Goal: Task Accomplishment & Management: Manage account settings

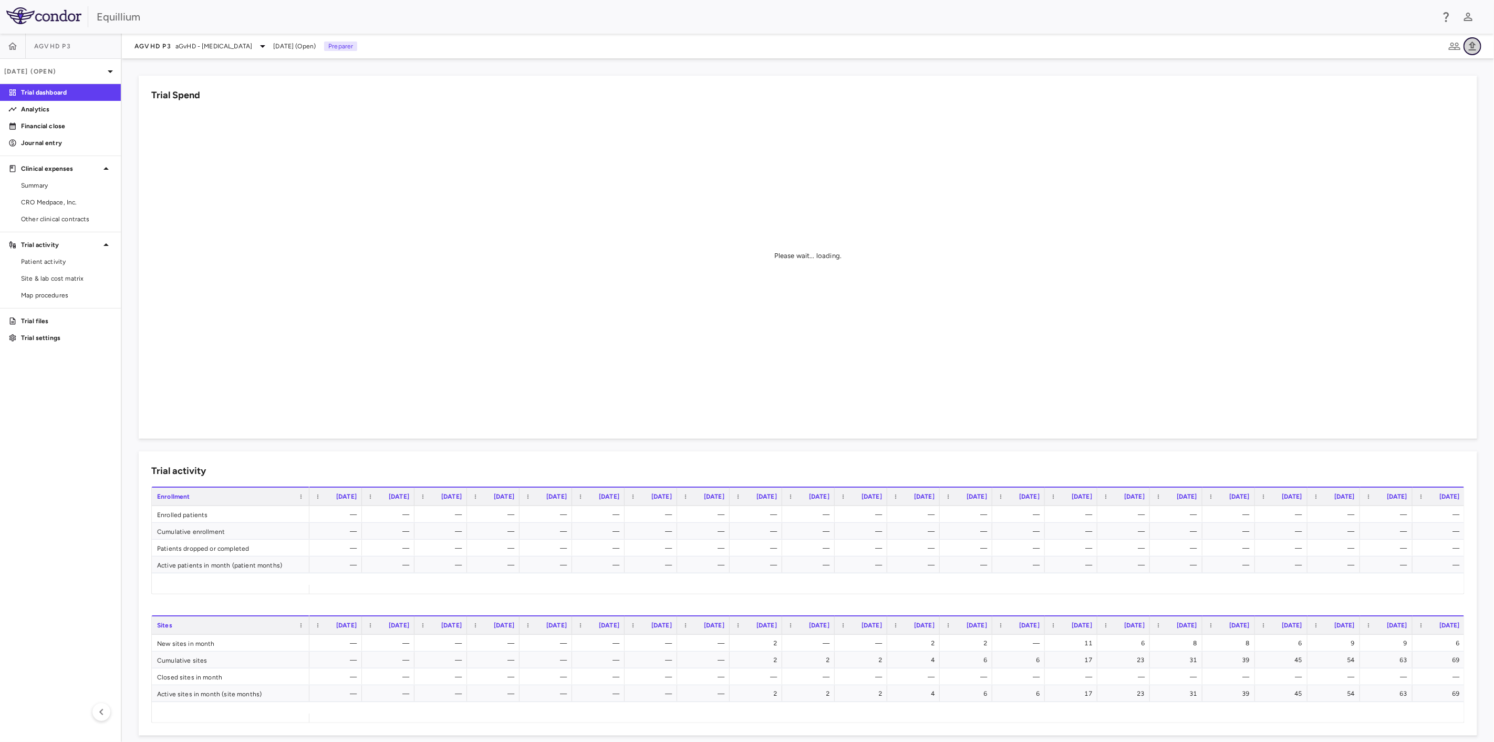
click at [1467, 50] on icon "button" at bounding box center [1472, 46] width 13 height 13
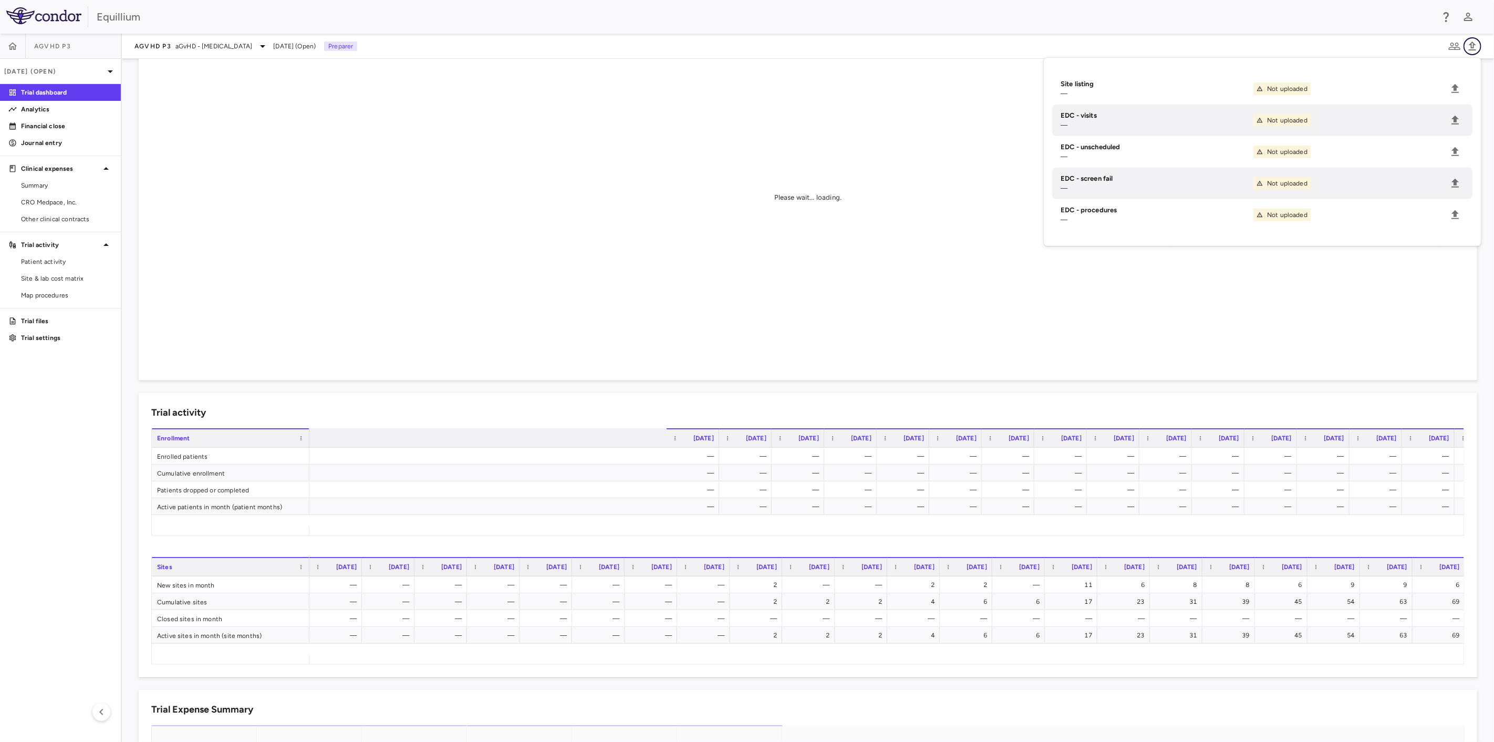
scroll to position [0, 1532]
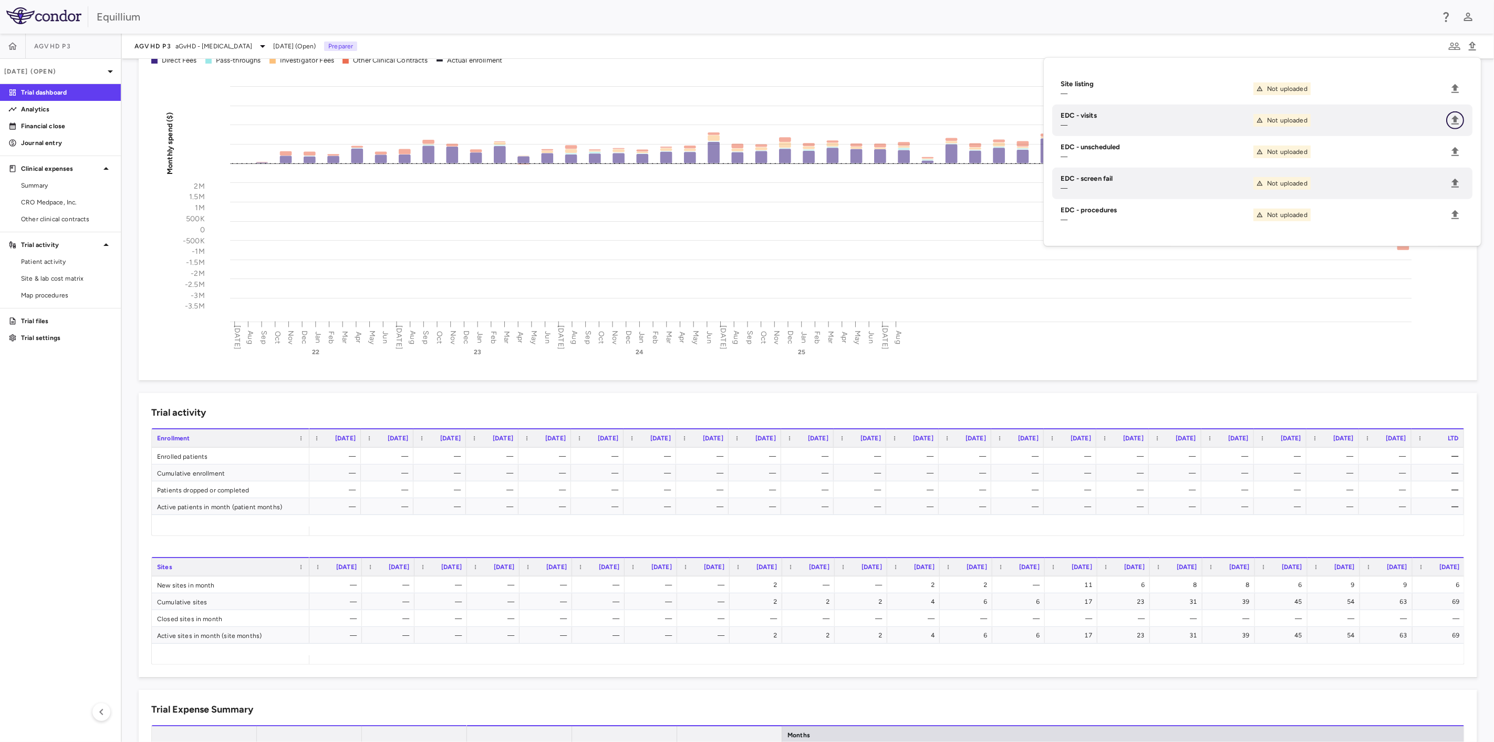
click at [1458, 120] on icon "Upload" at bounding box center [1454, 120] width 13 height 13
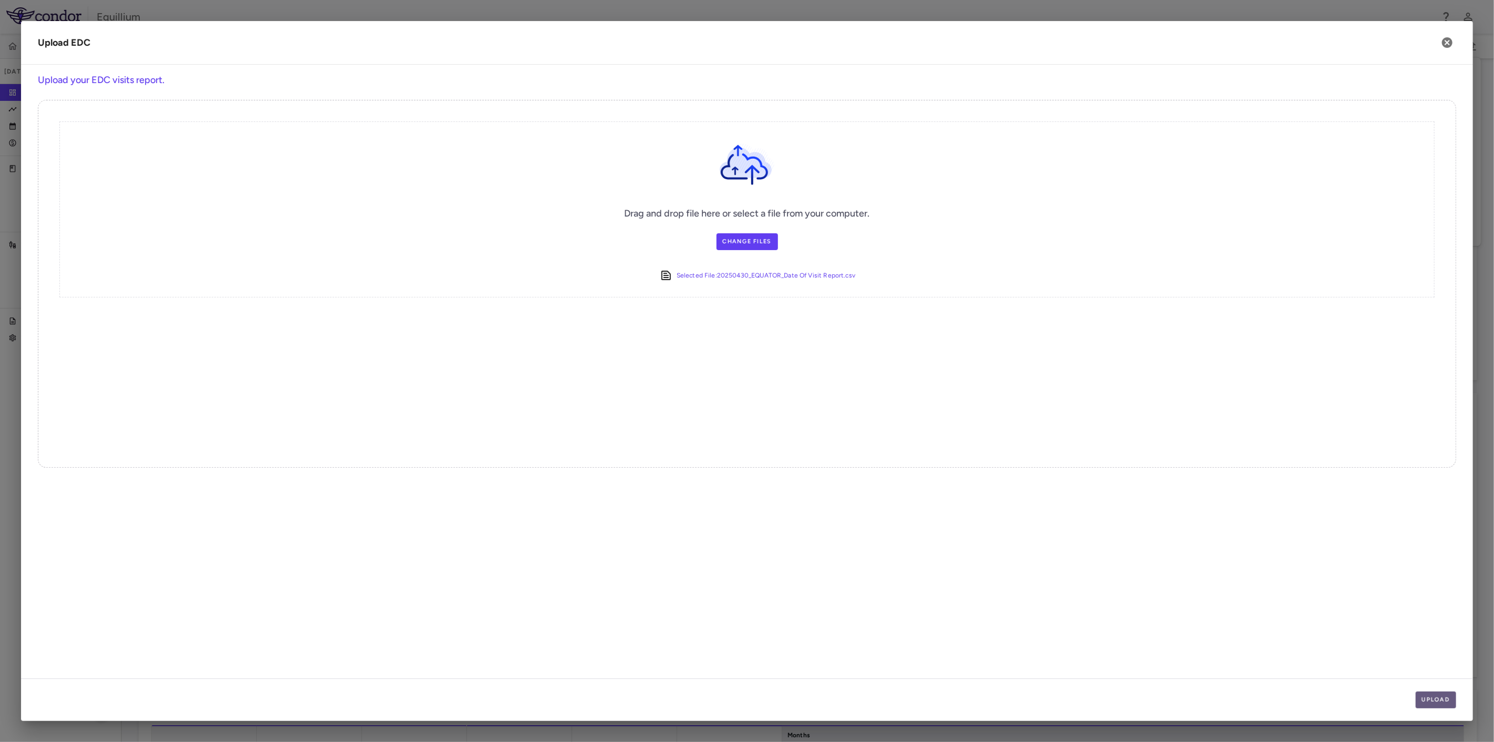
click at [1437, 701] on button "Upload" at bounding box center [1435, 699] width 41 height 17
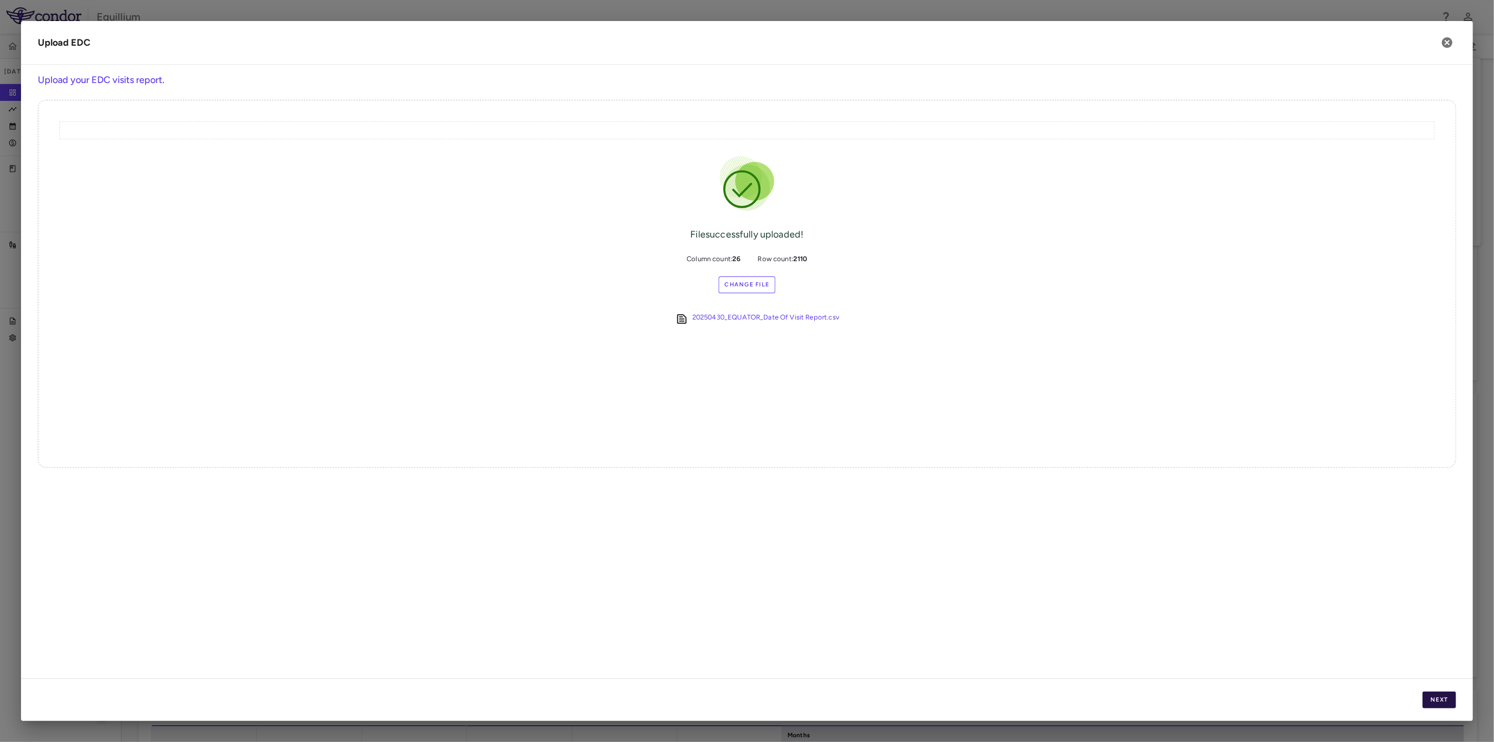
click at [1433, 698] on button "Next" at bounding box center [1439, 699] width 34 height 17
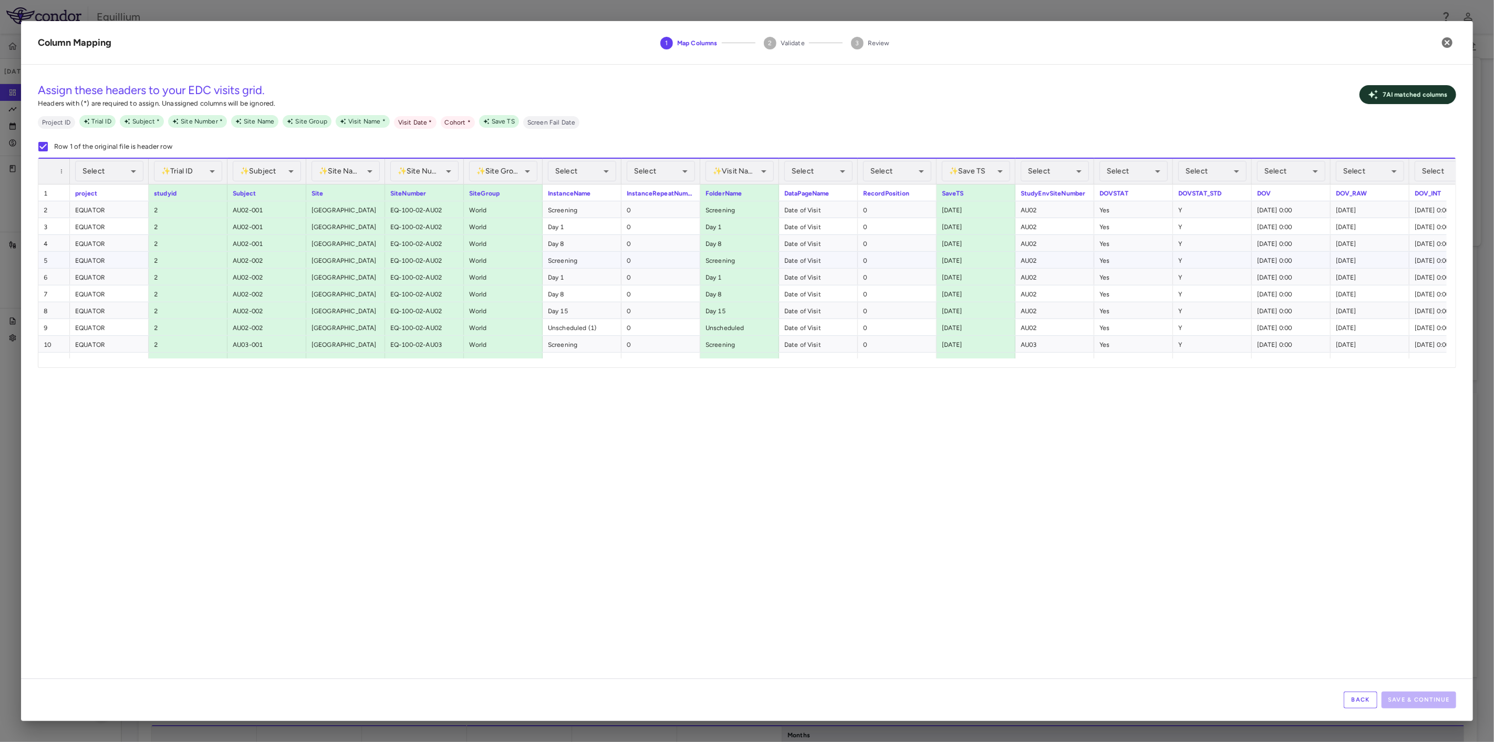
click at [1047, 260] on div "AU02" at bounding box center [1054, 260] width 79 height 16
click at [1077, 165] on body "Skip to sidebar Skip to main content Equillium aGVHD P3 Aug 2025 (Open) Trial d…" at bounding box center [747, 371] width 1494 height 742
click at [1055, 262] on li "✨ Site Number Assigned" at bounding box center [1053, 264] width 116 height 19
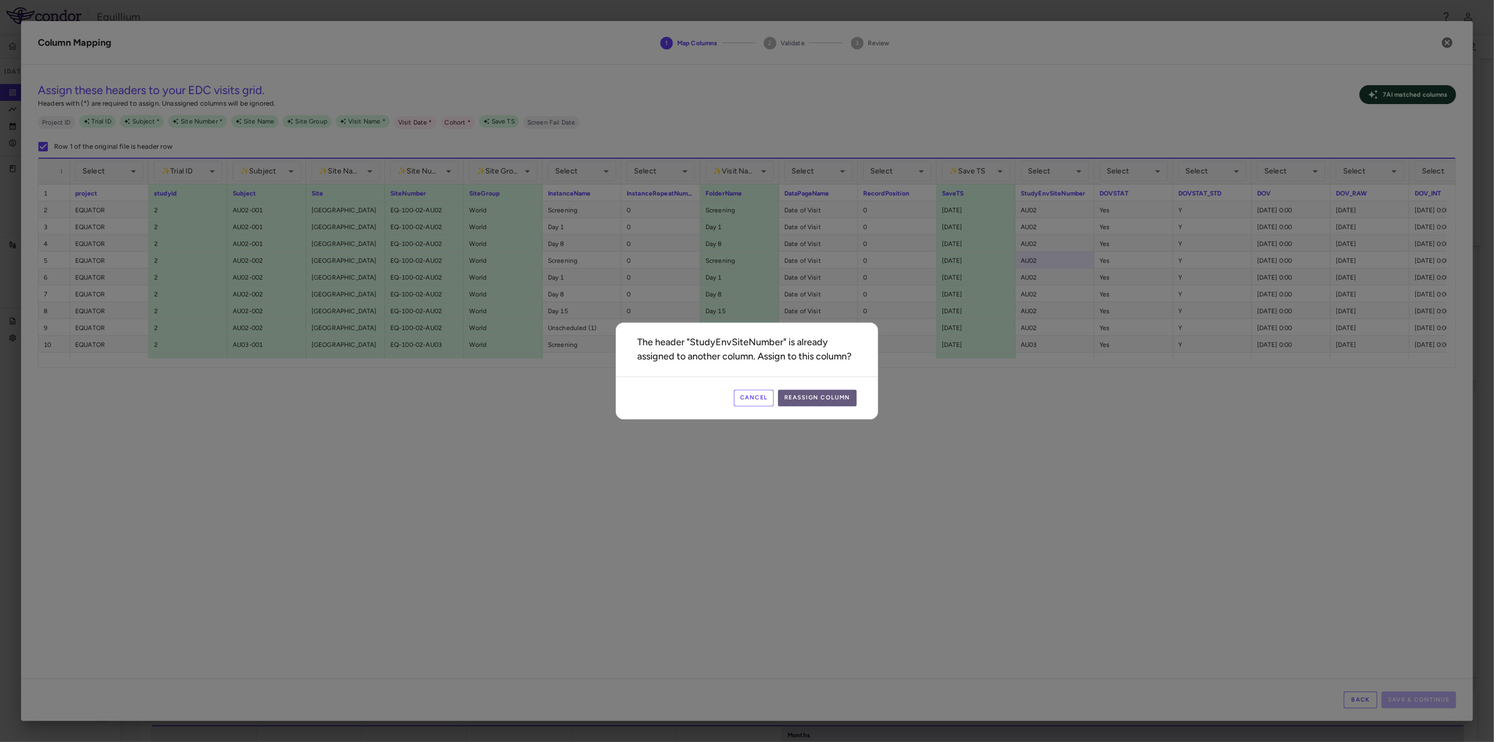
click at [813, 399] on button "Reassign Column" at bounding box center [817, 398] width 79 height 17
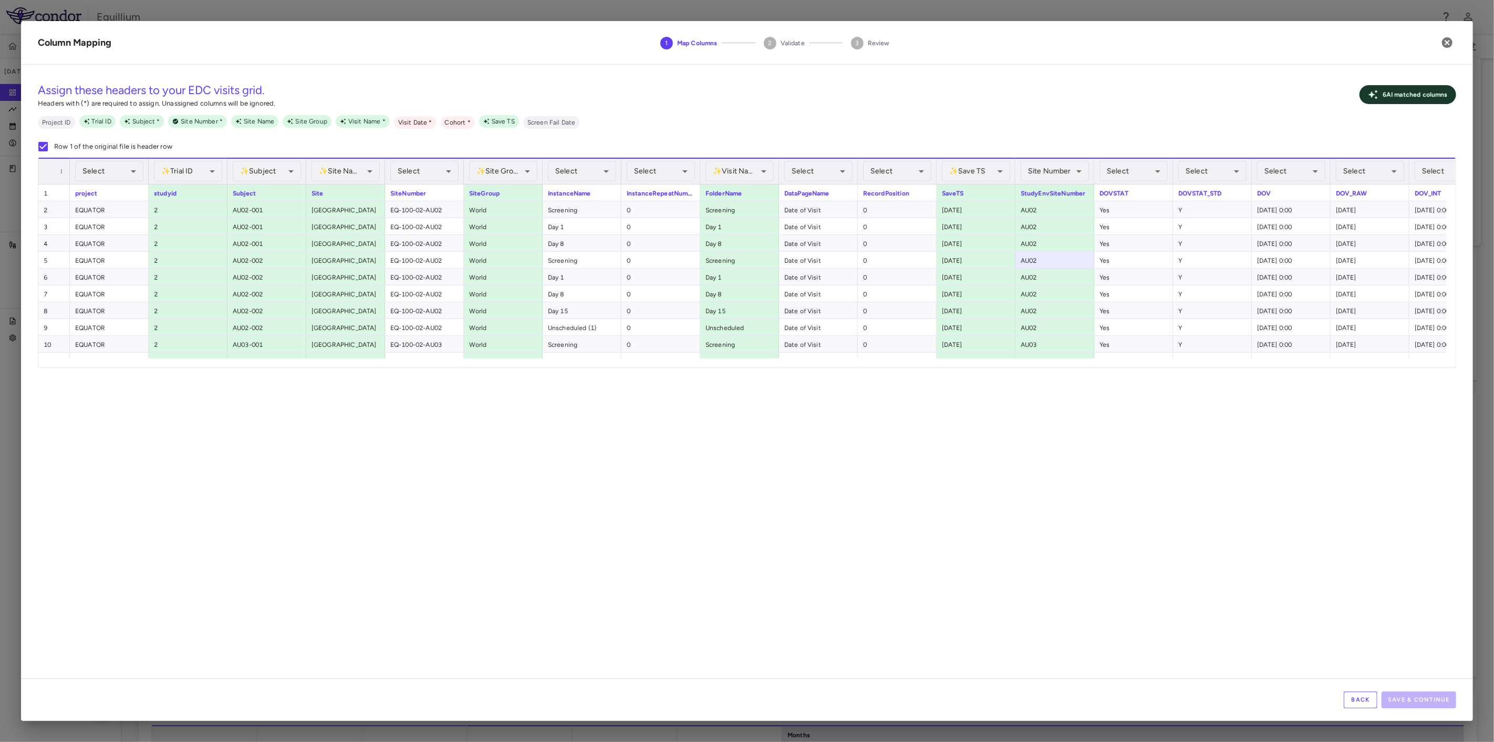
scroll to position [0, 5]
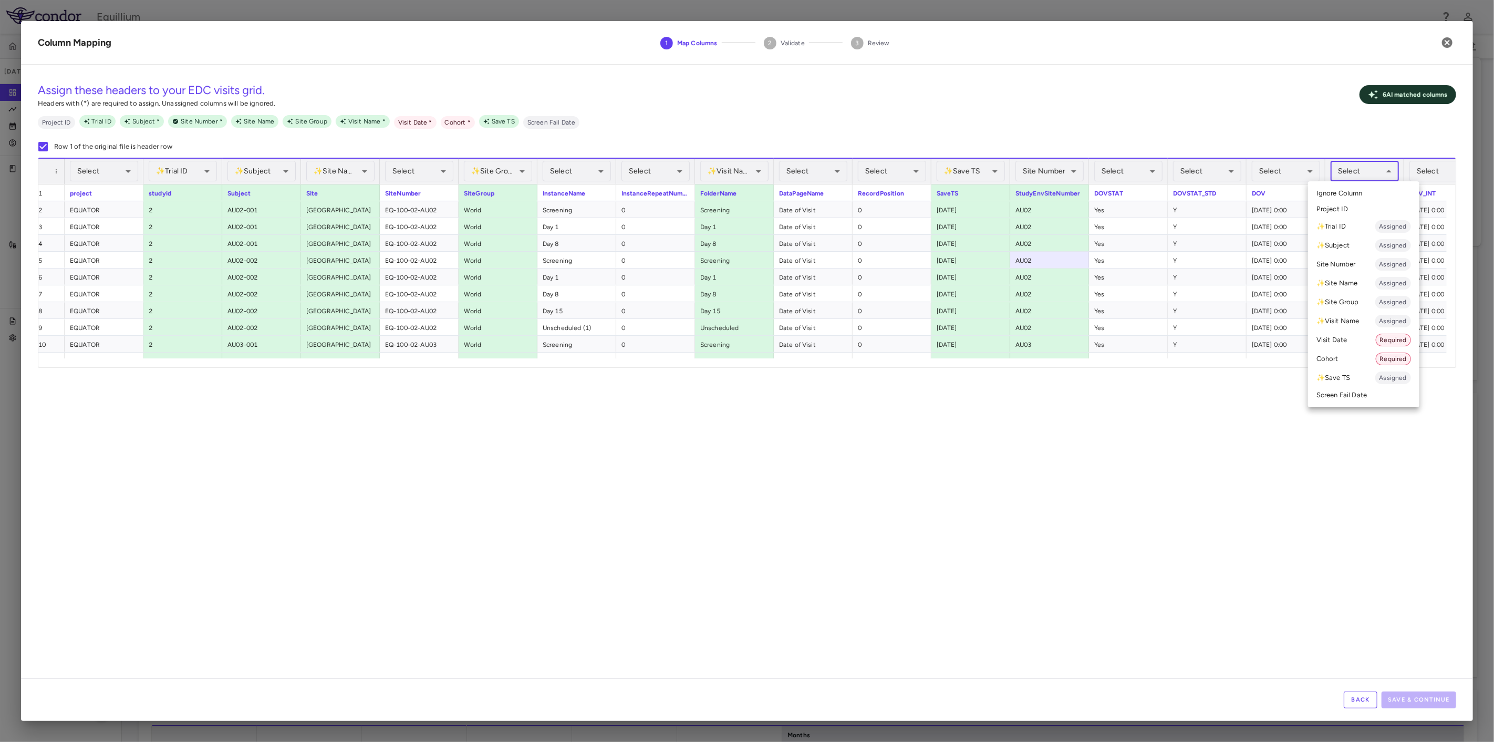
click at [1376, 172] on body "Skip to sidebar Skip to main content Equillium aGVHD P3 Aug 2025 (Open) Trial d…" at bounding box center [747, 371] width 1494 height 742
click at [1363, 338] on li "Visit Date Required" at bounding box center [1363, 339] width 111 height 19
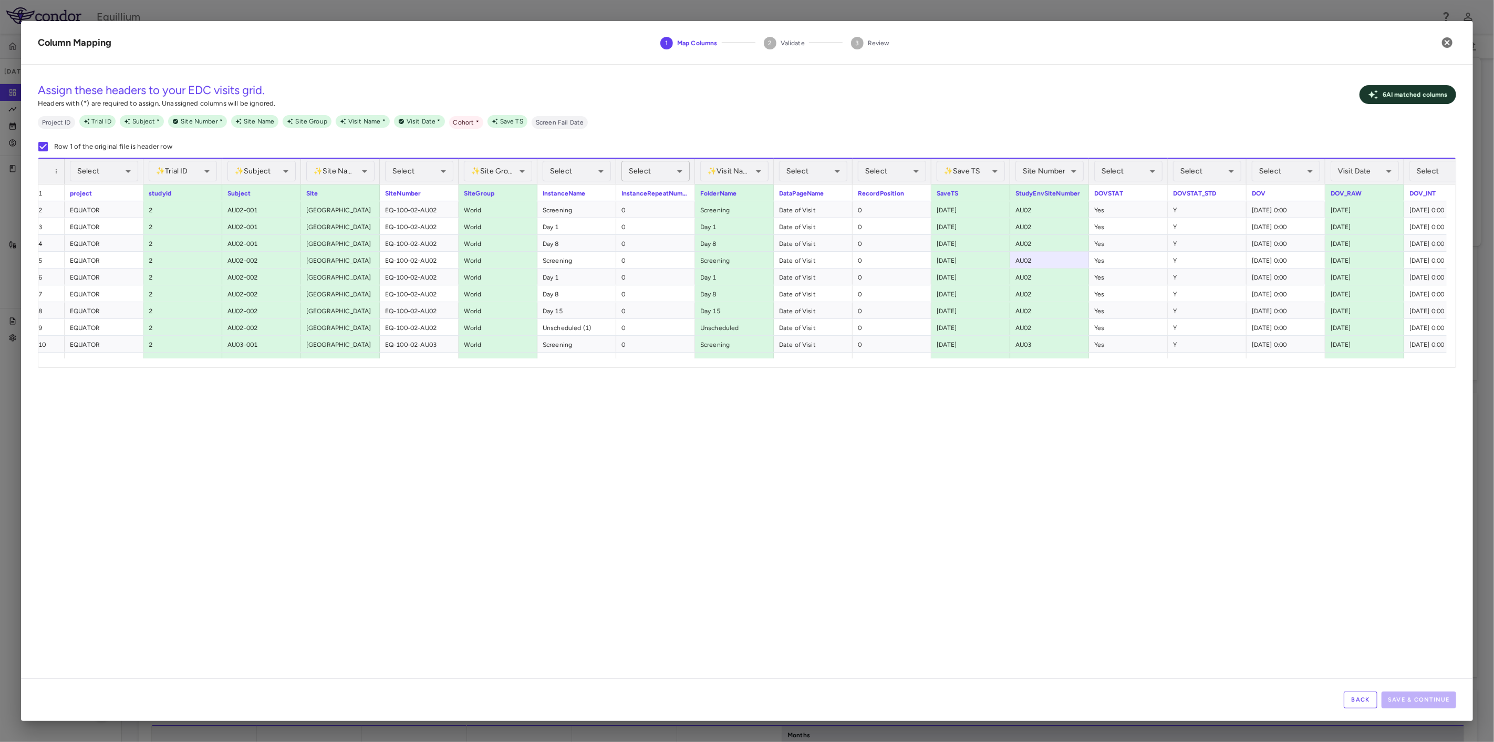
click at [640, 173] on body "Skip to sidebar Skip to main content Equillium aGVHD P3 Aug 2025 (Open) Trial d…" at bounding box center [747, 371] width 1494 height 742
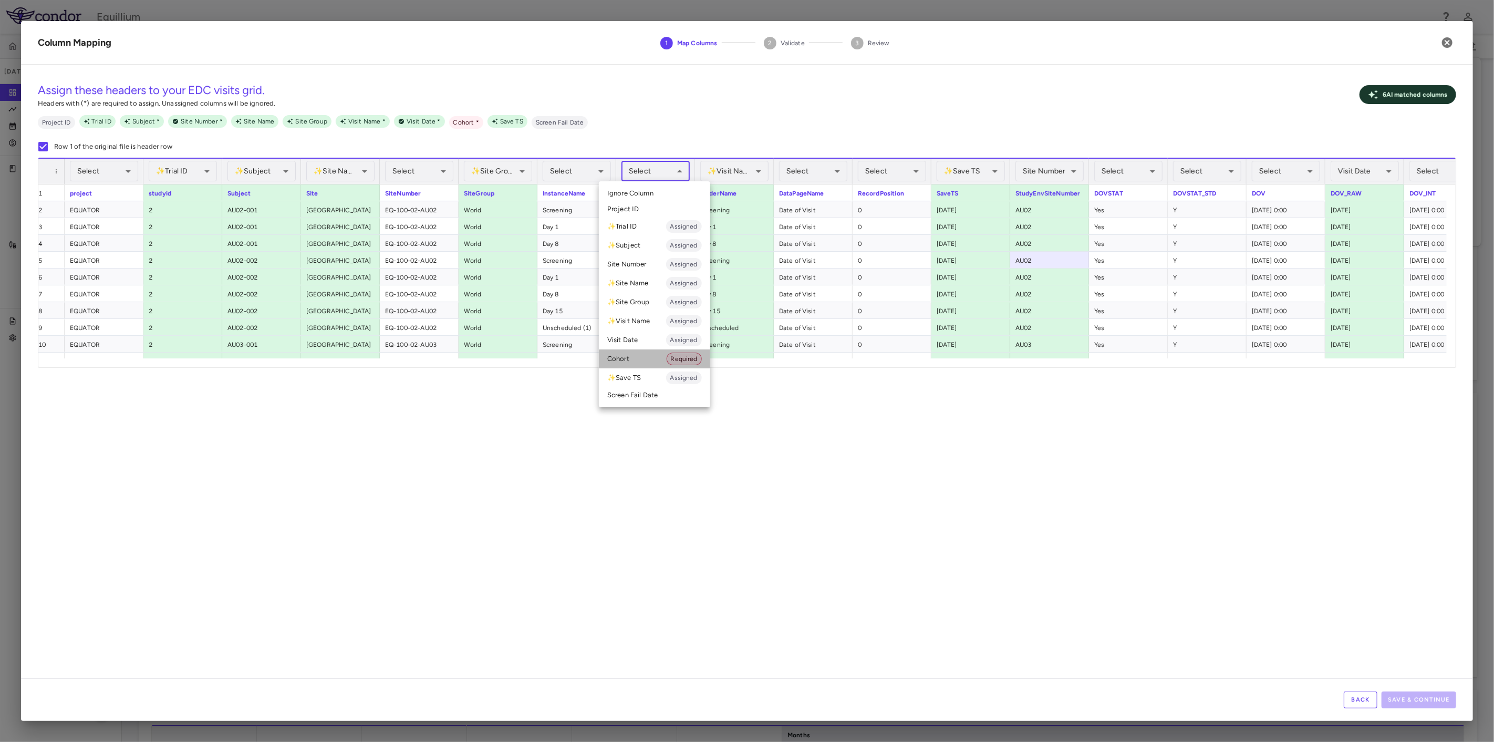
click at [640, 349] on li "Cohort Required" at bounding box center [654, 358] width 111 height 19
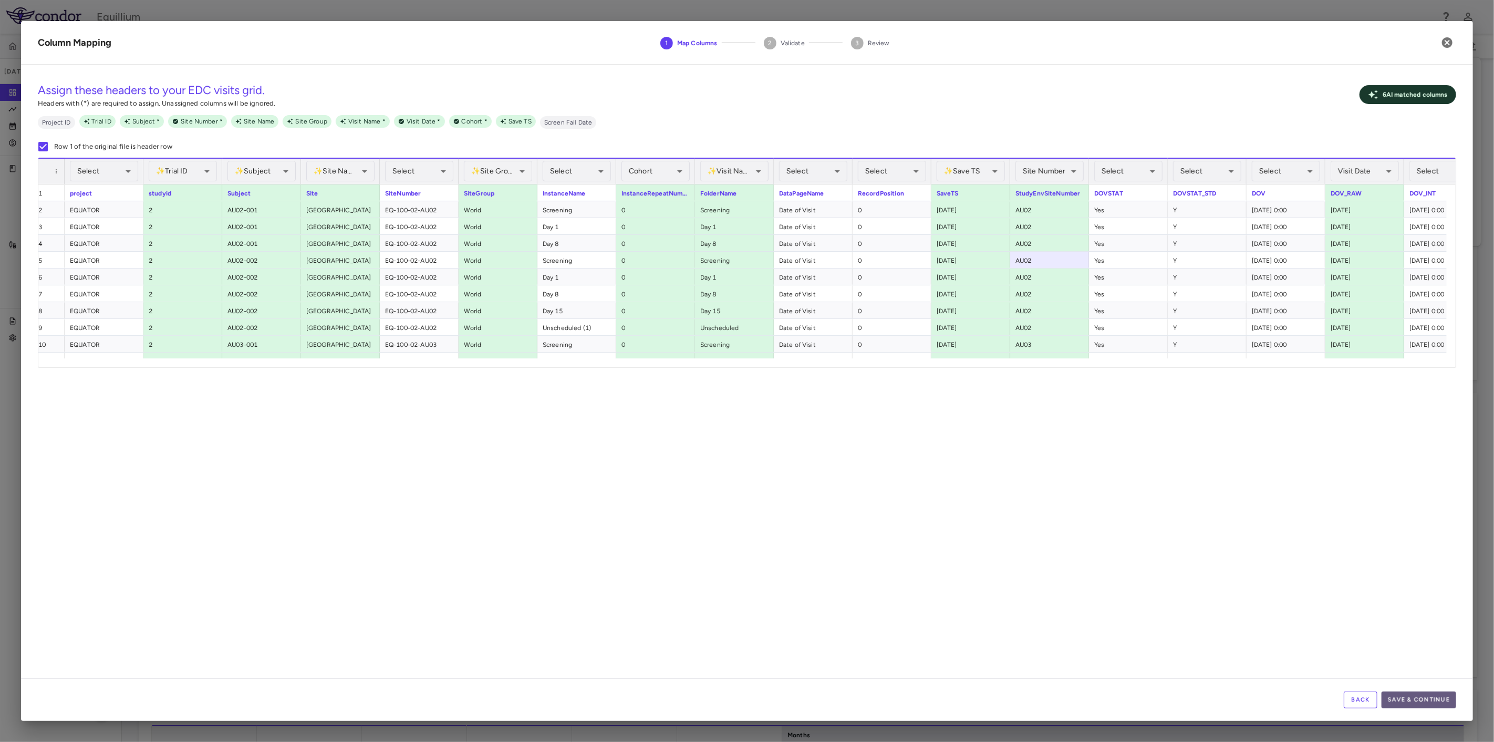
click at [1433, 698] on button "Save & Continue" at bounding box center [1418, 699] width 75 height 17
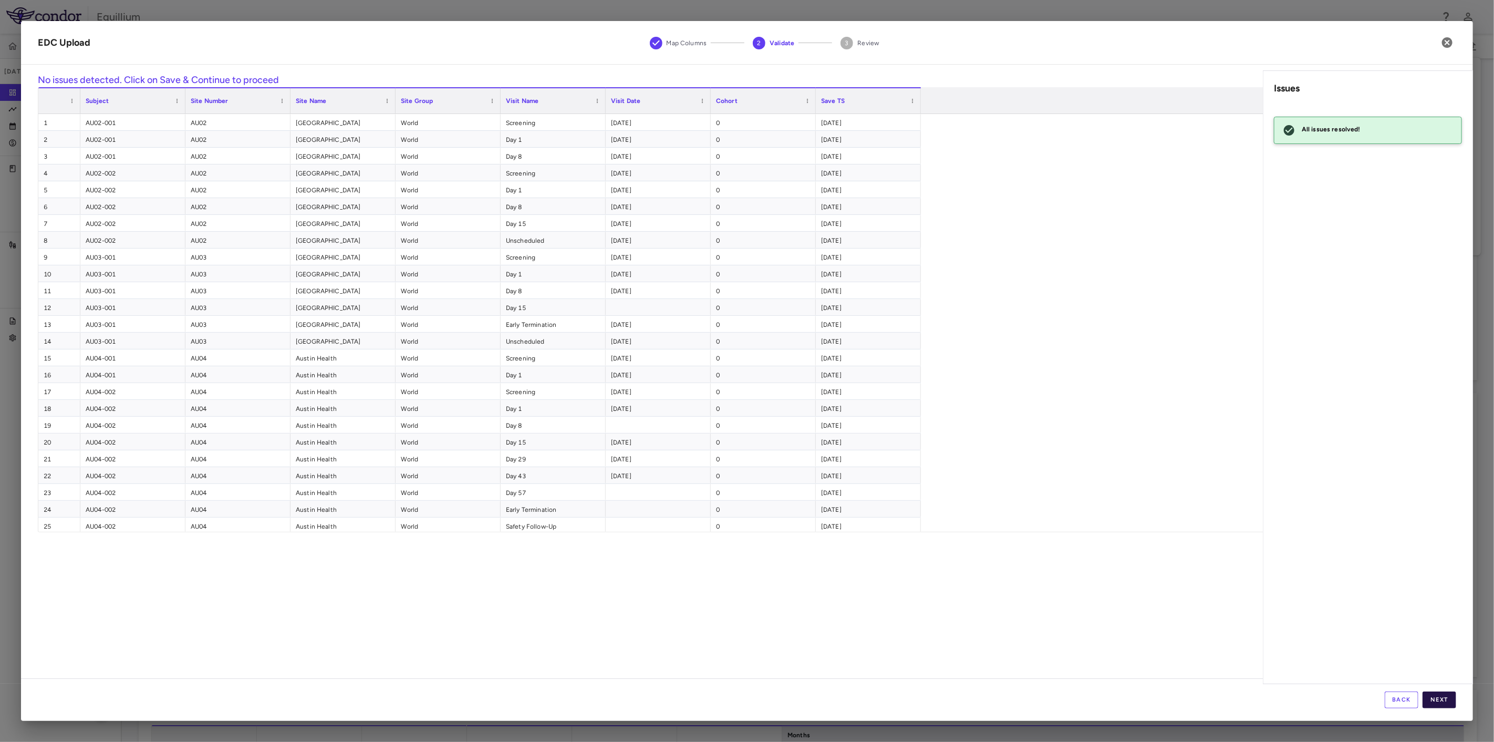
click at [1440, 696] on button "Next" at bounding box center [1439, 699] width 34 height 17
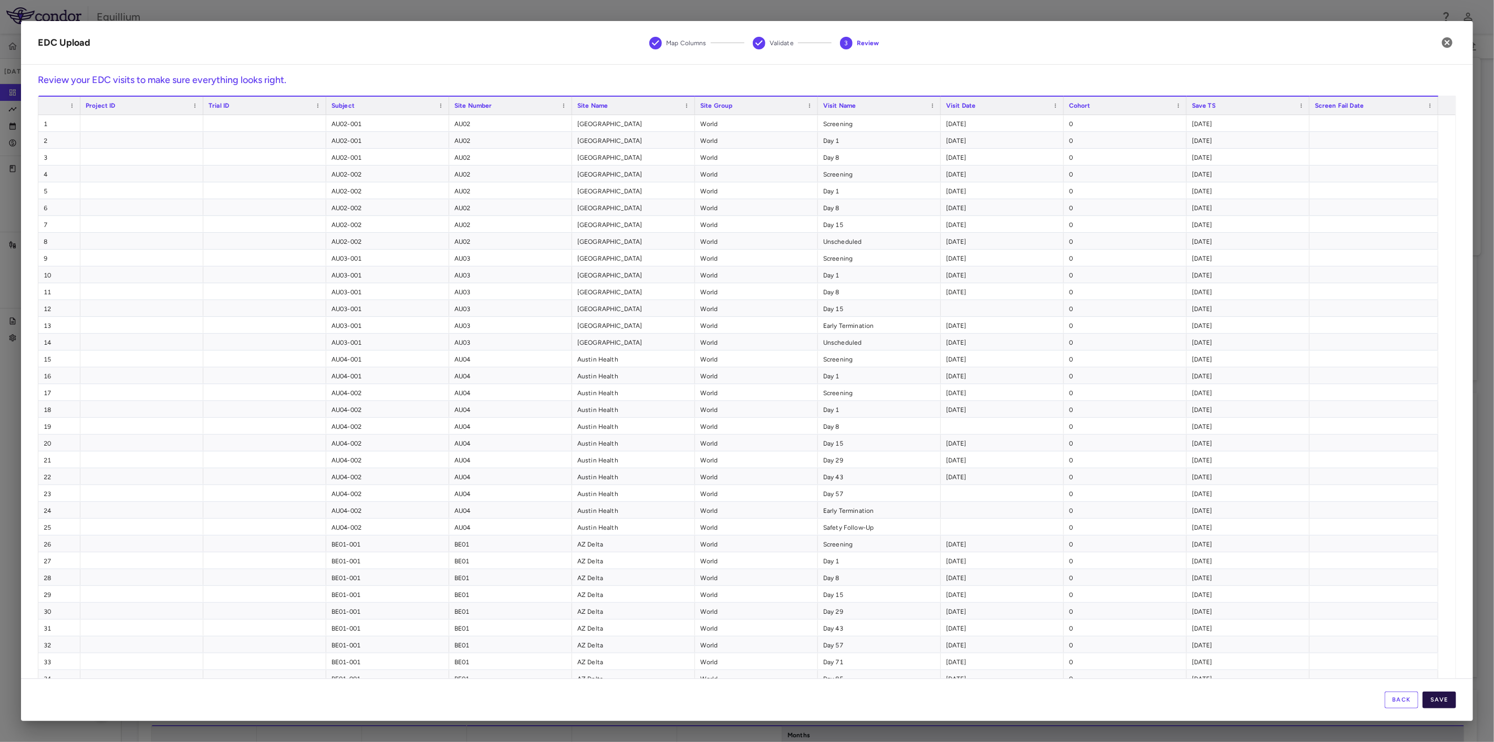
click at [1443, 701] on button "Save" at bounding box center [1439, 699] width 34 height 17
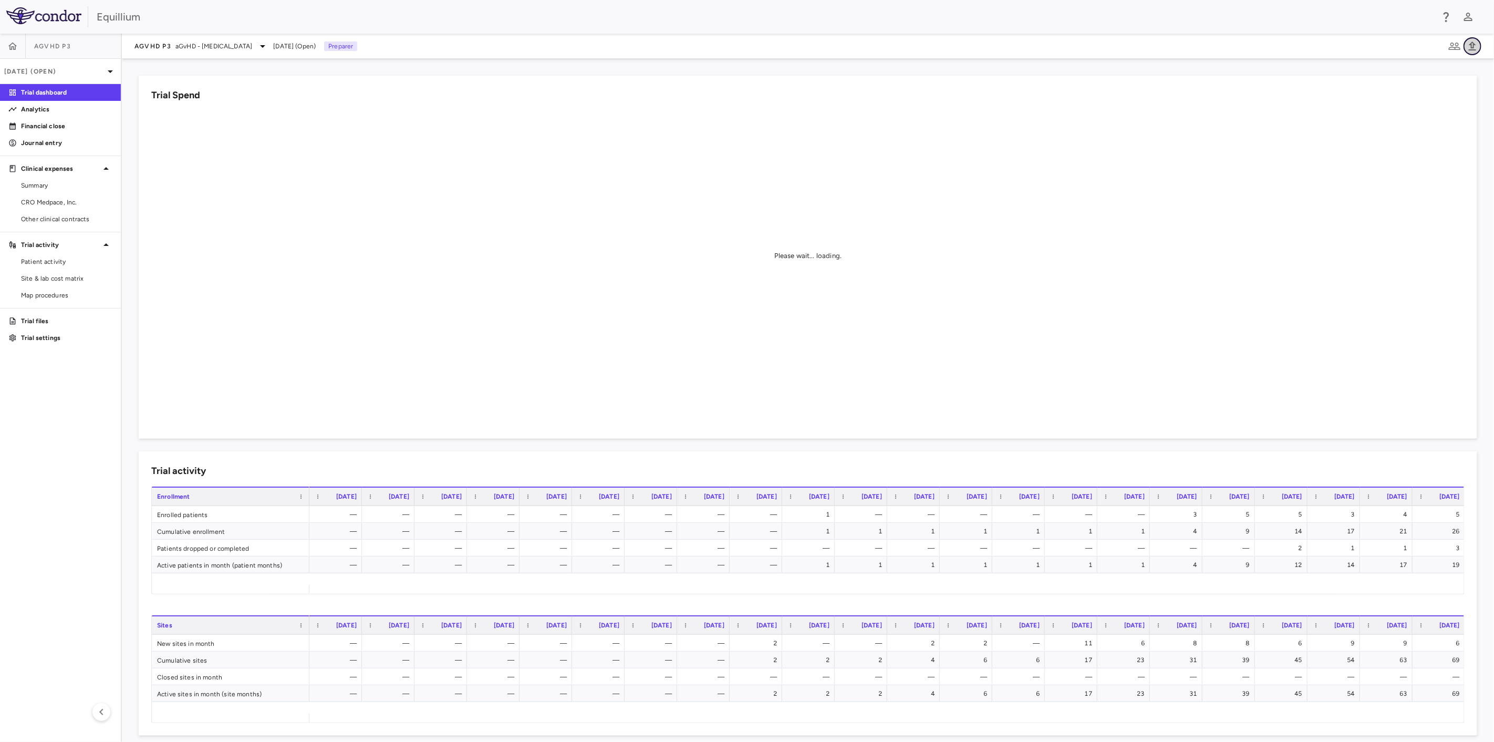
click at [1476, 45] on icon "button" at bounding box center [1471, 45] width 7 height 9
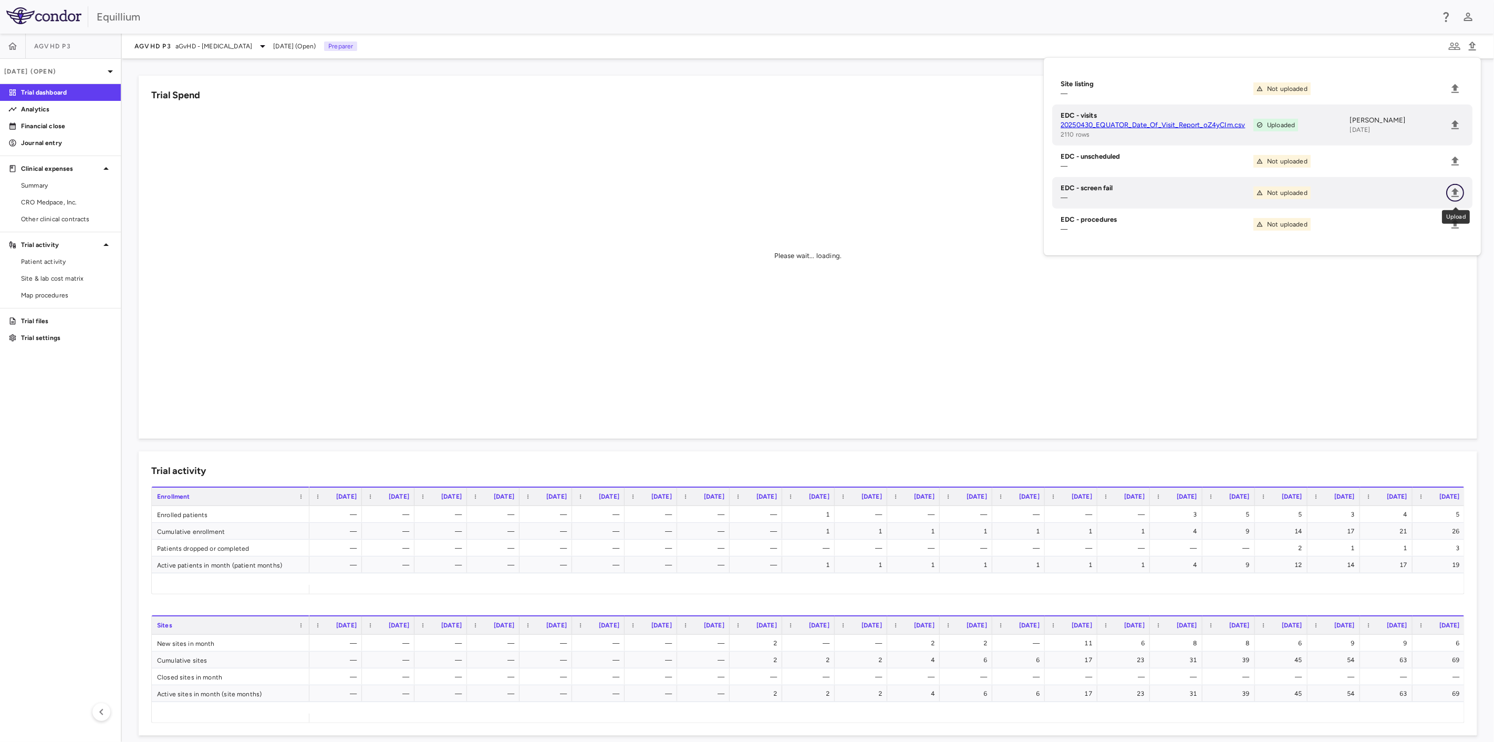
click at [1453, 194] on icon "Upload" at bounding box center [1454, 192] width 13 height 13
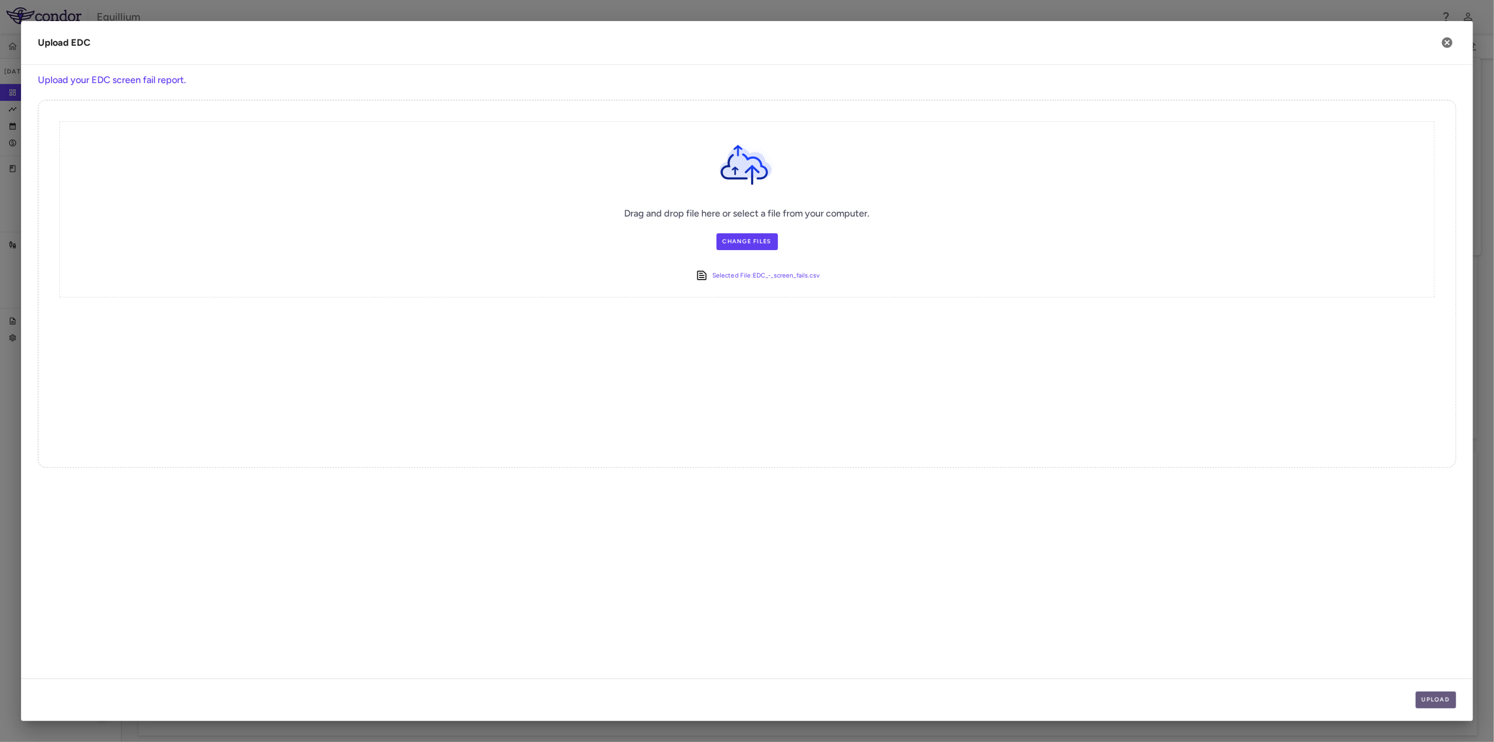
click at [1444, 698] on button "Upload" at bounding box center [1435, 699] width 41 height 17
click at [1444, 698] on button "Next" at bounding box center [1439, 699] width 34 height 17
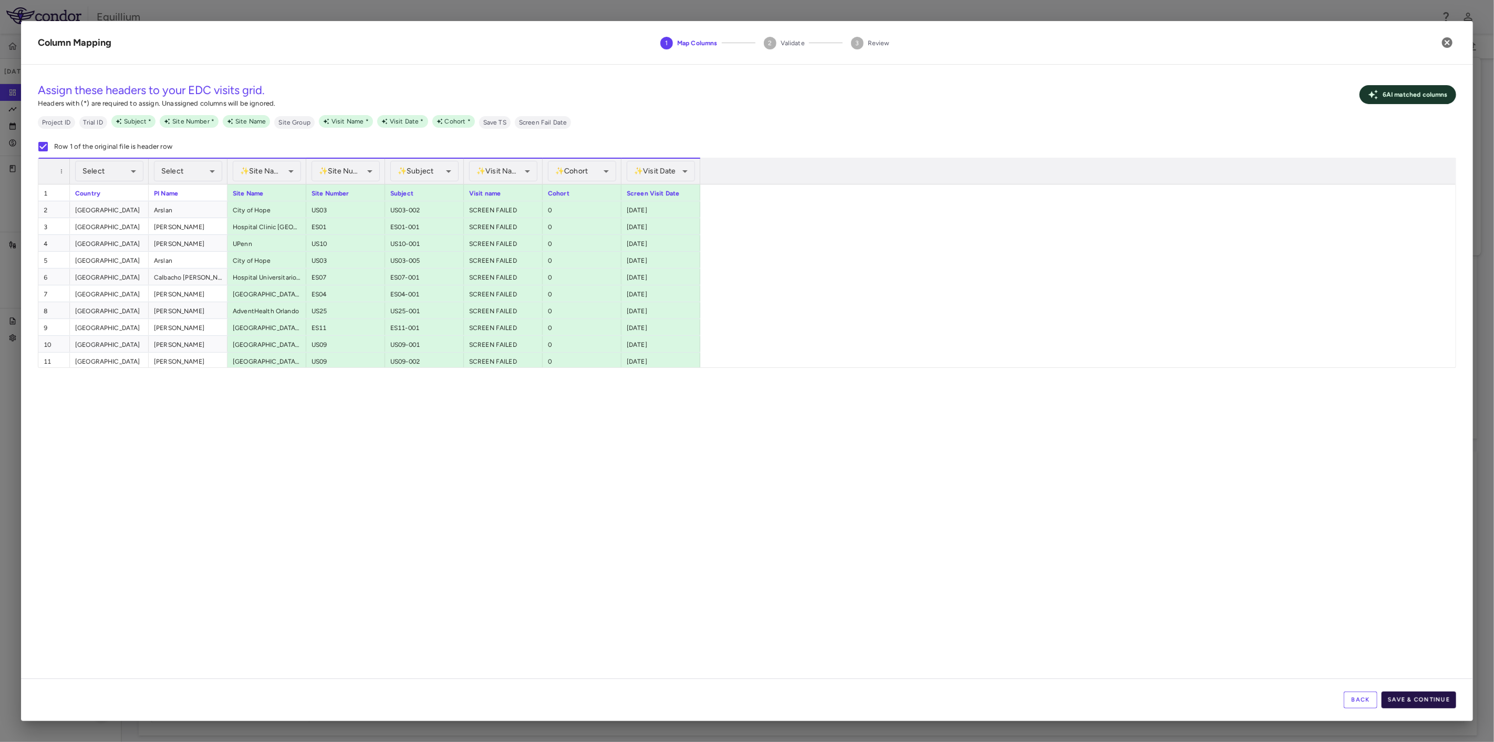
click at [1418, 703] on button "Save & Continue" at bounding box center [1418, 699] width 75 height 17
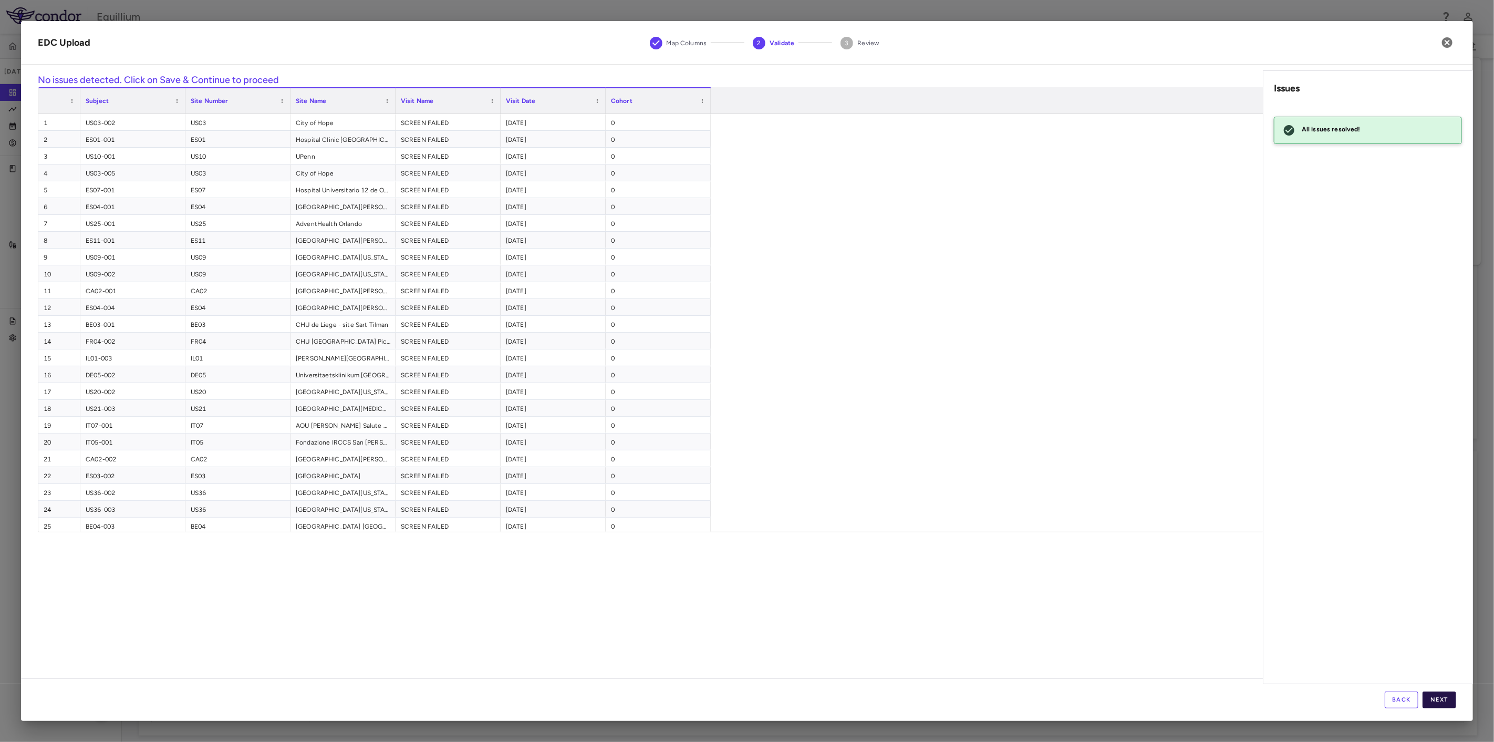
click at [1436, 699] on button "Next" at bounding box center [1439, 699] width 34 height 17
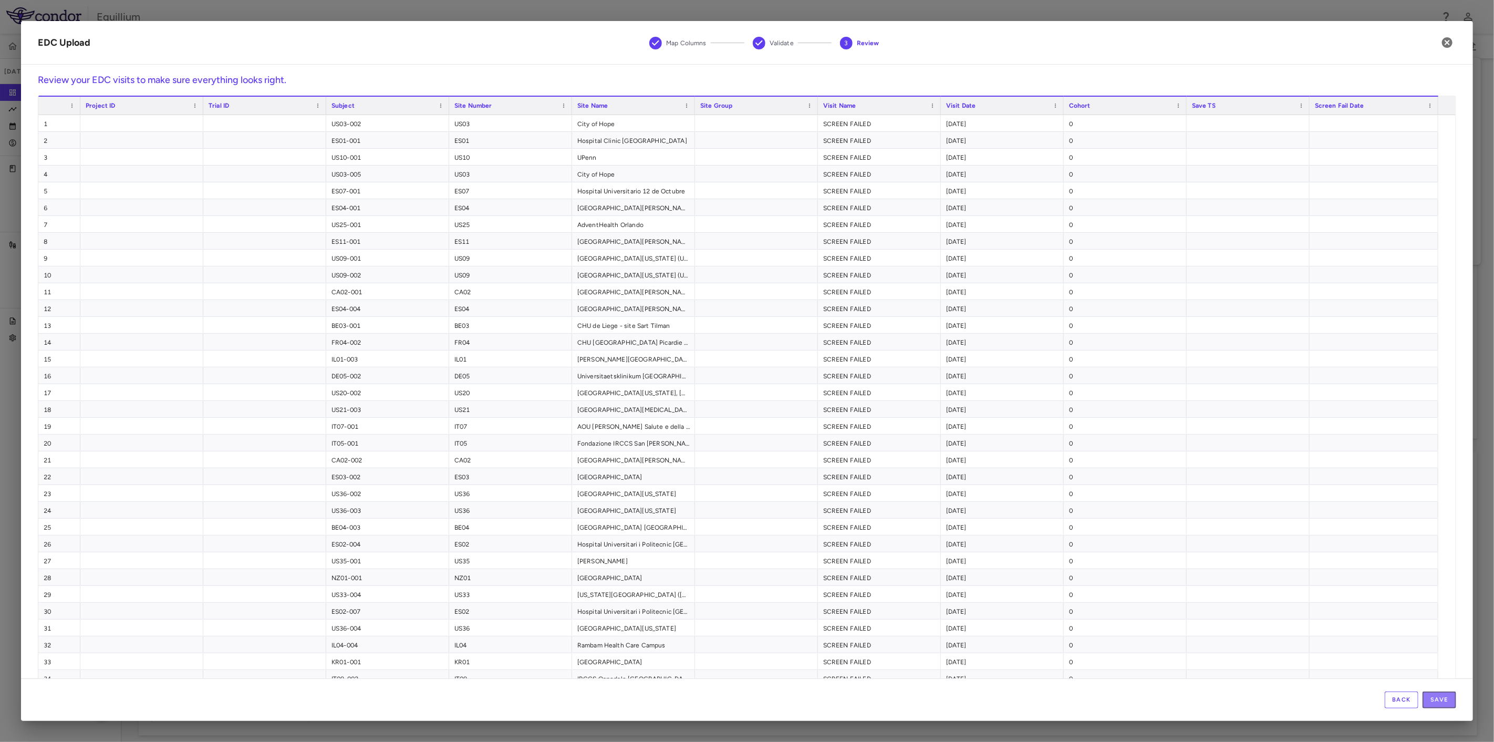
click at [1436, 699] on button "Save" at bounding box center [1439, 699] width 34 height 17
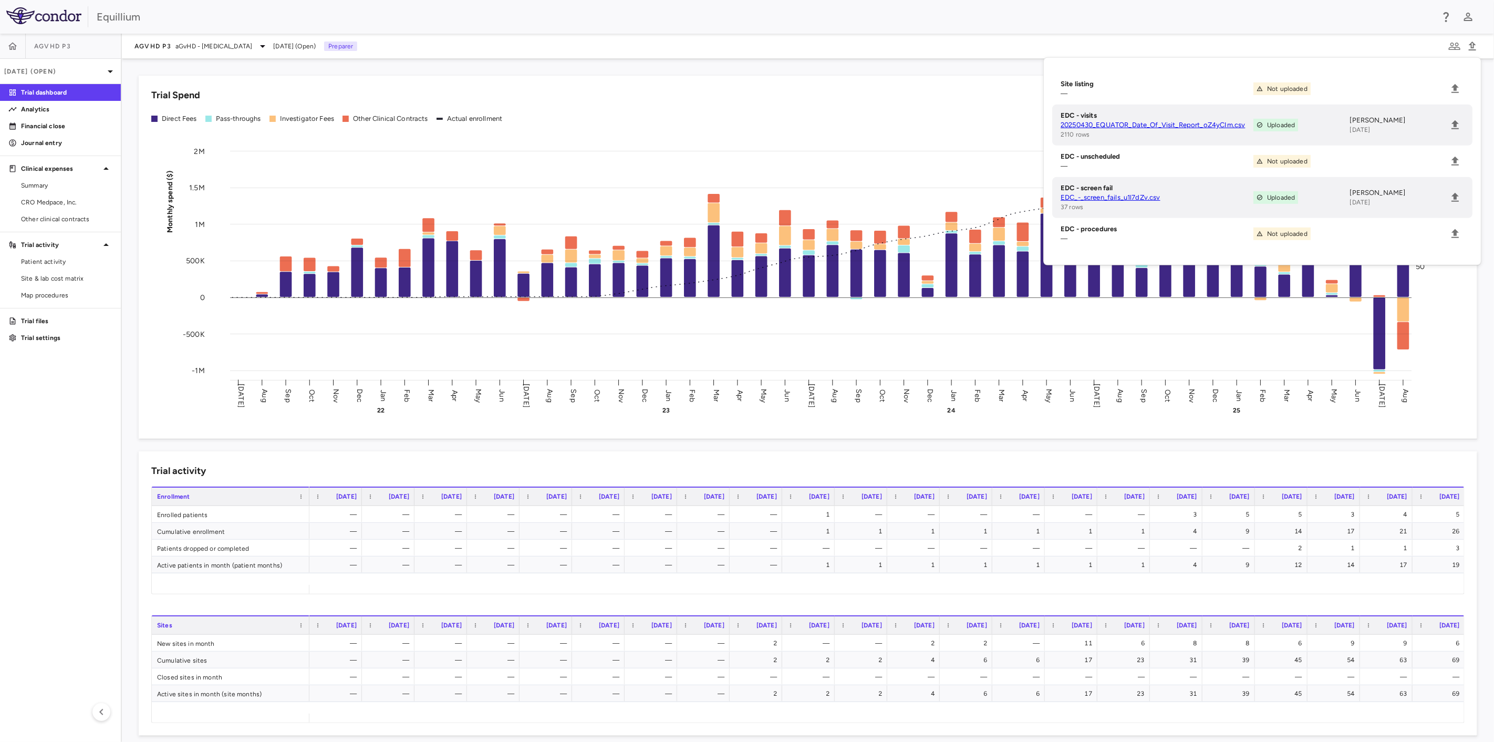
click at [583, 93] on div "Trial Spend" at bounding box center [807, 95] width 1313 height 14
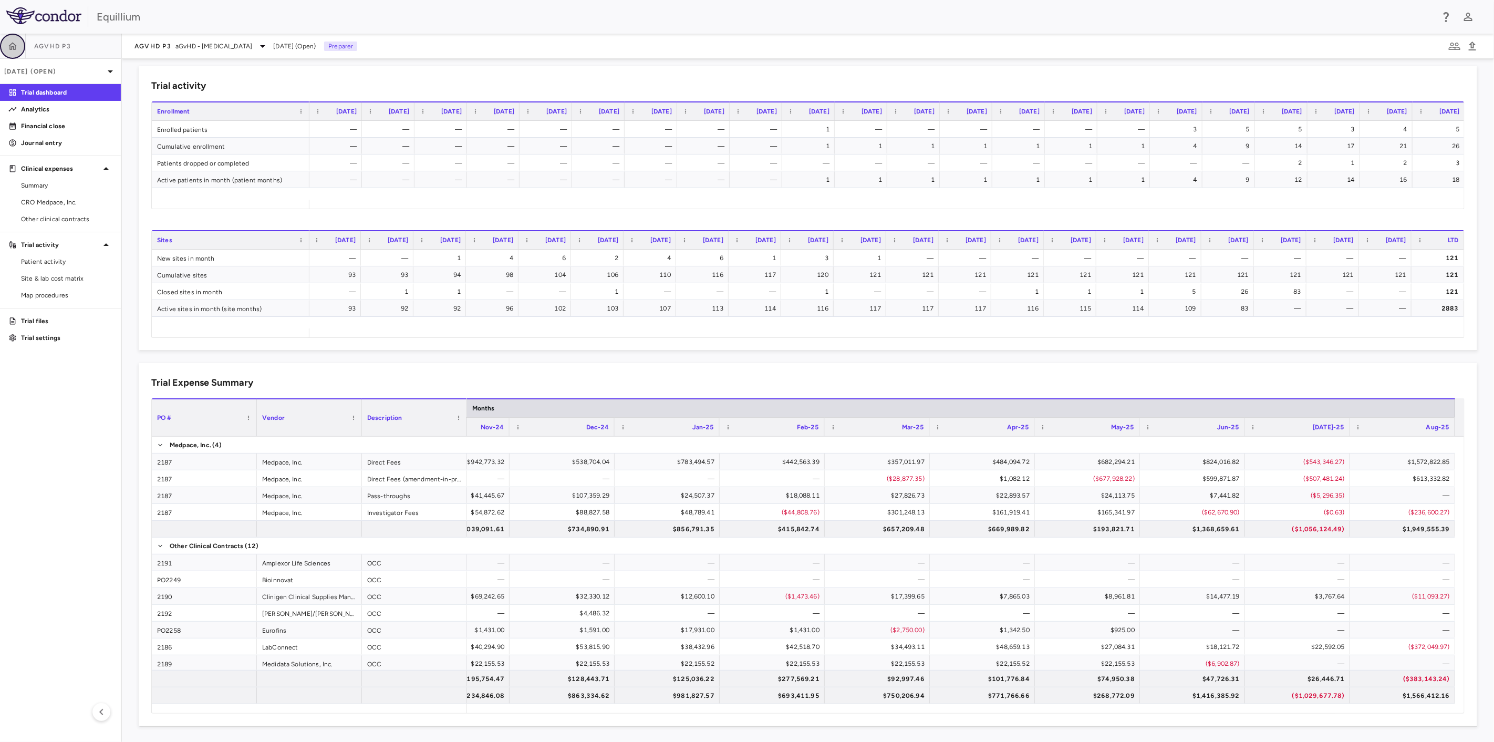
click at [12, 44] on icon "button" at bounding box center [12, 46] width 11 height 11
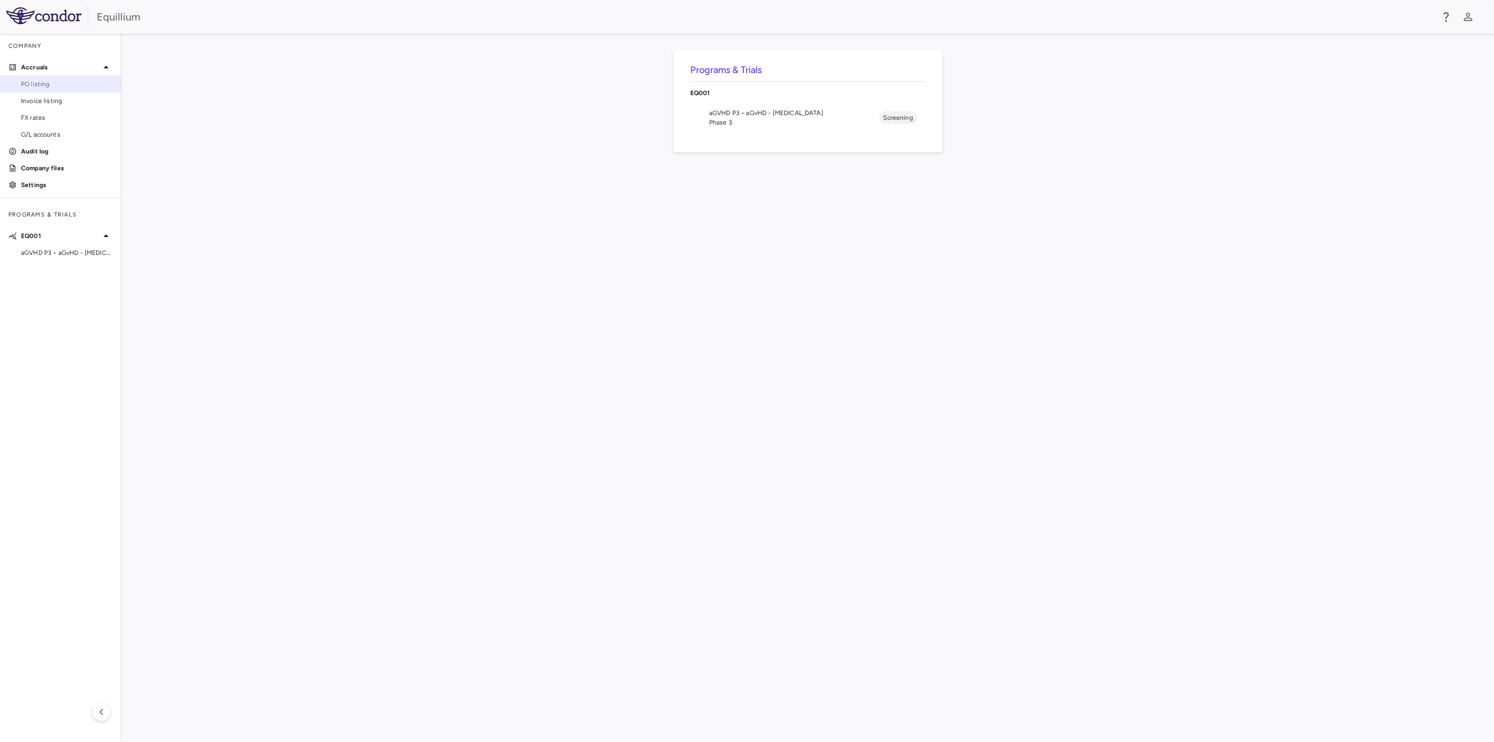
click at [79, 85] on span "PO listing" at bounding box center [66, 83] width 91 height 9
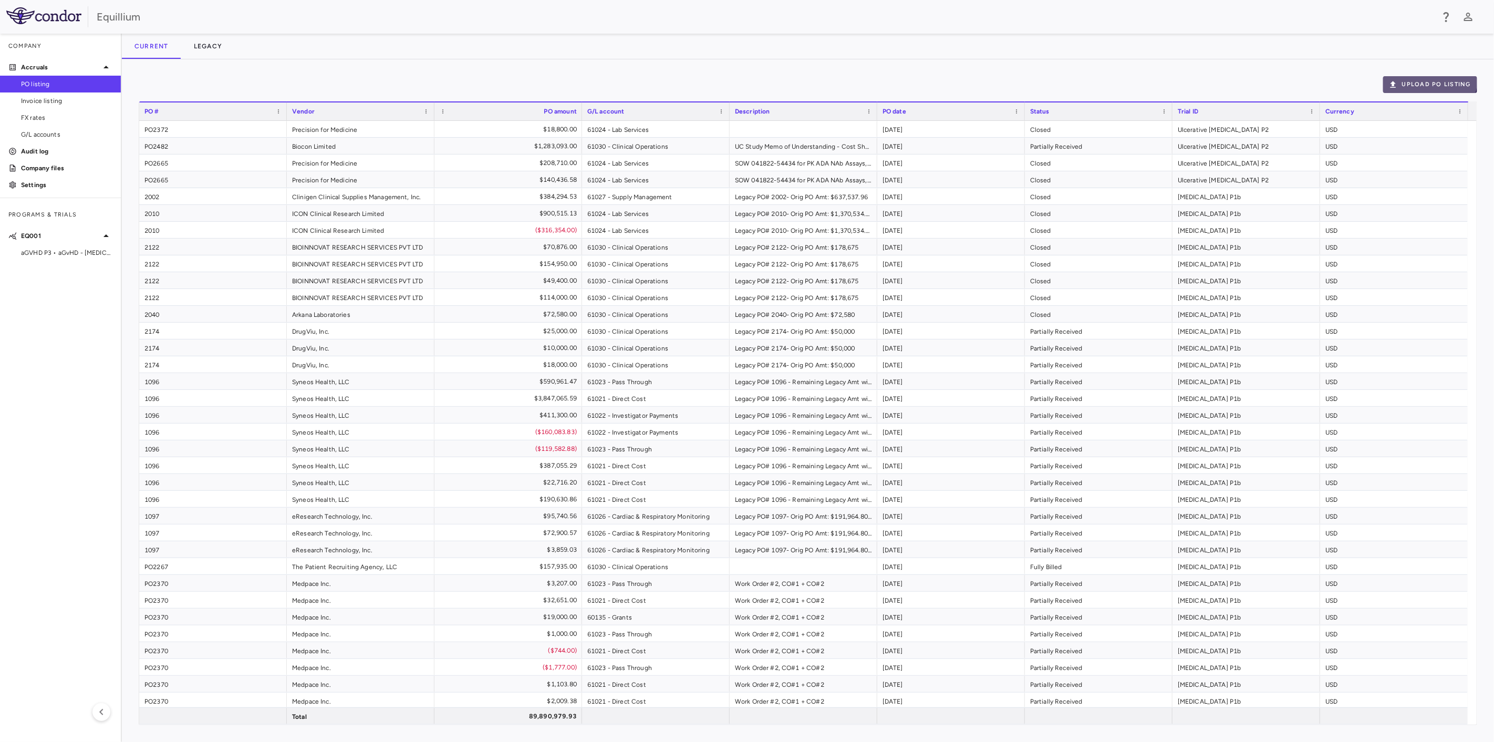
click at [1423, 78] on button "Upload PO Listing" at bounding box center [1430, 84] width 94 height 17
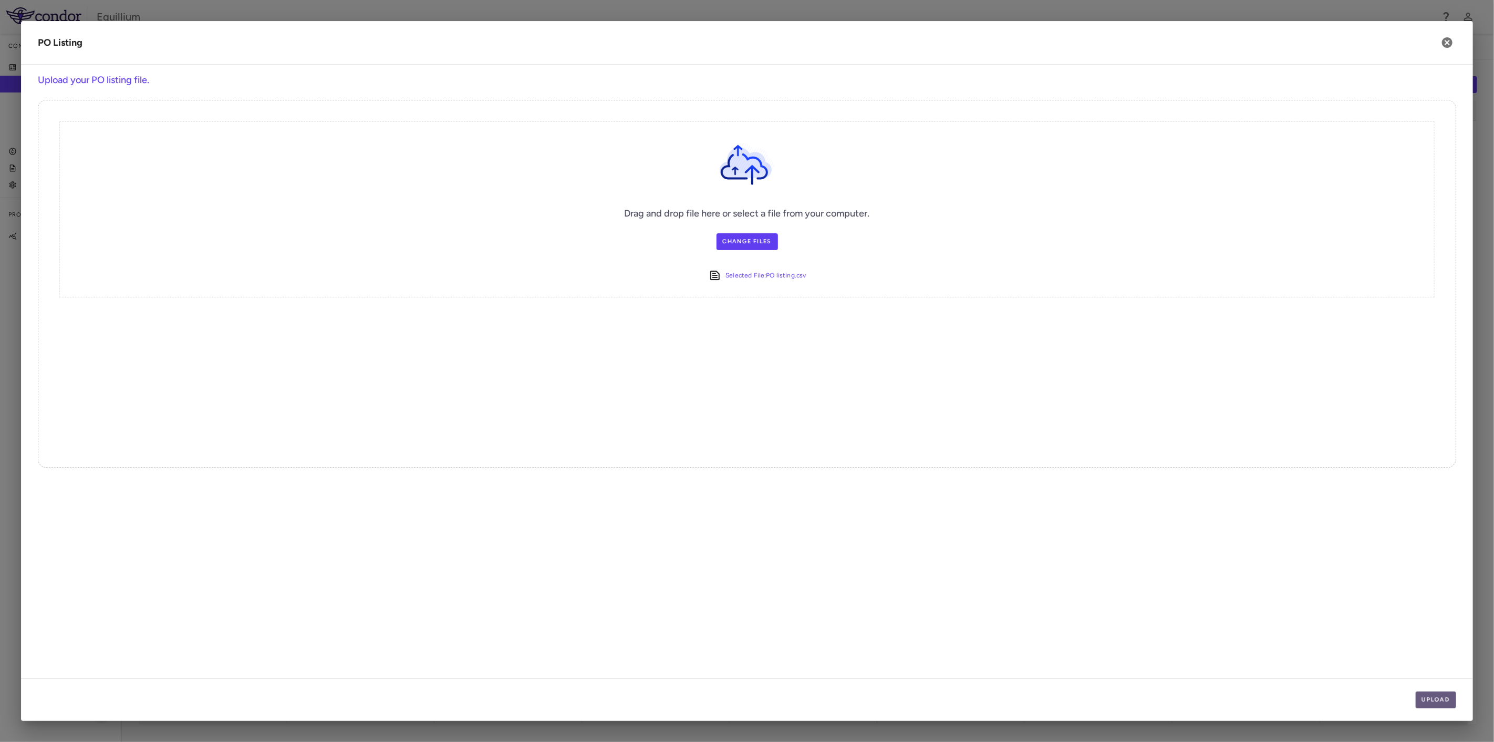
click at [1435, 701] on button "Upload" at bounding box center [1435, 699] width 41 height 17
click at [1435, 701] on button "Next" at bounding box center [1439, 699] width 34 height 17
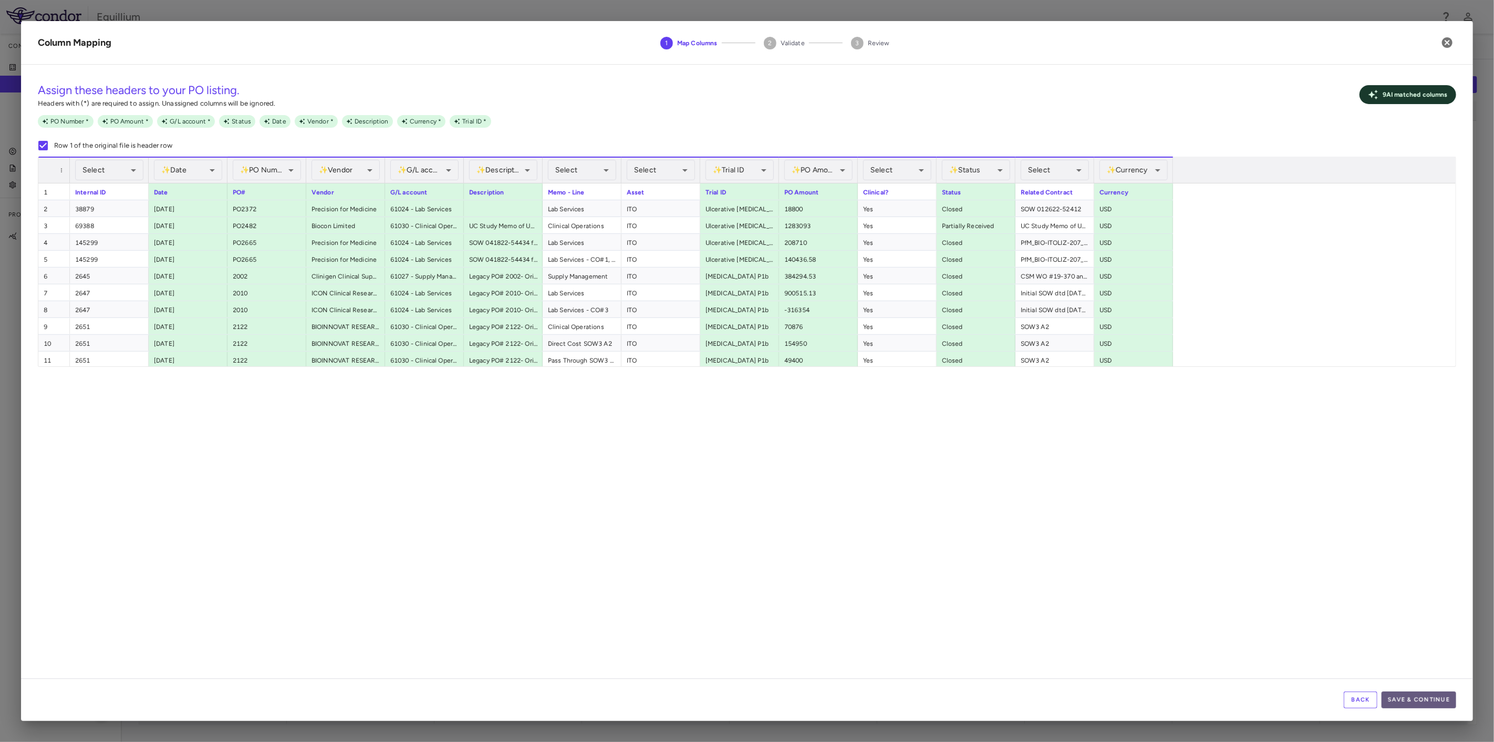
click at [1427, 696] on button "Save & Continue" at bounding box center [1418, 699] width 75 height 17
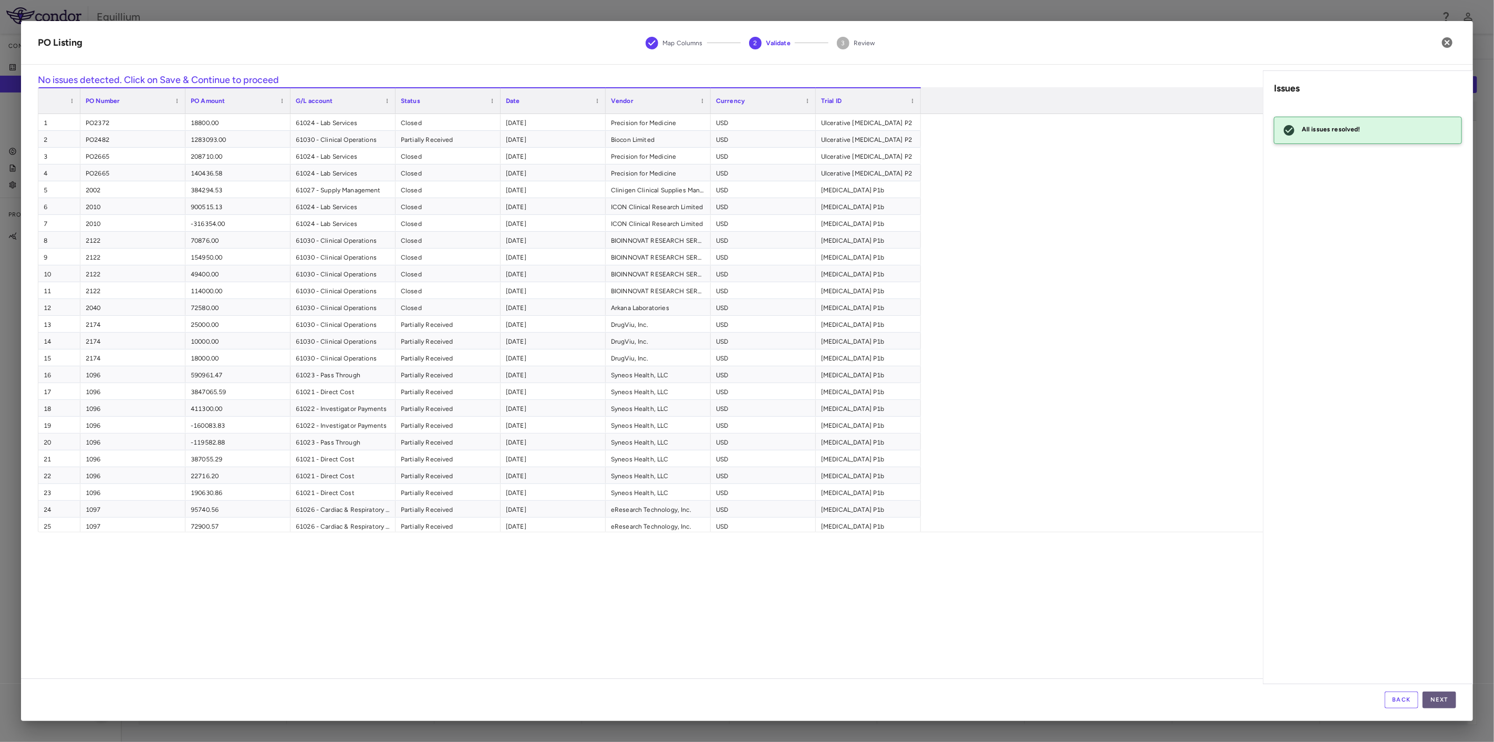
click at [1437, 700] on button "Next" at bounding box center [1439, 699] width 34 height 17
click at [1437, 700] on button "Save" at bounding box center [1439, 699] width 34 height 17
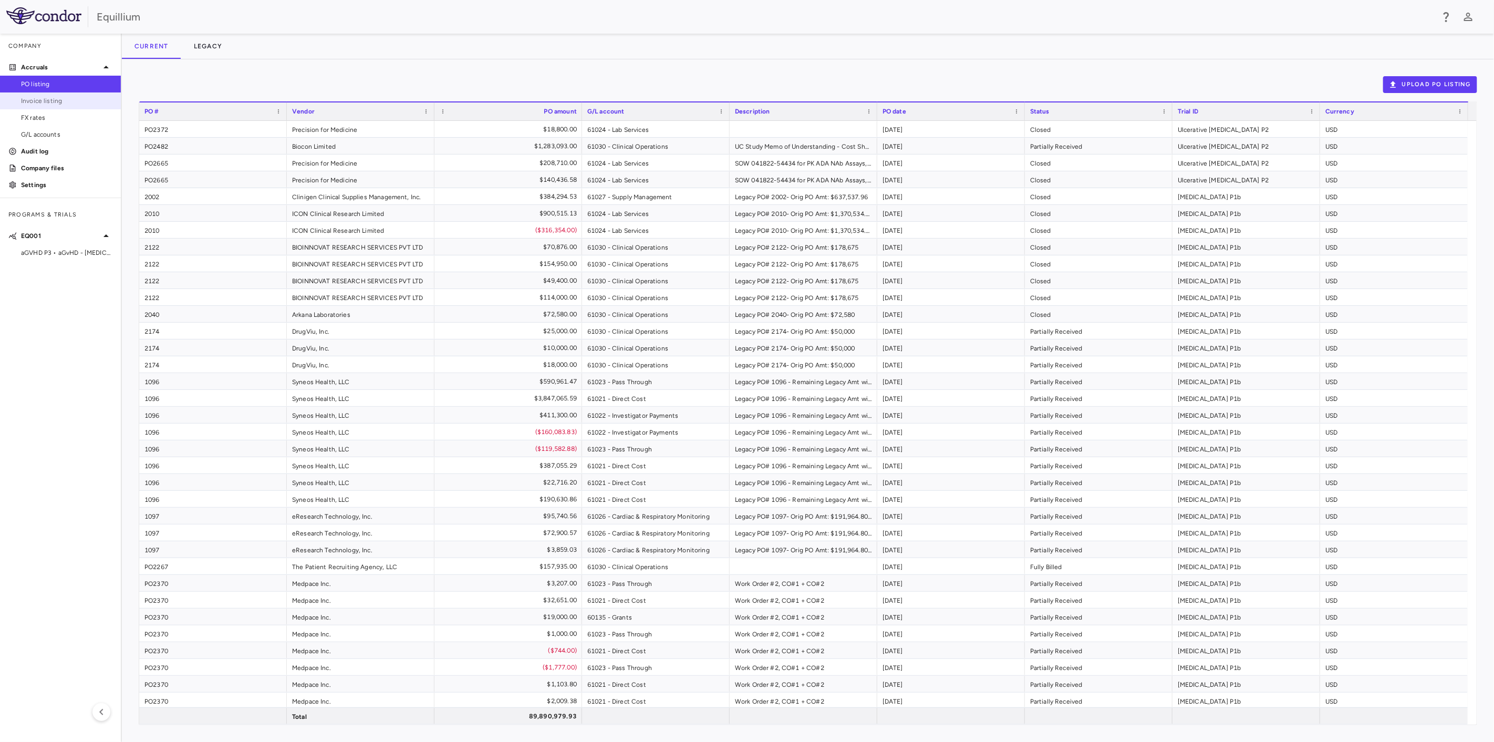
click at [39, 105] on span "Invoice listing" at bounding box center [66, 100] width 91 height 9
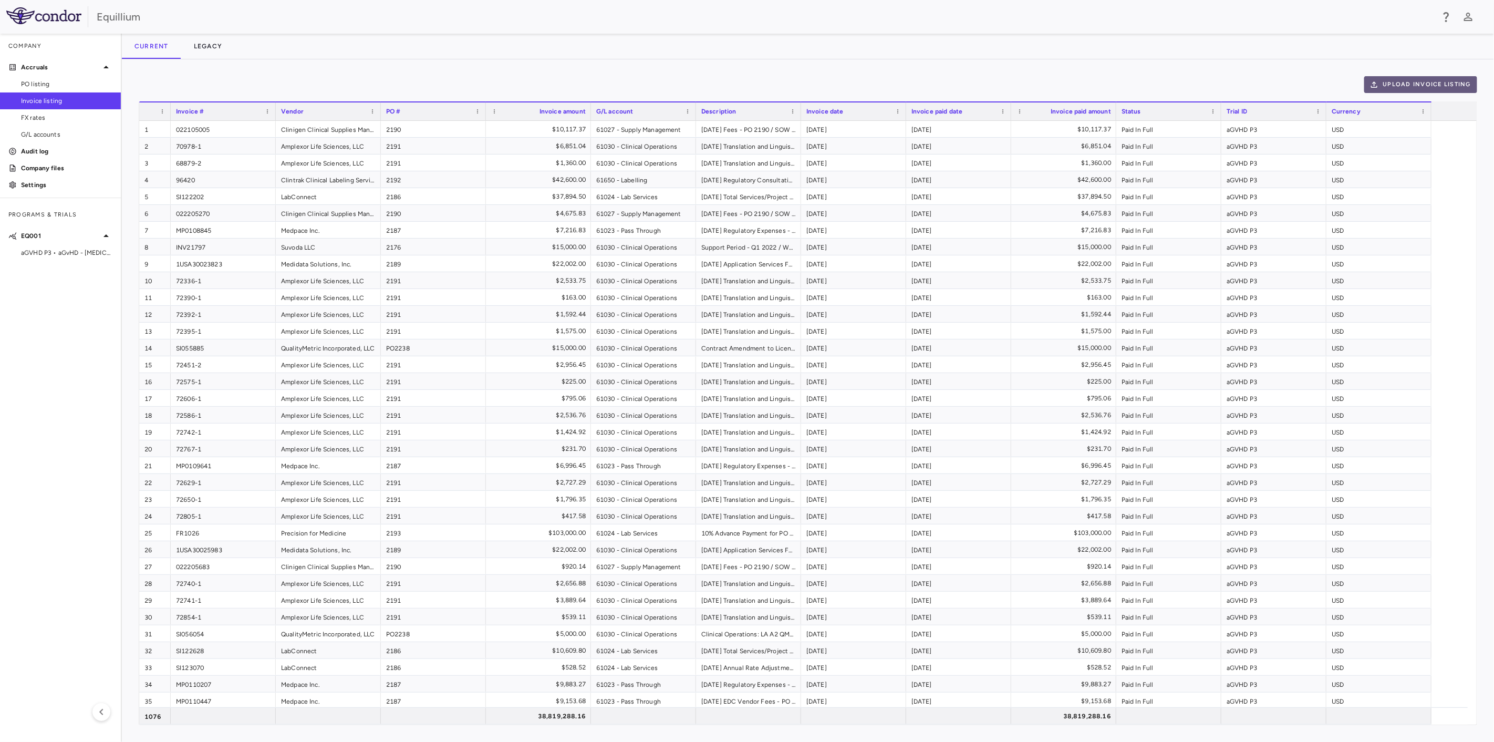
click at [1425, 86] on button "Upload invoice listing" at bounding box center [1420, 84] width 113 height 17
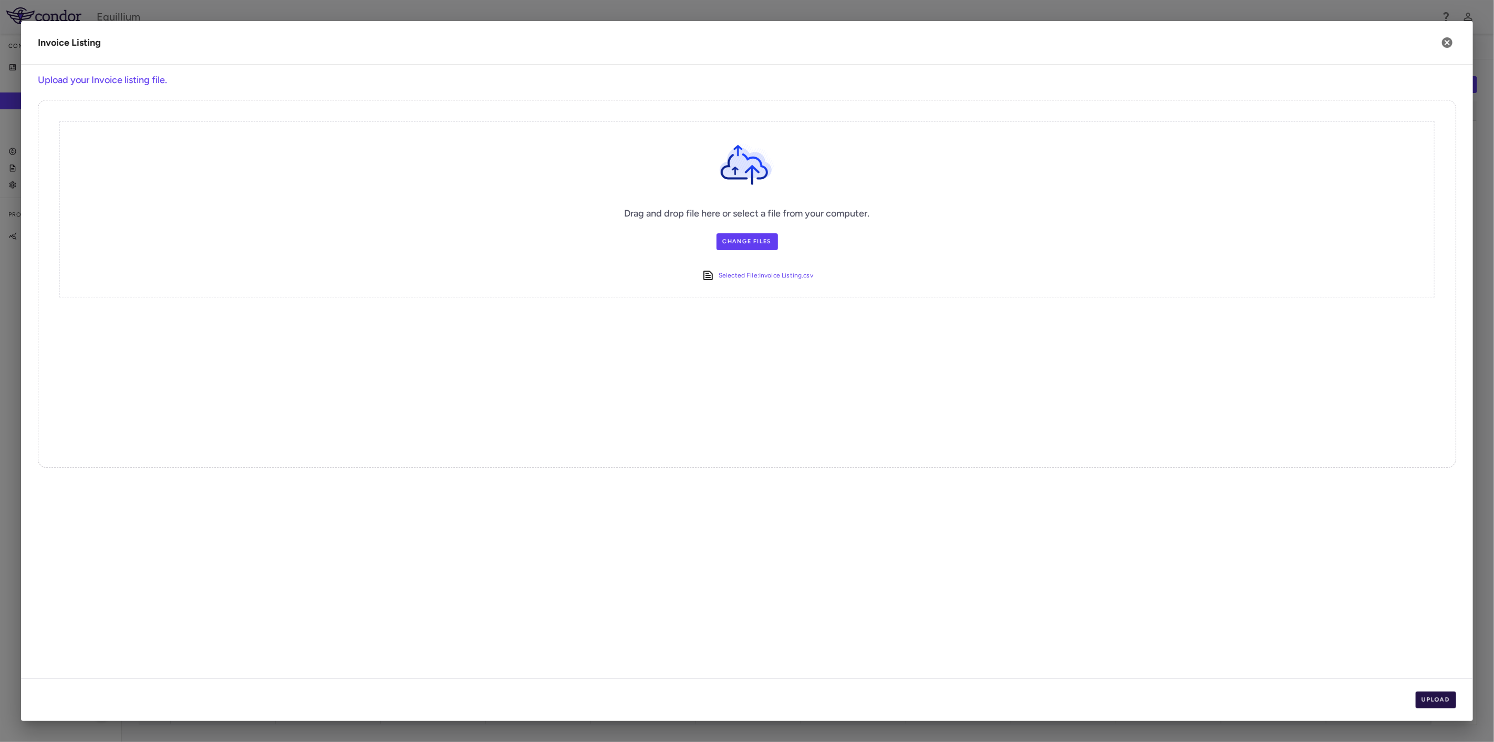
click at [1436, 702] on button "Upload" at bounding box center [1435, 699] width 41 height 17
click at [1436, 702] on button "Next" at bounding box center [1439, 699] width 34 height 17
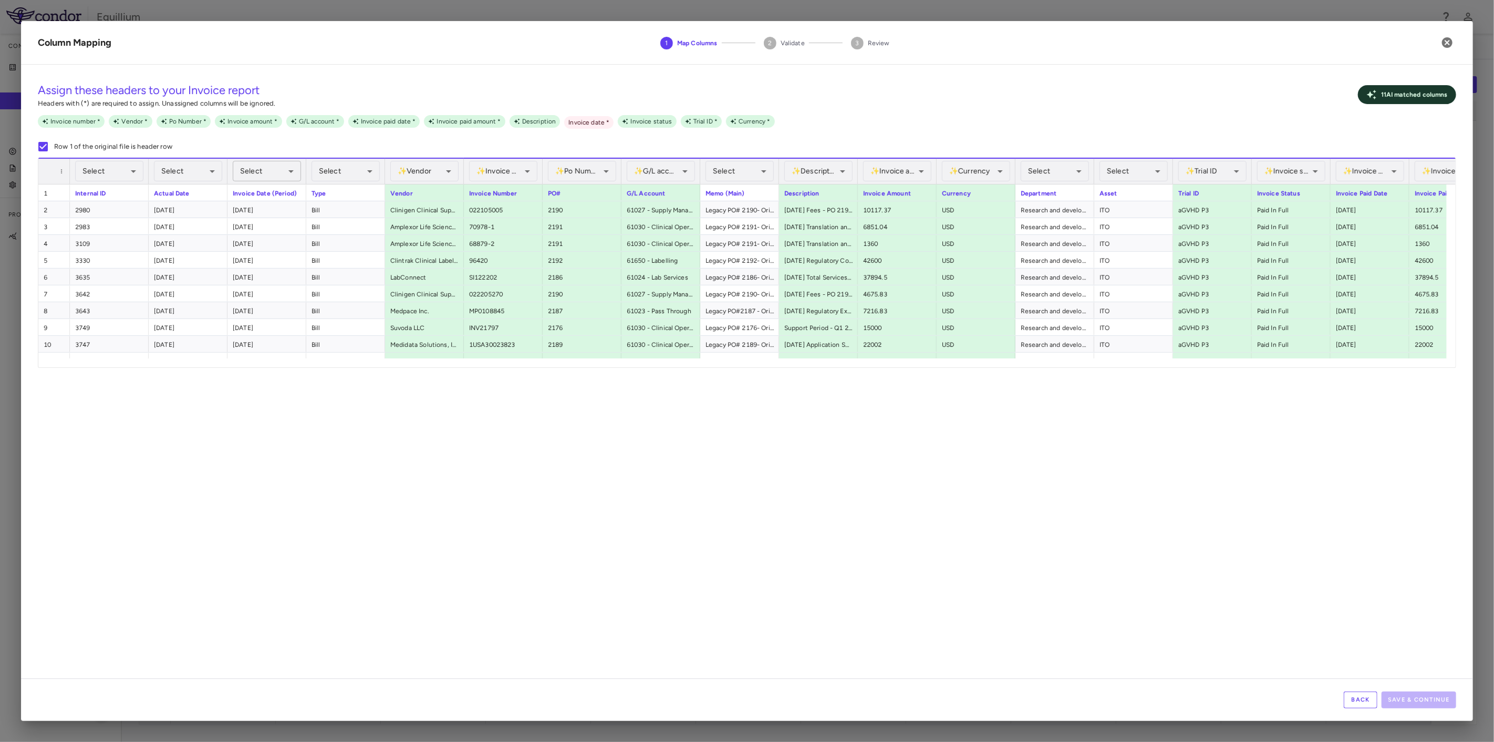
click at [291, 170] on body "Skip to sidebar Skip to main content Equillium Company Accruals PO listing Invo…" at bounding box center [747, 371] width 1494 height 742
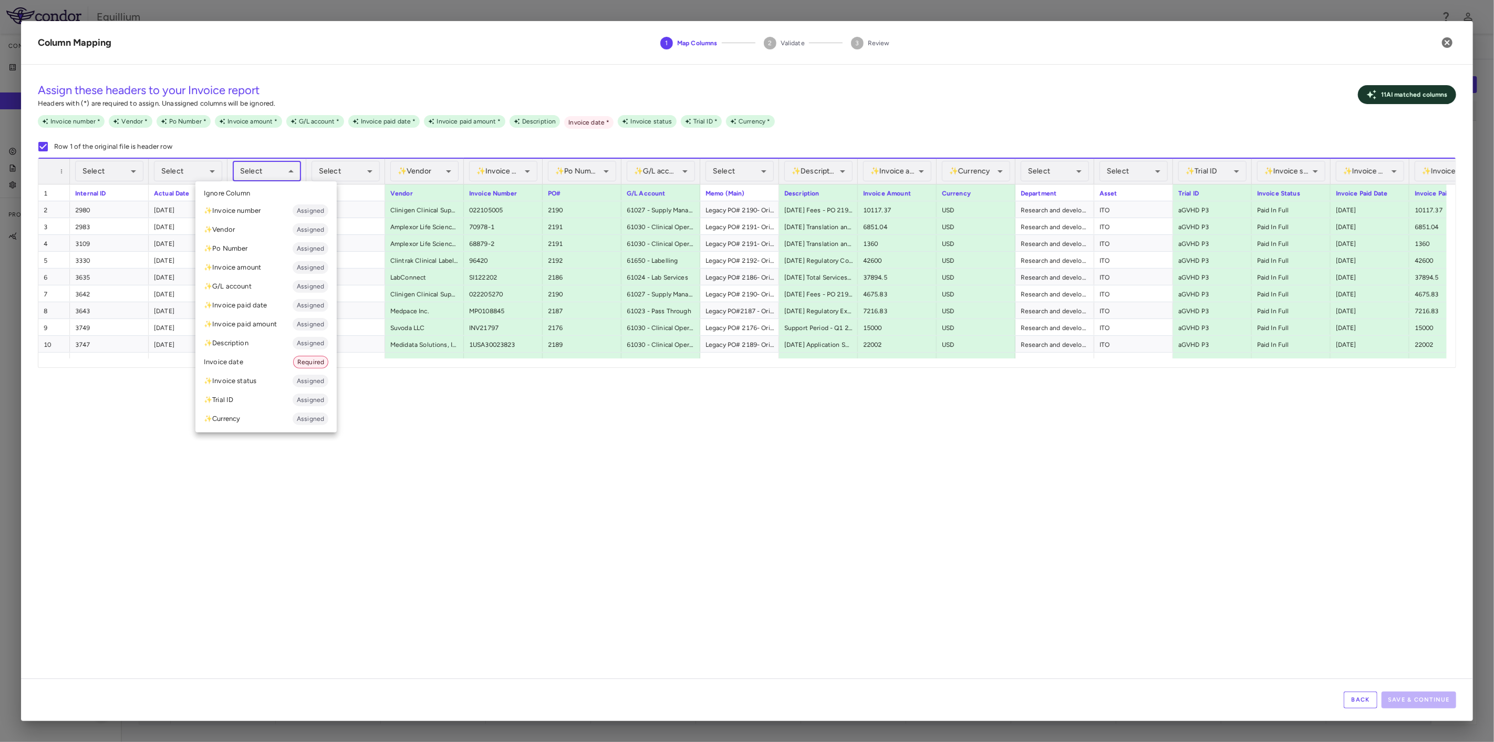
click at [284, 356] on li "Invoice date Required" at bounding box center [265, 361] width 141 height 19
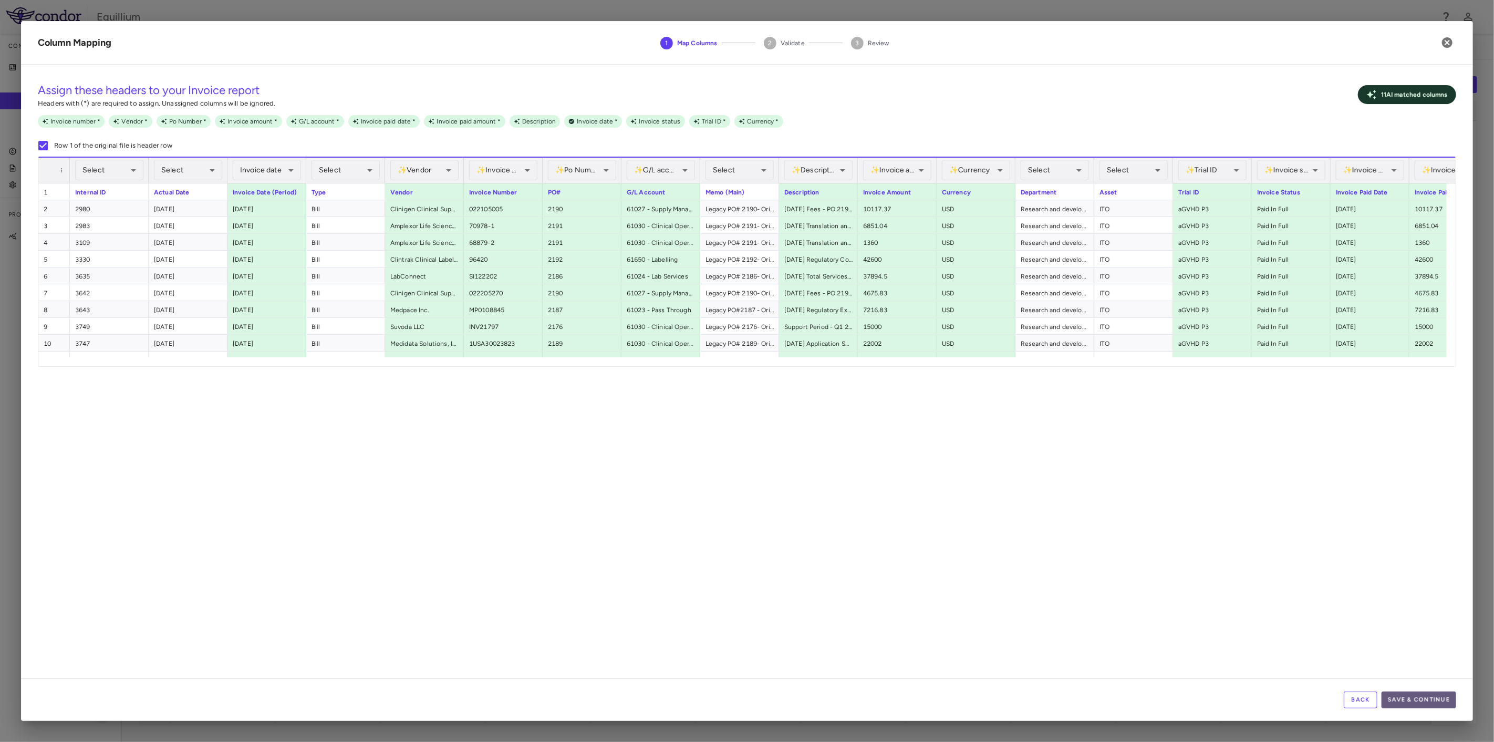
click at [1428, 701] on button "Save & Continue" at bounding box center [1418, 699] width 75 height 17
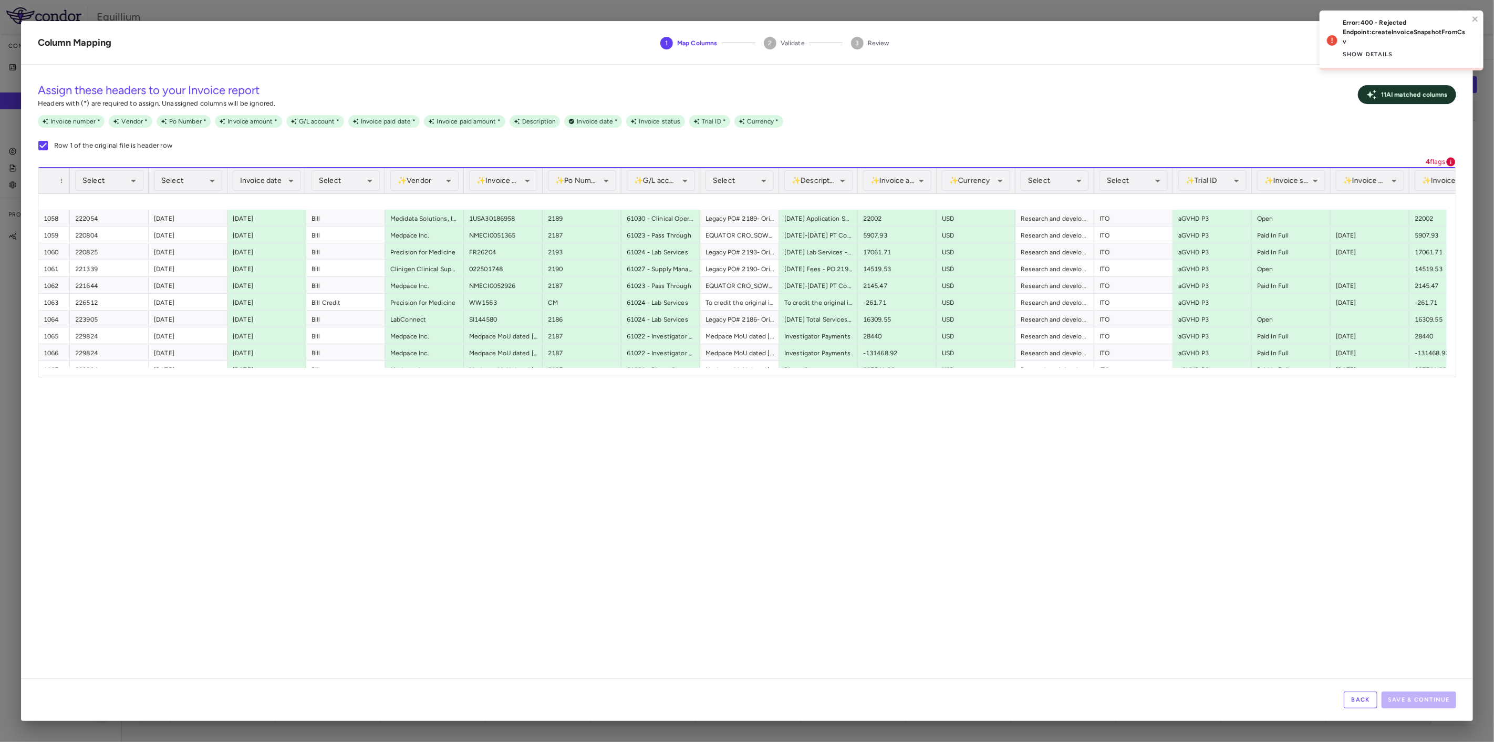
scroll to position [17942, 0]
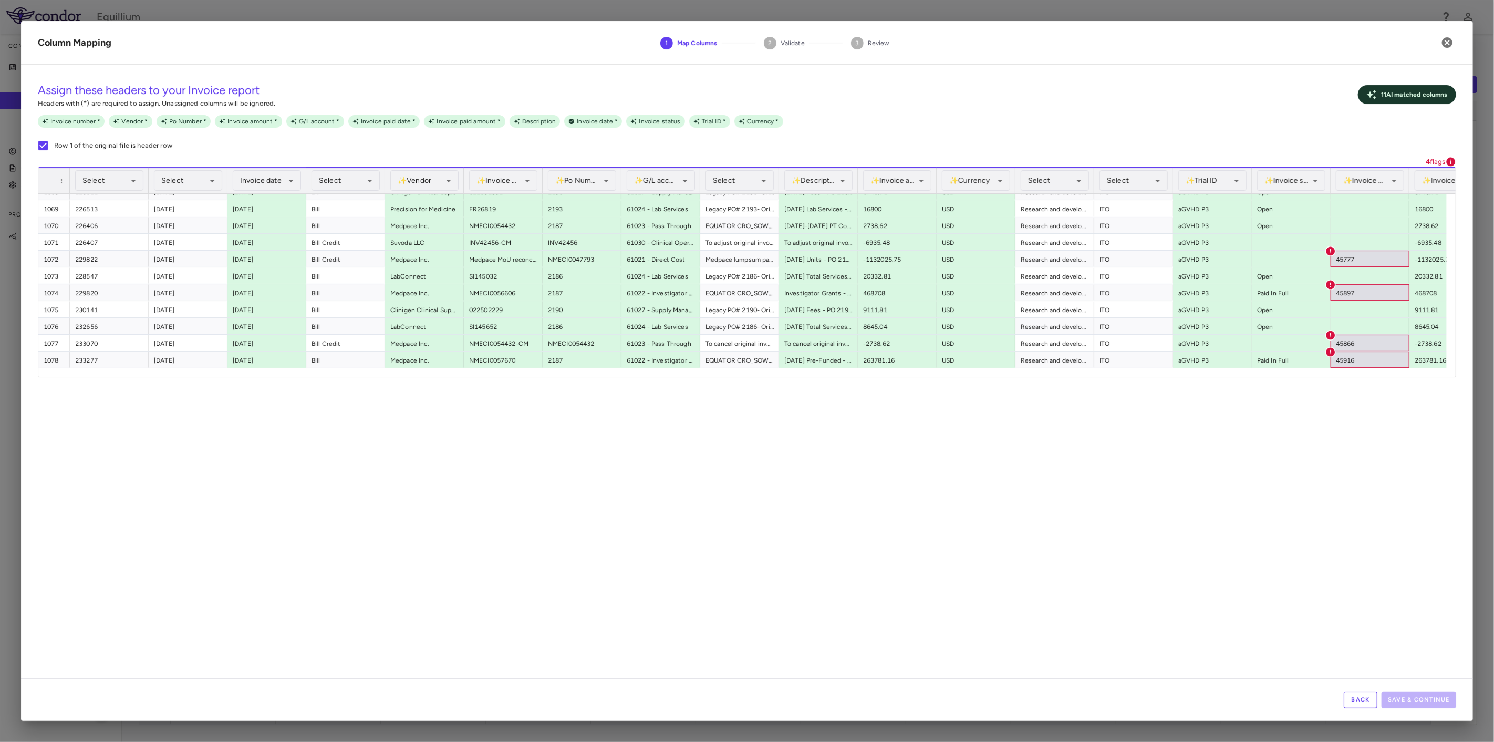
click at [1350, 697] on button "Back" at bounding box center [1360, 699] width 34 height 17
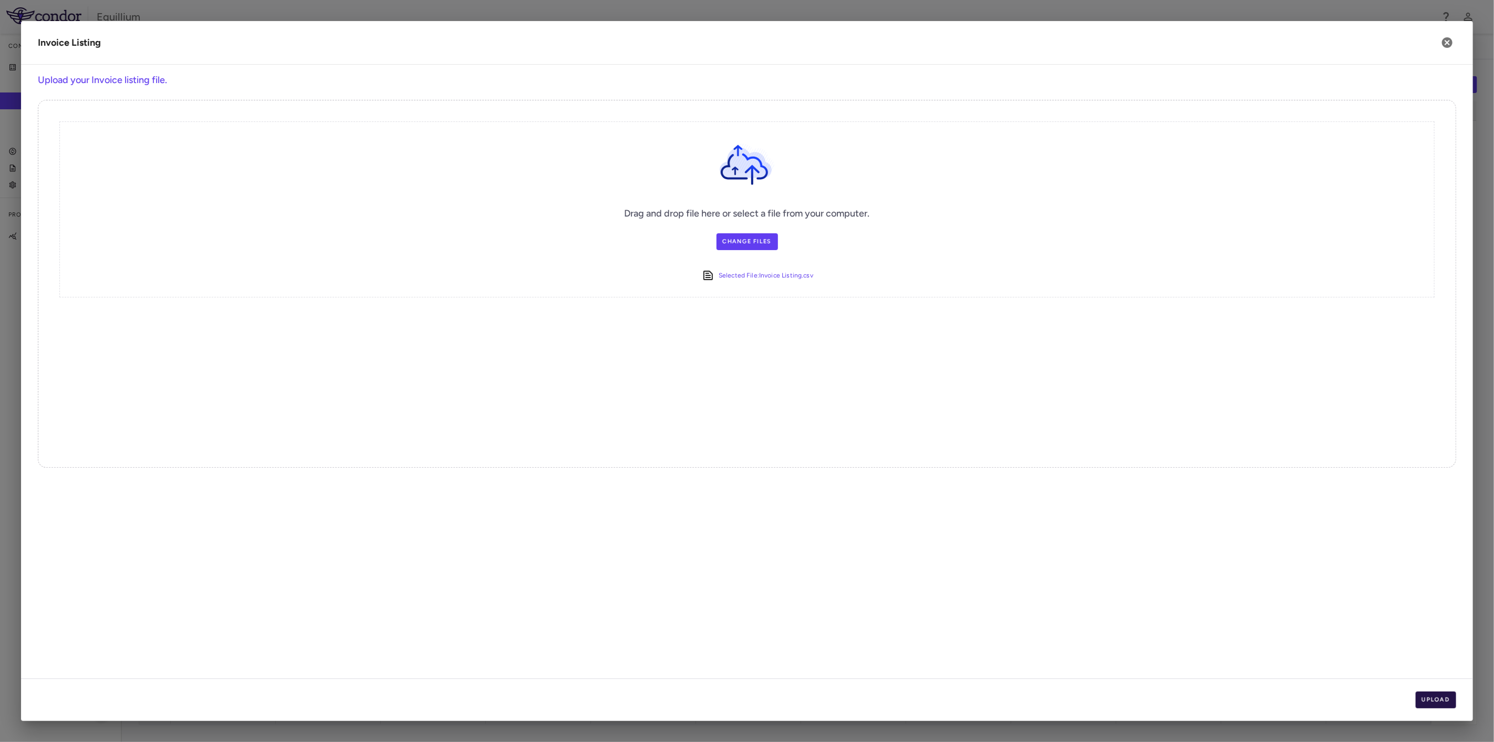
click at [1446, 695] on button "Upload" at bounding box center [1435, 699] width 41 height 17
click at [1447, 697] on button "Next" at bounding box center [1439, 699] width 34 height 17
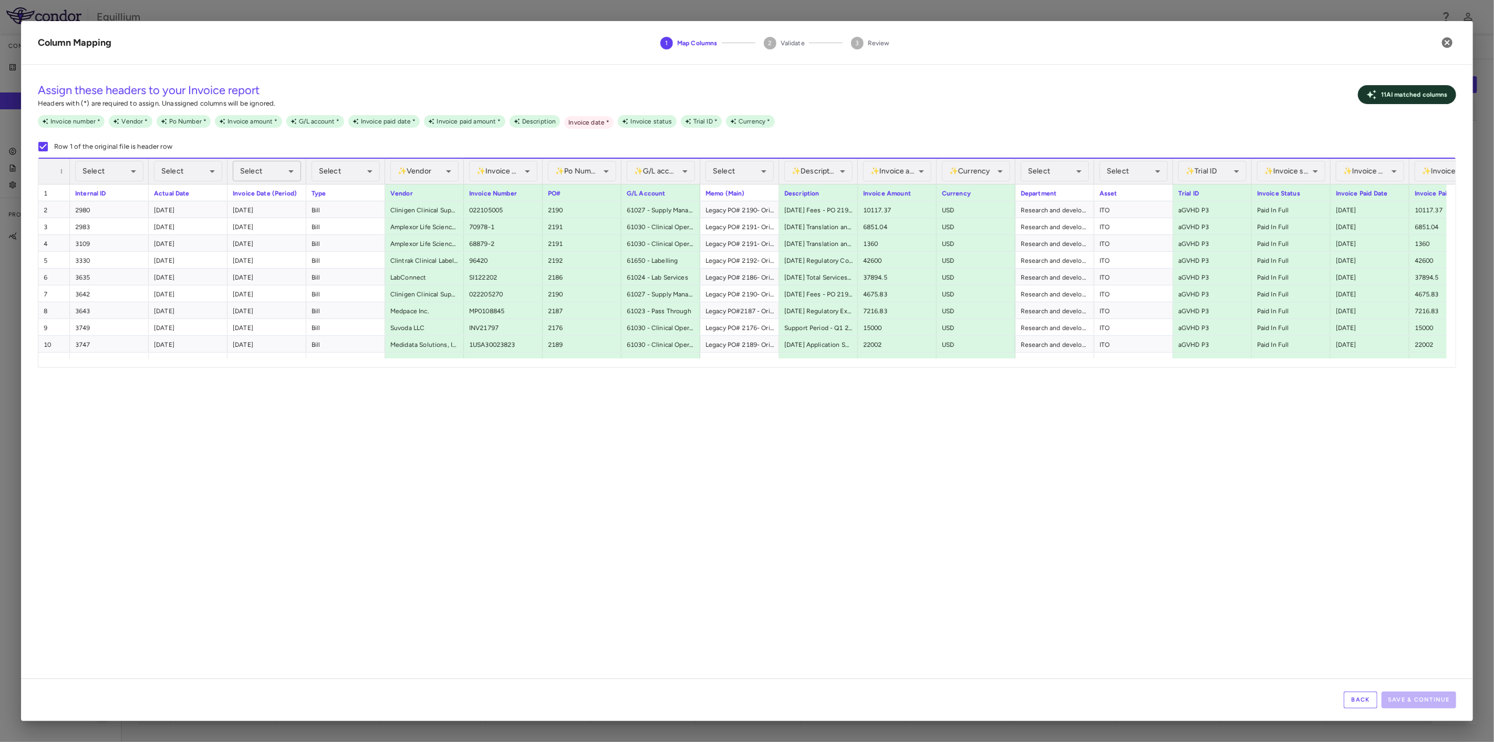
click at [287, 167] on body "Skip to sidebar Skip to main content Equillium Company Accruals PO listing Invo…" at bounding box center [747, 371] width 1494 height 742
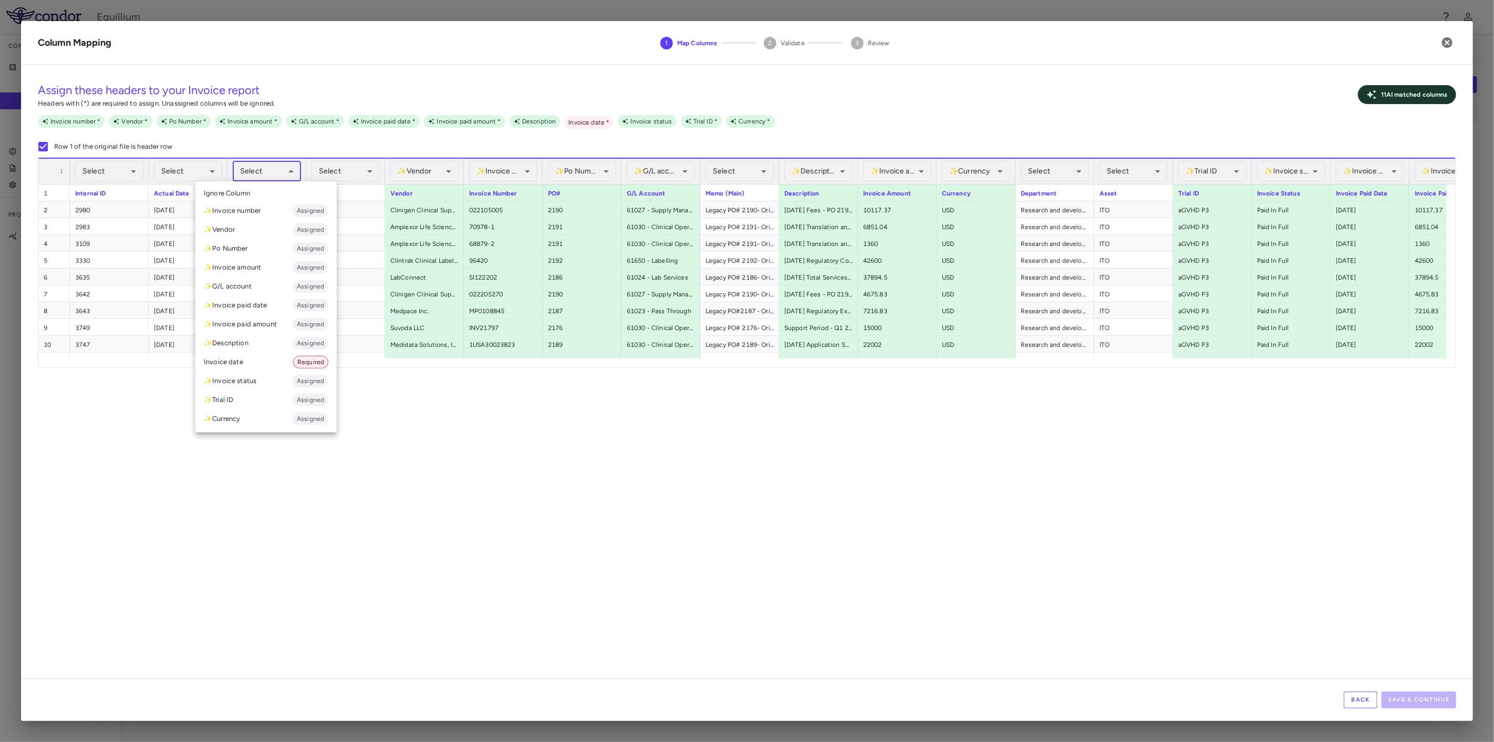
click at [258, 359] on li "Invoice date Required" at bounding box center [265, 361] width 141 height 19
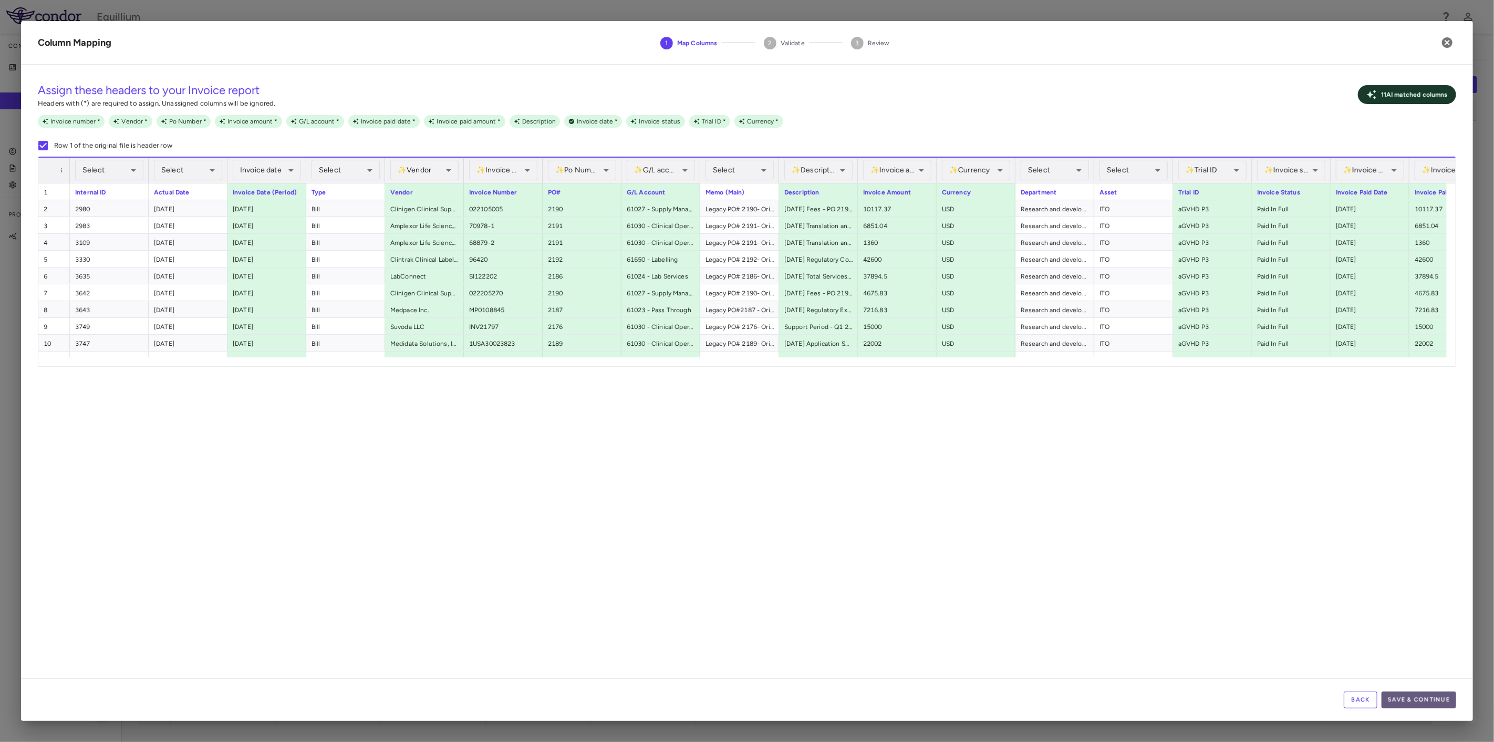
click at [1443, 692] on button "Save & Continue" at bounding box center [1418, 699] width 75 height 17
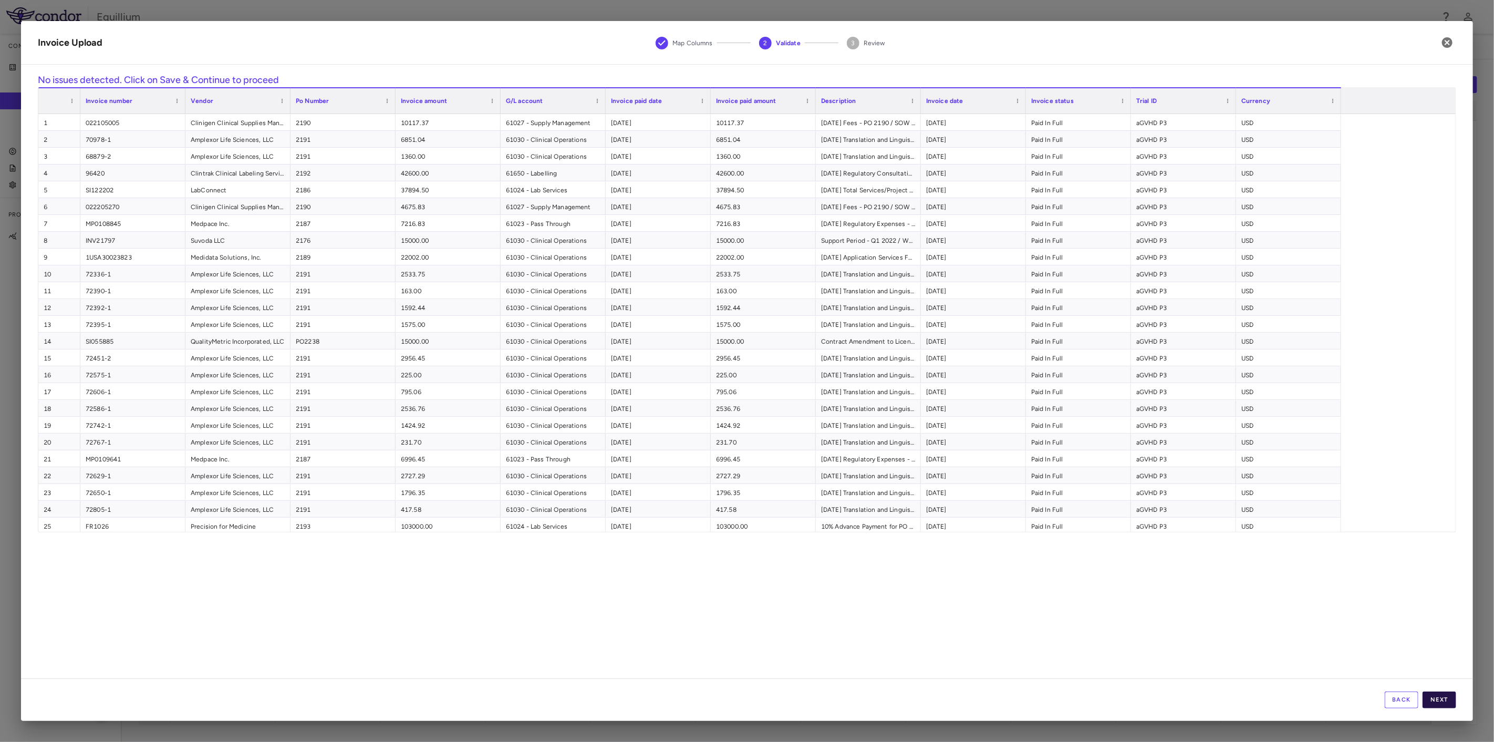
click at [1448, 701] on button "Next" at bounding box center [1439, 699] width 34 height 17
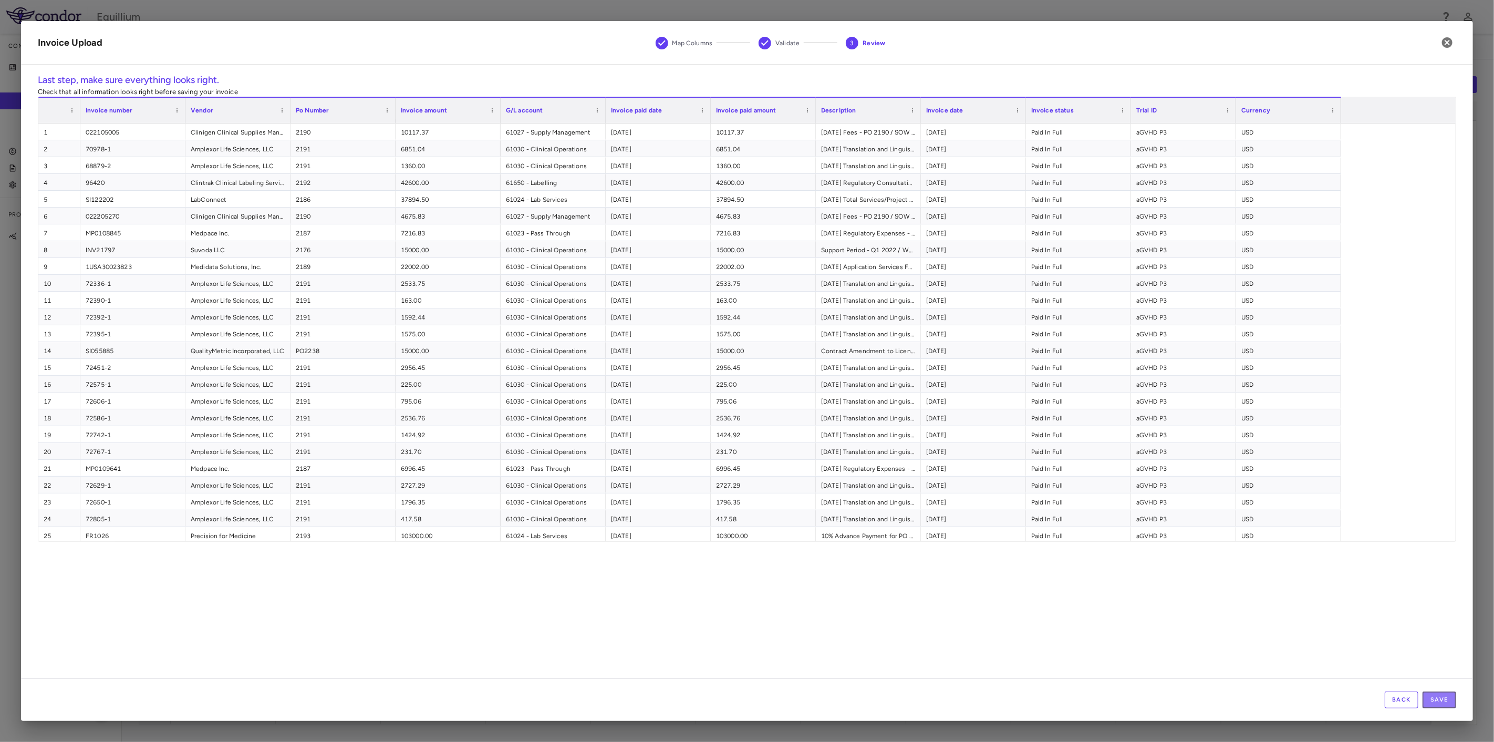
click at [1448, 701] on button "Save" at bounding box center [1439, 699] width 34 height 17
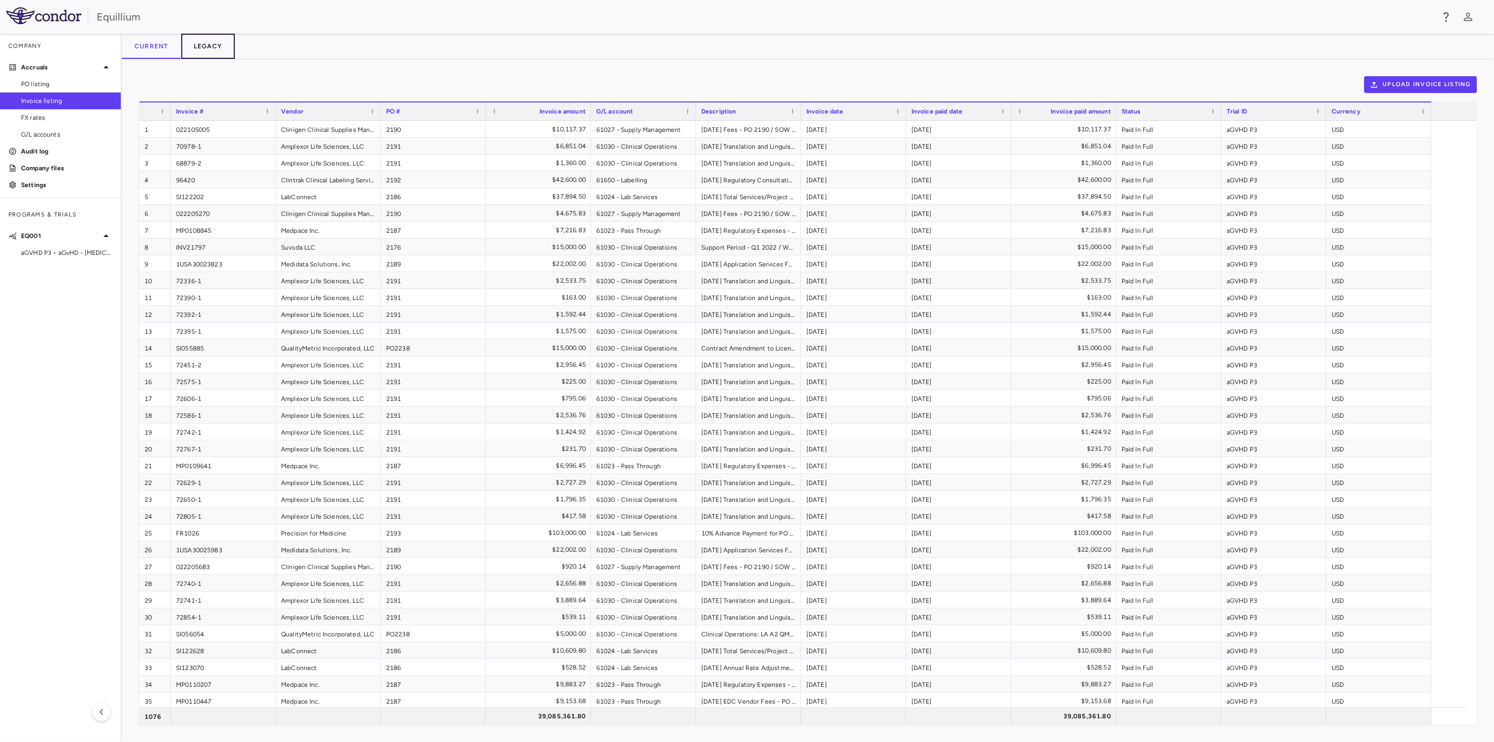
drag, startPoint x: 201, startPoint y: 42, endPoint x: 192, endPoint y: 43, distance: 9.0
click at [201, 42] on button "Legacy" at bounding box center [208, 46] width 54 height 25
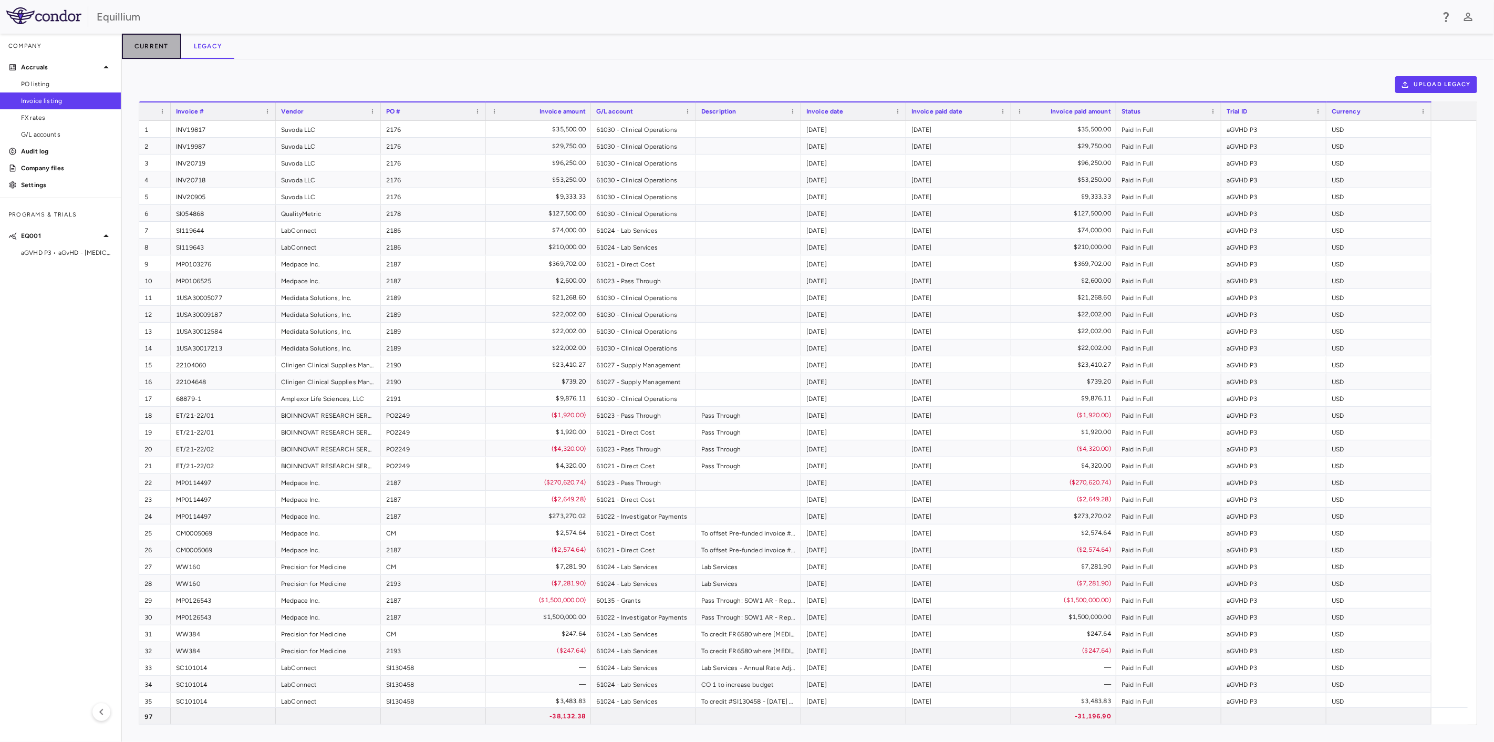
click at [151, 43] on button "Current" at bounding box center [151, 46] width 59 height 25
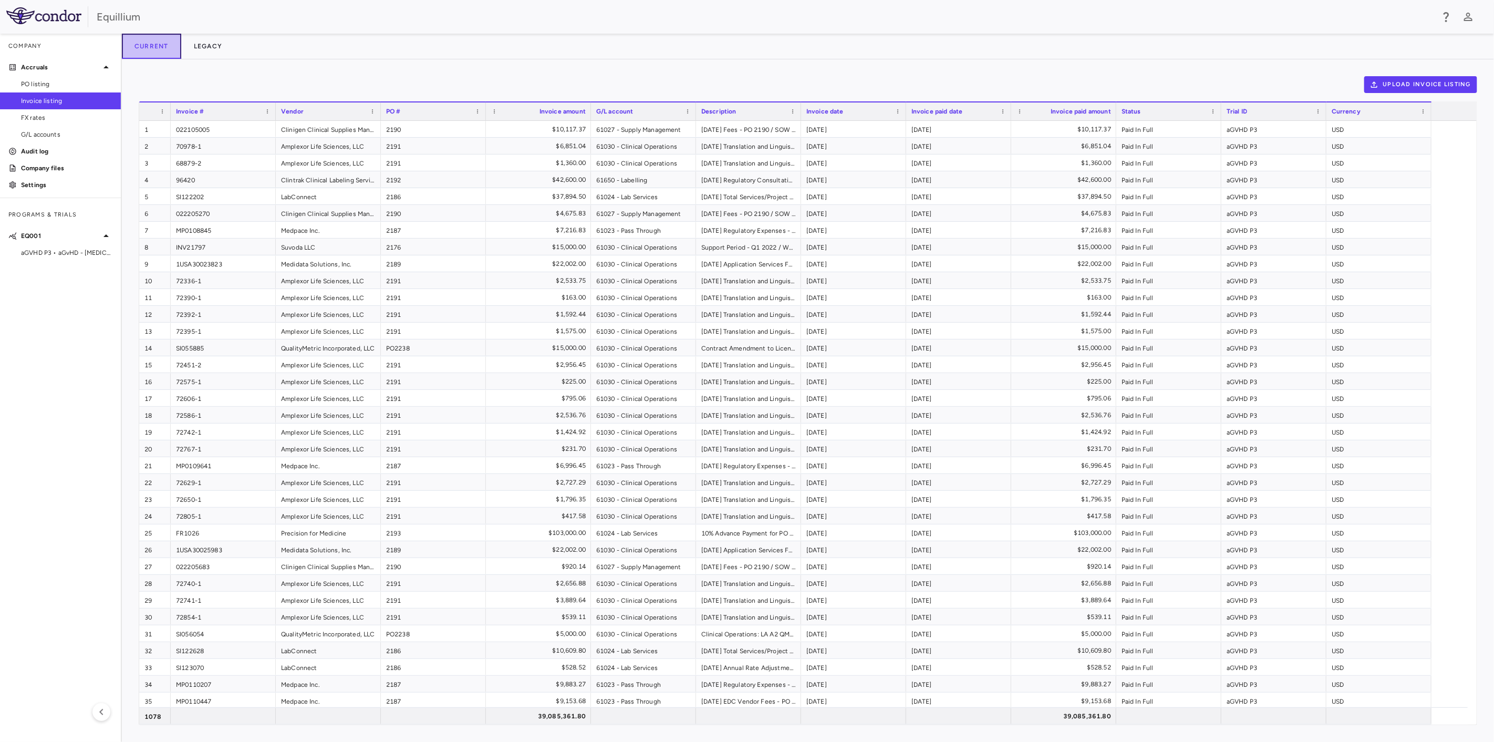
click at [175, 41] on button "Current" at bounding box center [151, 46] width 59 height 25
click at [205, 47] on button "Legacy" at bounding box center [208, 46] width 54 height 25
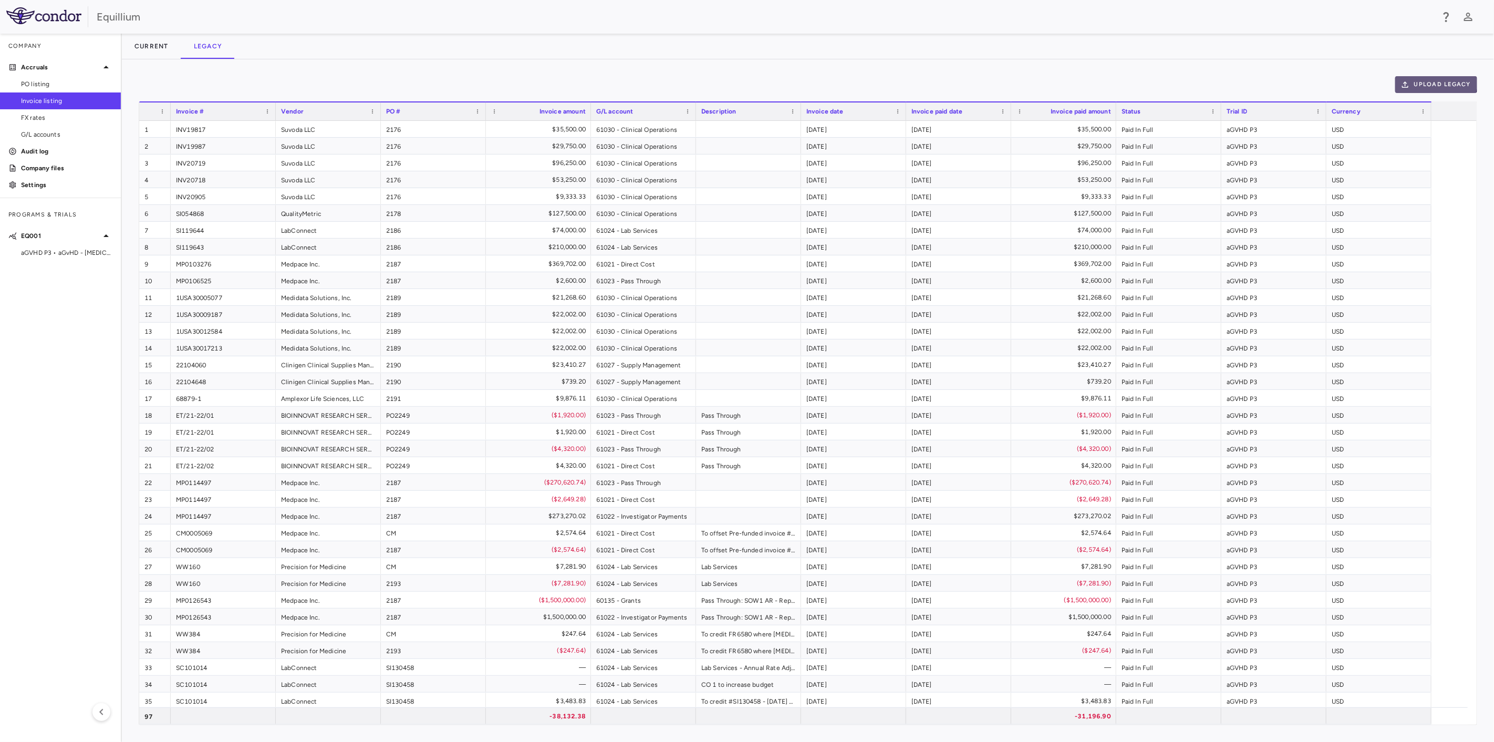
click at [1427, 83] on button "Upload legacy" at bounding box center [1436, 84] width 82 height 17
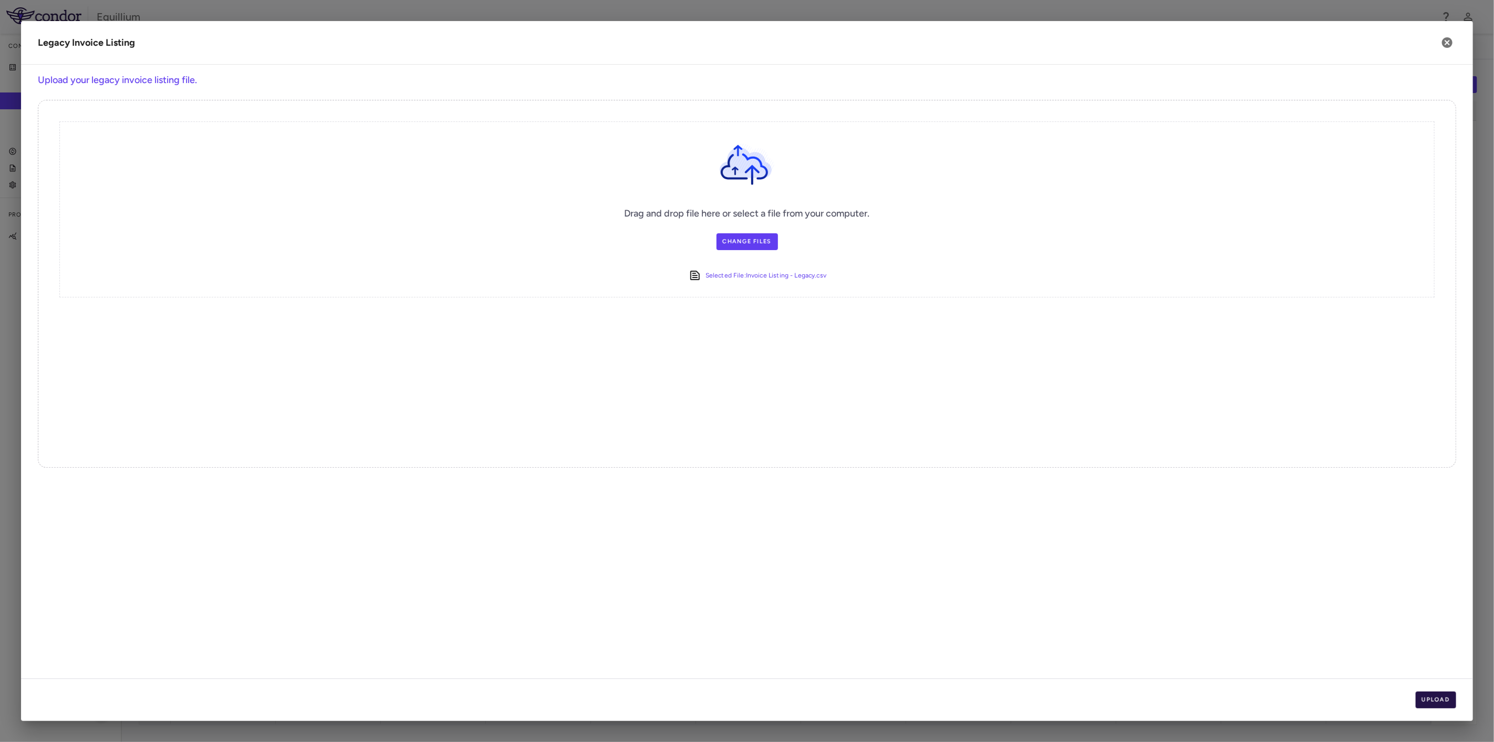
click at [1439, 697] on button "Upload" at bounding box center [1435, 699] width 41 height 17
click at [1439, 697] on button "Next" at bounding box center [1439, 699] width 34 height 17
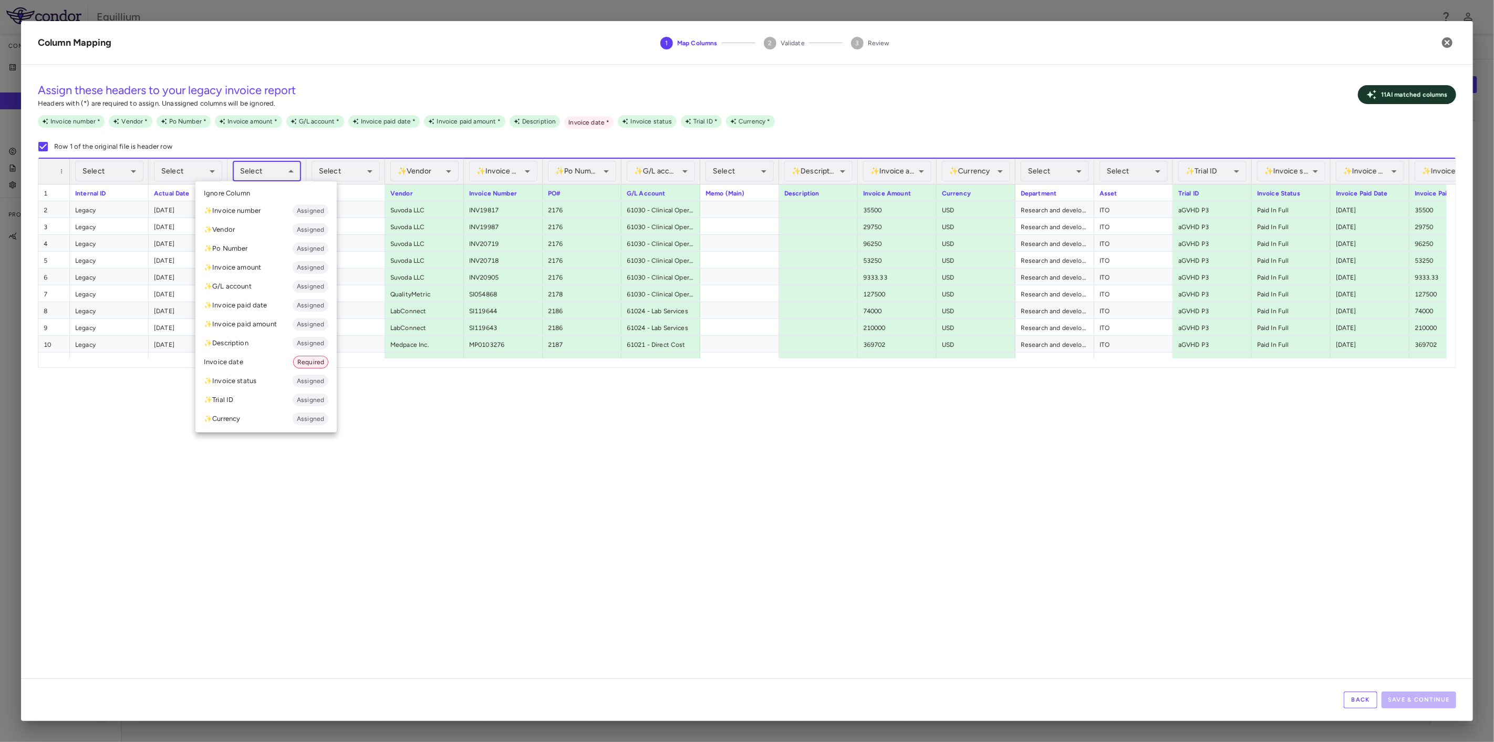
click at [275, 169] on body "Skip to sidebar Skip to main content Equillium Company Accruals PO listing Invo…" at bounding box center [747, 371] width 1494 height 742
drag, startPoint x: 270, startPoint y: 349, endPoint x: 270, endPoint y: 357, distance: 7.9
click at [270, 357] on ul "Select Ignore Column ✨ Invoice number Assigned ✨ Vendor Assigned ✨ Po Number As…" at bounding box center [265, 306] width 141 height 251
click at [270, 357] on li "Invoice date Required" at bounding box center [265, 361] width 141 height 19
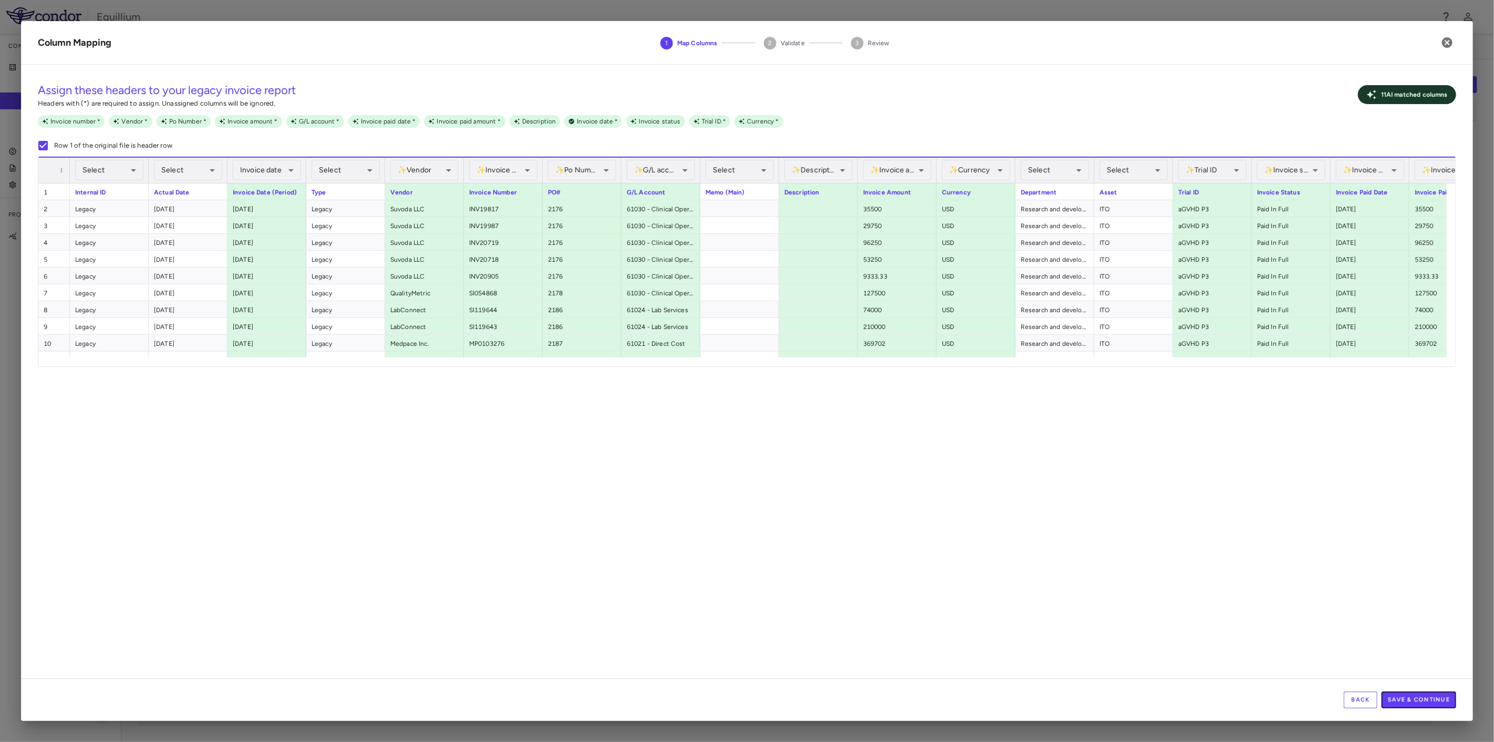
click at [1410, 697] on button "Save & Continue" at bounding box center [1418, 699] width 75 height 17
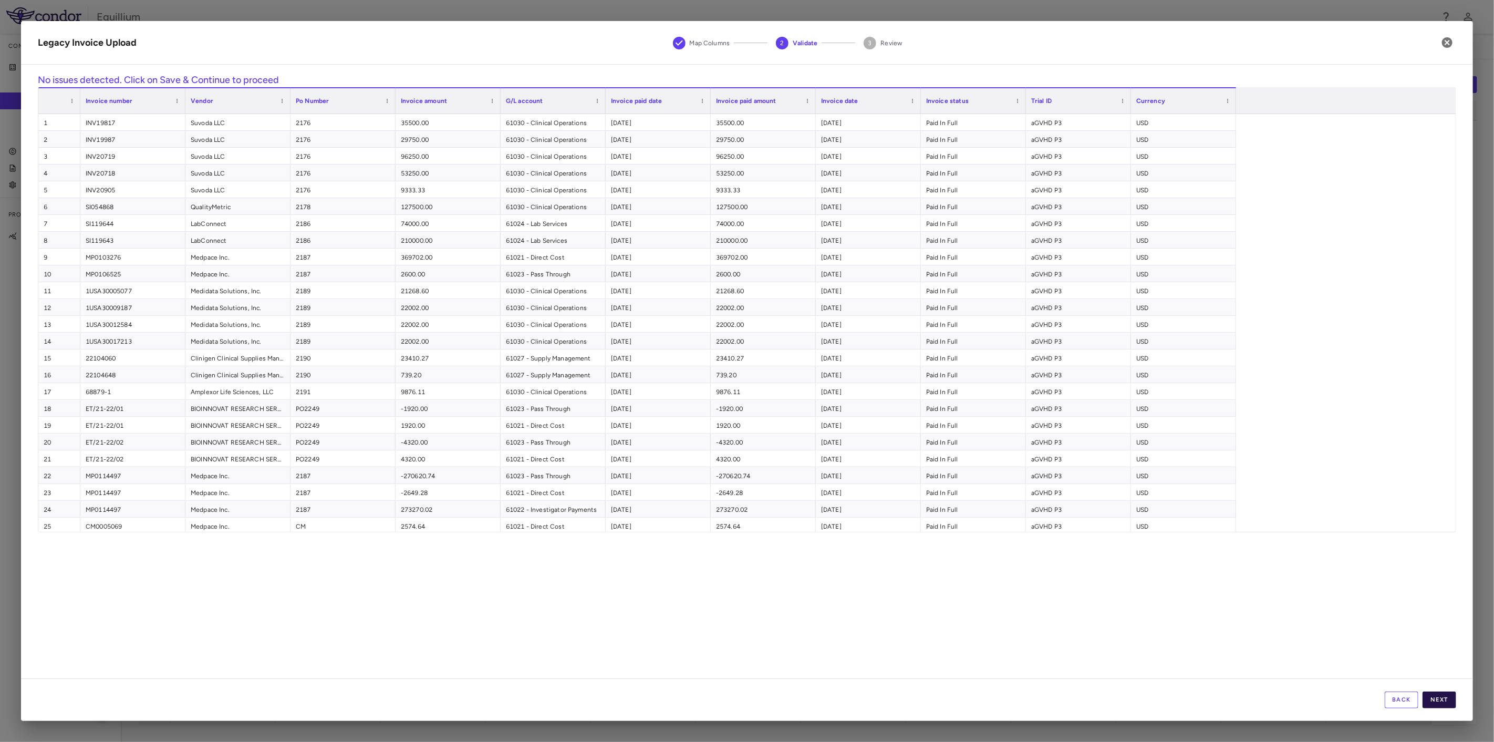
click at [1435, 702] on button "Next" at bounding box center [1439, 699] width 34 height 17
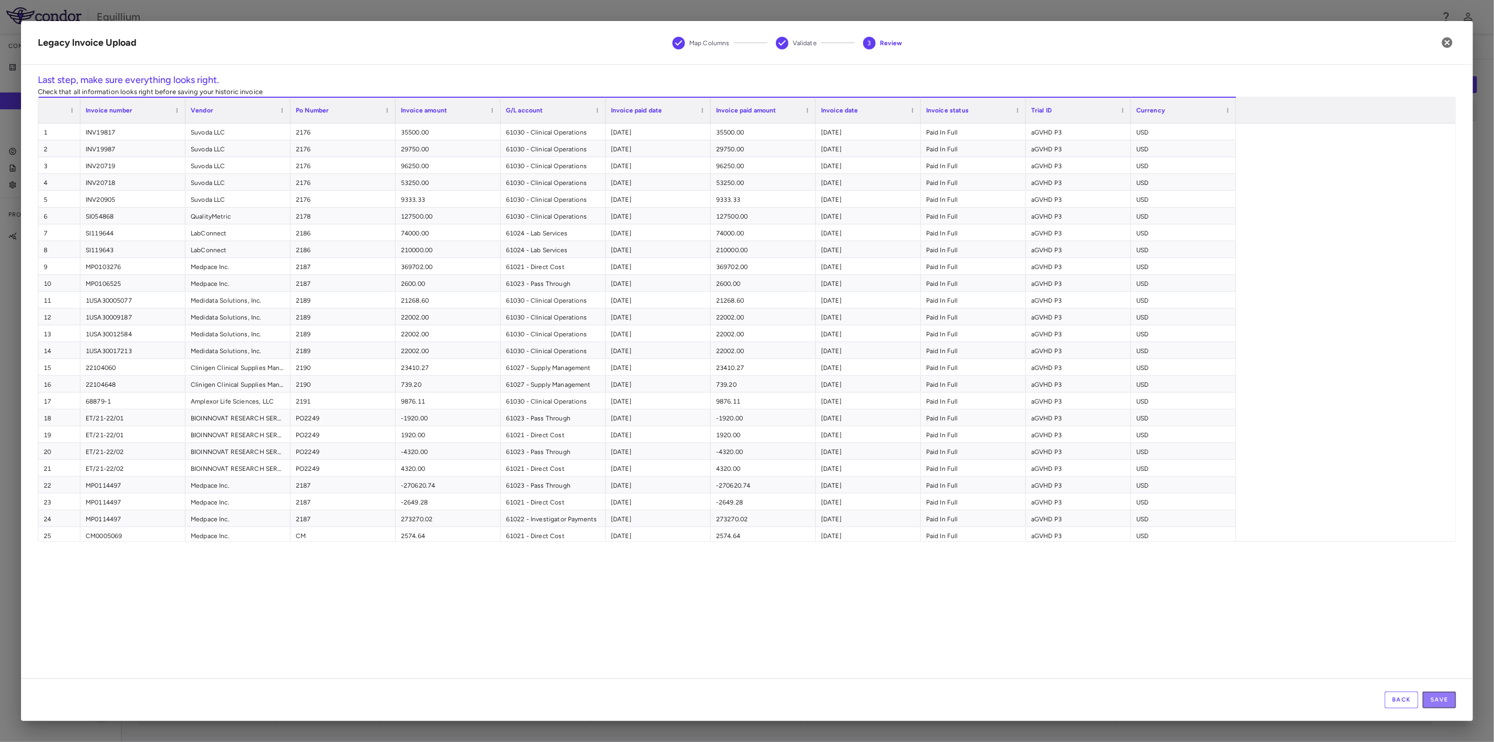
click at [1435, 702] on button "Save" at bounding box center [1439, 699] width 34 height 17
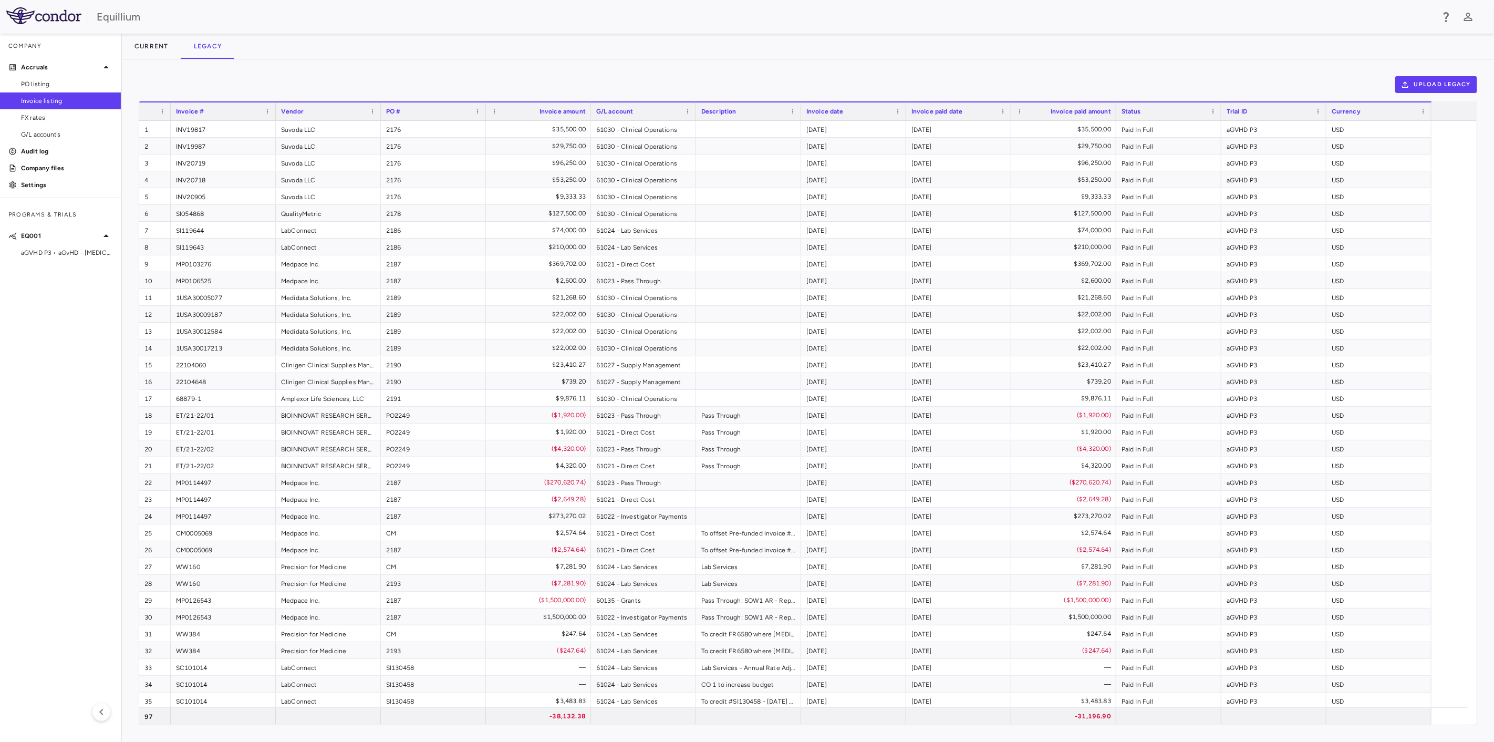
click at [272, 67] on div "Upload legacy Drag here to set row groups Drag here to set column labels Invoic…" at bounding box center [808, 400] width 1372 height 682
click at [40, 121] on span "FX rates" at bounding box center [66, 117] width 91 height 9
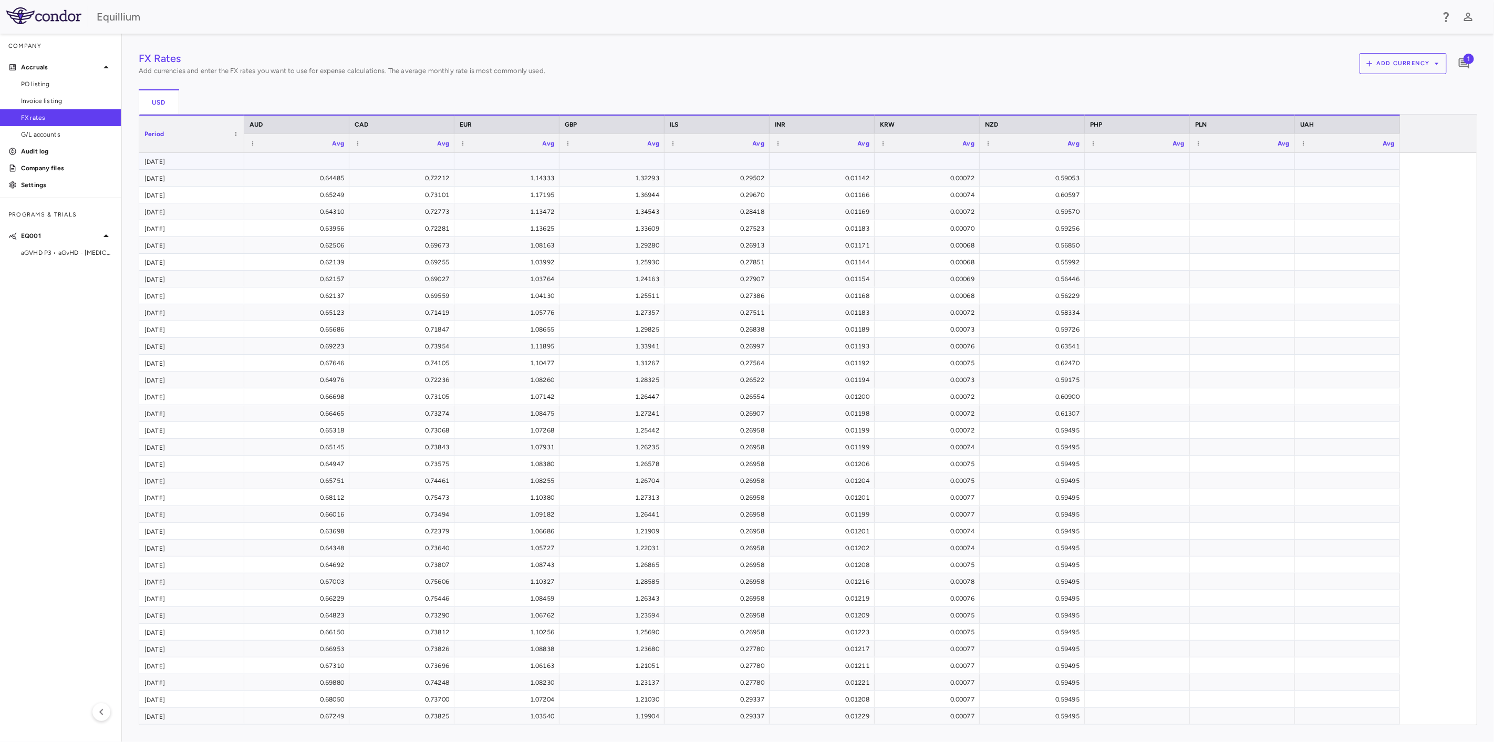
click at [300, 162] on div at bounding box center [296, 160] width 95 height 15
click at [313, 162] on input "*******" at bounding box center [304, 161] width 88 height 17
type input "******"
type input "*******"
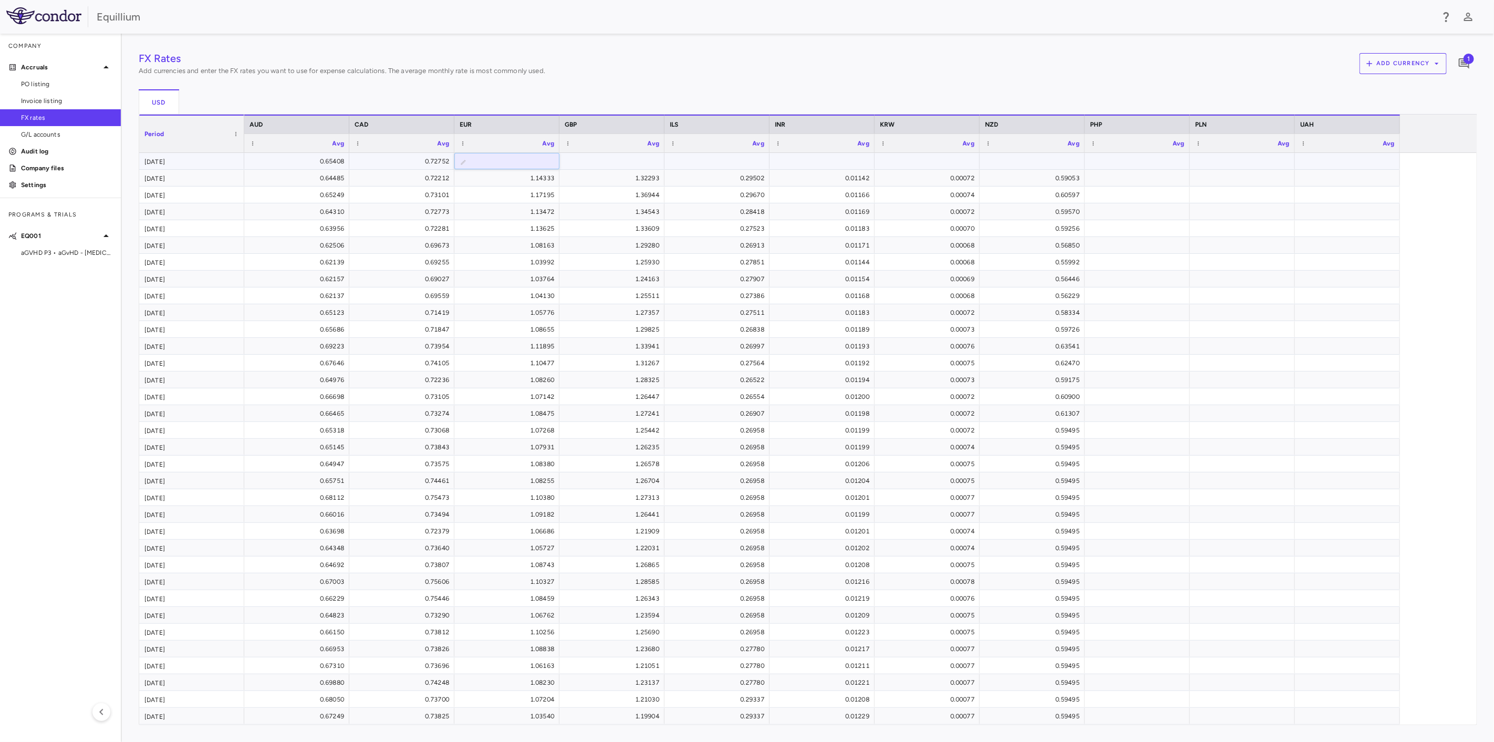
type input "*******"
type input "********"
type input "**********"
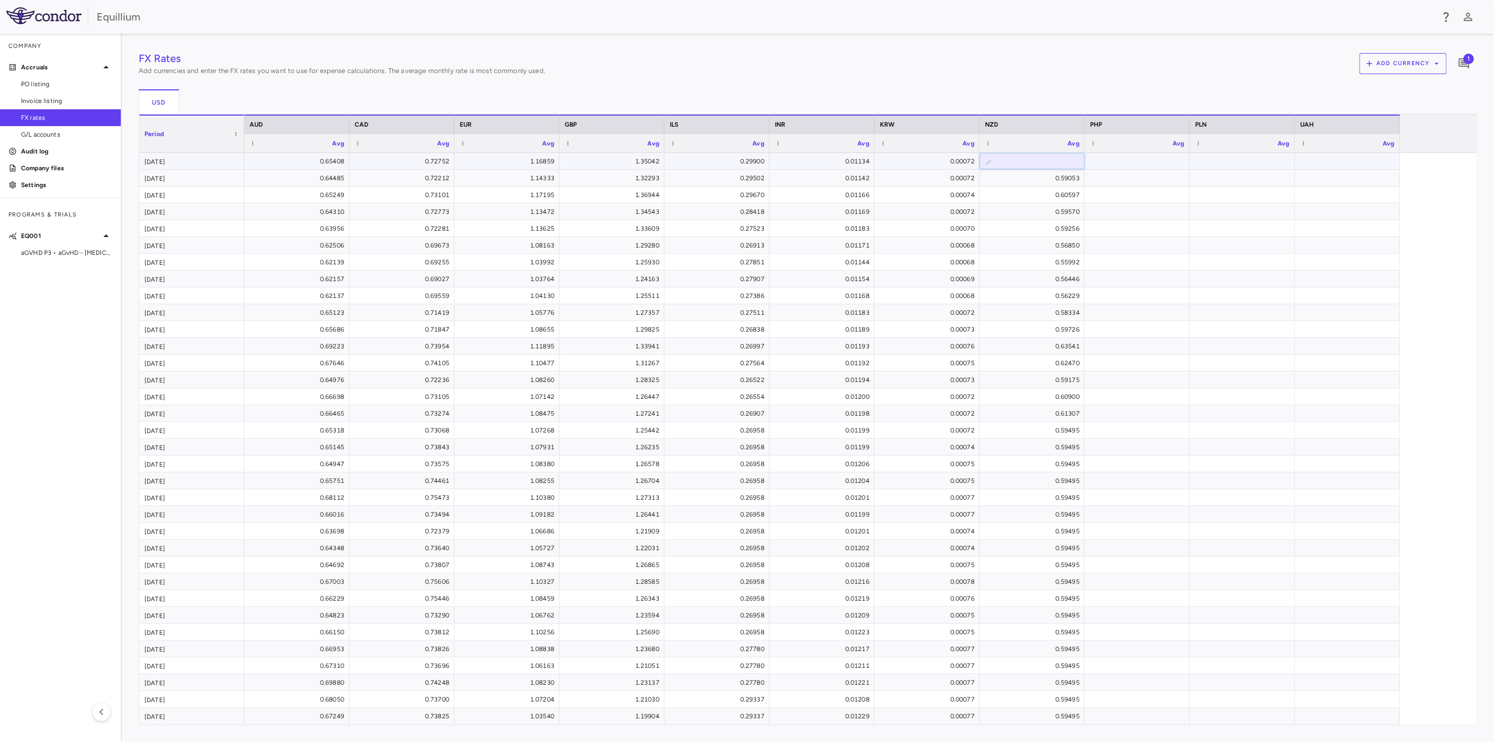
type input "*****"
click at [43, 247] on div "aGVHD P3 • aGvHD - Acute Graft Versus Host Disease" at bounding box center [60, 253] width 121 height 16
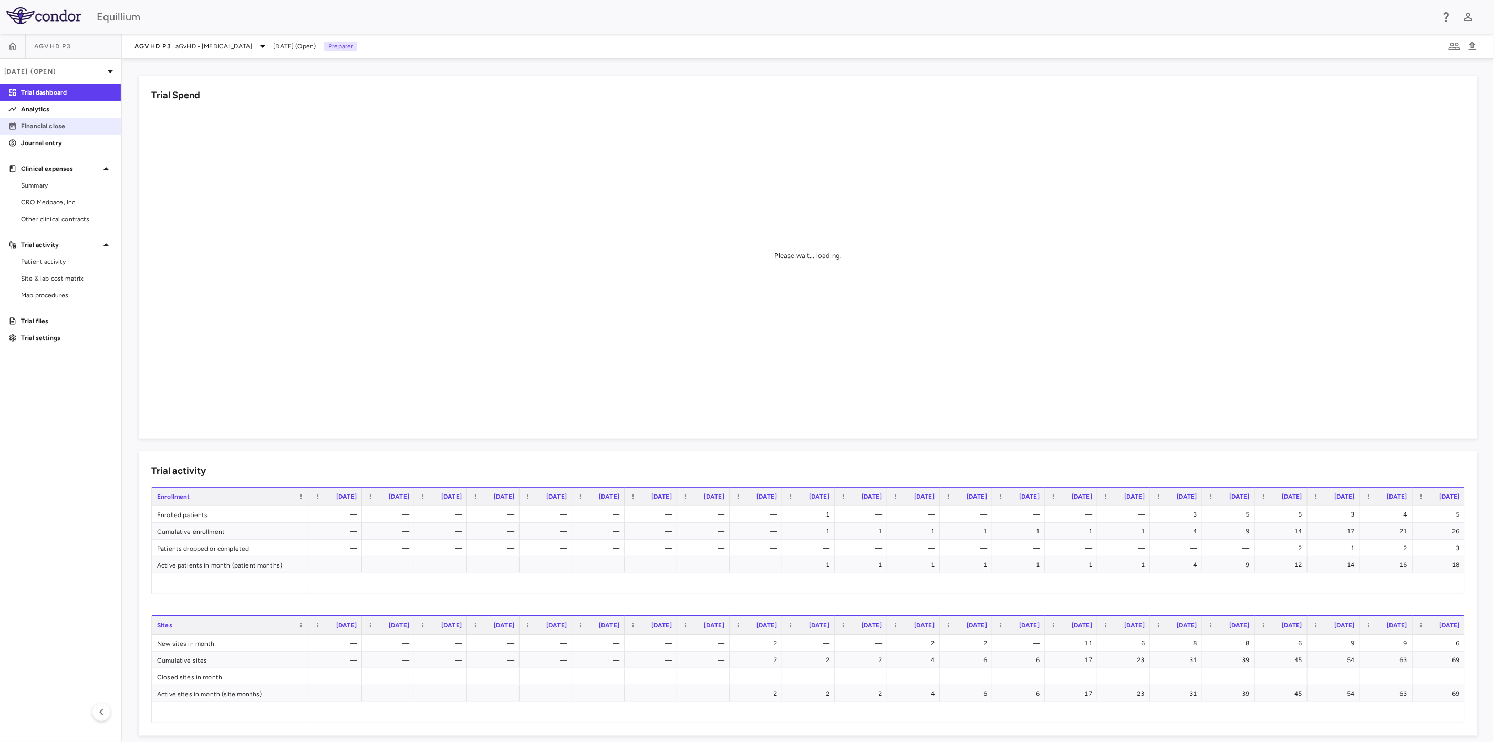
click at [77, 125] on p "Financial close" at bounding box center [66, 125] width 91 height 9
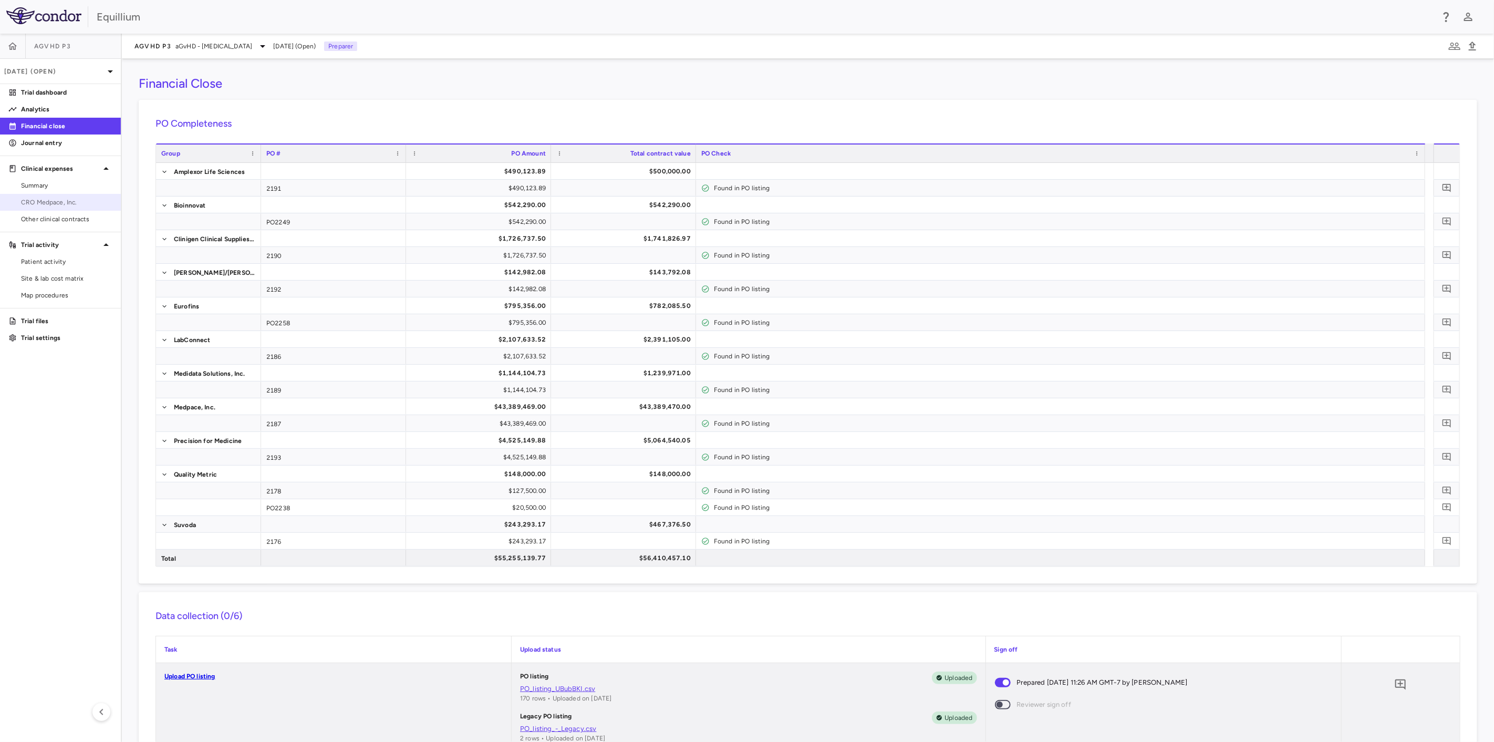
click at [58, 201] on span "CRO Medpace, Inc." at bounding box center [66, 201] width 91 height 9
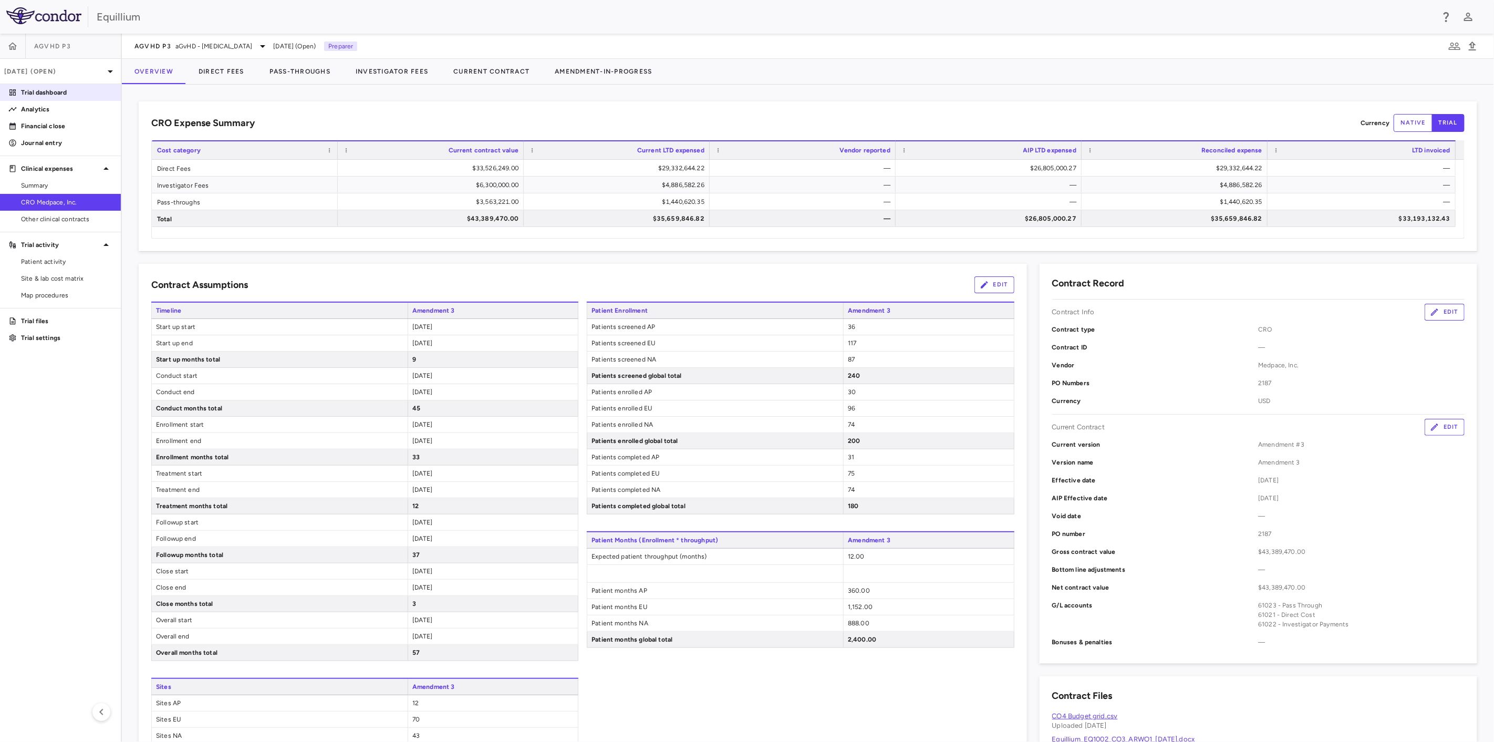
click at [43, 89] on p "Trial dashboard" at bounding box center [66, 92] width 91 height 9
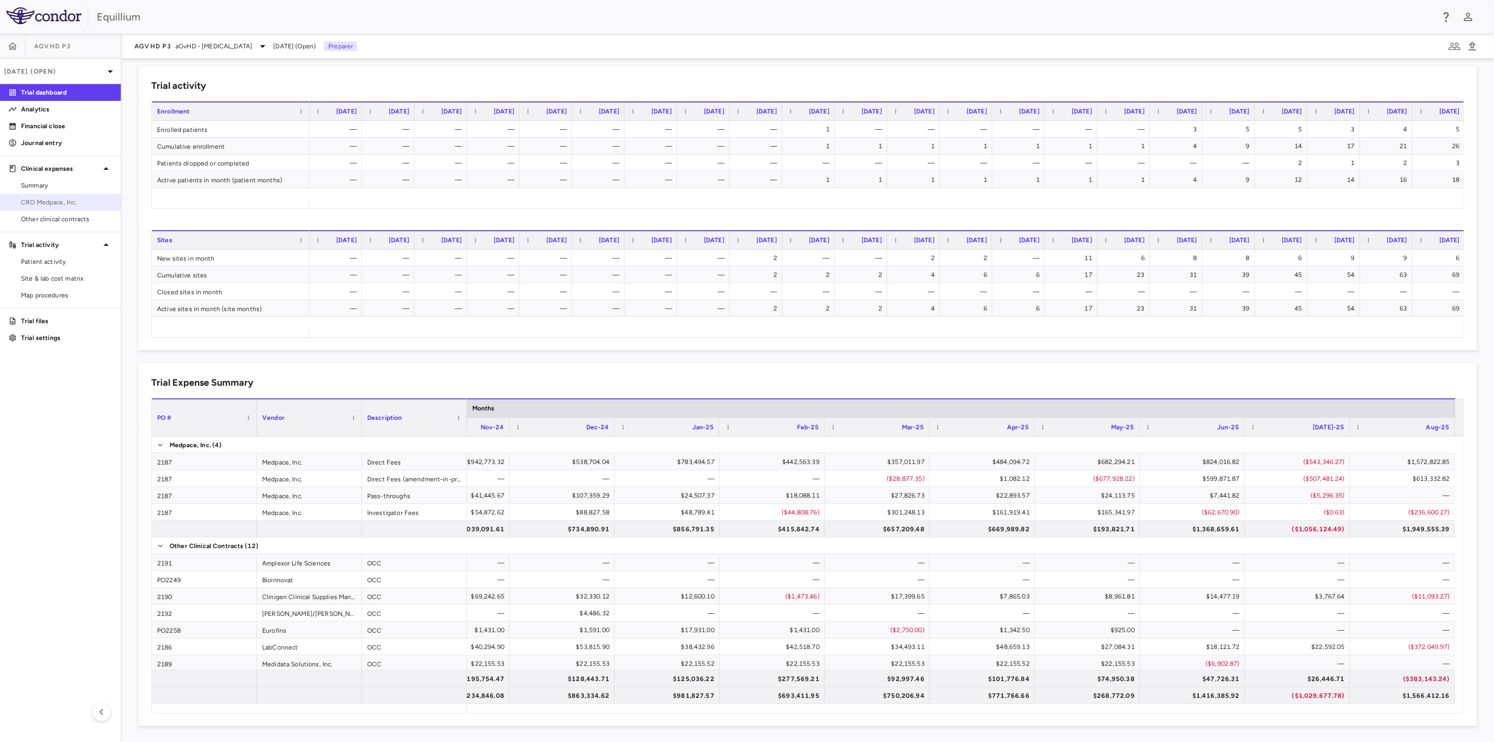
click at [69, 205] on span "CRO Medpace, Inc." at bounding box center [66, 201] width 91 height 9
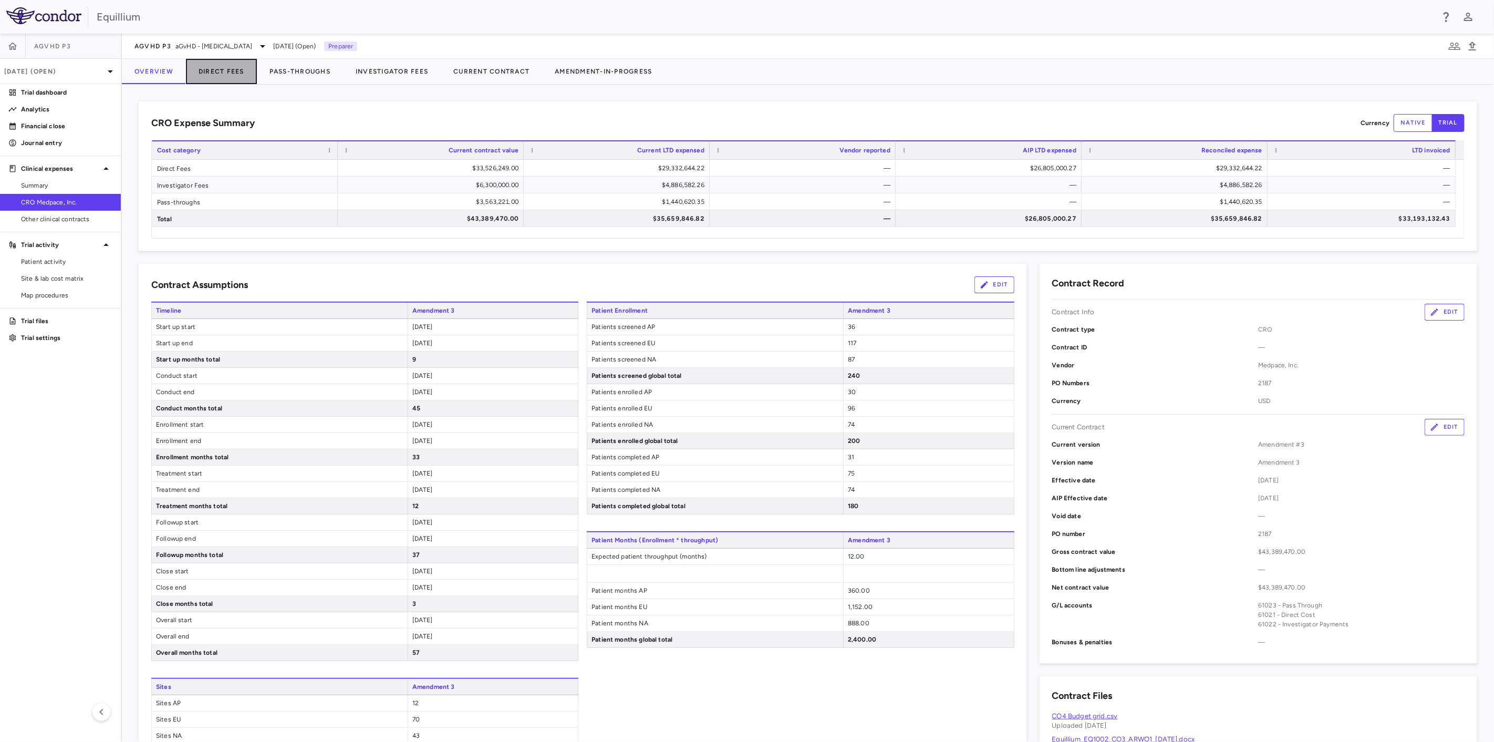
click at [236, 71] on button "Direct Fees" at bounding box center [221, 71] width 71 height 25
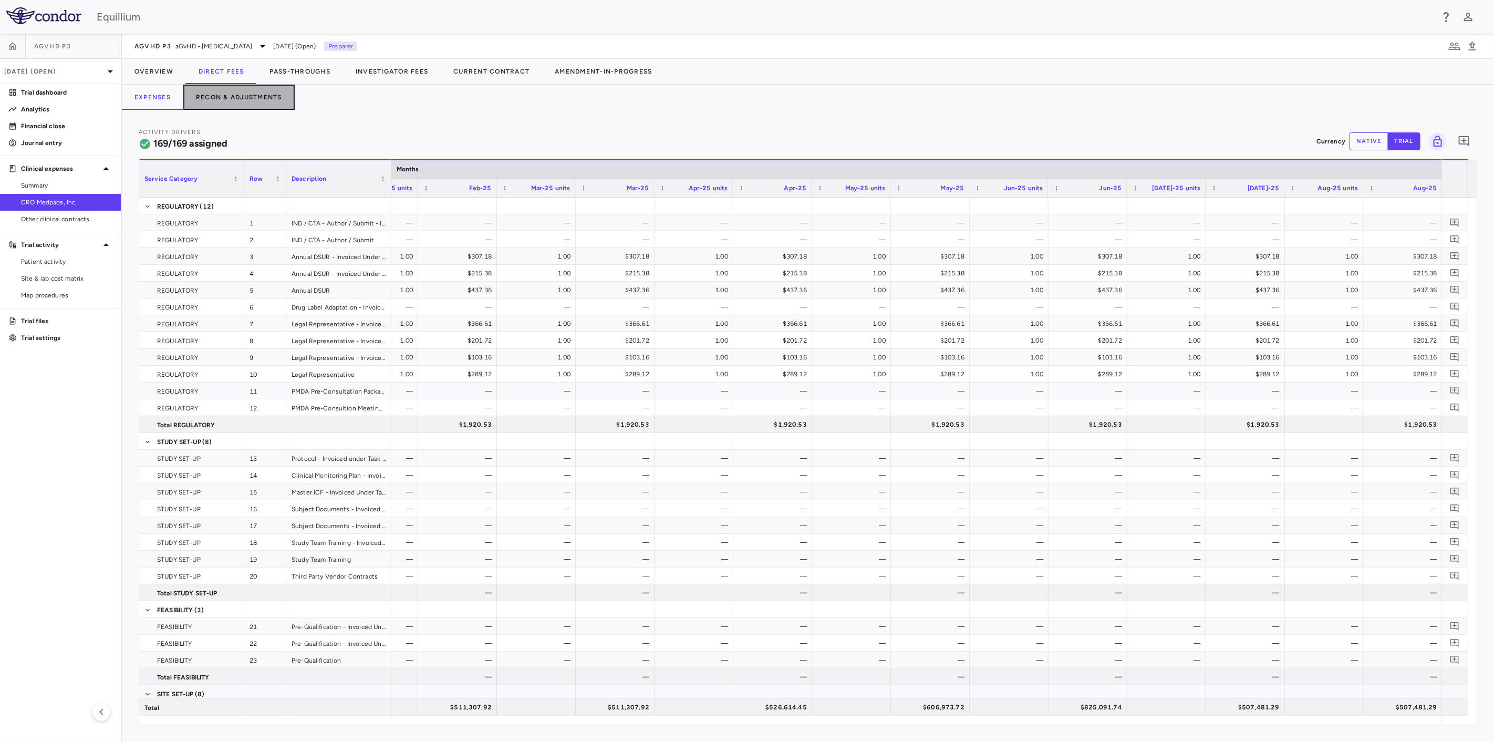
click at [257, 96] on button "Recon & Adjustments" at bounding box center [238, 97] width 111 height 25
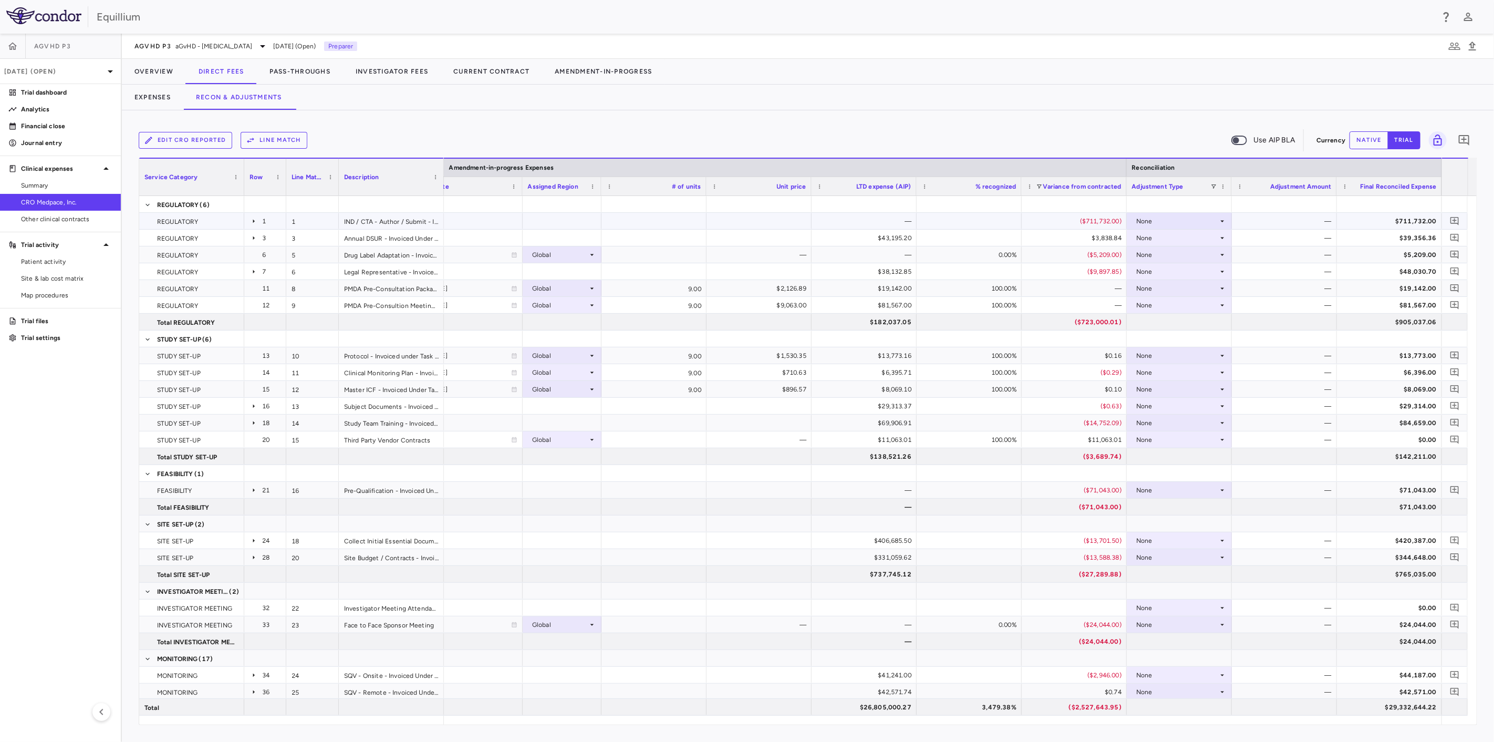
click at [1156, 222] on div "None" at bounding box center [1177, 221] width 82 height 17
click at [1177, 256] on div "Amendment-in-Progress" at bounding box center [1187, 257] width 81 height 9
click at [1198, 221] on div "Amendment-in-Progress" at bounding box center [1177, 221] width 82 height 17
click at [1197, 237] on li "None" at bounding box center [1178, 241] width 105 height 16
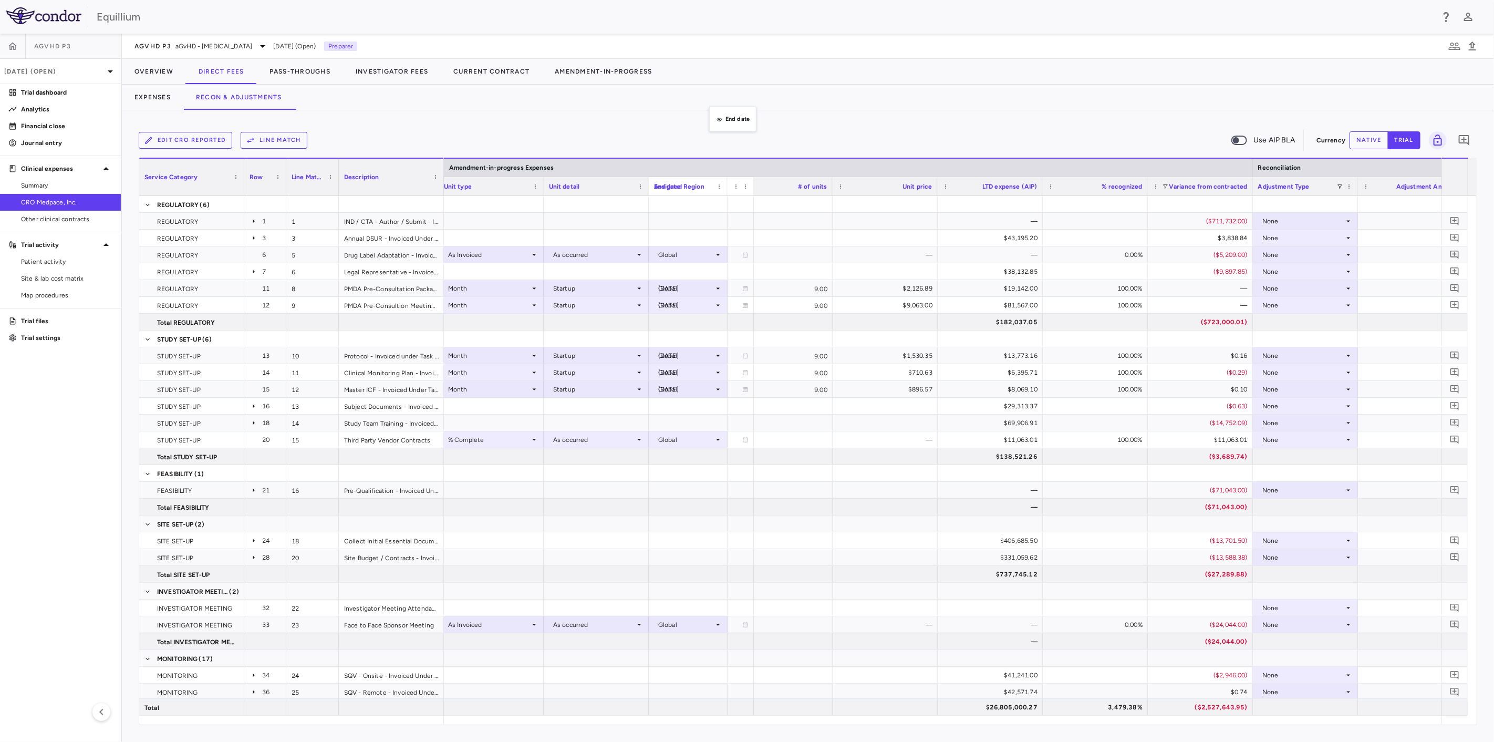
drag, startPoint x: 688, startPoint y: 190, endPoint x: 711, endPoint y: 122, distance: 71.6
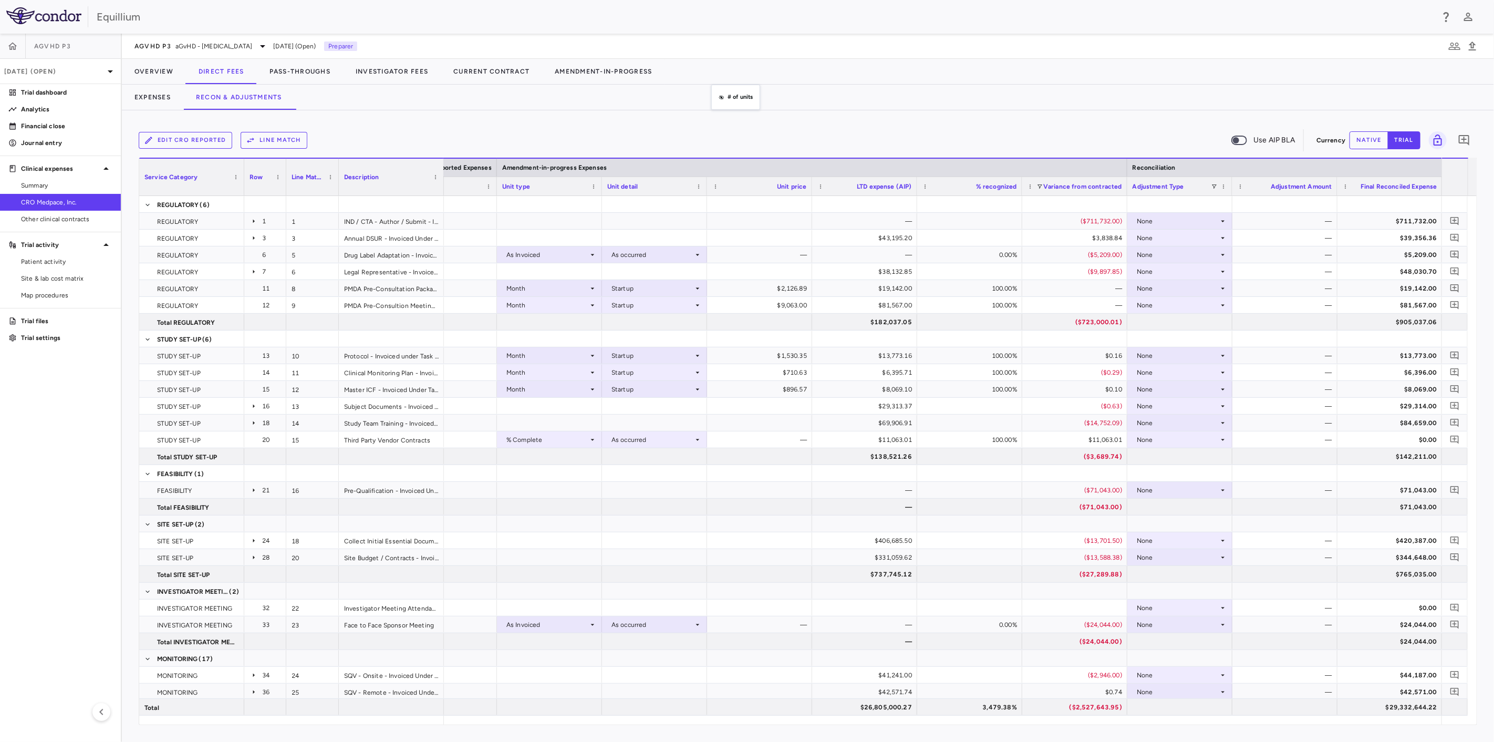
drag, startPoint x: 697, startPoint y: 185, endPoint x: 716, endPoint y: 91, distance: 95.9
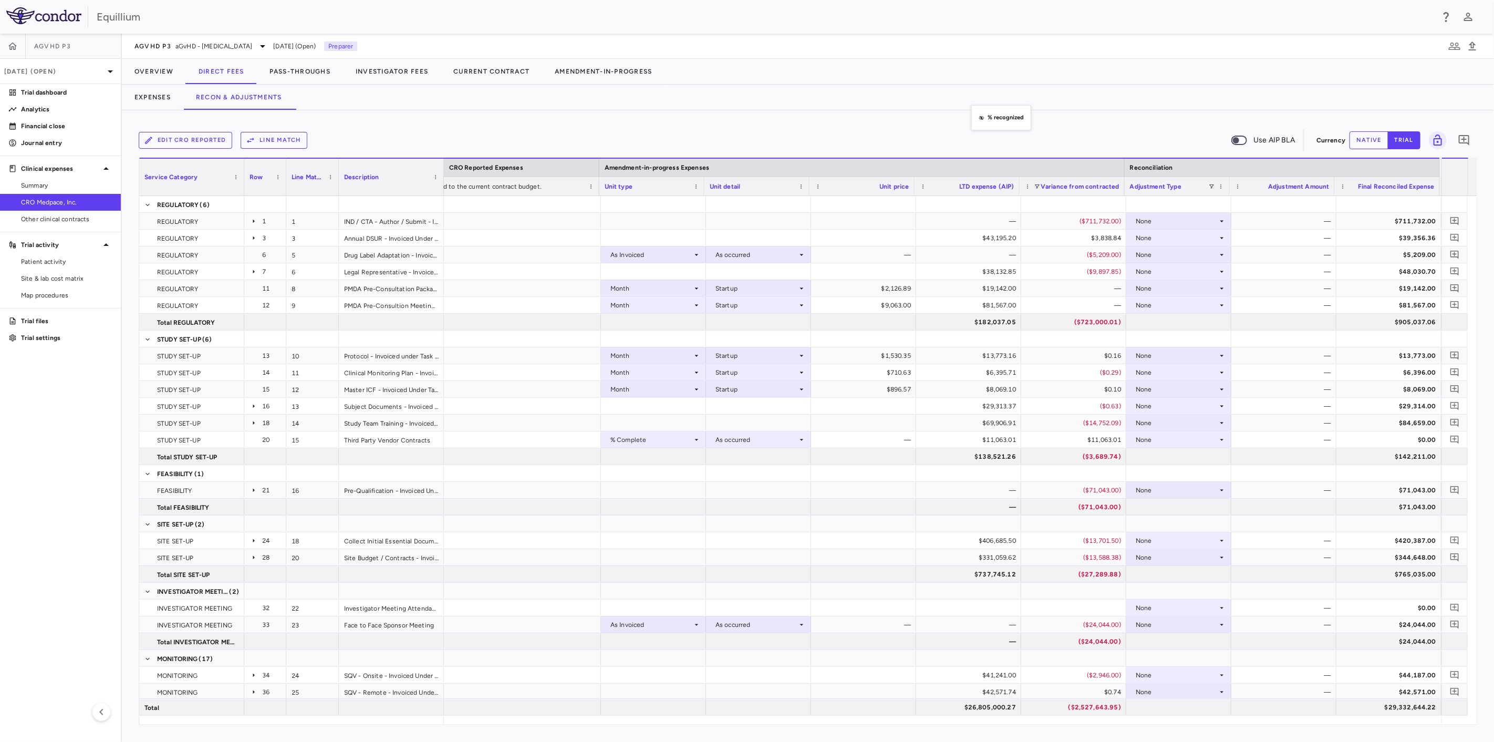
drag, startPoint x: 966, startPoint y: 185, endPoint x: 975, endPoint y: 122, distance: 63.6
click at [1200, 254] on div "None" at bounding box center [1177, 254] width 82 height 17
click at [1189, 290] on div "Amendment-in-Progress" at bounding box center [1188, 290] width 81 height 9
click at [1193, 286] on div "None" at bounding box center [1177, 288] width 82 height 17
click at [1191, 322] on div "Amendment-in-Progress" at bounding box center [1188, 324] width 81 height 9
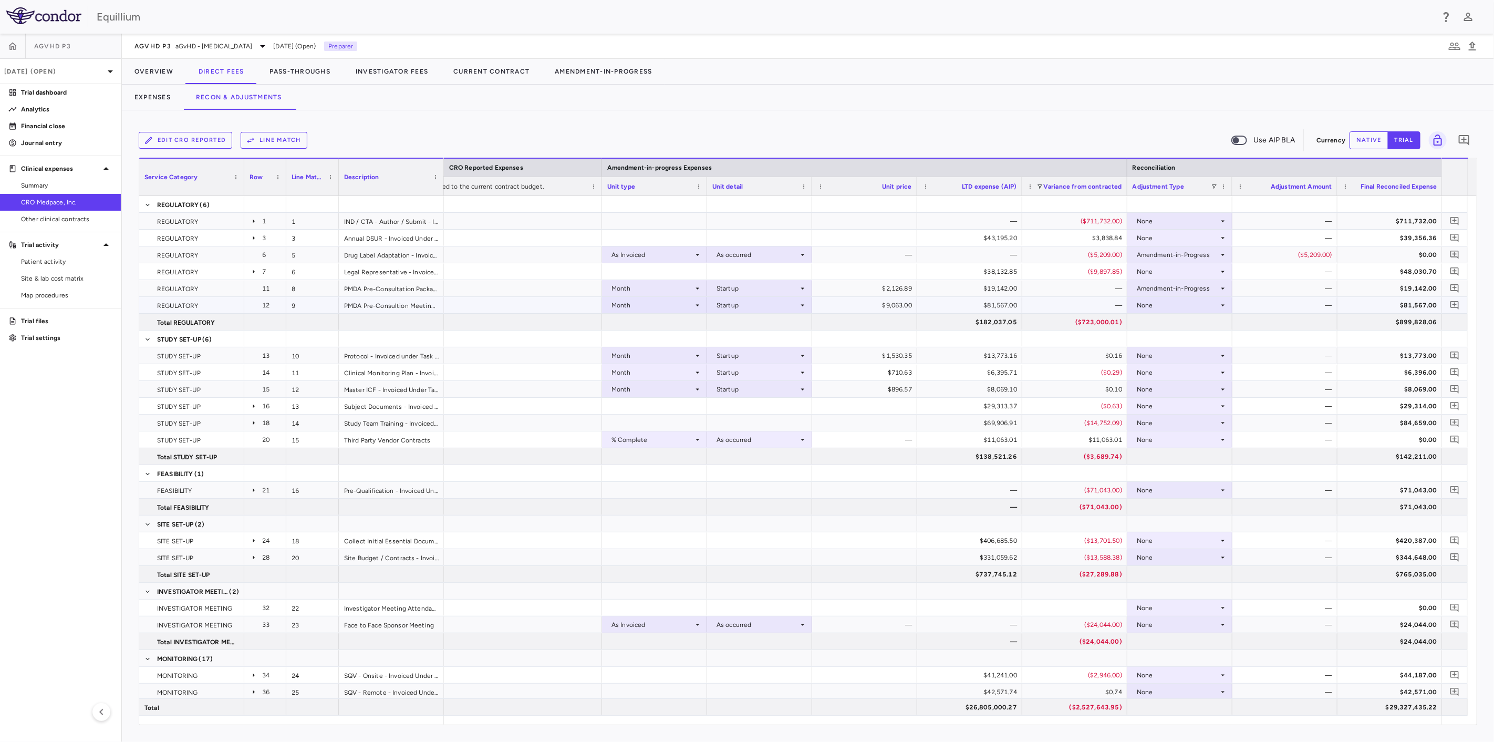
click at [1198, 309] on div "None" at bounding box center [1177, 305] width 82 height 17
click at [1193, 337] on div "Amendment-in-Progress" at bounding box center [1188, 341] width 81 height 9
click at [1211, 255] on div "Amendment-in-Progress" at bounding box center [1177, 254] width 82 height 17
click at [1211, 269] on li "None" at bounding box center [1179, 274] width 105 height 16
click at [1172, 238] on div "None" at bounding box center [1177, 237] width 82 height 17
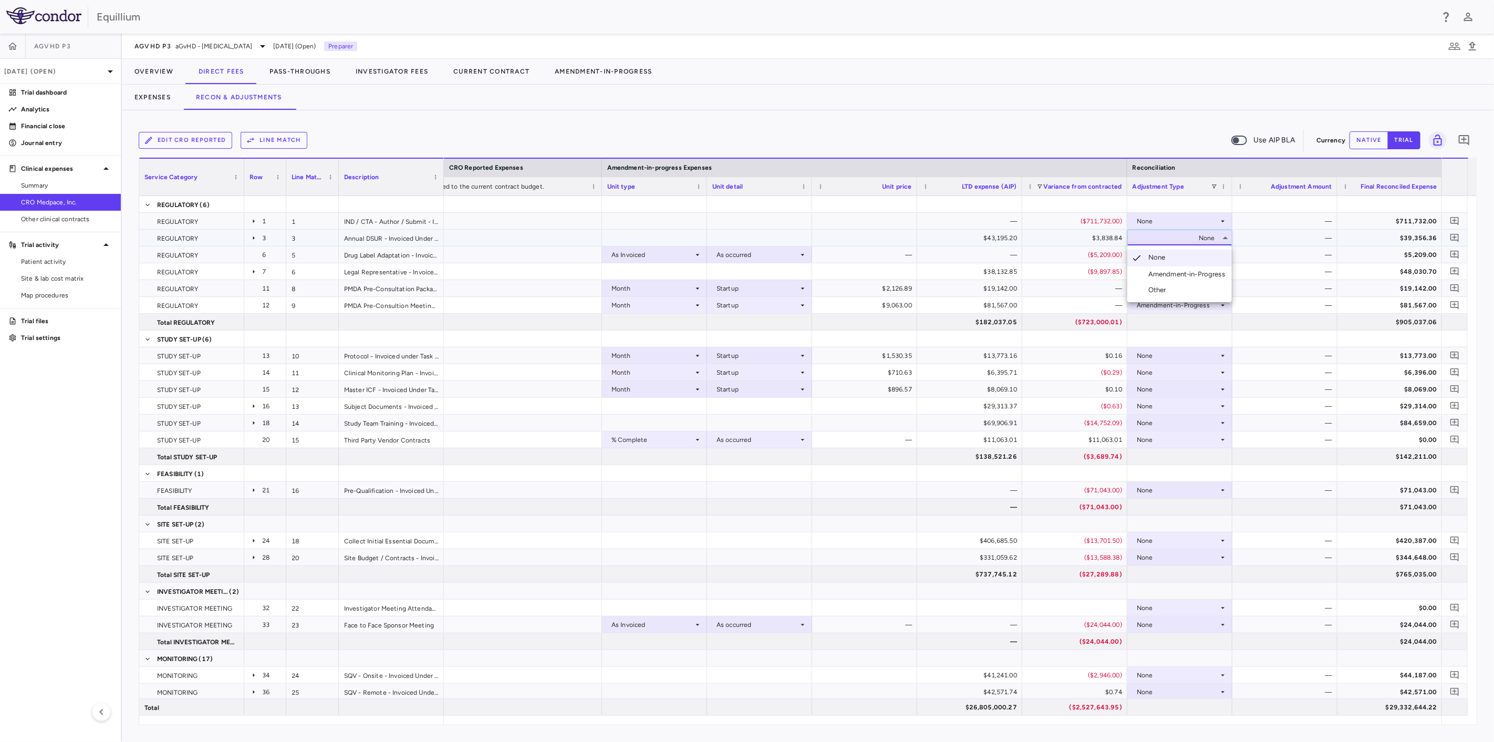
click at [1187, 270] on div "Amendment-in-Progress" at bounding box center [1188, 273] width 81 height 9
click at [1195, 270] on div "None" at bounding box center [1177, 271] width 82 height 17
click at [1196, 304] on div "Amendment-in-Progress" at bounding box center [1188, 307] width 81 height 9
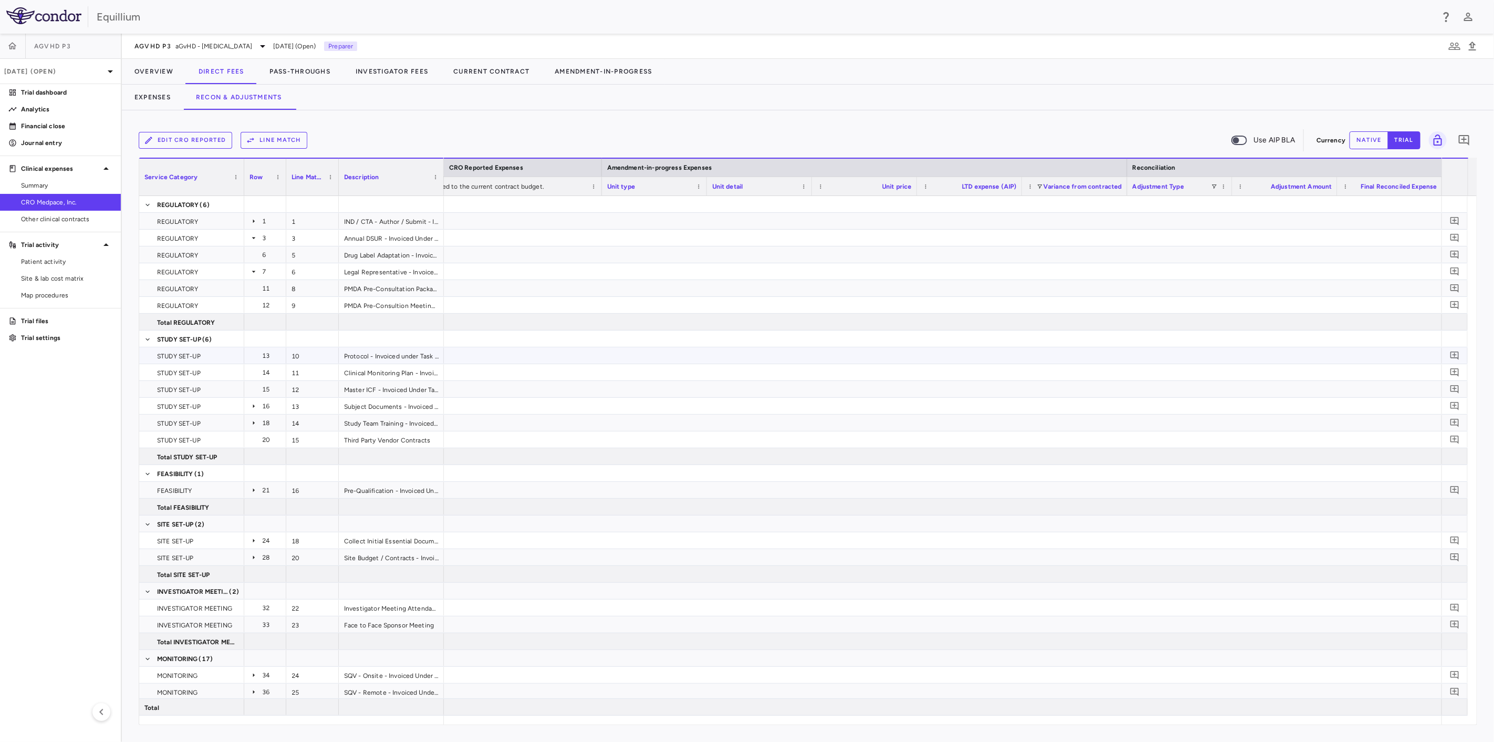
scroll to position [0, 1181]
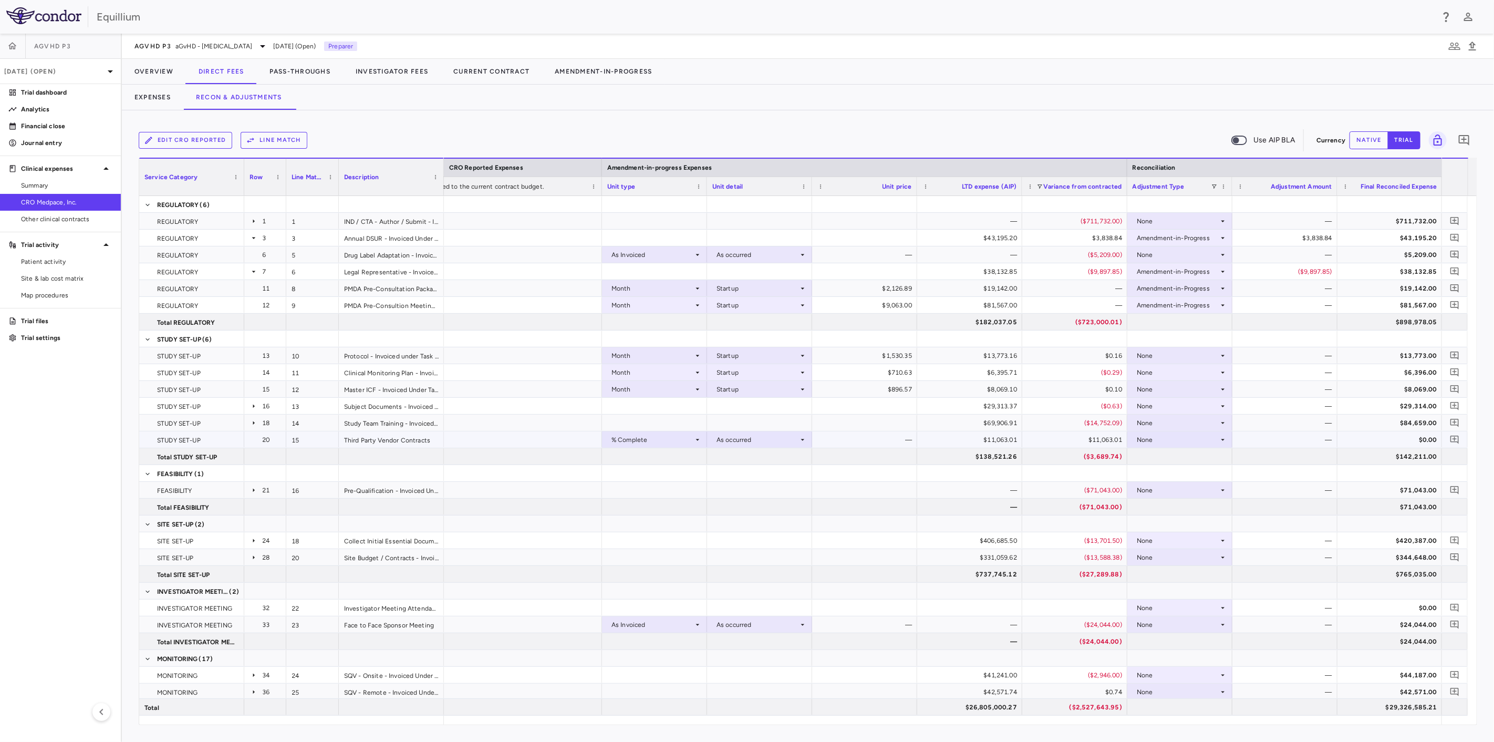
click at [1183, 438] on div "None" at bounding box center [1177, 439] width 82 height 17
click at [1183, 474] on div "Amendment-in-Progress" at bounding box center [1188, 475] width 81 height 9
click at [1185, 539] on div "None" at bounding box center [1177, 540] width 82 height 17
click at [1187, 572] on div "Amendment-in-Progress" at bounding box center [1188, 576] width 81 height 9
click at [1196, 557] on div "None" at bounding box center [1177, 557] width 82 height 17
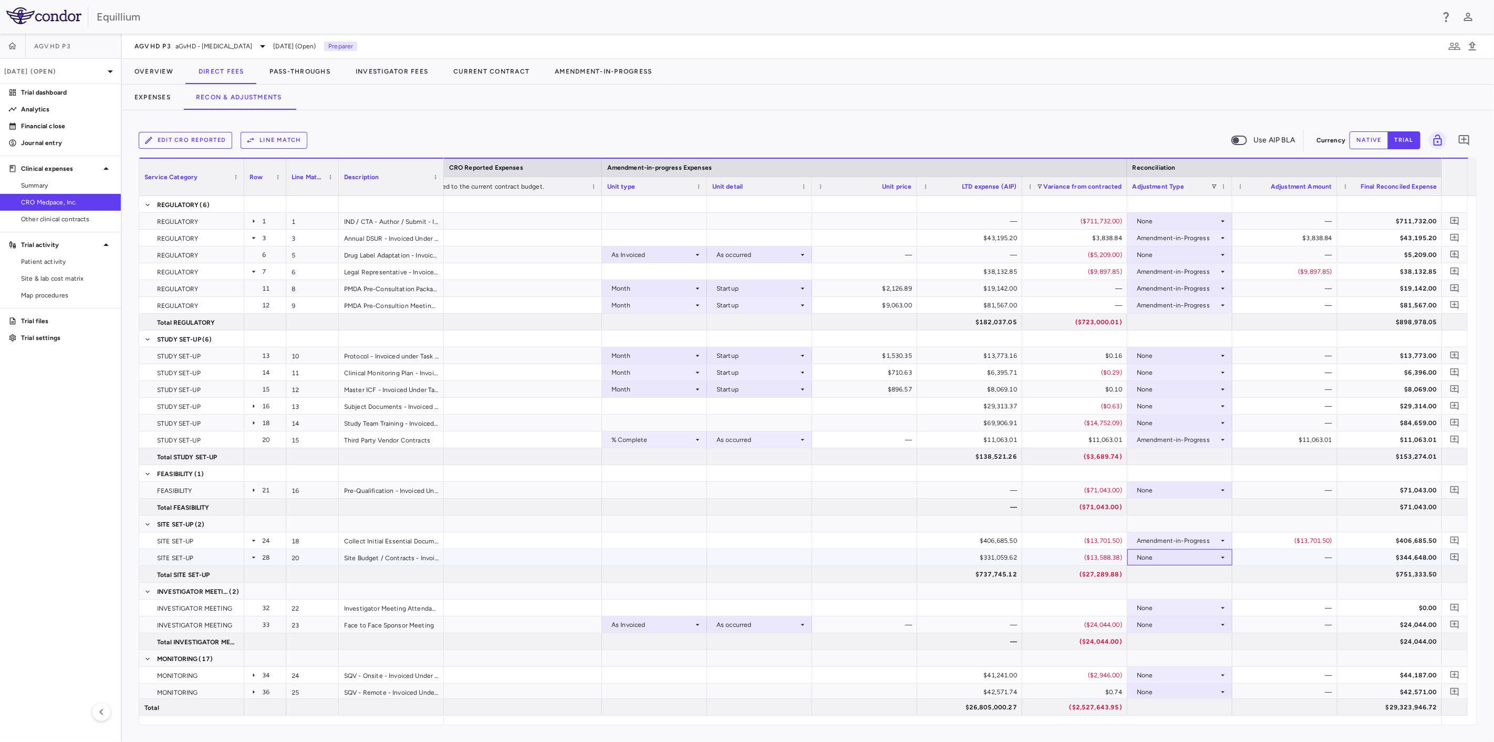
click at [1203, 562] on div "None" at bounding box center [1177, 557] width 82 height 17
click at [1201, 592] on div "Amendment-in-Progress" at bounding box center [1188, 593] width 81 height 9
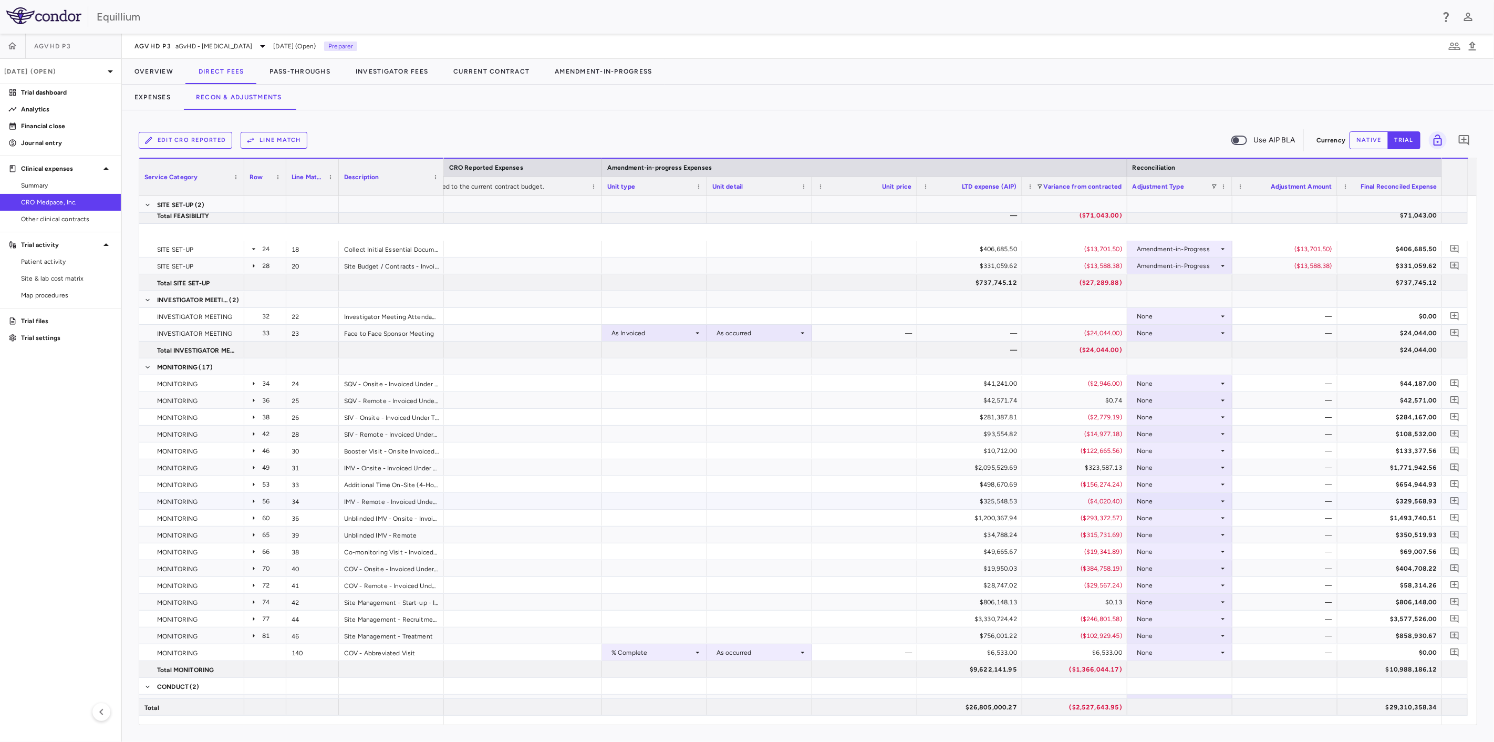
scroll to position [350, 0]
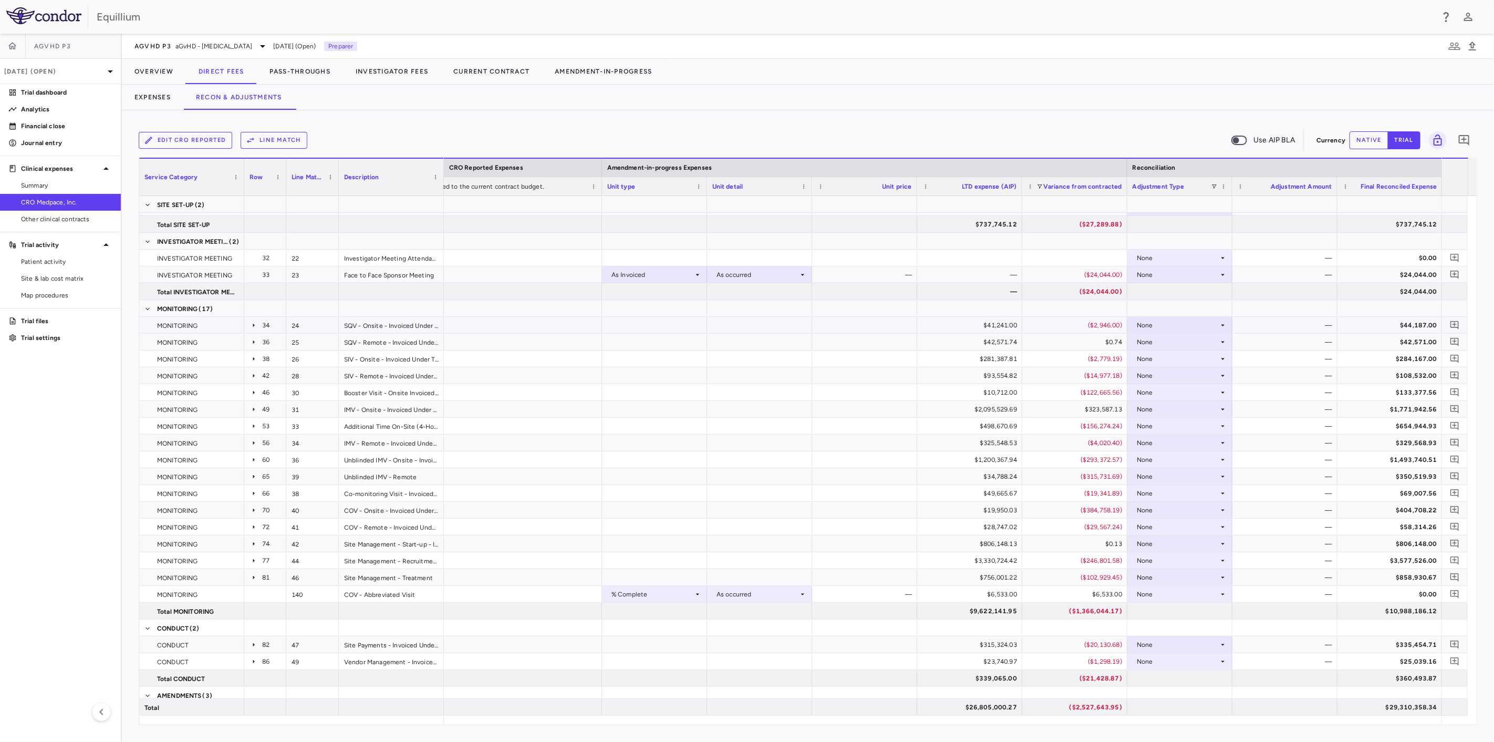
click at [1190, 325] on div "None" at bounding box center [1177, 325] width 82 height 17
click at [1177, 360] on div "Amendment-in-Progress" at bounding box center [1188, 360] width 81 height 9
click at [1193, 340] on div "None" at bounding box center [1177, 341] width 82 height 17
click at [1187, 371] on li "Amendment-in-Progress" at bounding box center [1179, 378] width 105 height 16
click at [1195, 353] on div "None" at bounding box center [1177, 358] width 82 height 17
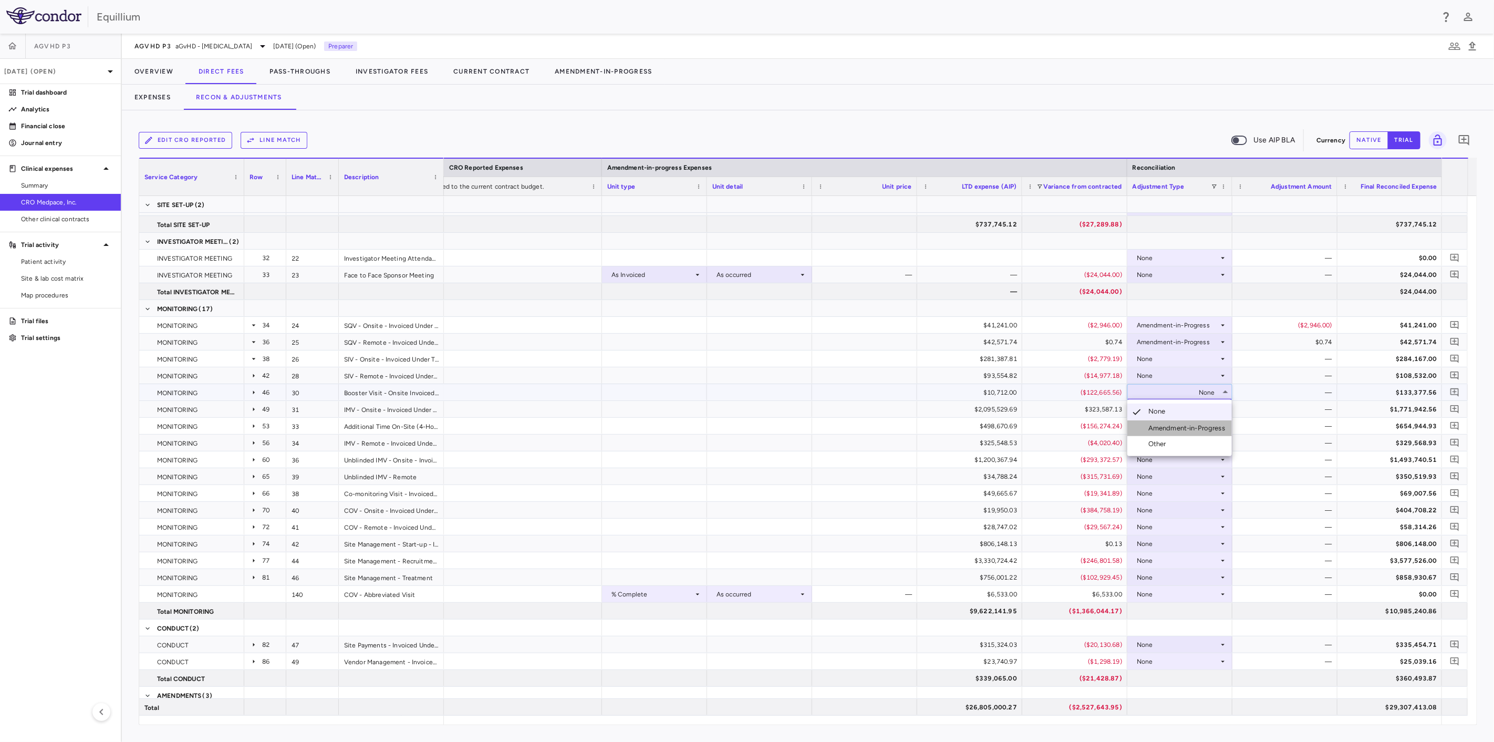
click at [1185, 423] on div "Amendment-in-Progress" at bounding box center [1188, 427] width 81 height 9
click at [1194, 358] on div "None" at bounding box center [1177, 358] width 82 height 17
click at [1194, 397] on div "Amendment-in-Progress" at bounding box center [1188, 394] width 81 height 9
click at [1198, 374] on div "None" at bounding box center [1177, 375] width 82 height 17
click at [1194, 404] on li "Amendment-in-Progress" at bounding box center [1179, 411] width 105 height 16
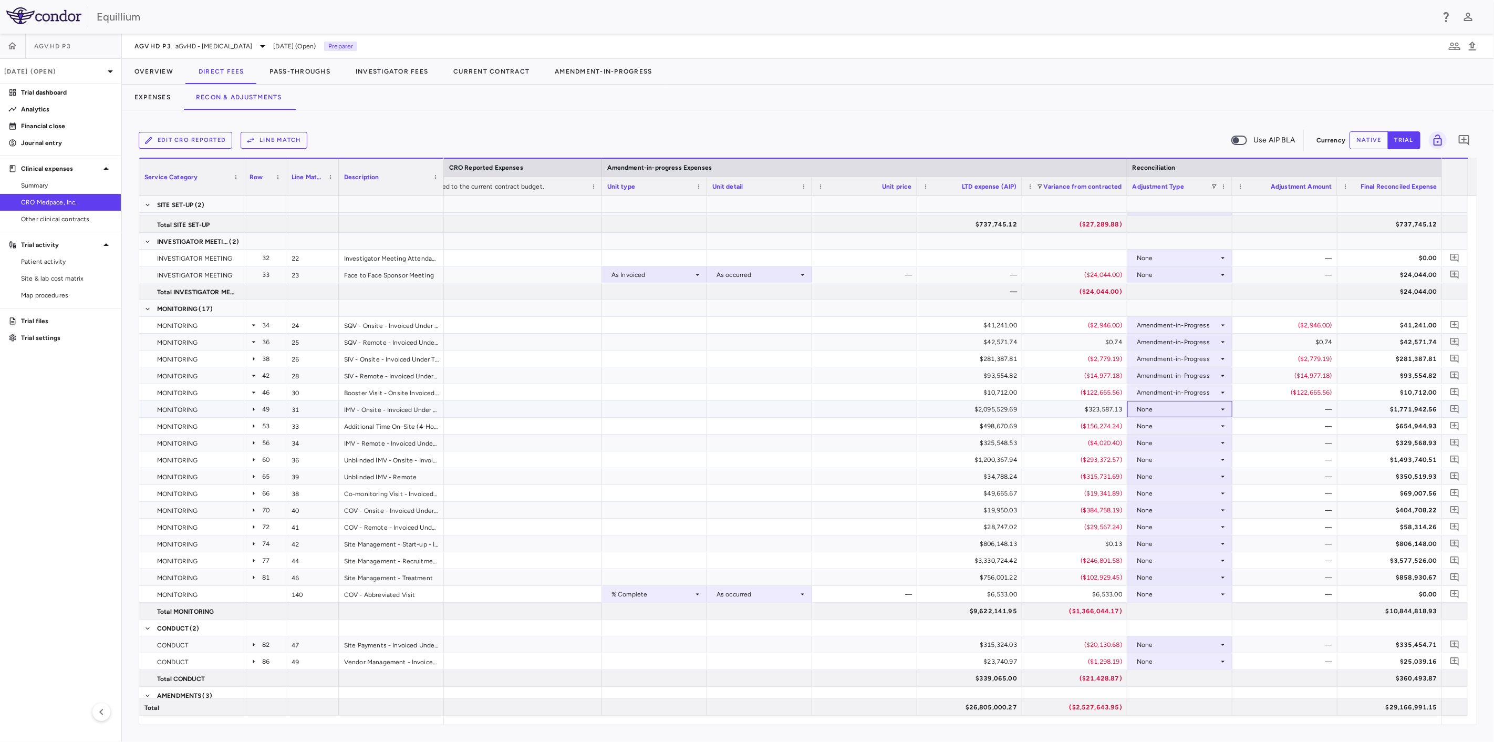
click at [1194, 407] on div "None" at bounding box center [1177, 409] width 82 height 17
click at [1192, 439] on li "Amendment-in-Progress" at bounding box center [1179, 445] width 105 height 16
click at [1198, 425] on div "None" at bounding box center [1177, 426] width 82 height 17
click at [1196, 463] on div "Amendment-in-Progress" at bounding box center [1188, 461] width 81 height 9
click at [1202, 442] on div "None" at bounding box center [1177, 442] width 82 height 17
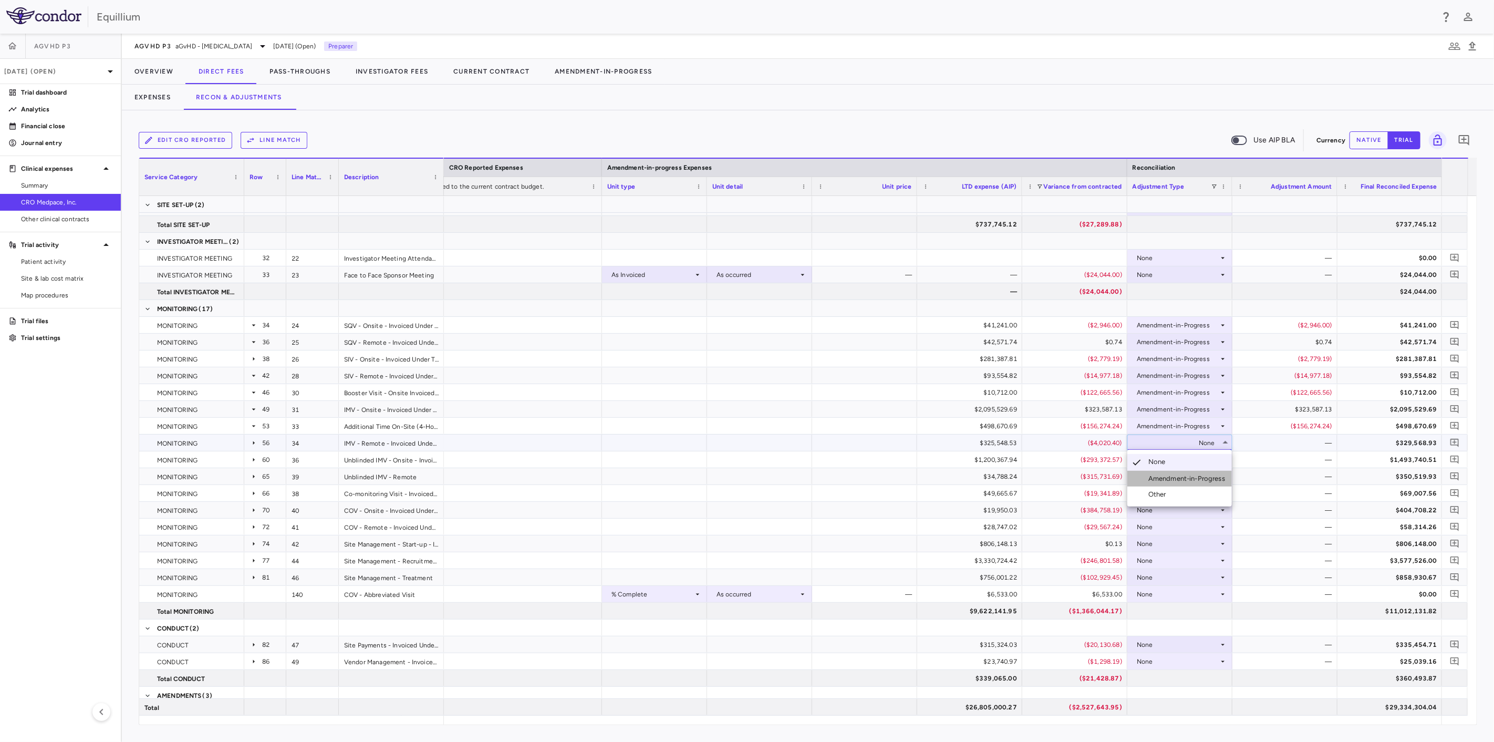
click at [1195, 474] on div "Amendment-in-Progress" at bounding box center [1188, 478] width 81 height 9
click at [1198, 456] on div "None" at bounding box center [1177, 459] width 82 height 17
click at [1194, 491] on div "Amendment-in-Progress" at bounding box center [1188, 495] width 81 height 9
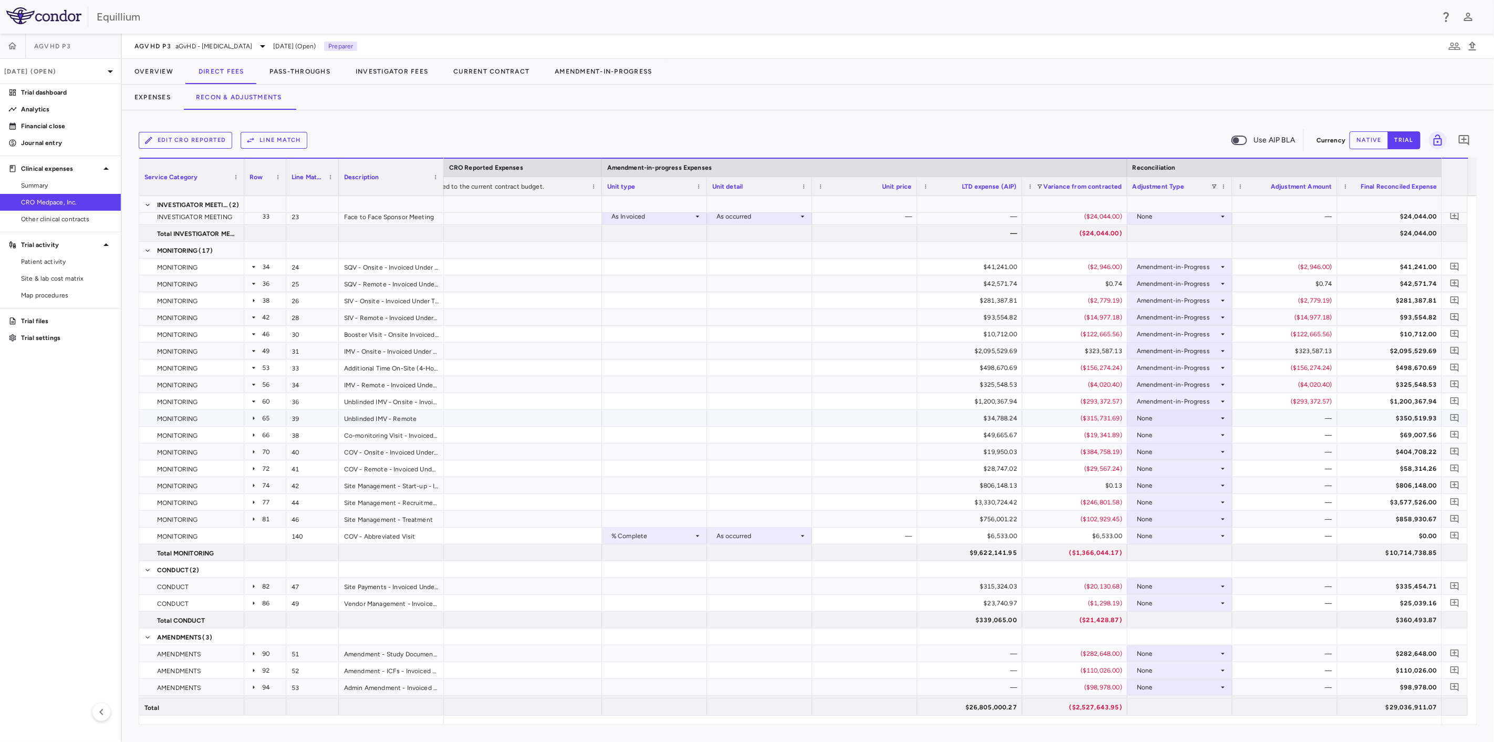
click at [1196, 416] on div "None" at bounding box center [1177, 418] width 82 height 17
click at [1192, 453] on div "Amendment-in-Progress" at bounding box center [1188, 453] width 81 height 9
click at [1198, 431] on div "None" at bounding box center [1177, 434] width 82 height 17
click at [1191, 467] on div "Amendment-in-Progress" at bounding box center [1188, 470] width 81 height 9
click at [1196, 452] on div "None" at bounding box center [1177, 451] width 82 height 17
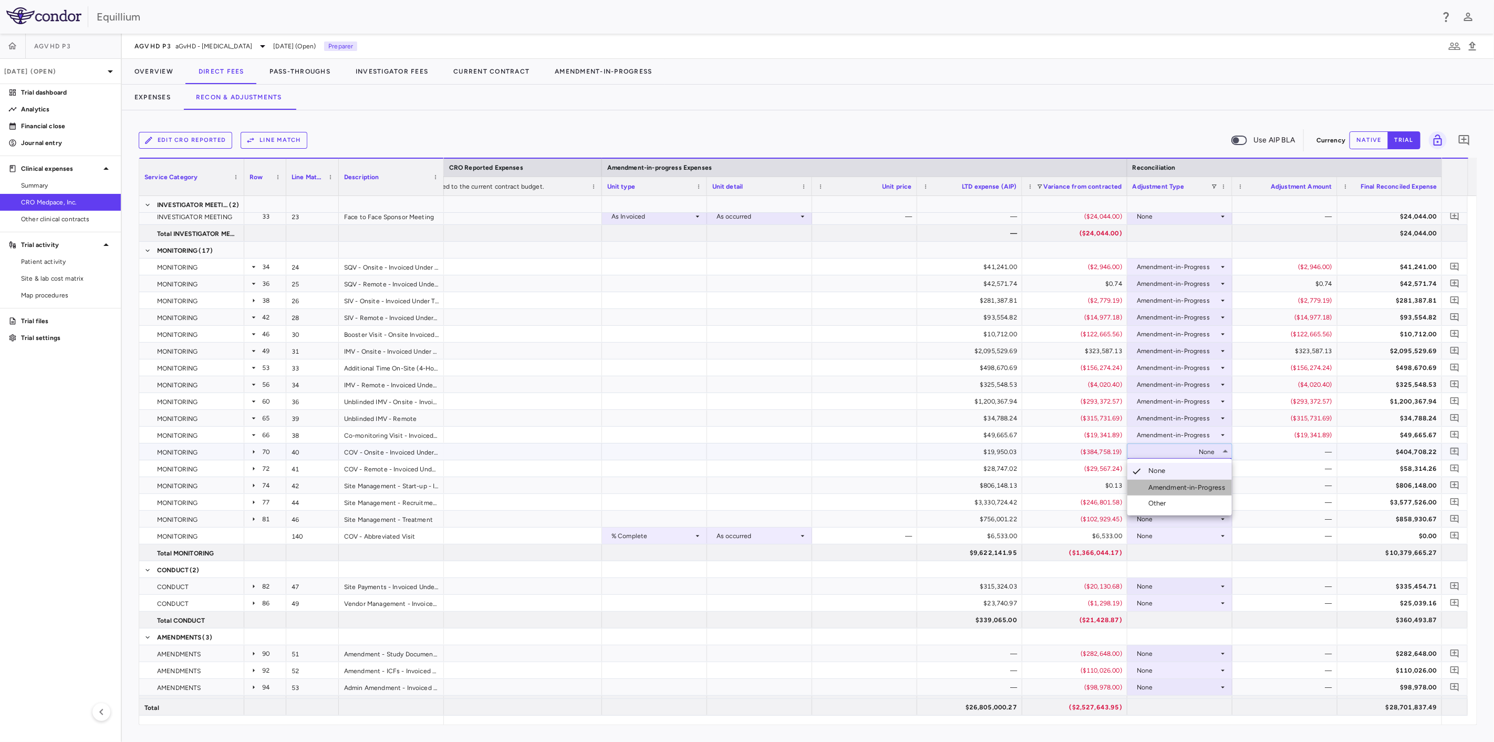
click at [1194, 481] on li "Amendment-in-Progress" at bounding box center [1179, 487] width 105 height 16
click at [1199, 463] on div "None" at bounding box center [1177, 468] width 82 height 17
click at [1196, 500] on div "Amendment-in-Progress" at bounding box center [1188, 503] width 81 height 9
click at [1200, 485] on div "None" at bounding box center [1177, 485] width 82 height 17
click at [1199, 521] on div "Amendment-in-Progress" at bounding box center [1188, 520] width 81 height 9
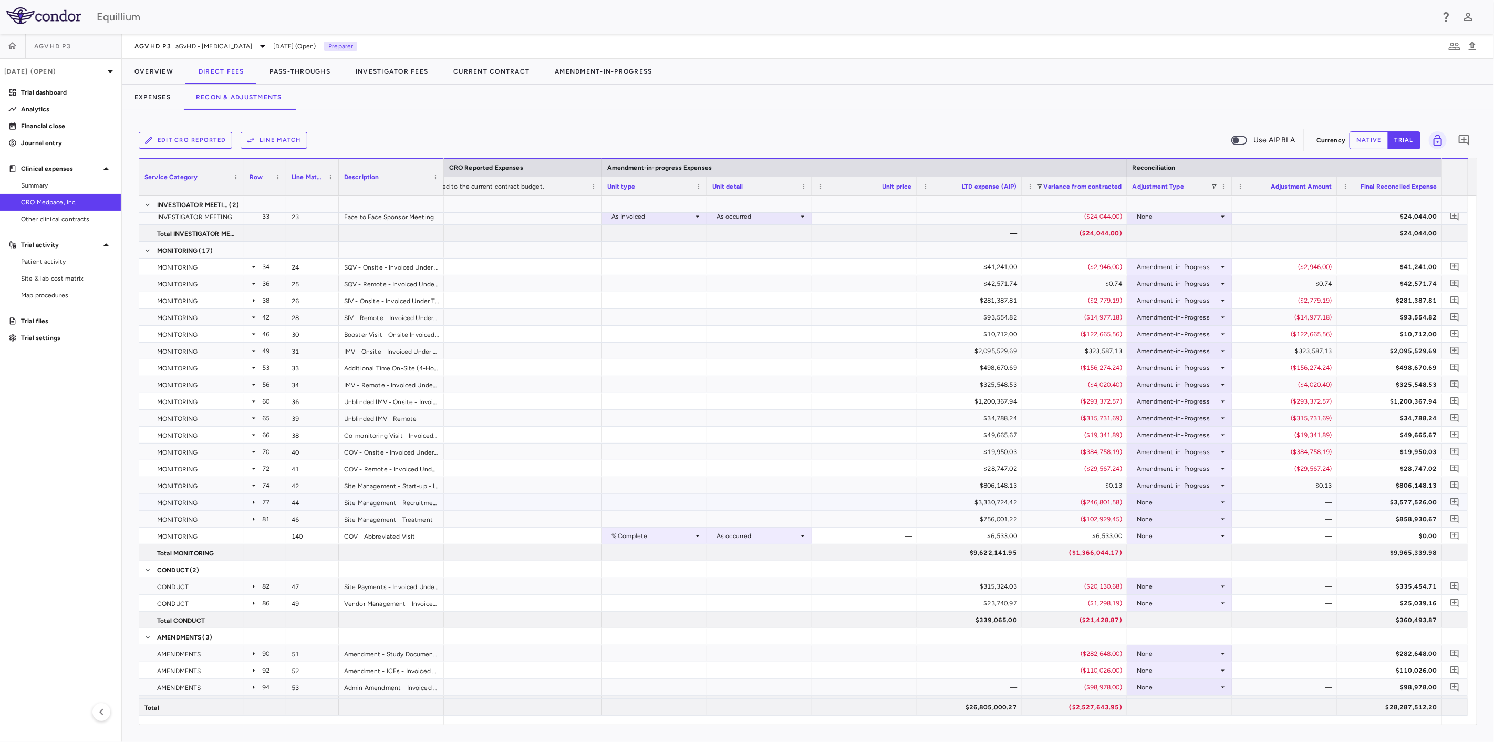
click at [1206, 499] on div "None" at bounding box center [1177, 502] width 82 height 17
click at [1203, 535] on div "Amendment-in-Progress" at bounding box center [1188, 537] width 81 height 9
click at [1208, 516] on div "None" at bounding box center [1177, 518] width 82 height 17
click at [1205, 554] on div "Amendment-in-Progress" at bounding box center [1188, 554] width 81 height 9
click at [1206, 534] on div "None" at bounding box center [1177, 535] width 82 height 17
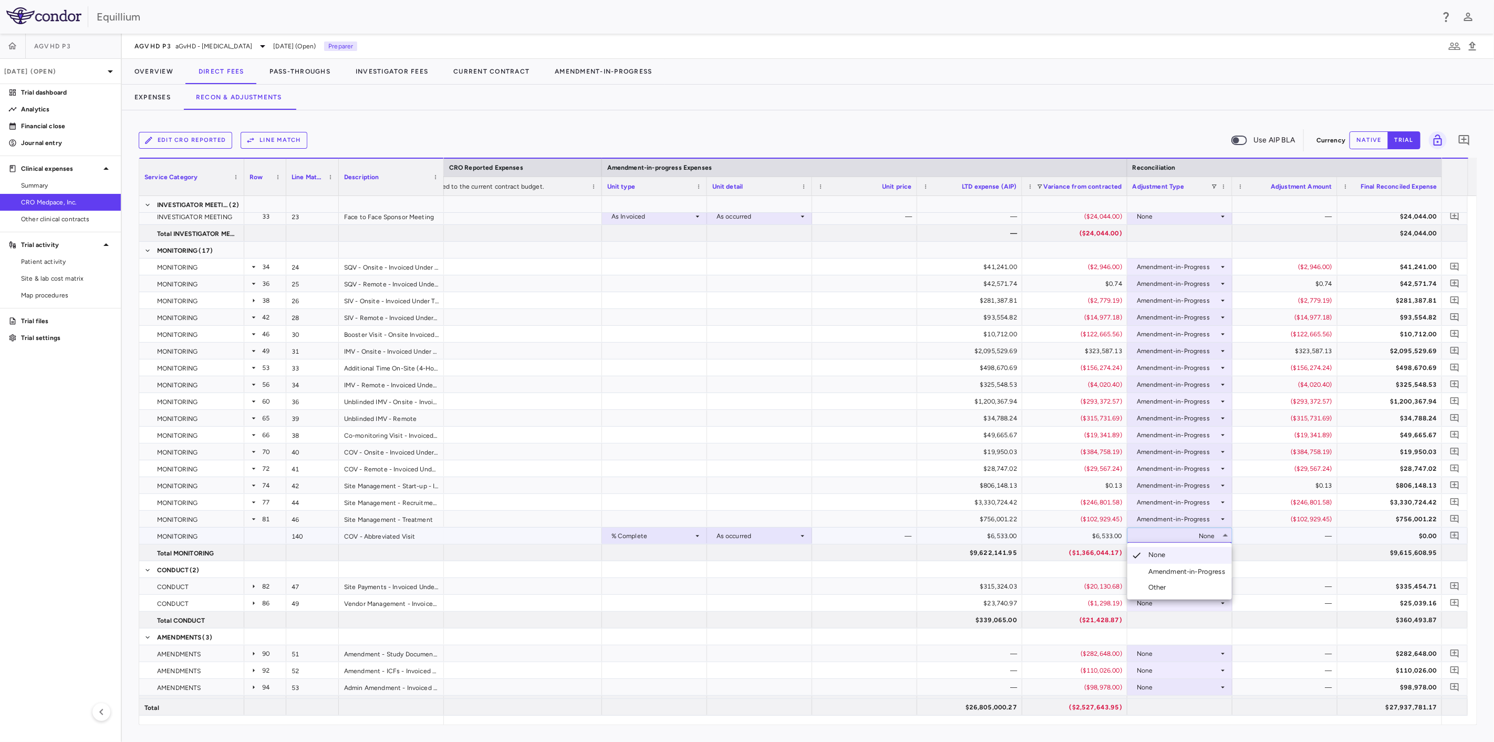
click at [1200, 571] on div "Amendment-in-Progress" at bounding box center [1188, 571] width 81 height 9
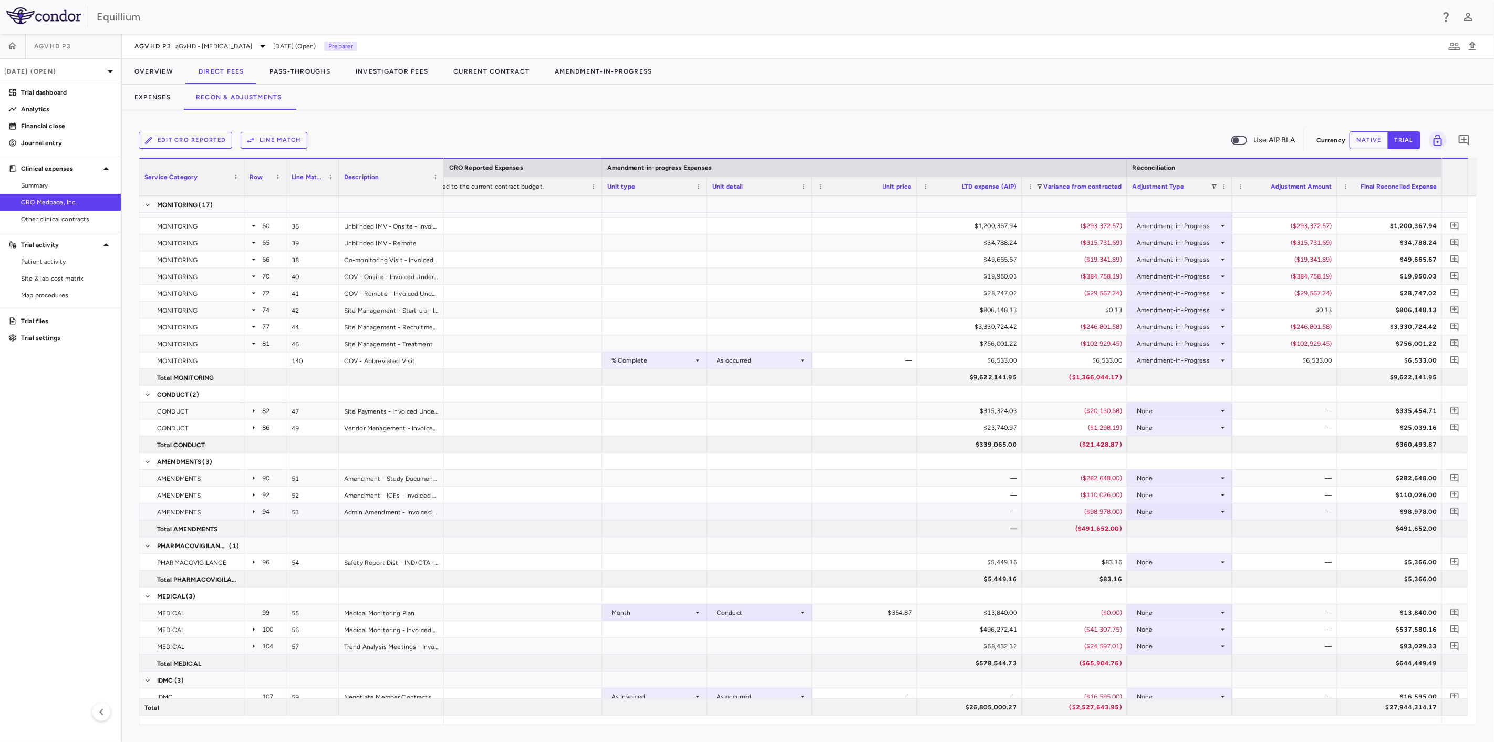
scroll to position [642, 0]
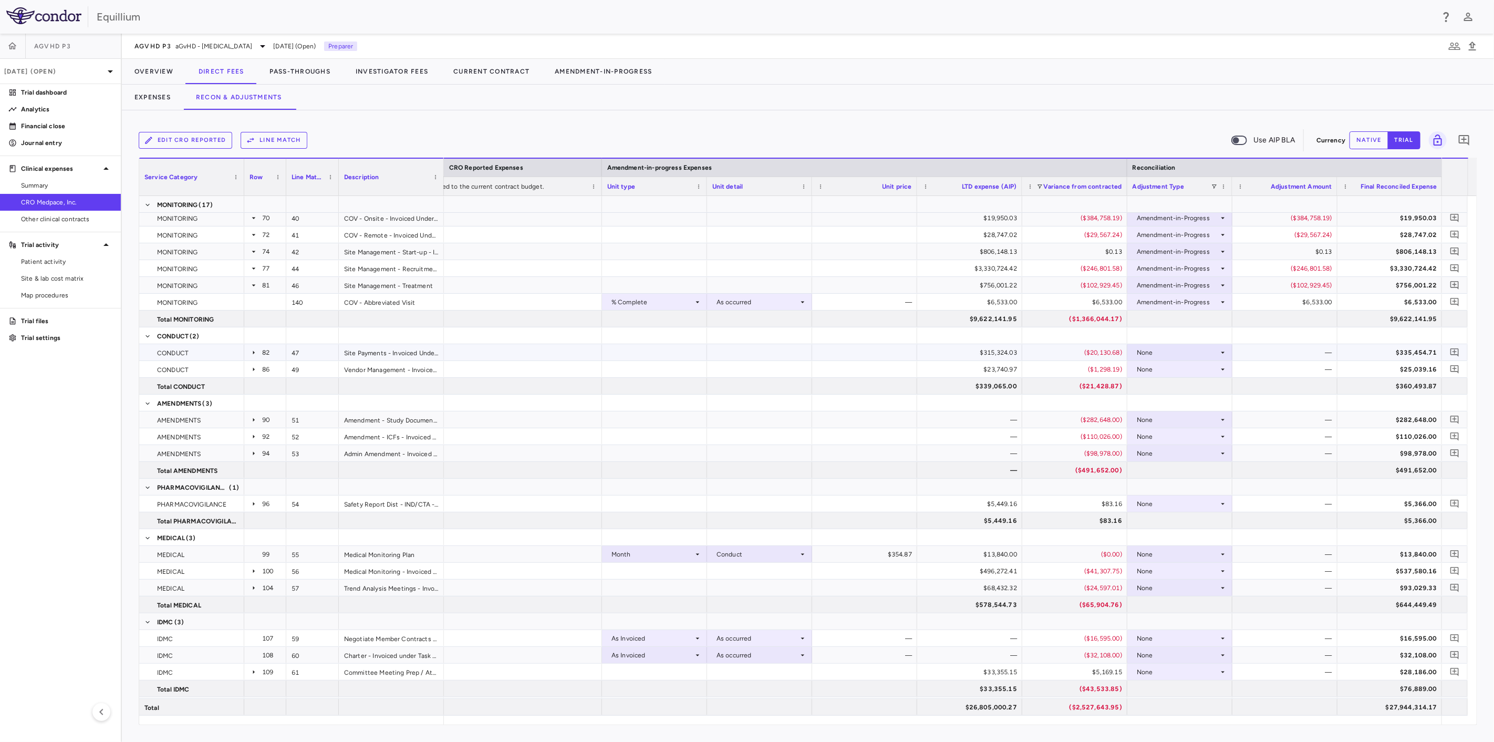
click at [1178, 350] on div "None" at bounding box center [1177, 352] width 82 height 17
click at [1173, 382] on li "Amendment-in-Progress" at bounding box center [1179, 389] width 105 height 16
click at [1179, 369] on div "None" at bounding box center [1177, 369] width 82 height 17
click at [1177, 402] on div "Amendment-in-Progress" at bounding box center [1188, 405] width 81 height 9
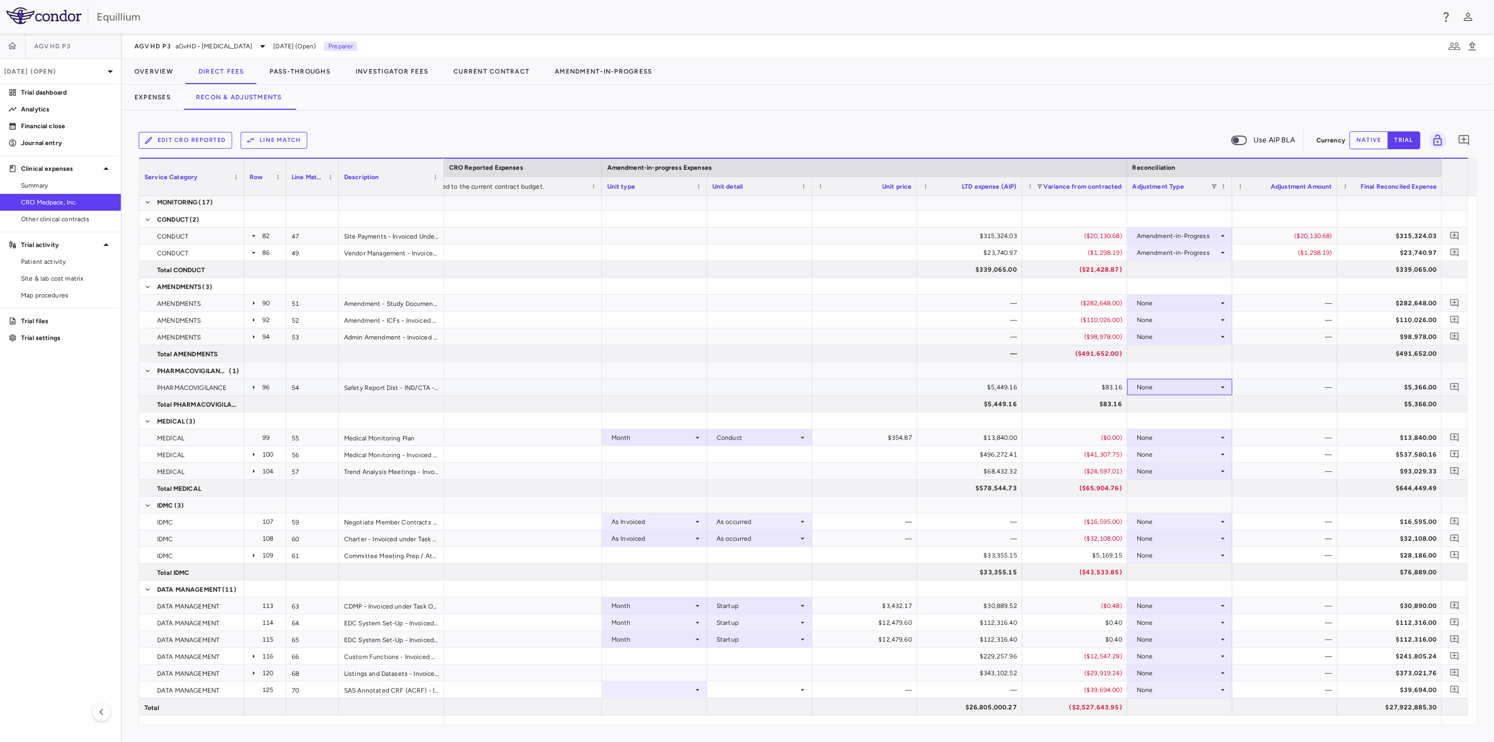
click at [1168, 383] on div "None" at bounding box center [1177, 387] width 82 height 17
click at [1172, 417] on li "Amendment-in-Progress" at bounding box center [1179, 423] width 105 height 16
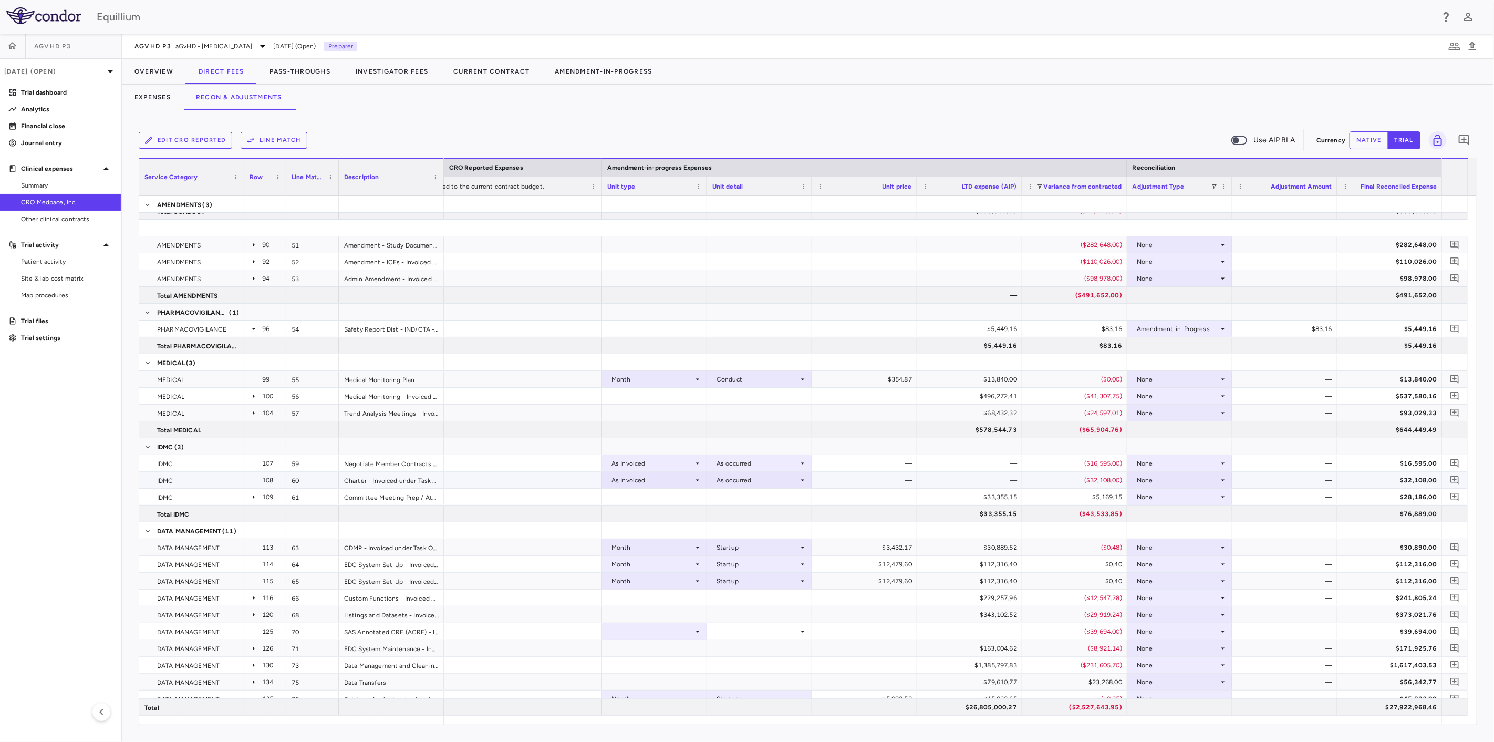
scroll to position [817, 0]
click at [1168, 394] on div "None" at bounding box center [1177, 396] width 82 height 17
click at [1172, 430] on div "Amendment-in-Progress" at bounding box center [1188, 431] width 81 height 9
click at [1182, 410] on div "None" at bounding box center [1177, 412] width 82 height 17
click at [1183, 446] on div "Amendment-in-Progress" at bounding box center [1188, 448] width 81 height 9
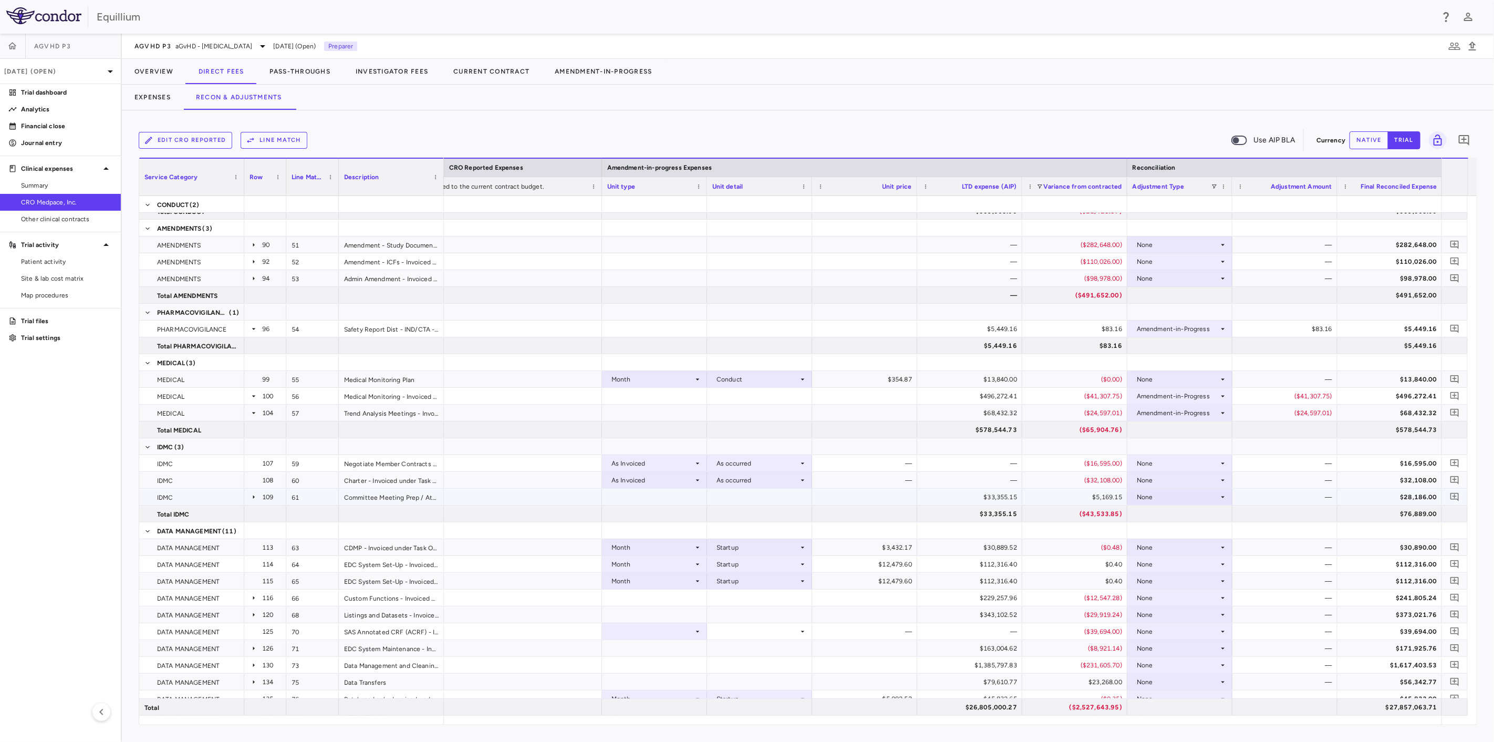
click at [1183, 497] on div "None" at bounding box center [1177, 496] width 82 height 17
click at [1186, 530] on div "Amendment-in-Progress" at bounding box center [1188, 532] width 81 height 9
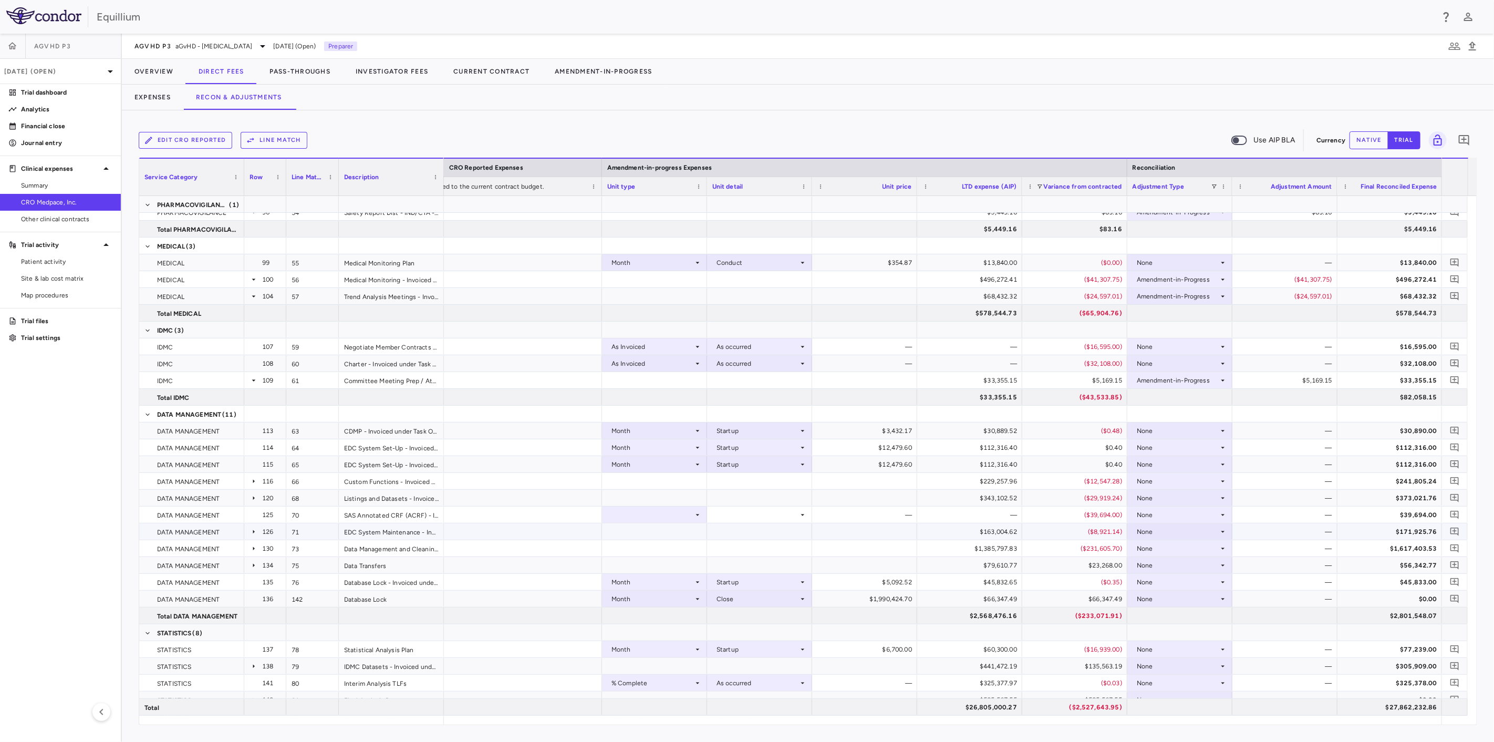
scroll to position [992, 0]
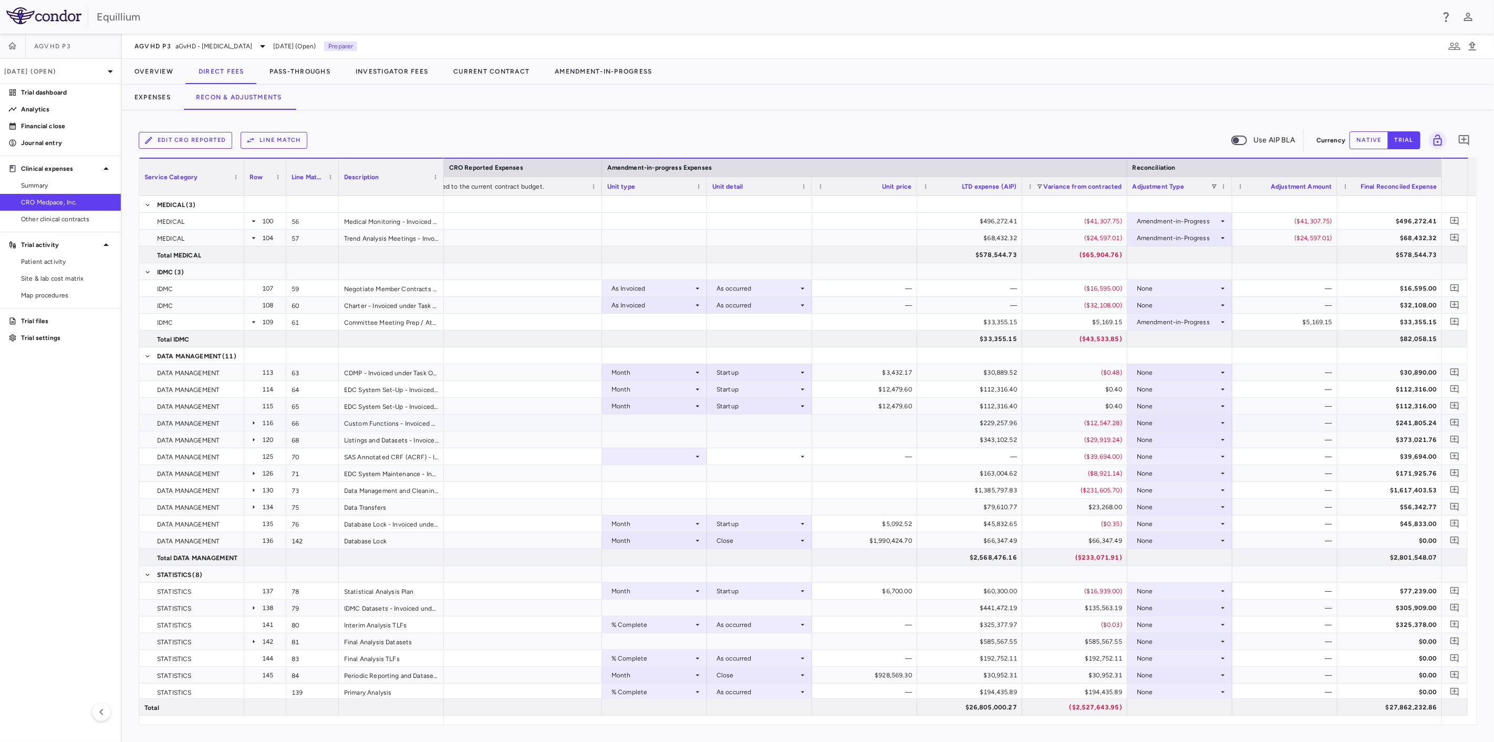
click at [1171, 418] on div "None" at bounding box center [1177, 422] width 82 height 17
click at [1168, 457] on div "Amendment-in-Progress" at bounding box center [1188, 458] width 81 height 9
click at [1182, 437] on div "None" at bounding box center [1177, 439] width 82 height 17
click at [1181, 471] on div "Amendment-in-Progress" at bounding box center [1188, 475] width 81 height 9
click at [1187, 457] on div "None" at bounding box center [1177, 456] width 82 height 17
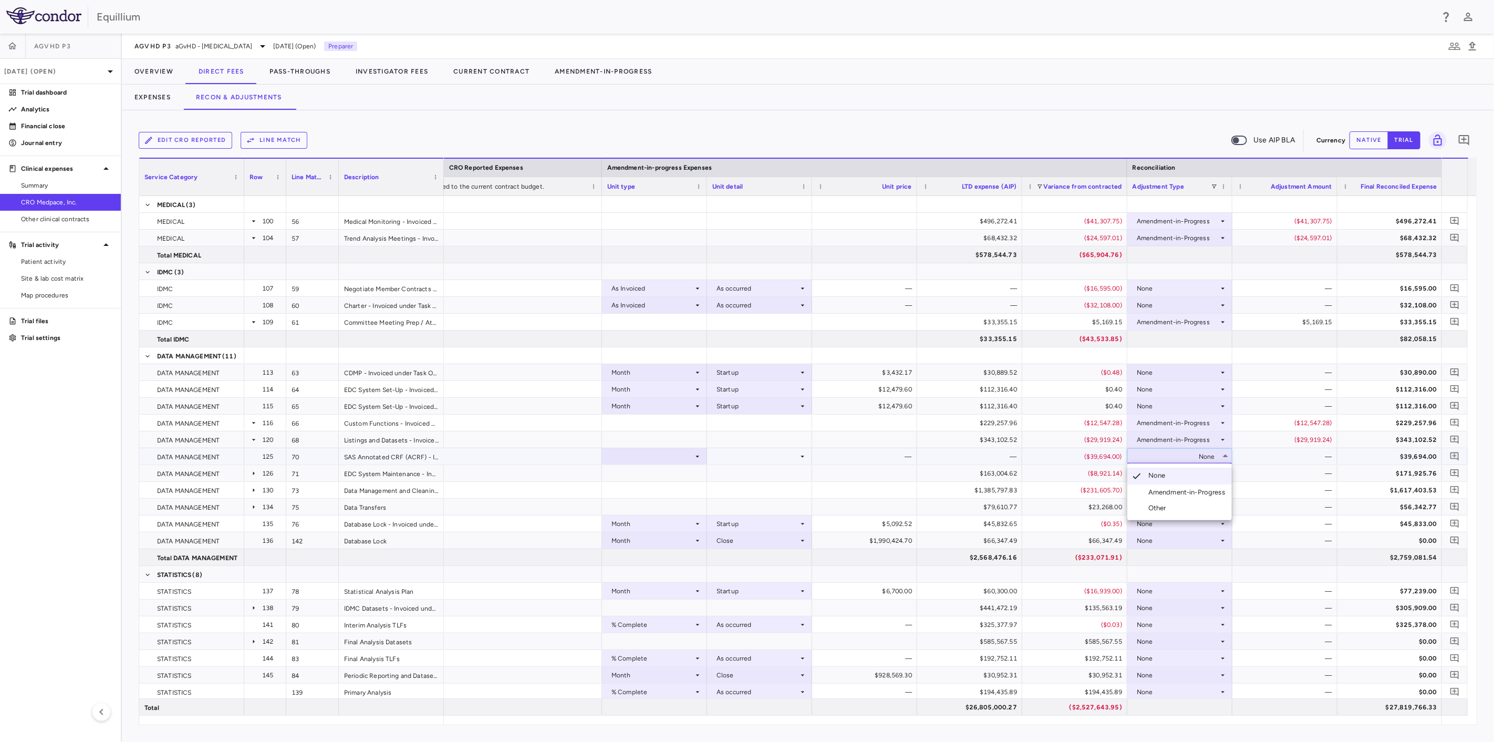
click at [1187, 489] on div "Amendment-in-Progress" at bounding box center [1188, 491] width 81 height 9
click at [1200, 455] on div "Amendment-in-Progress" at bounding box center [1177, 456] width 82 height 17
click at [1198, 473] on li "None" at bounding box center [1179, 475] width 105 height 16
click at [1199, 471] on div "None" at bounding box center [1177, 473] width 82 height 17
click at [1196, 506] on div "Amendment-in-Progress" at bounding box center [1188, 508] width 81 height 9
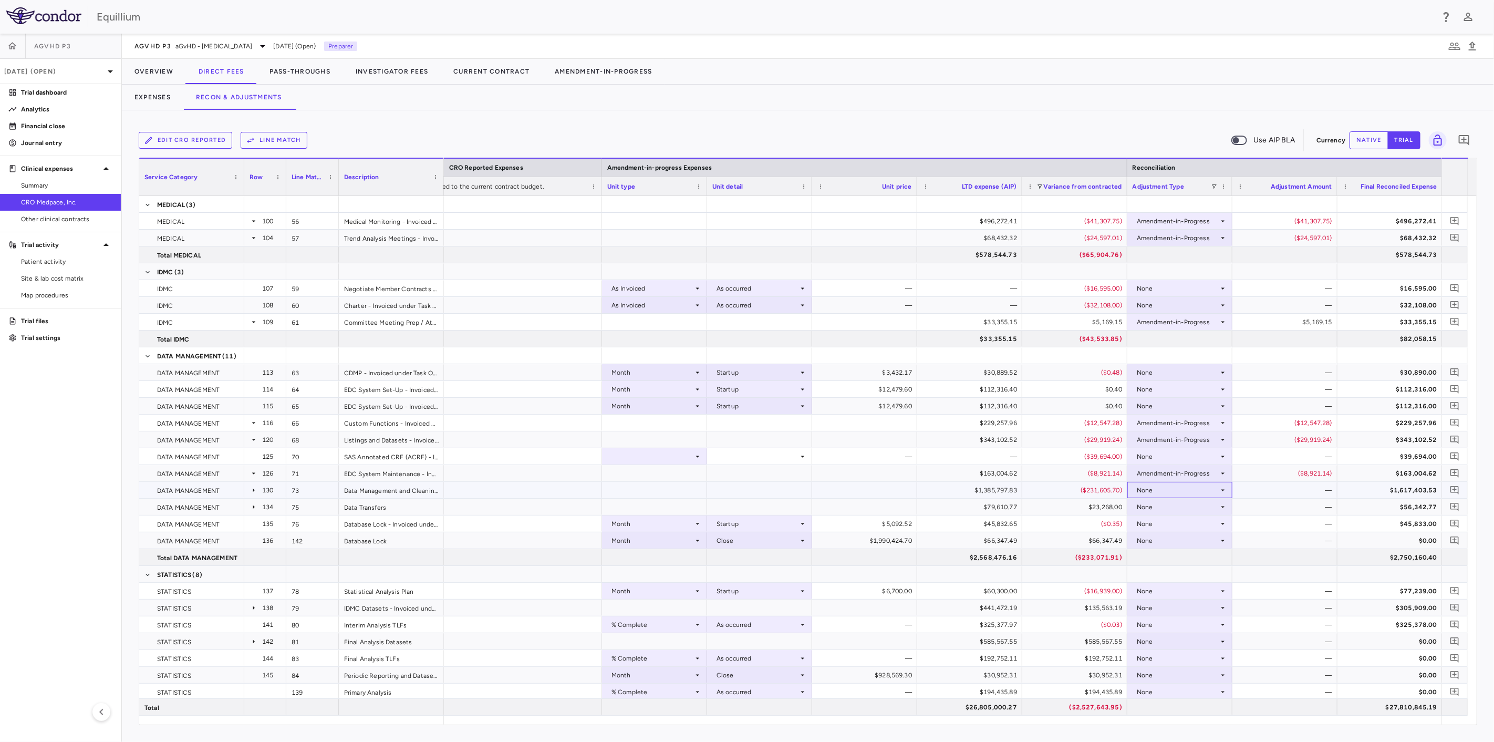
click at [1204, 488] on div "None" at bounding box center [1177, 490] width 82 height 17
click at [1197, 525] on div "Amendment-in-Progress" at bounding box center [1188, 525] width 81 height 9
click at [1200, 503] on div "None" at bounding box center [1177, 506] width 82 height 17
click at [1193, 539] on div "Amendment-in-Progress" at bounding box center [1188, 542] width 81 height 9
click at [1200, 538] on div "None" at bounding box center [1177, 540] width 82 height 17
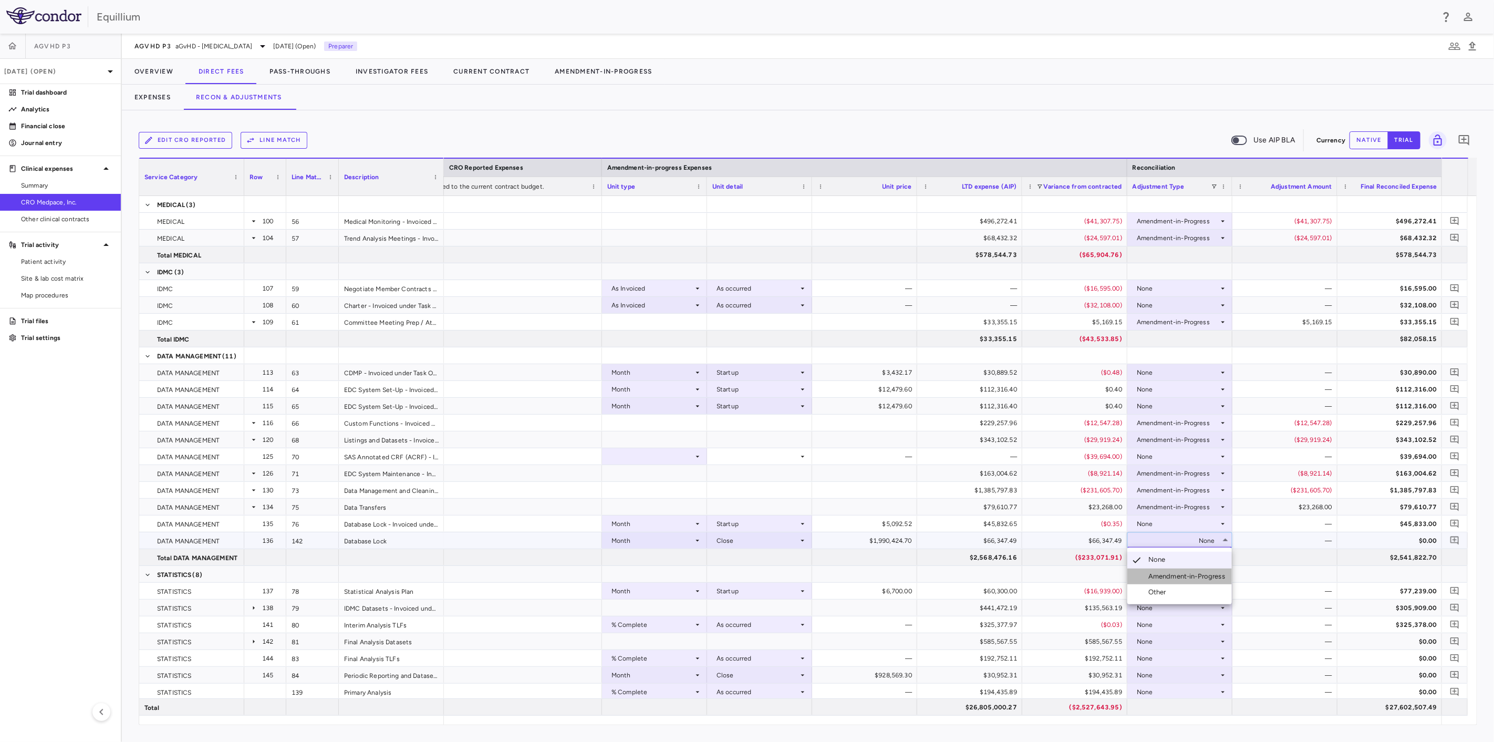
click at [1198, 571] on div "Amendment-in-Progress" at bounding box center [1188, 575] width 81 height 9
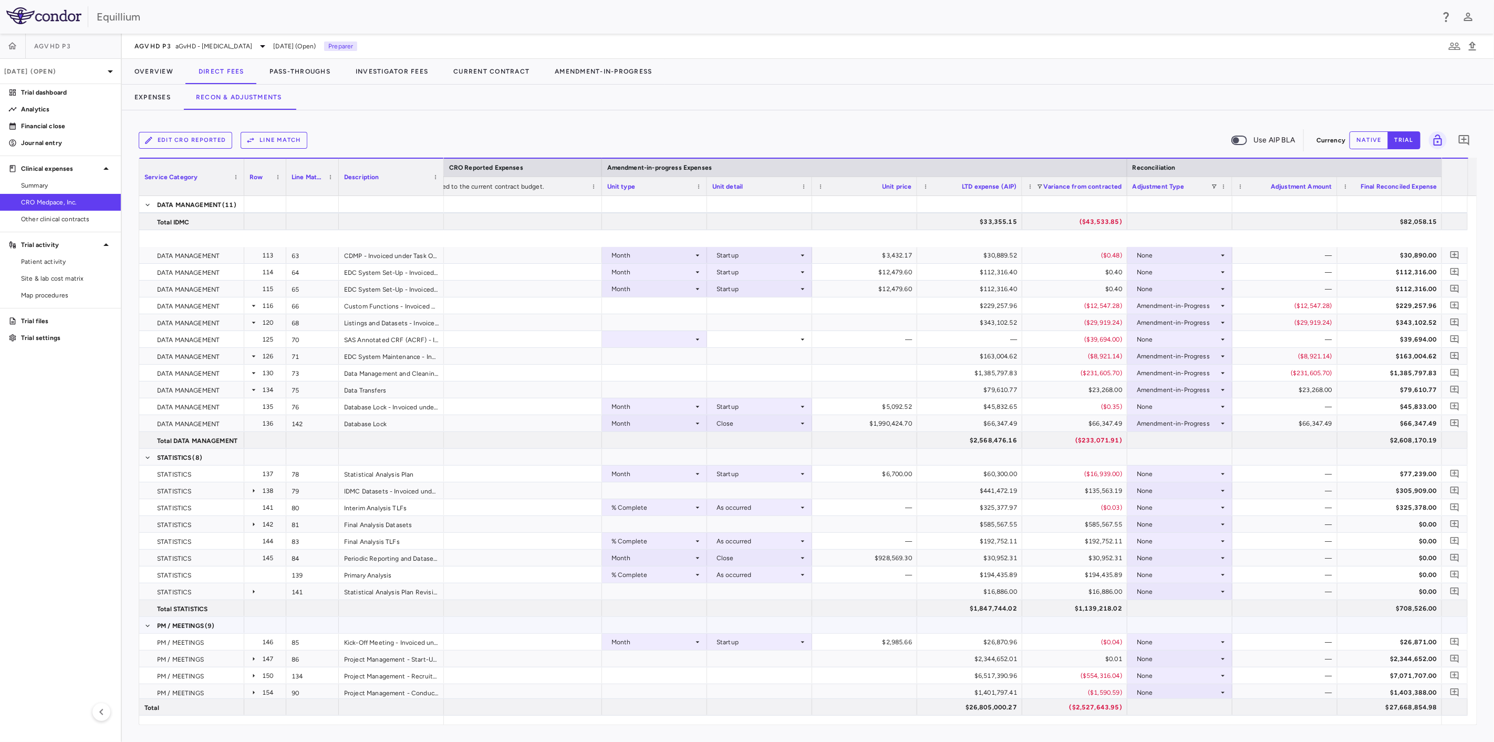
scroll to position [1167, 0]
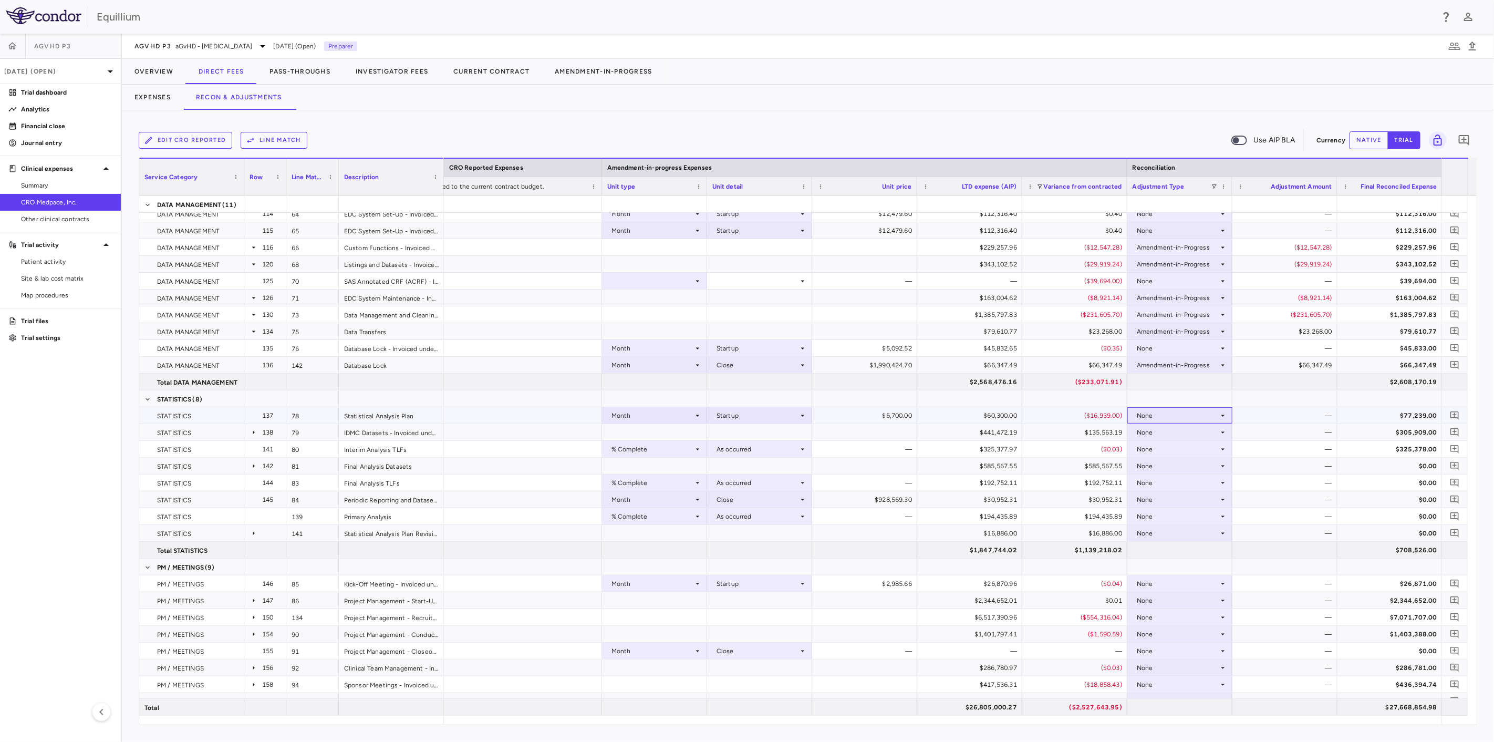
click at [1197, 413] on div "None" at bounding box center [1177, 415] width 82 height 17
click at [1188, 452] on div "Amendment-in-Progress" at bounding box center [1188, 451] width 81 height 9
click at [1189, 428] on div "None" at bounding box center [1177, 432] width 82 height 17
click at [1191, 462] on li "Amendment-in-Progress" at bounding box center [1179, 469] width 105 height 16
click at [1196, 444] on div "None" at bounding box center [1177, 449] width 82 height 17
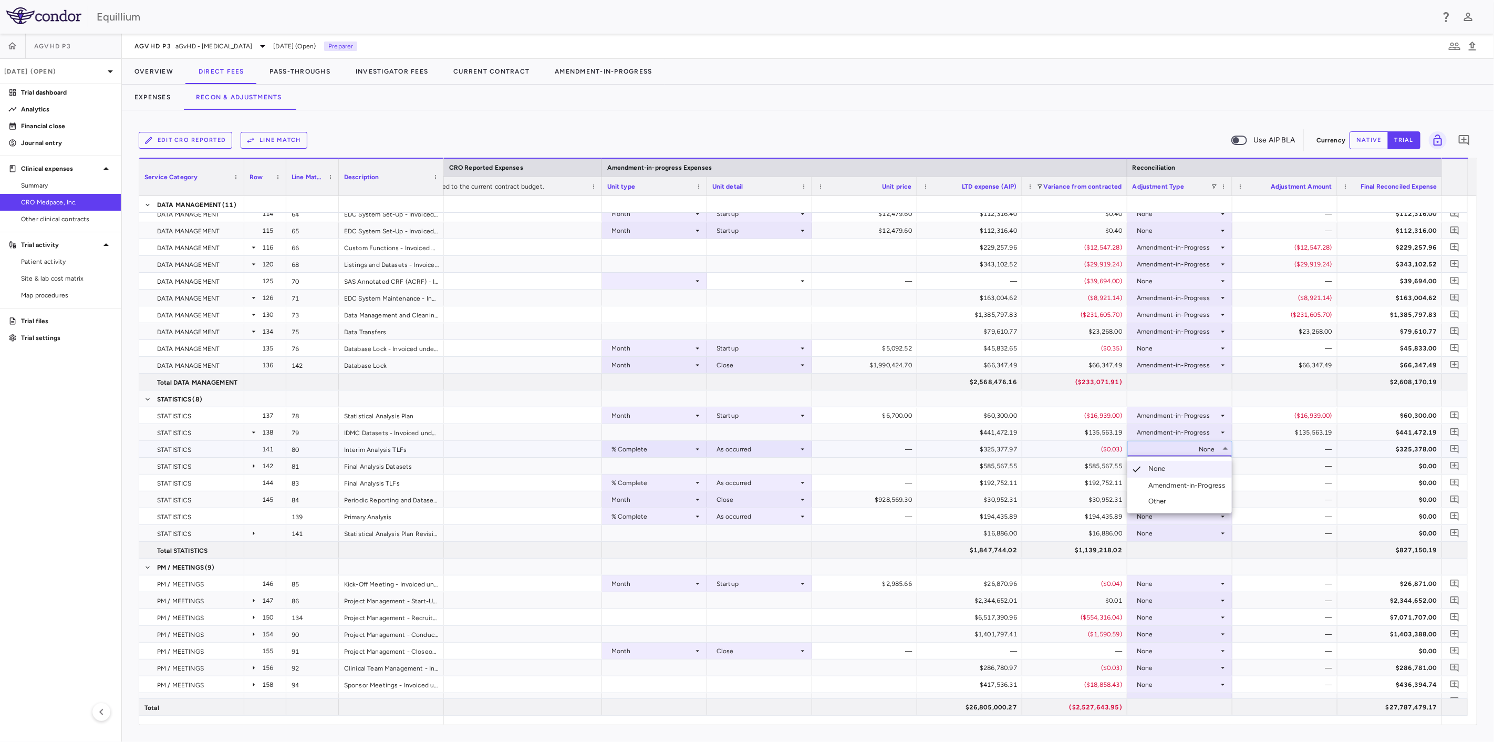
click at [1194, 481] on div "Amendment-in-Progress" at bounding box center [1188, 485] width 81 height 9
click at [1197, 465] on div "None" at bounding box center [1177, 465] width 82 height 17
click at [1204, 496] on li "Amendment-in-Progress" at bounding box center [1179, 502] width 105 height 16
click at [1202, 484] on div "None" at bounding box center [1177, 482] width 82 height 17
click at [1205, 518] on div "Amendment-in-Progress" at bounding box center [1188, 518] width 81 height 9
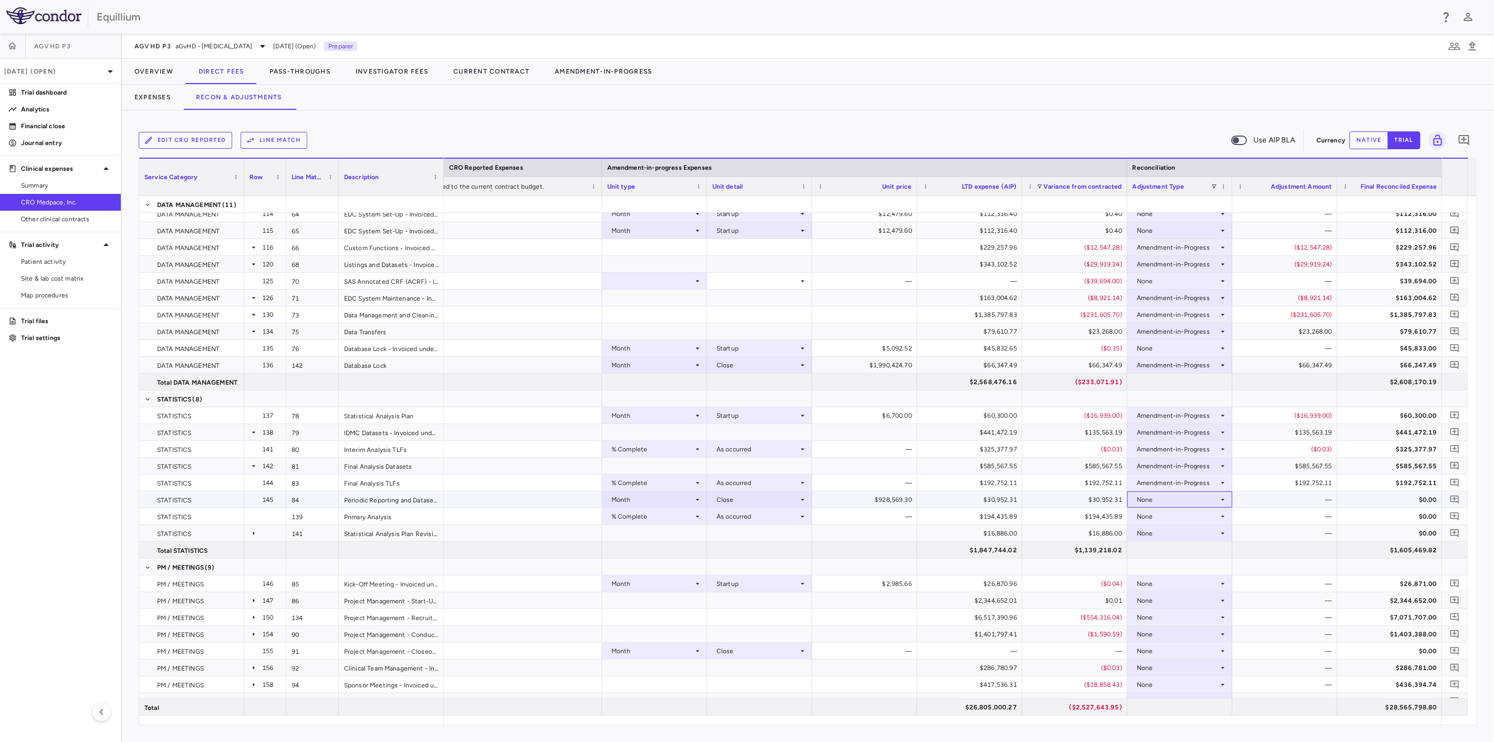
click at [1202, 496] on div "None" at bounding box center [1177, 499] width 82 height 17
click at [1199, 530] on li "Amendment-in-Progress" at bounding box center [1179, 536] width 105 height 16
drag, startPoint x: 1197, startPoint y: 518, endPoint x: 1201, endPoint y: 512, distance: 7.8
click at [1201, 512] on div "None" at bounding box center [1177, 516] width 82 height 17
click at [1199, 549] on div "Amendment-in-Progress" at bounding box center [1188, 552] width 81 height 9
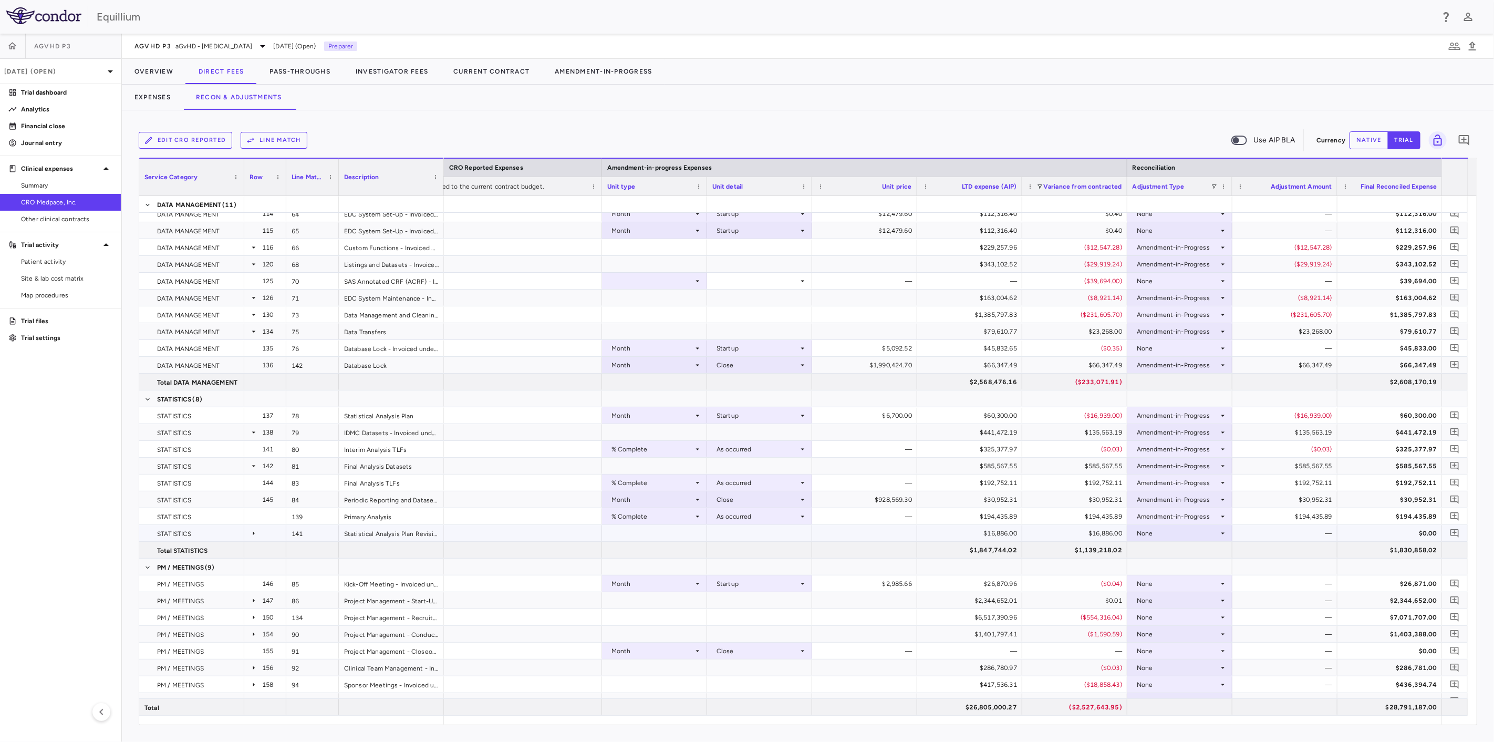
click at [1202, 531] on div "None" at bounding box center [1177, 533] width 82 height 17
click at [1198, 570] on div "Amendment-in-Progress" at bounding box center [1188, 569] width 81 height 9
click at [1176, 614] on div "None" at bounding box center [1177, 617] width 82 height 17
click at [1177, 646] on li "Amendment-in-Progress" at bounding box center [1179, 653] width 105 height 16
click at [1181, 630] on div "None" at bounding box center [1177, 633] width 82 height 17
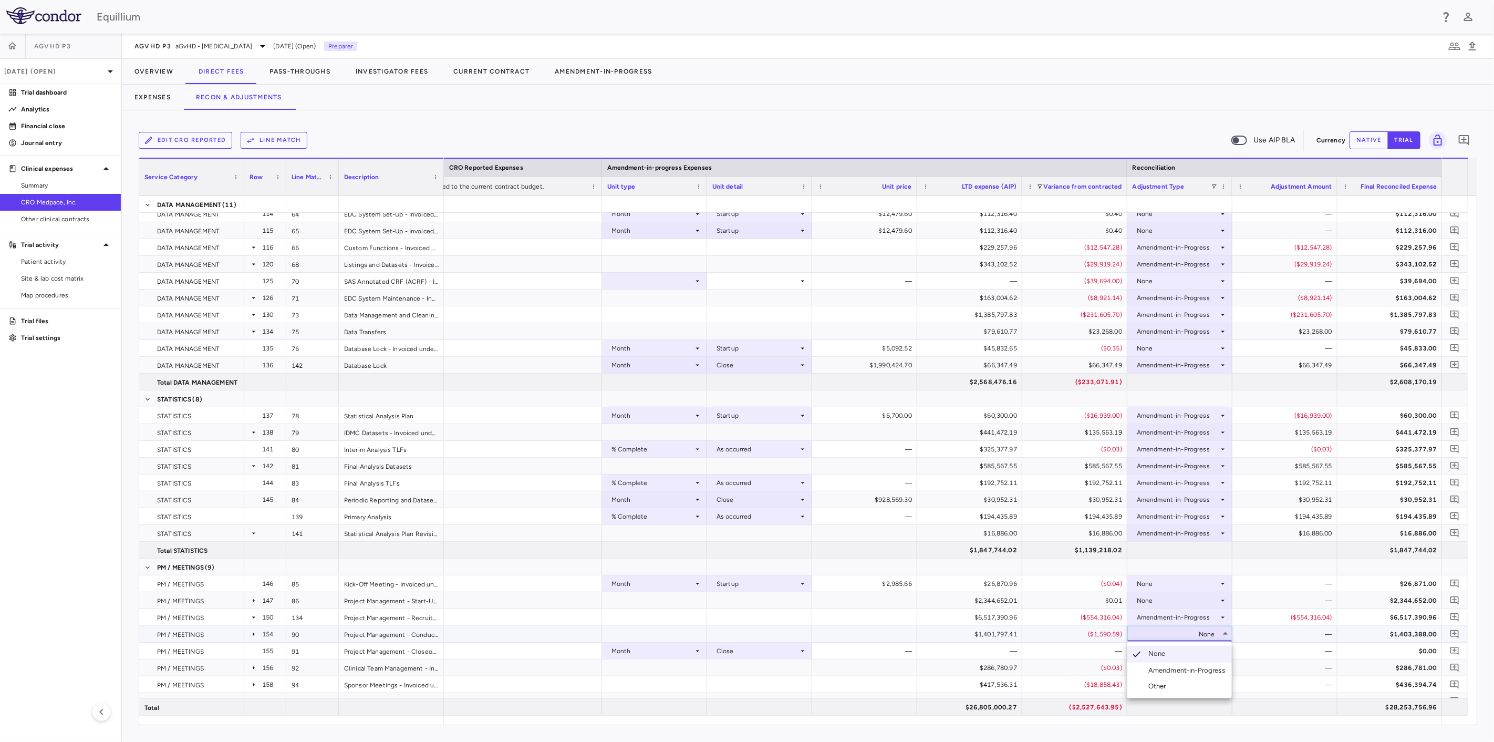
click at [1181, 668] on div "Amendment-in-Progress" at bounding box center [1188, 669] width 81 height 9
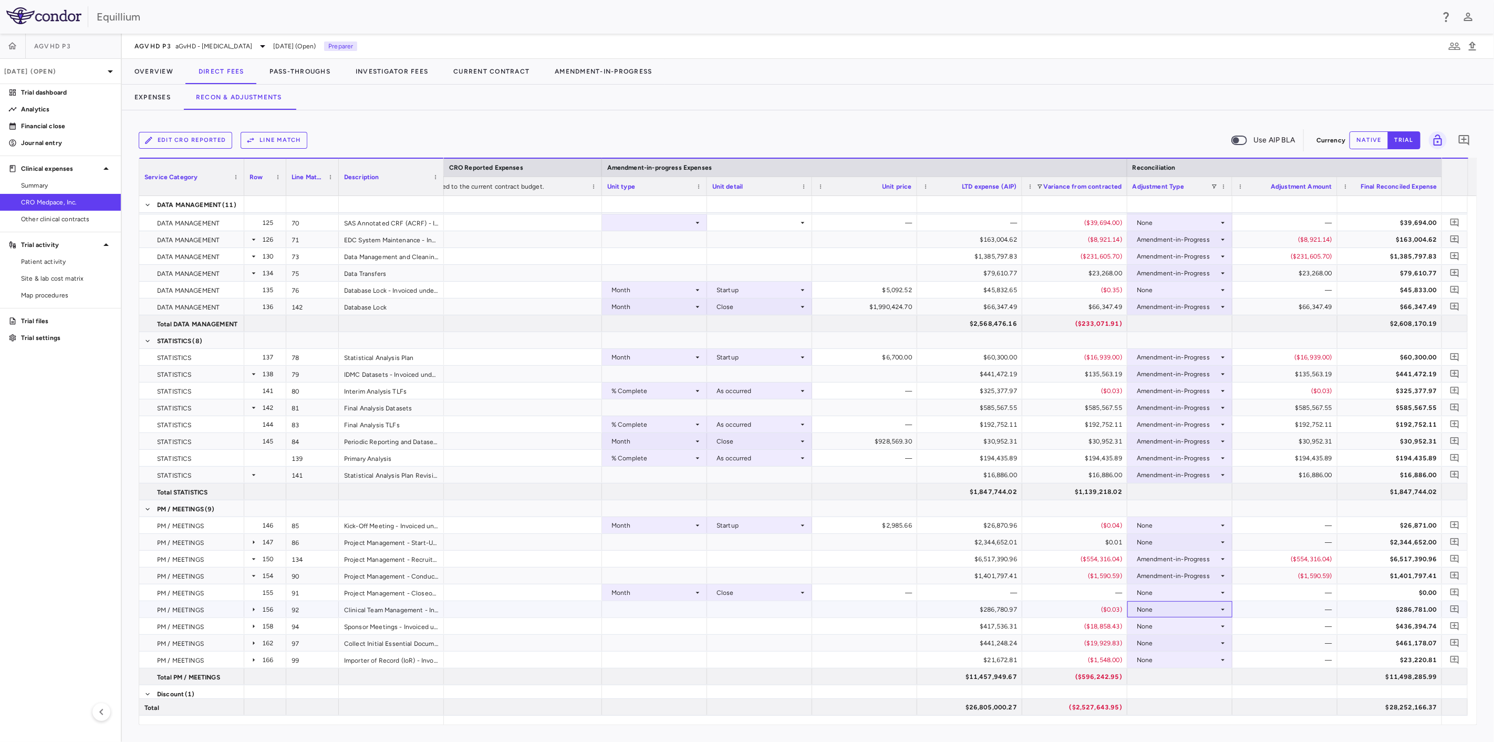
click at [1181, 608] on div "None" at bounding box center [1177, 609] width 82 height 17
click at [1181, 608] on div at bounding box center [747, 371] width 1494 height 742
click at [1177, 623] on div "None" at bounding box center [1177, 626] width 82 height 17
click at [1337, 617] on div at bounding box center [747, 371] width 1494 height 742
click at [1175, 625] on div "None" at bounding box center [1177, 626] width 82 height 17
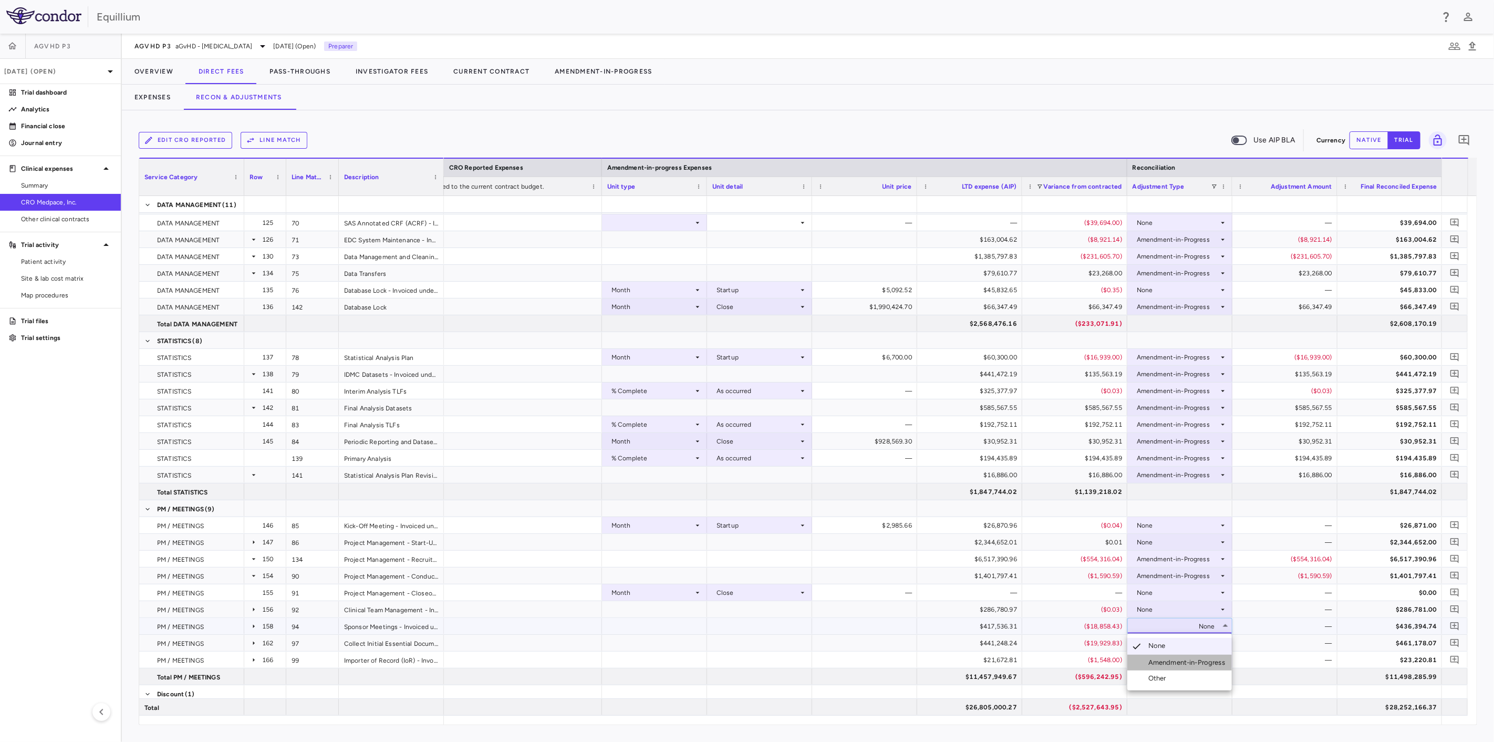
click at [1176, 661] on div "Amendment-in-Progress" at bounding box center [1188, 662] width 81 height 9
click at [1187, 641] on div "None" at bounding box center [1177, 642] width 82 height 17
click at [1183, 680] on div "Amendment-in-Progress" at bounding box center [1188, 678] width 81 height 9
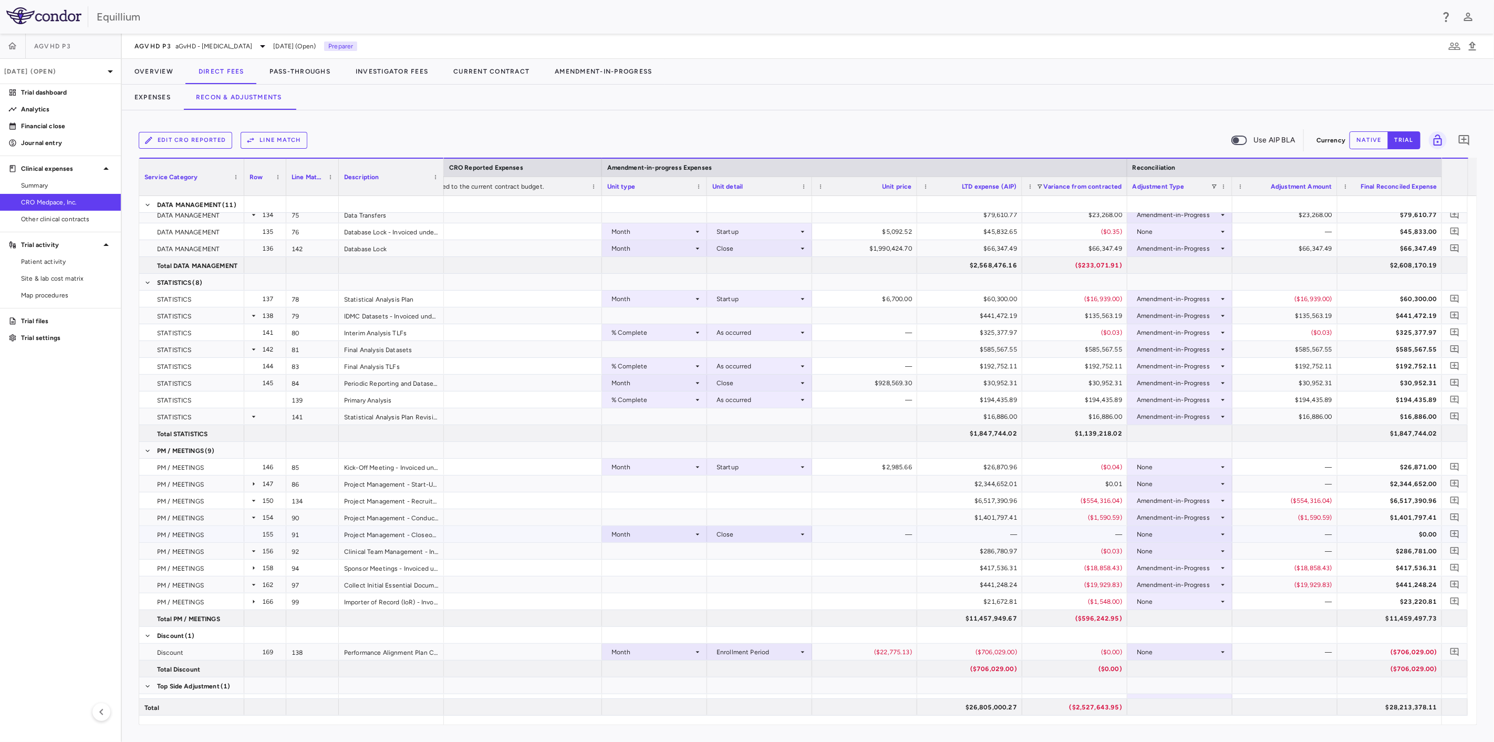
scroll to position [1311, 0]
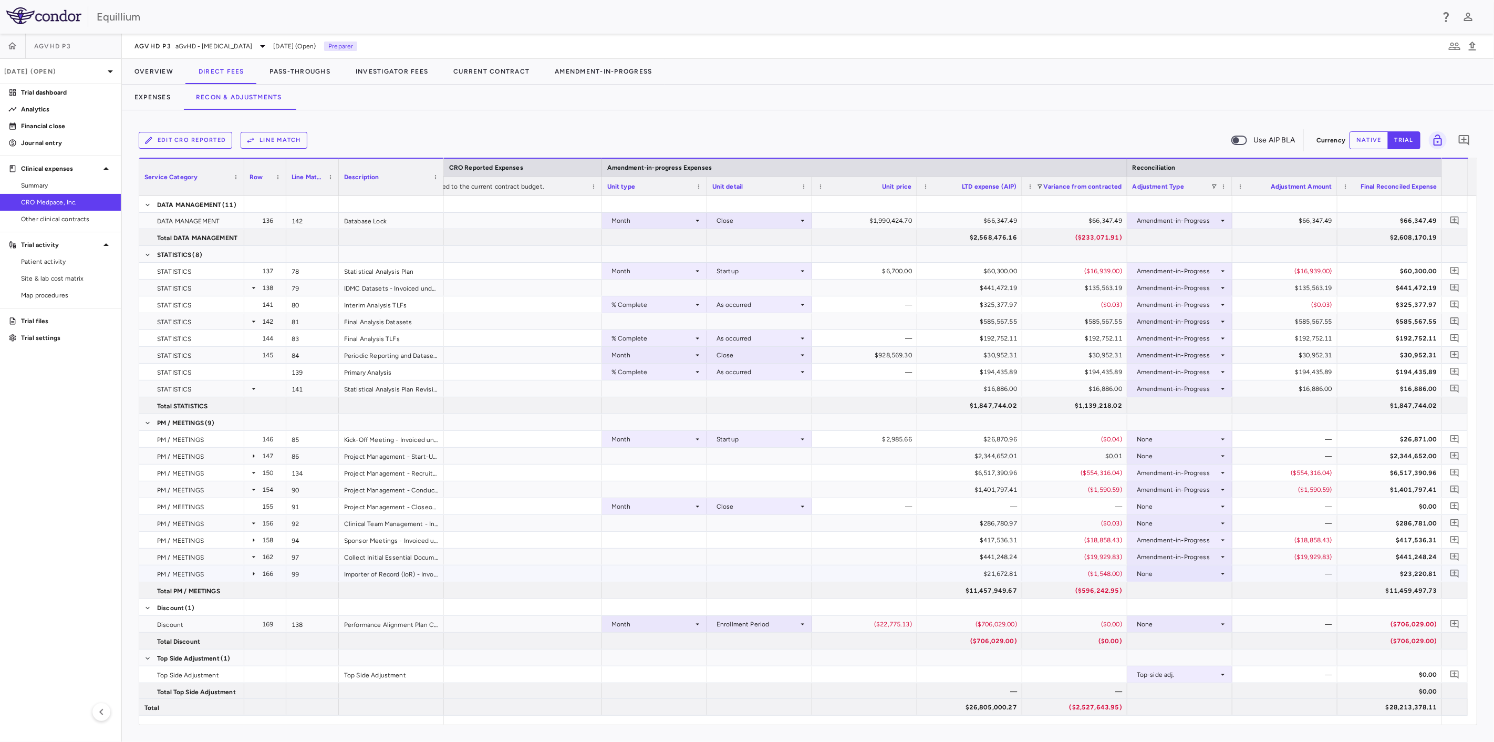
click at [1180, 575] on div "None" at bounding box center [1177, 573] width 82 height 17
click at [1187, 606] on div "Amendment-in-Progress" at bounding box center [1188, 608] width 81 height 9
click at [1268, 675] on div "—" at bounding box center [1286, 674] width 90 height 17
click at [1278, 675] on div "—" at bounding box center [1286, 674] width 90 height 17
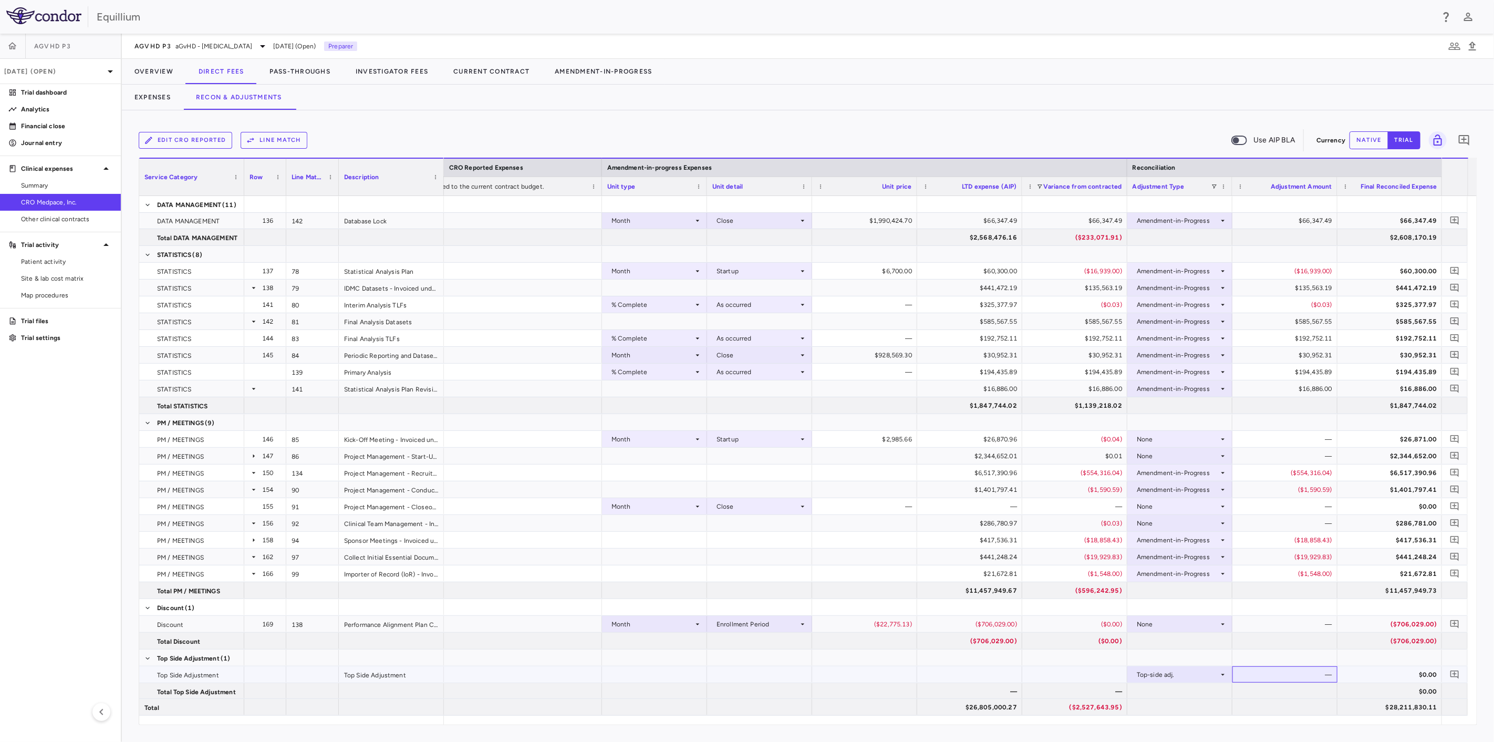
click at [1278, 675] on div "—" at bounding box center [1286, 674] width 90 height 17
click at [1382, 139] on button "native" at bounding box center [1368, 140] width 39 height 18
click at [1293, 676] on div "$0.00" at bounding box center [1286, 674] width 90 height 17
click at [1293, 676] on input "number" at bounding box center [1292, 674] width 88 height 17
type input "******"
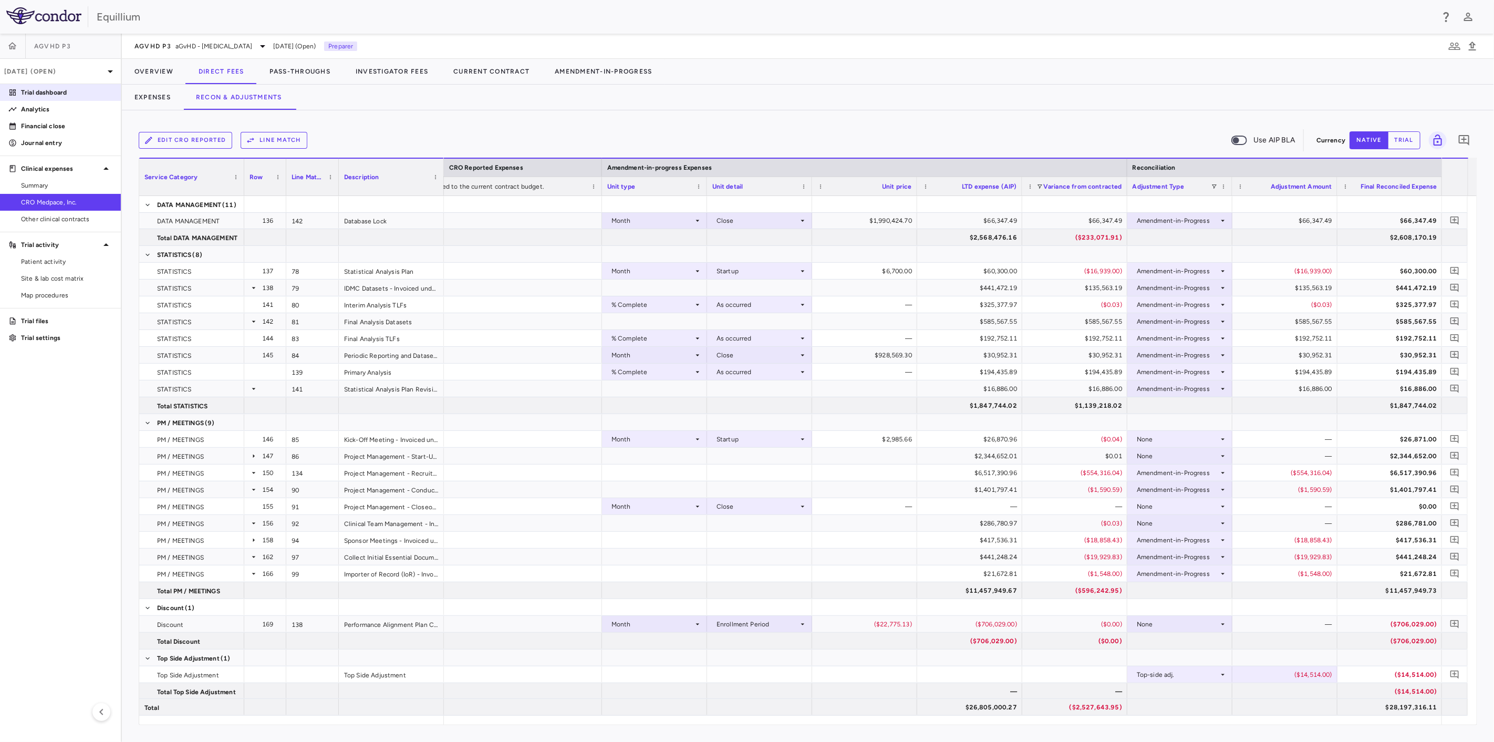
click at [62, 90] on p "Trial dashboard" at bounding box center [66, 92] width 91 height 9
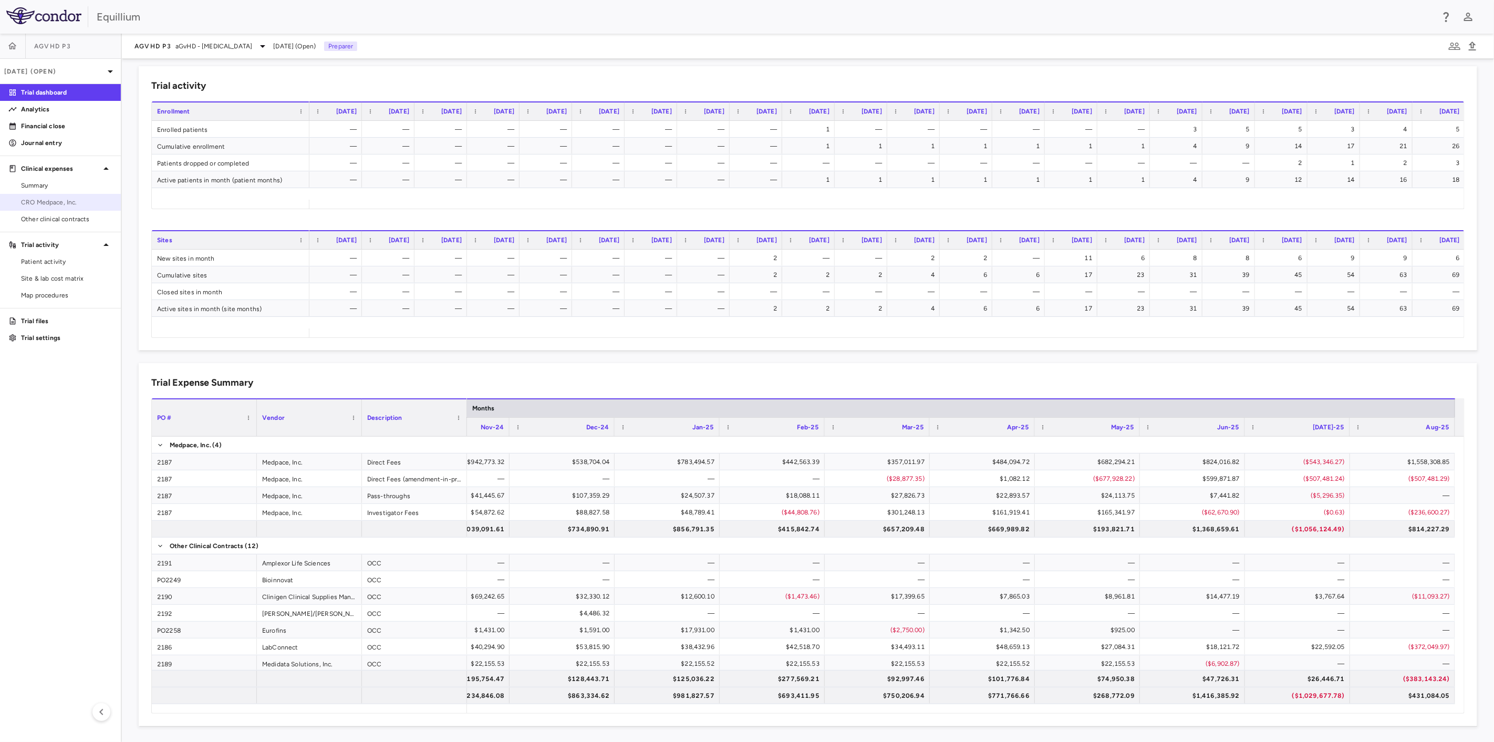
click at [71, 199] on span "CRO Medpace, Inc." at bounding box center [66, 201] width 91 height 9
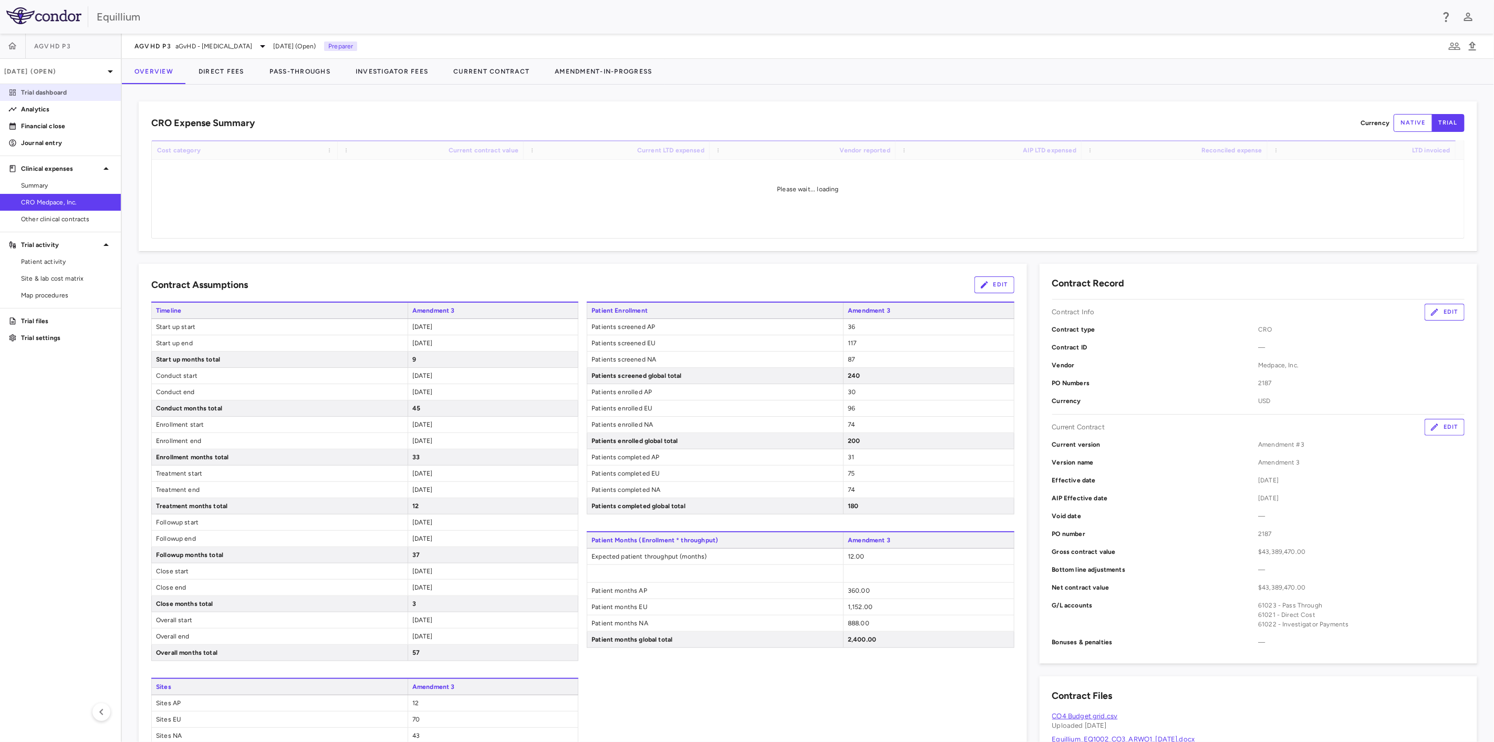
click at [54, 90] on p "Trial dashboard" at bounding box center [66, 92] width 91 height 9
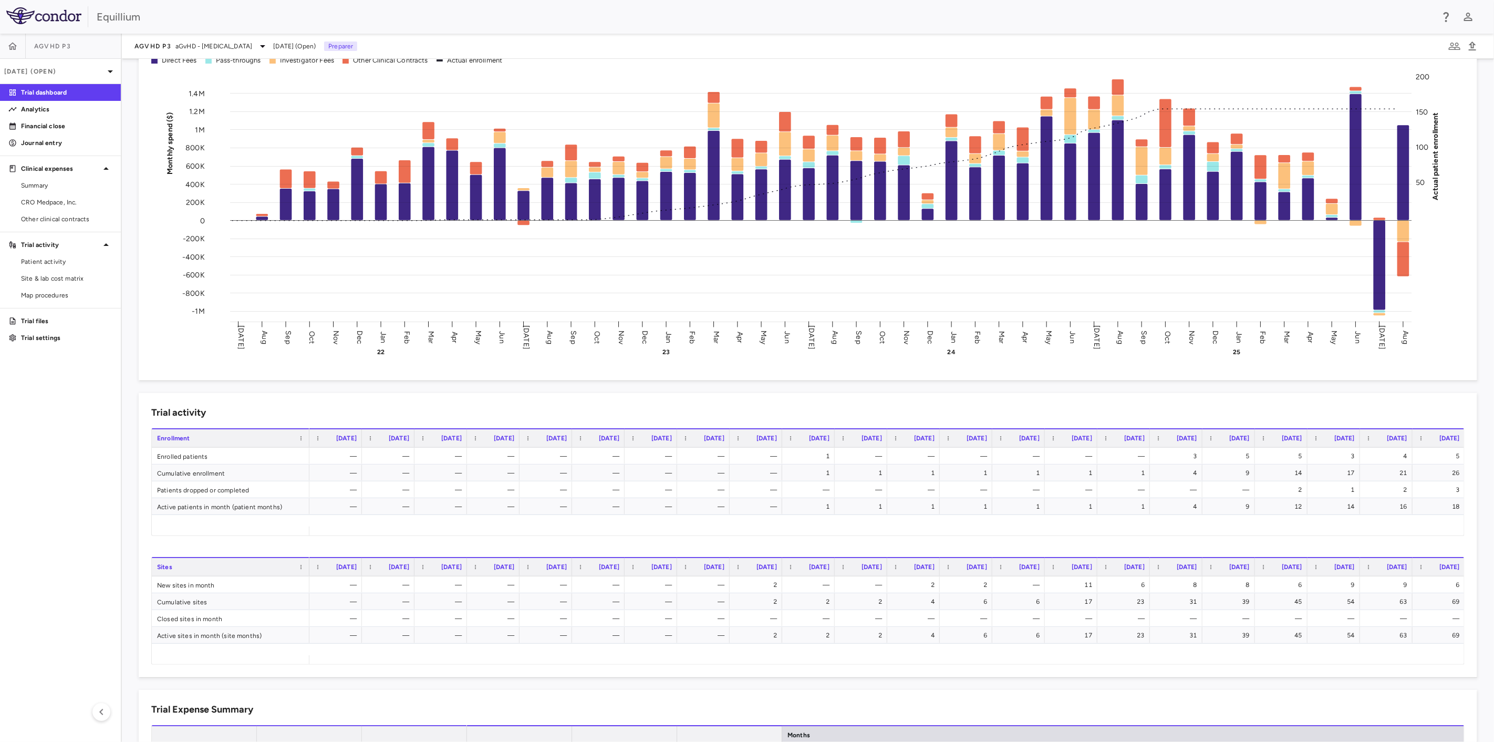
scroll to position [385, 0]
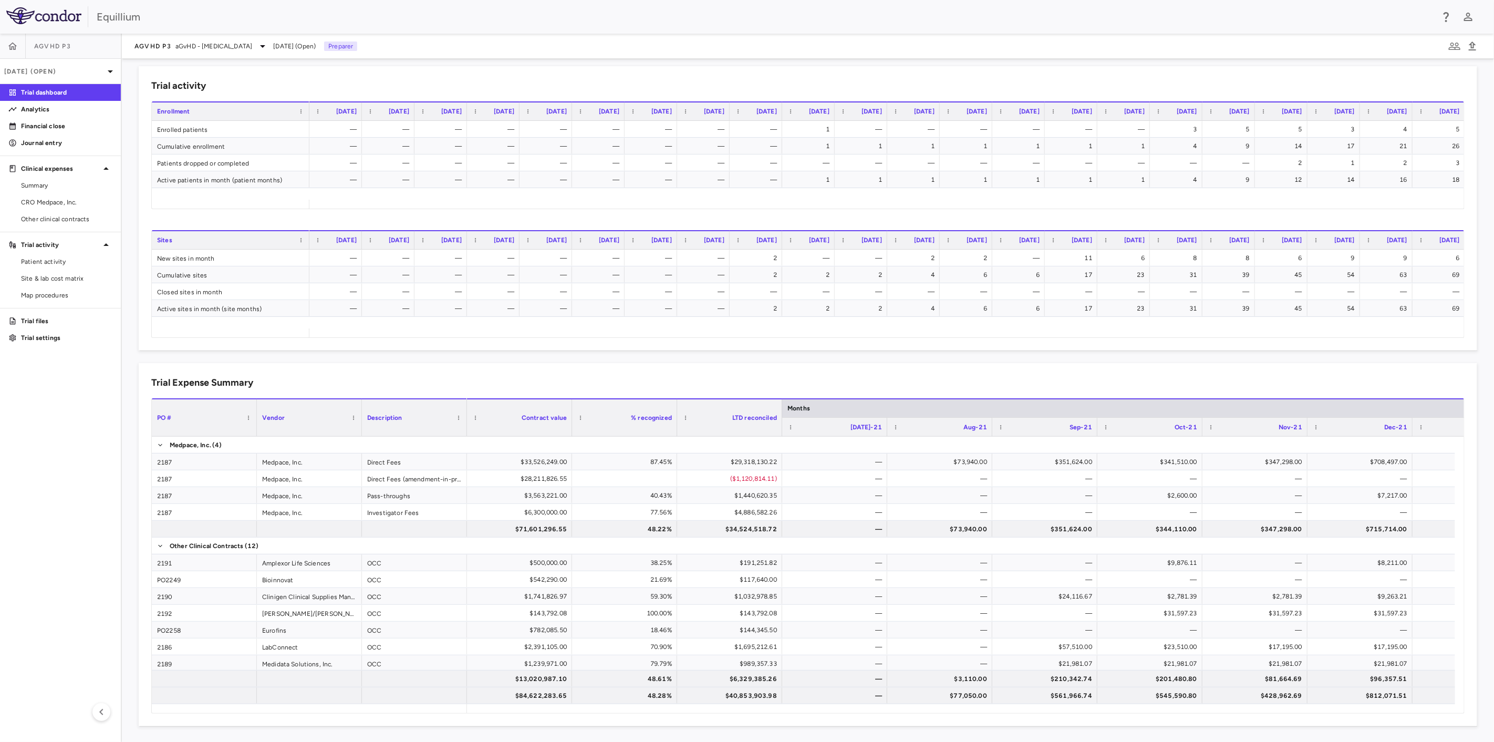
click at [1421, 712] on div at bounding box center [961, 708] width 988 height 9
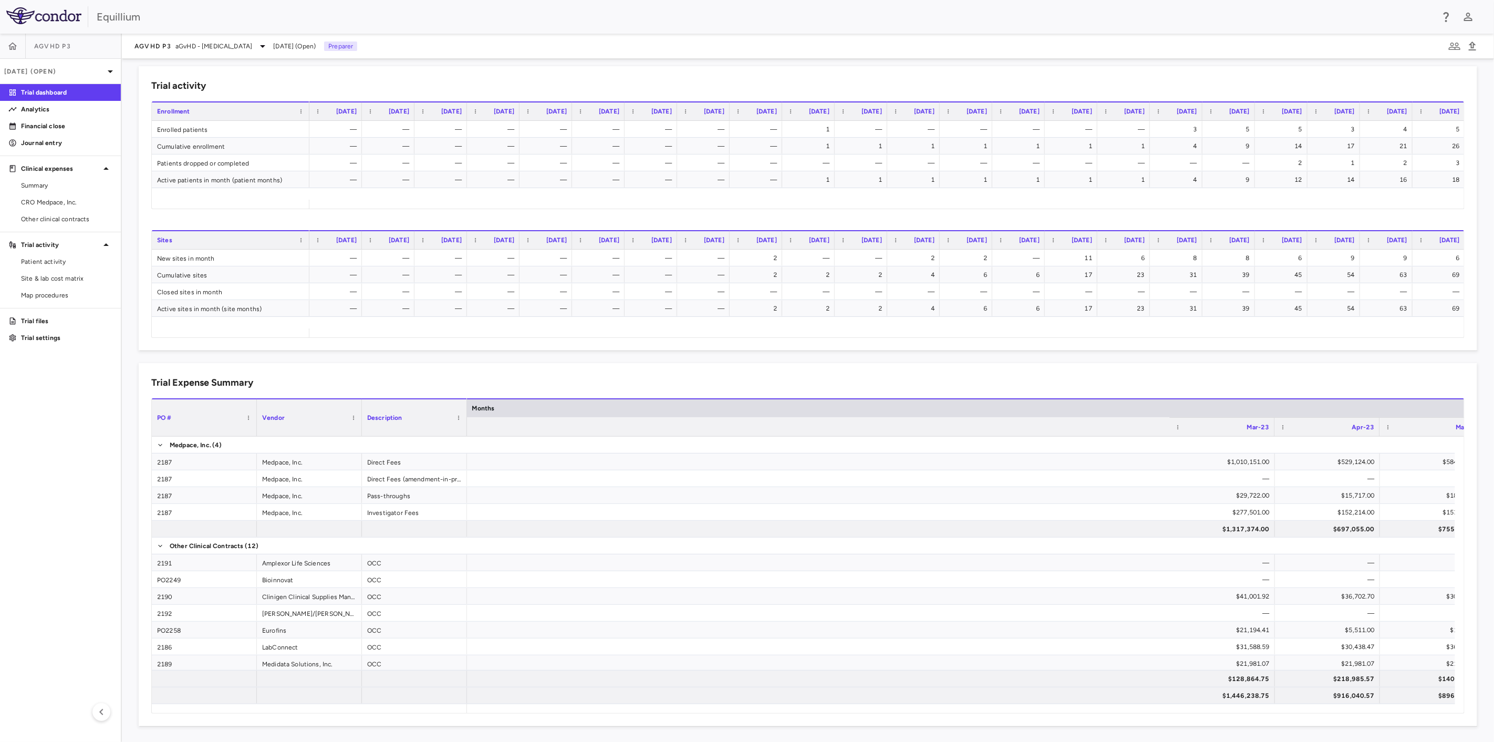
scroll to position [0, 0]
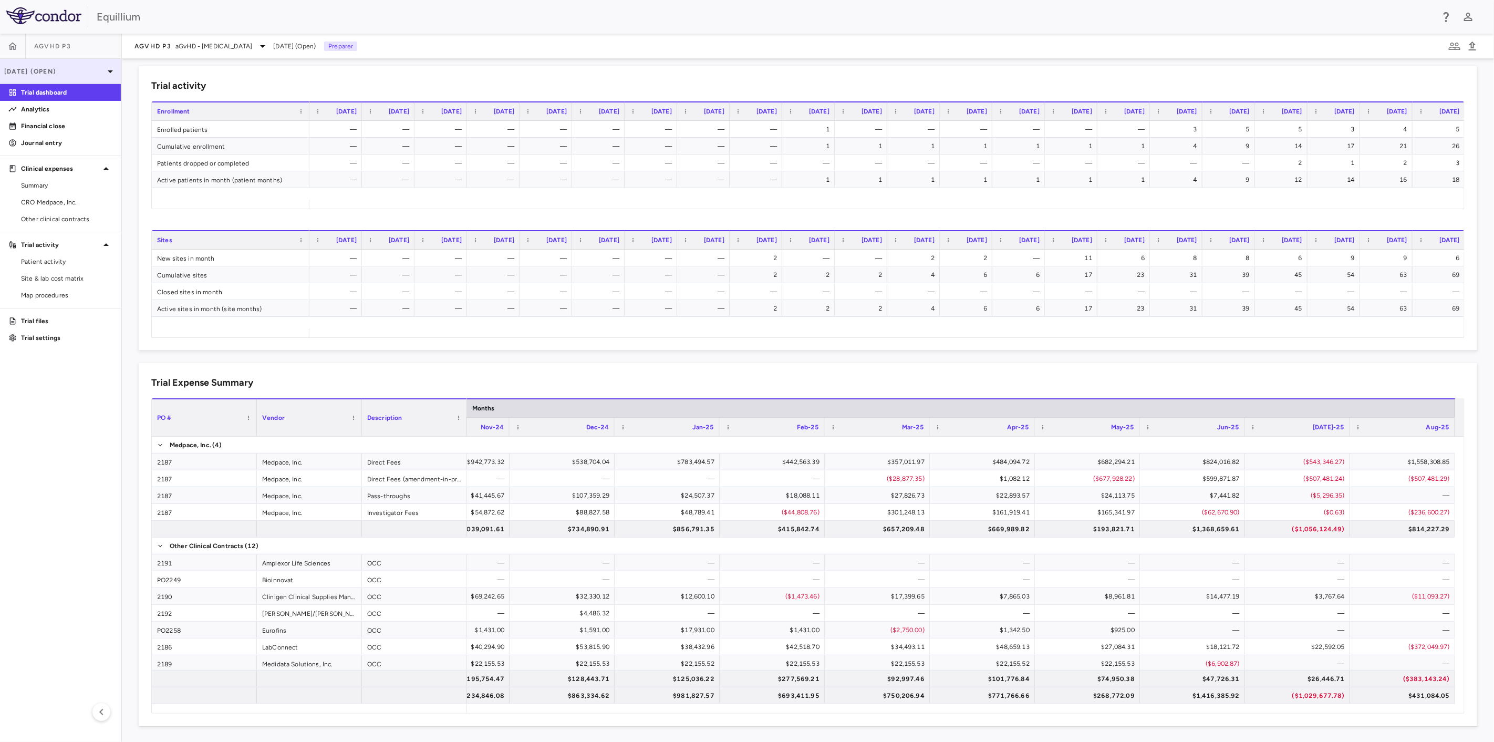
click at [87, 74] on p "[DATE] (Open)" at bounding box center [54, 71] width 100 height 9
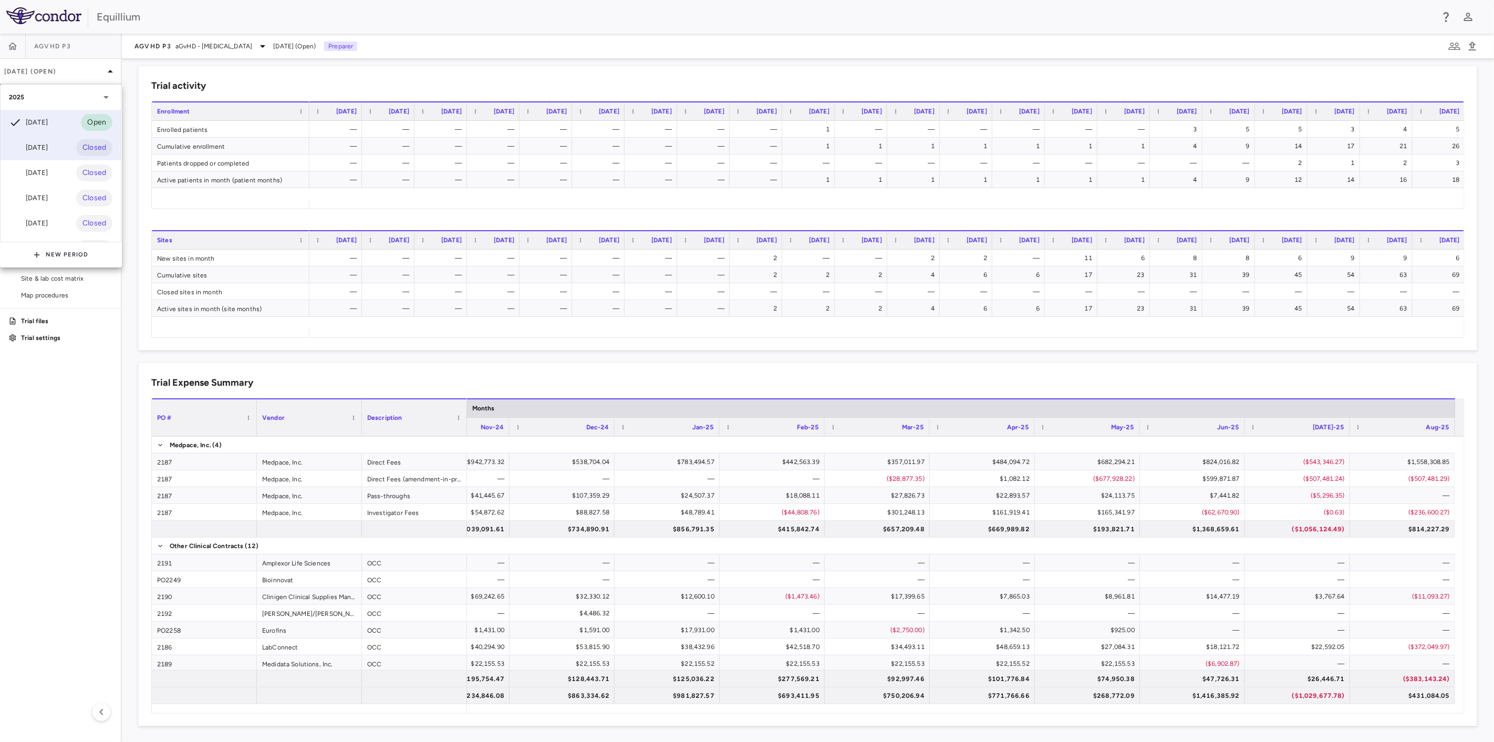
click at [69, 138] on div "[DATE] Closed" at bounding box center [61, 147] width 120 height 25
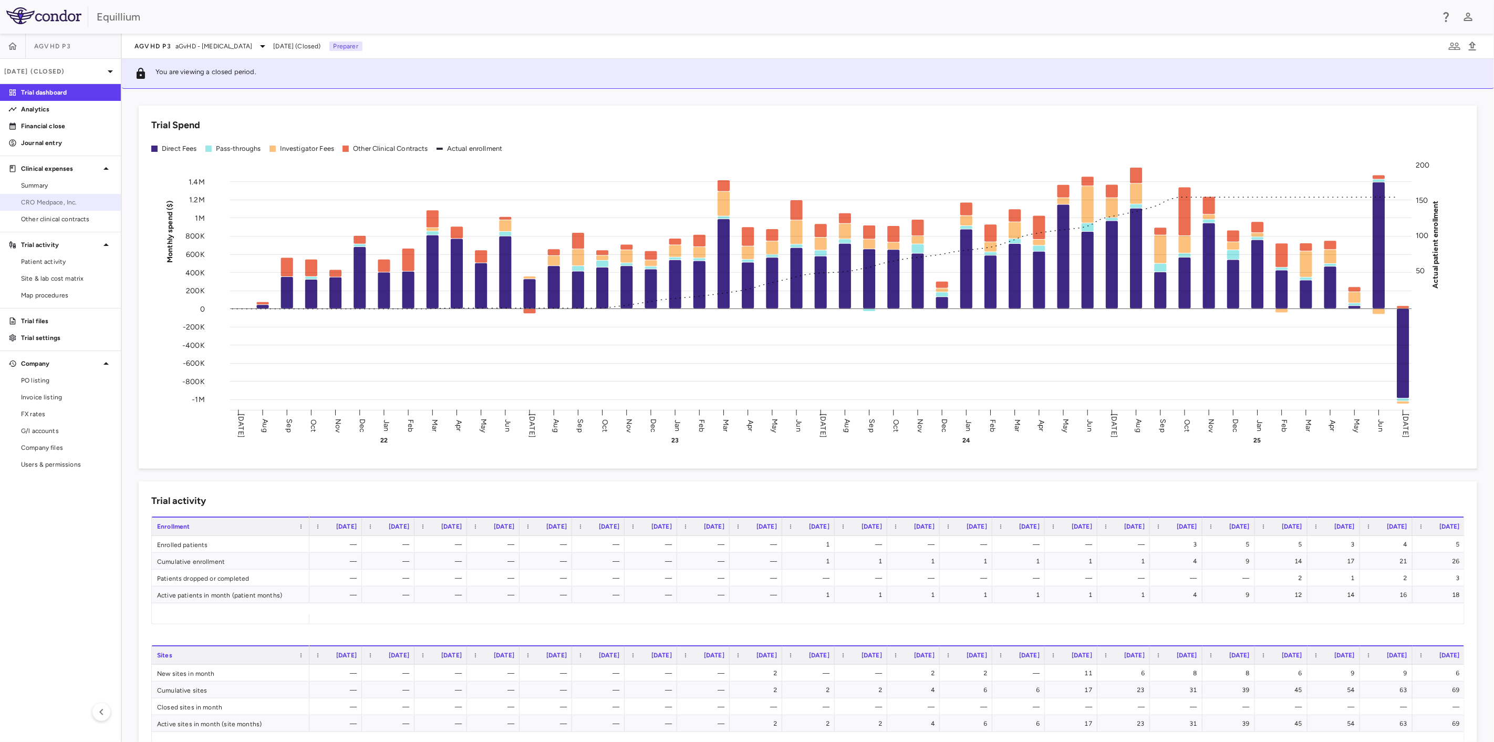
click at [63, 201] on span "CRO Medpace, Inc." at bounding box center [66, 201] width 91 height 9
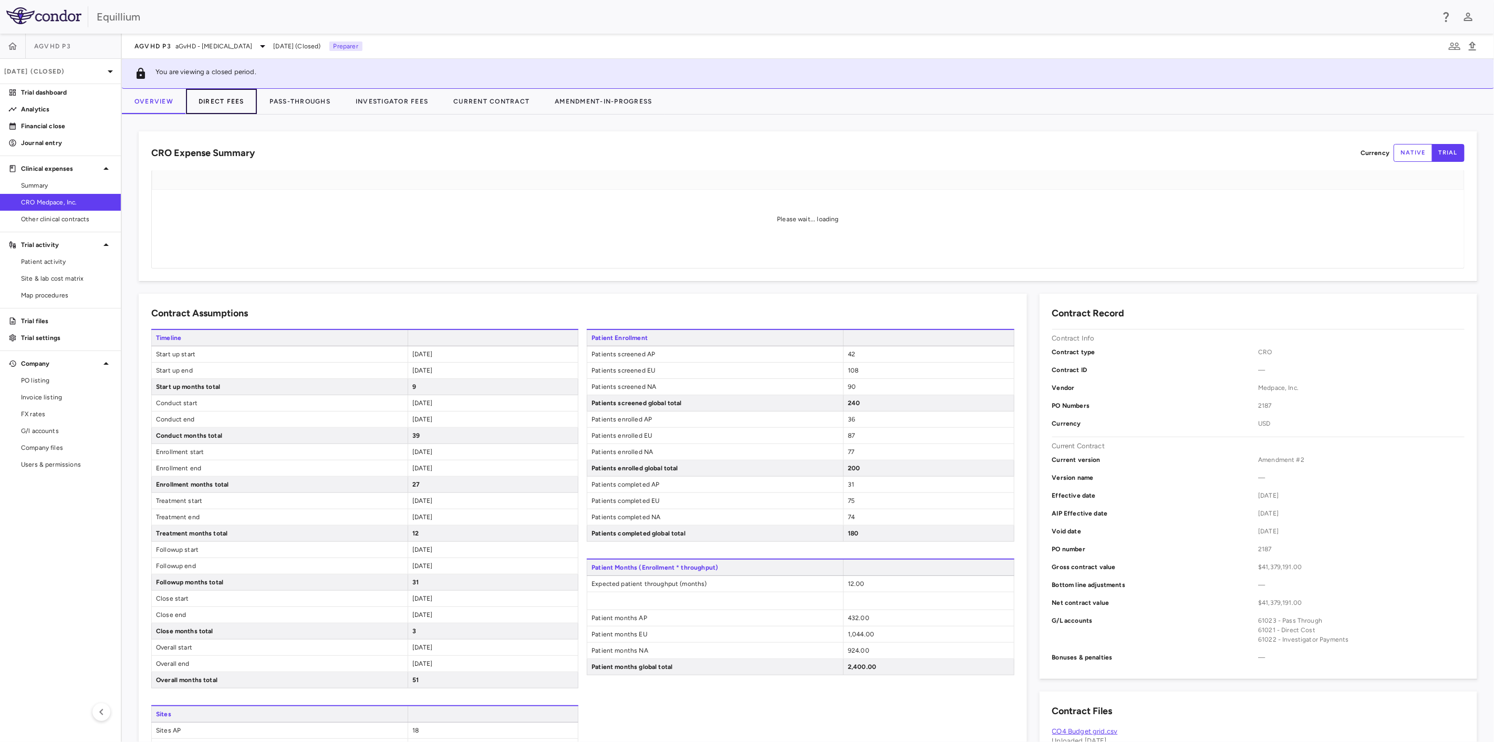
click at [222, 106] on button "Direct Fees" at bounding box center [221, 101] width 71 height 25
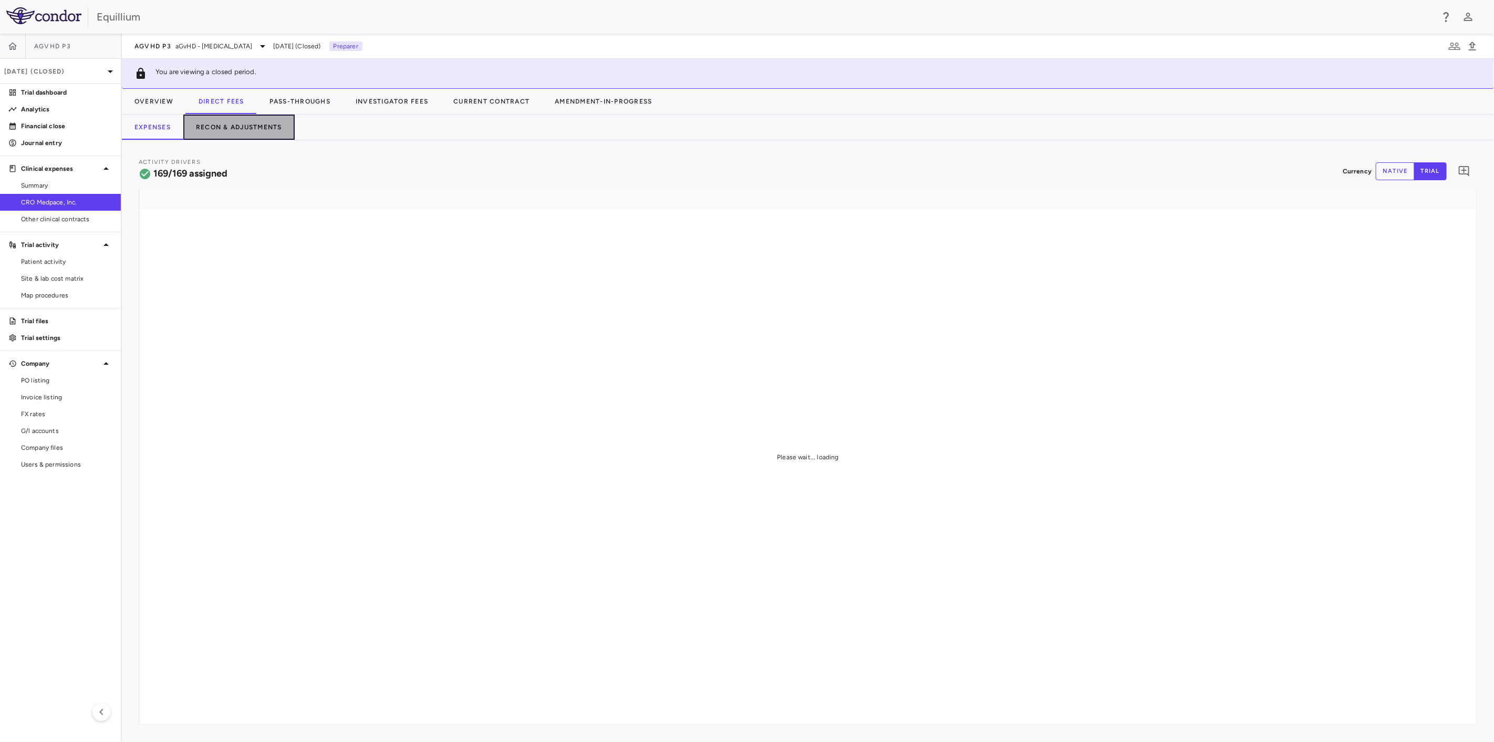
click at [263, 133] on button "Recon & Adjustments" at bounding box center [238, 126] width 111 height 25
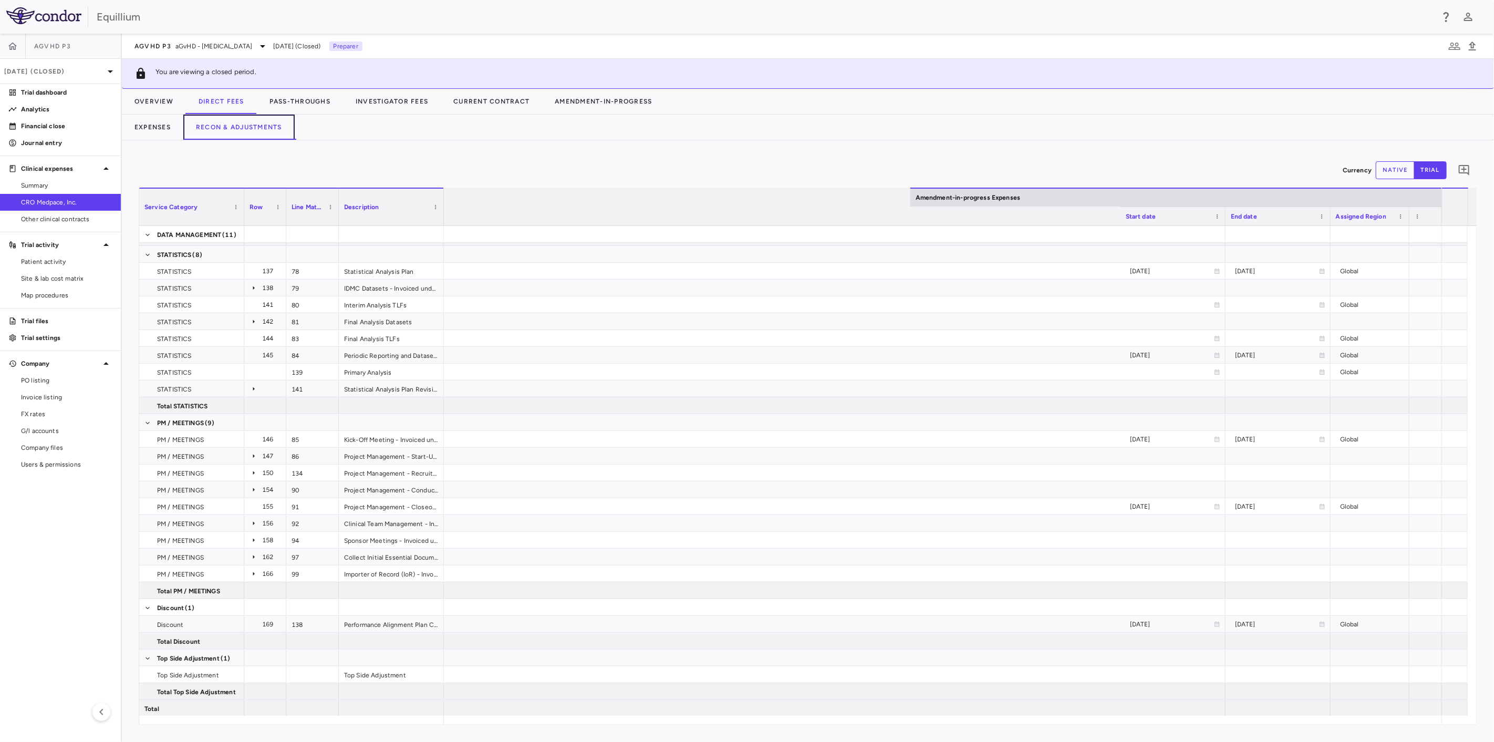
scroll to position [0, 1681]
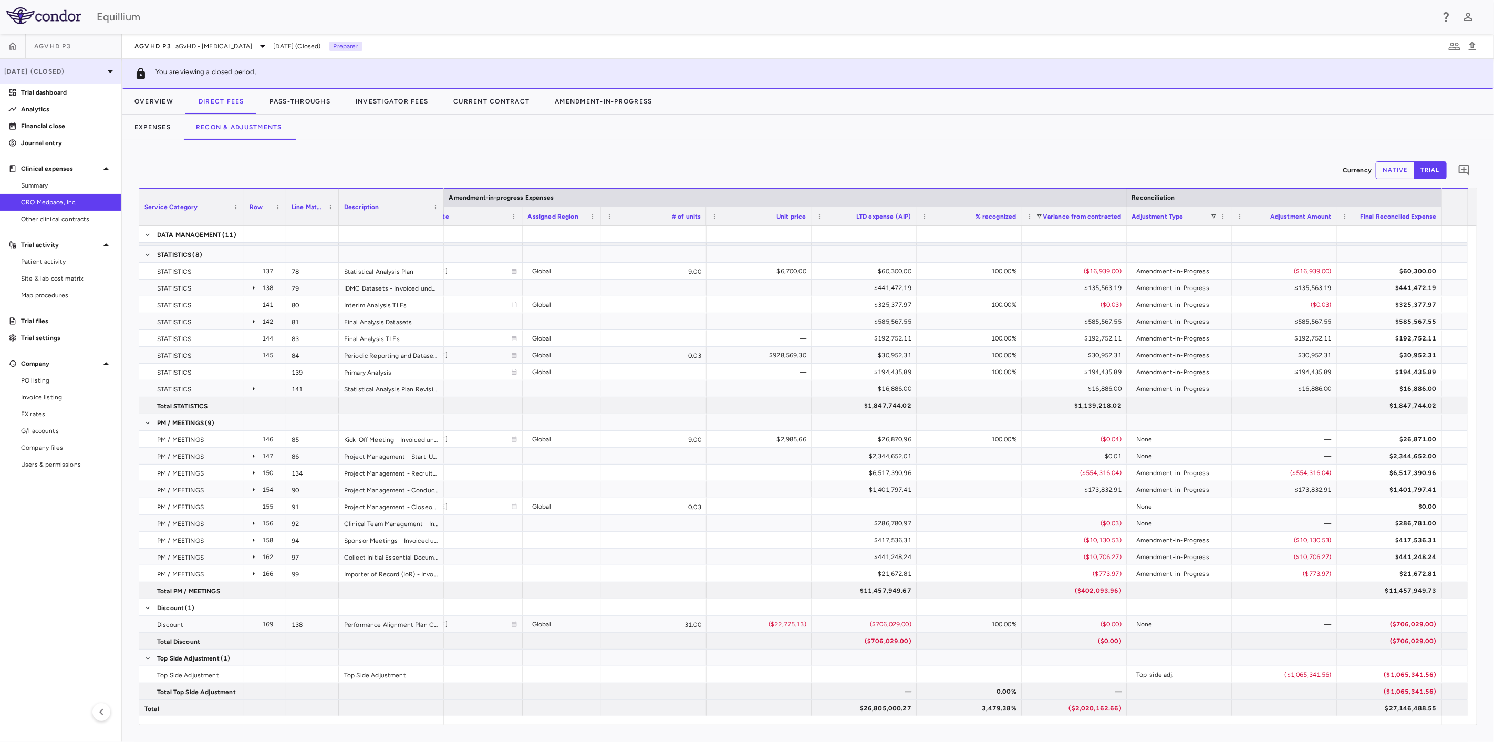
click at [78, 66] on div "Jul 2025 (Closed)" at bounding box center [60, 71] width 121 height 25
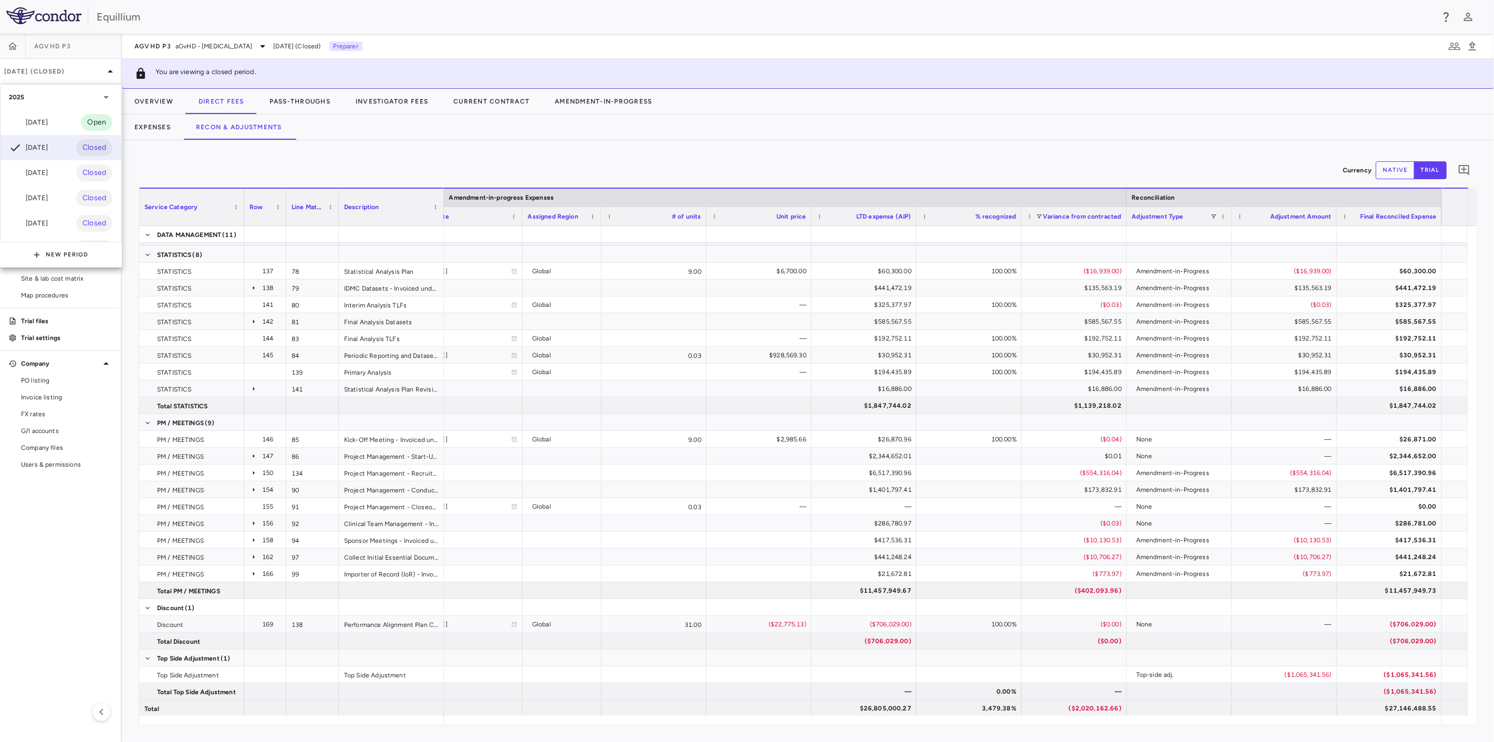
click at [64, 125] on div "Aug 2025 Open" at bounding box center [61, 122] width 120 height 25
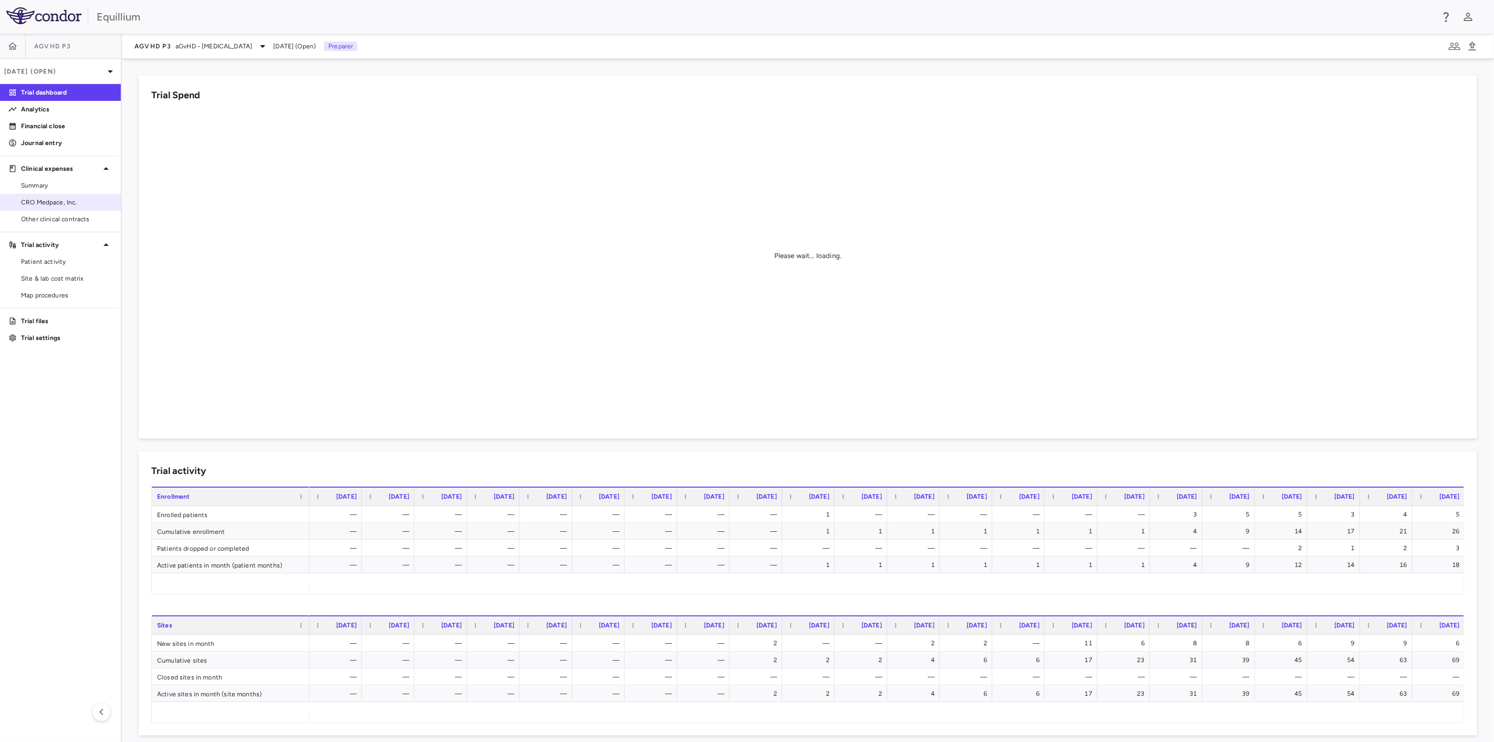
click at [60, 204] on span "CRO Medpace, Inc." at bounding box center [66, 201] width 91 height 9
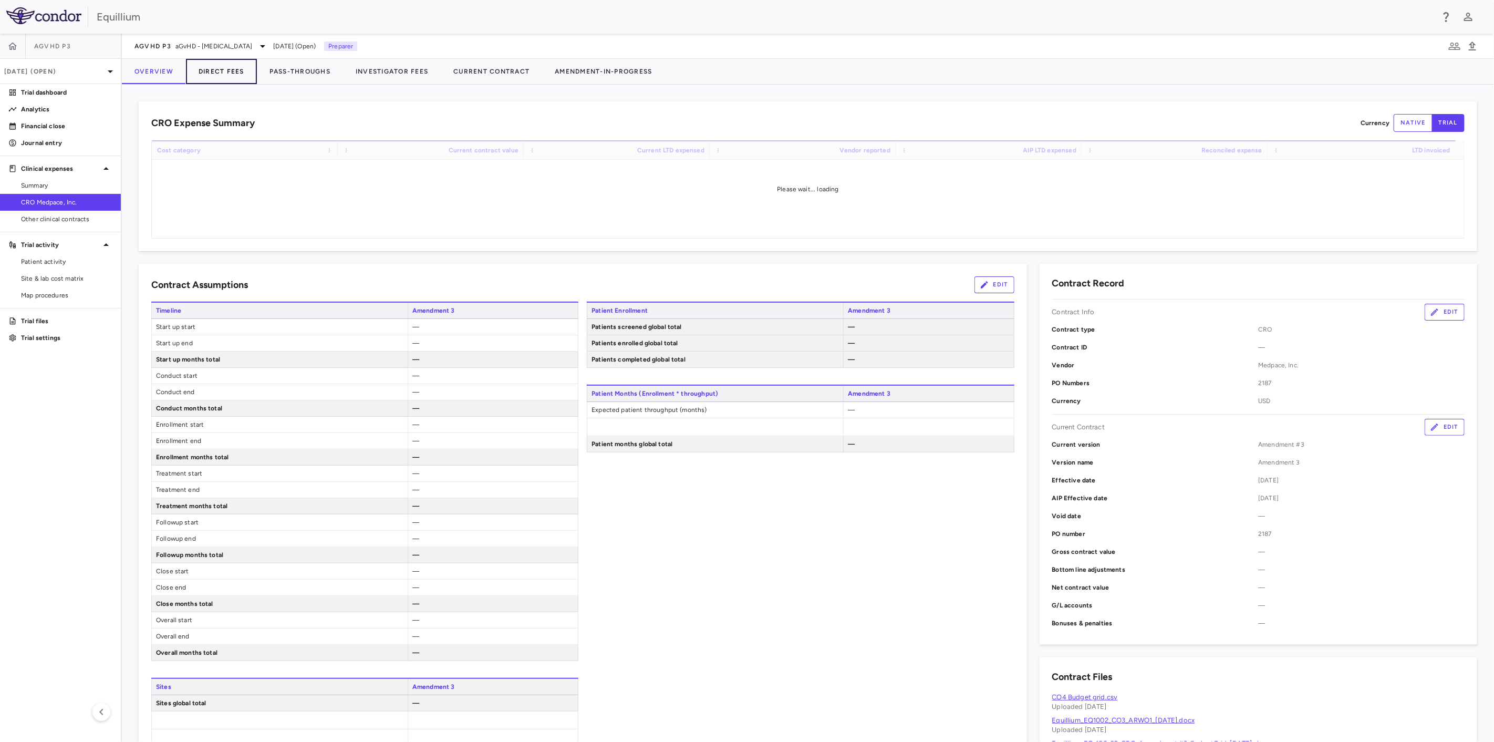
click at [210, 72] on button "Direct Fees" at bounding box center [221, 71] width 71 height 25
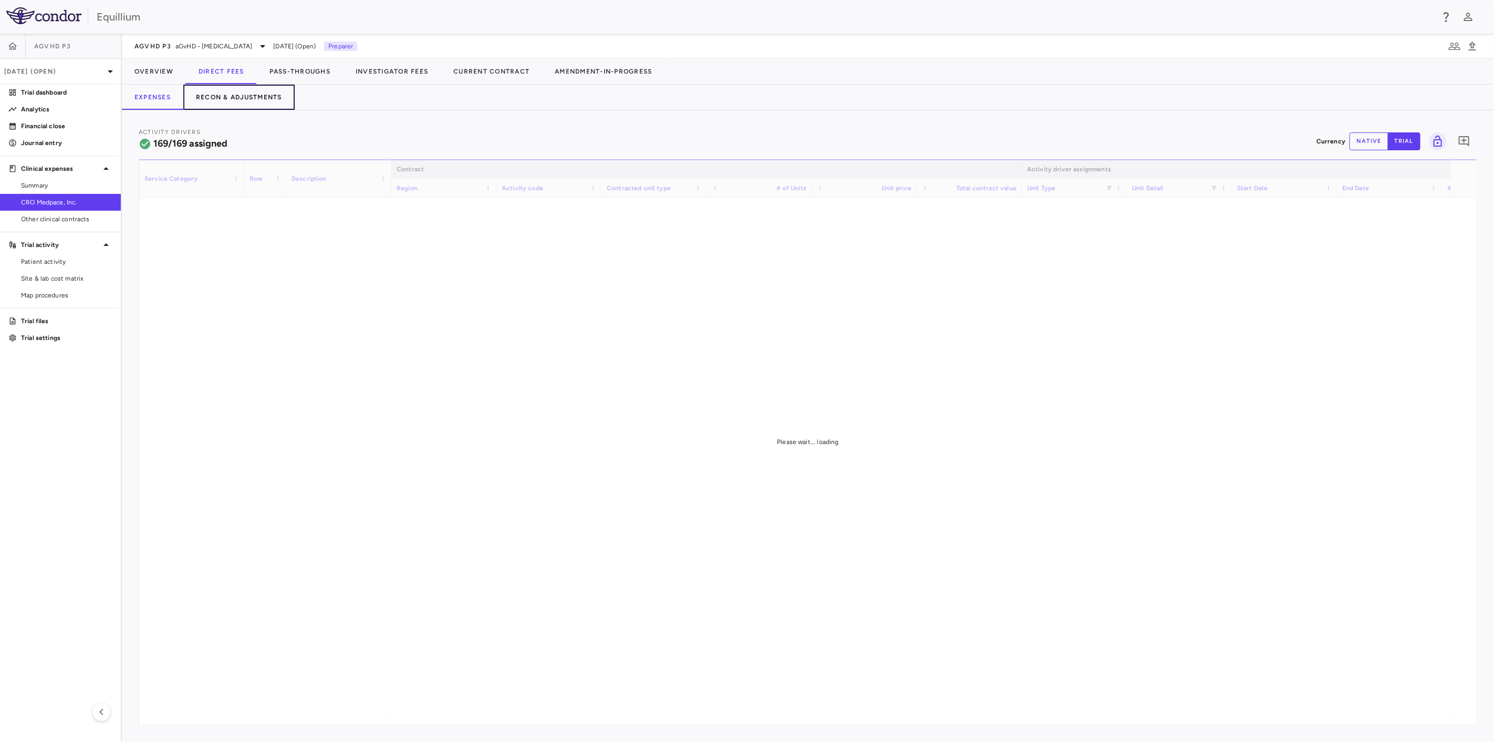
click at [272, 100] on button "Recon & Adjustments" at bounding box center [238, 97] width 111 height 25
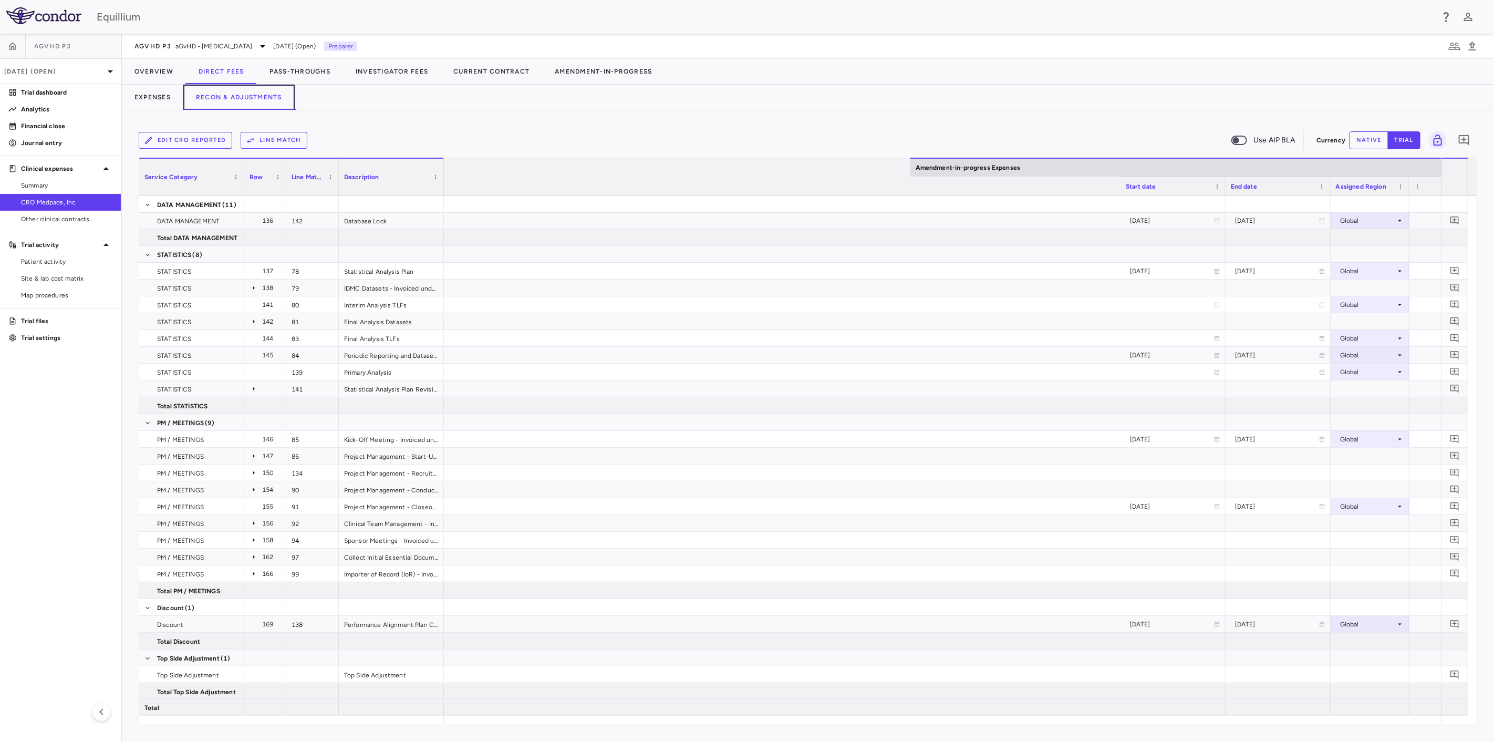
scroll to position [0, 1681]
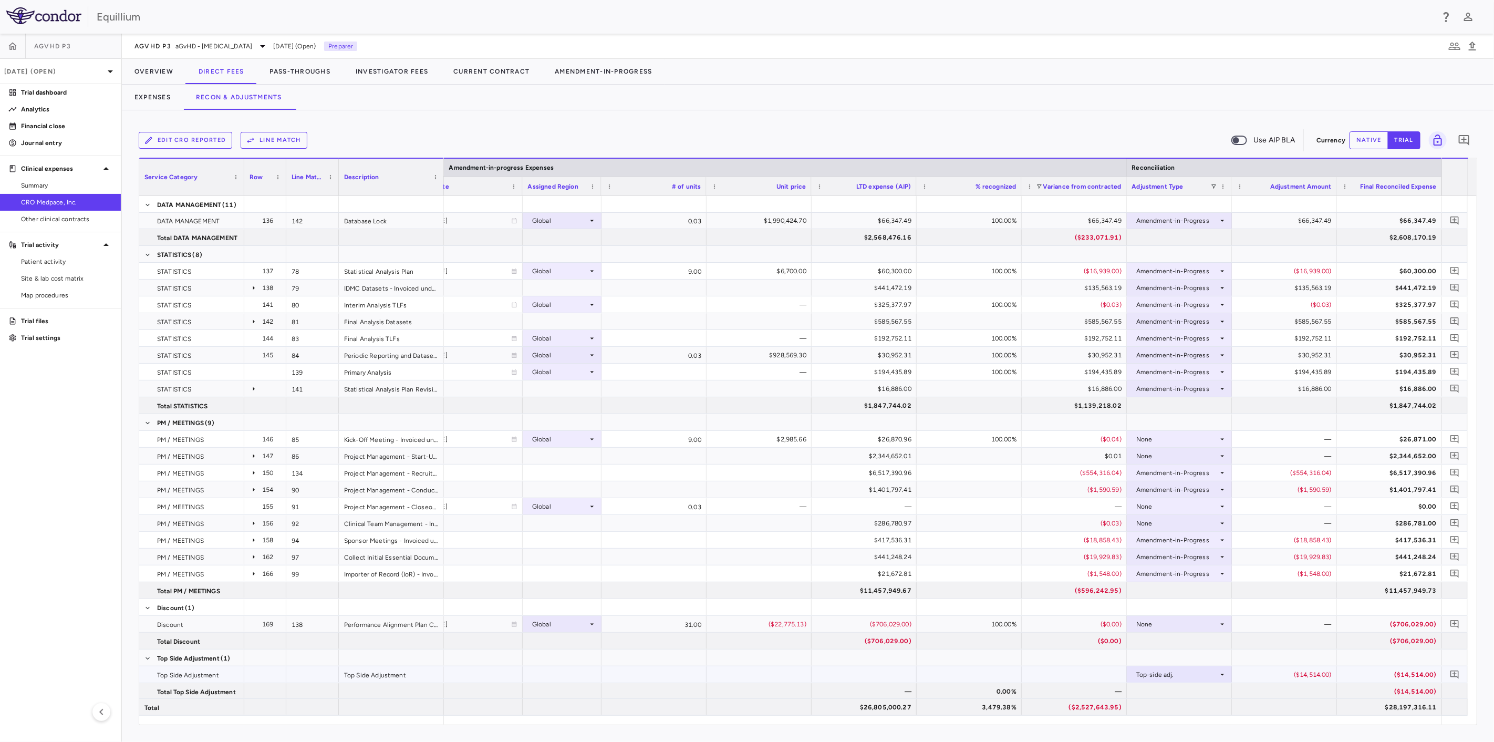
click at [1292, 673] on div "($14,514.00)" at bounding box center [1286, 674] width 90 height 17
click at [1372, 134] on button "native" at bounding box center [1368, 140] width 39 height 18
click at [1305, 676] on div "($14,514.00)" at bounding box center [1286, 674] width 90 height 17
click at [1305, 676] on input "******" at bounding box center [1292, 674] width 88 height 17
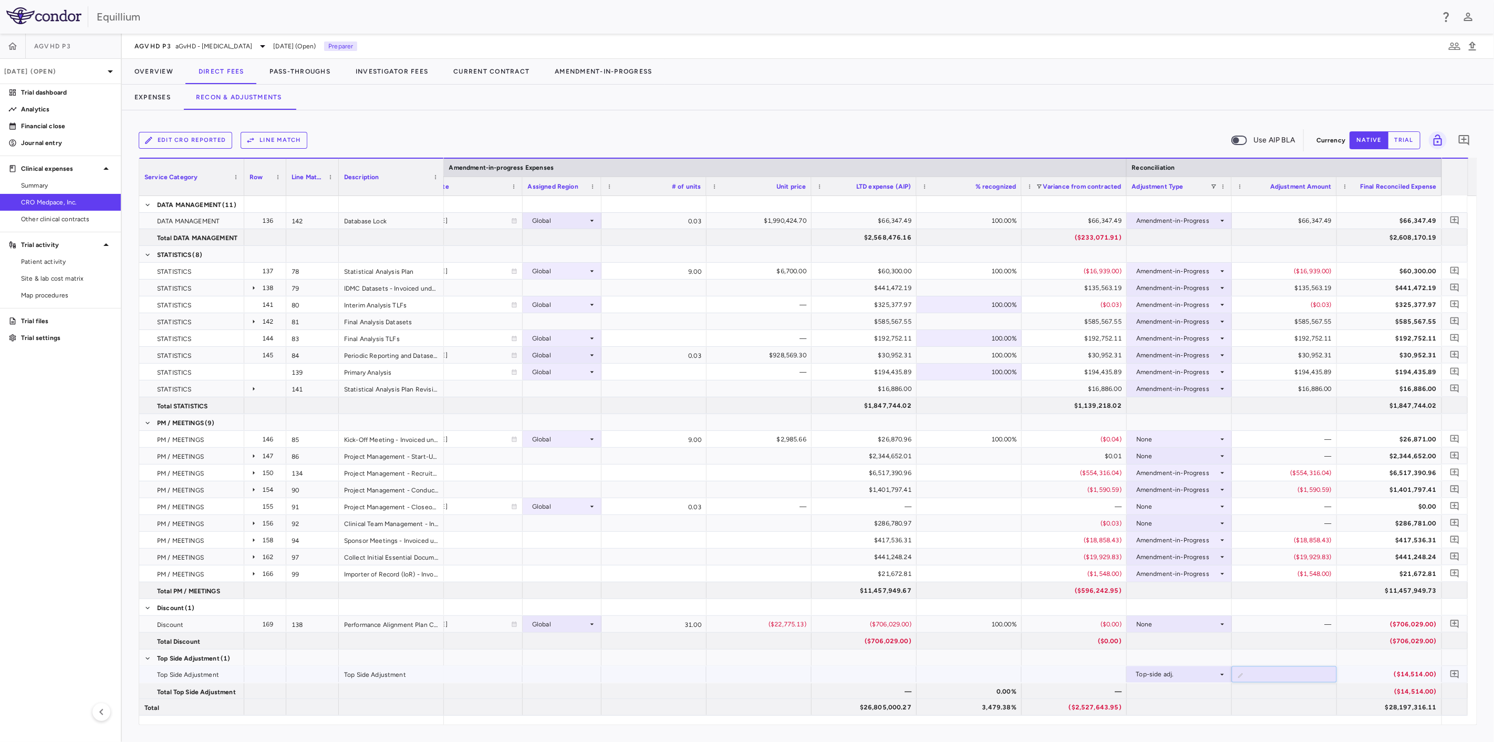
type input "**********"
click at [1305, 675] on div "($14,514.00)" at bounding box center [1286, 674] width 90 height 17
click at [1305, 675] on div "($1,065,341.56)" at bounding box center [1286, 674] width 90 height 17
click at [1235, 604] on div at bounding box center [1284, 607] width 105 height 16
click at [39, 89] on p "Trial dashboard" at bounding box center [66, 92] width 91 height 9
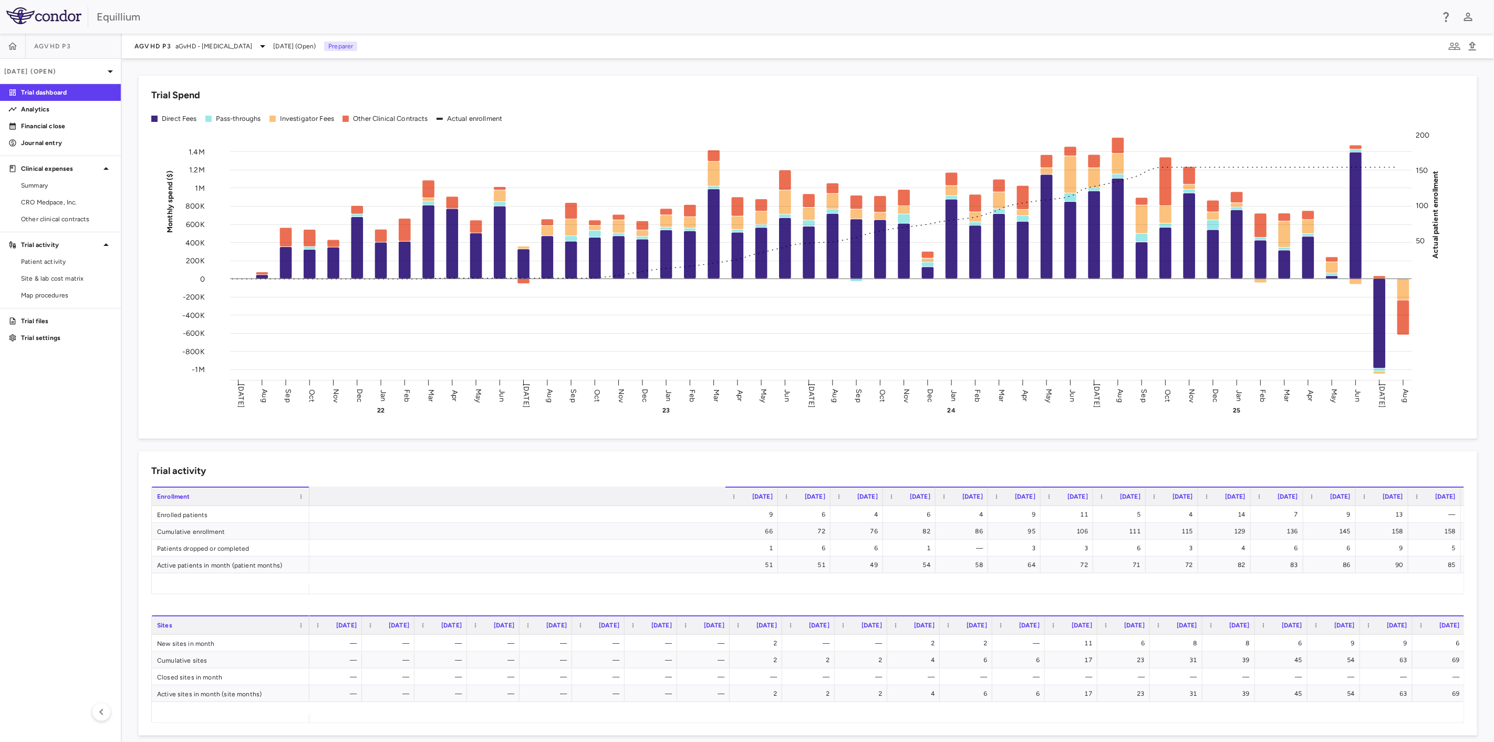
scroll to position [0, 1532]
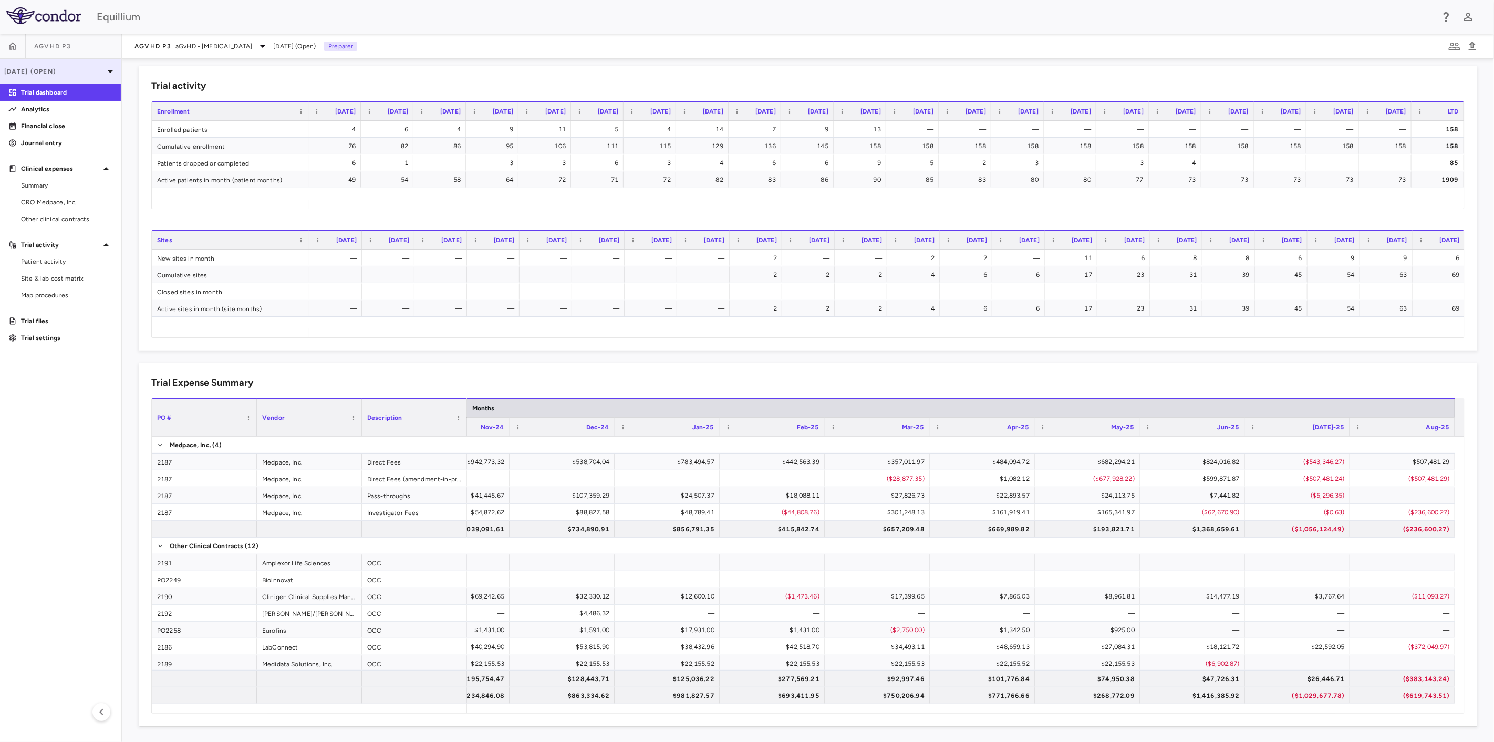
click at [95, 75] on p "[DATE] (Open)" at bounding box center [54, 71] width 100 height 9
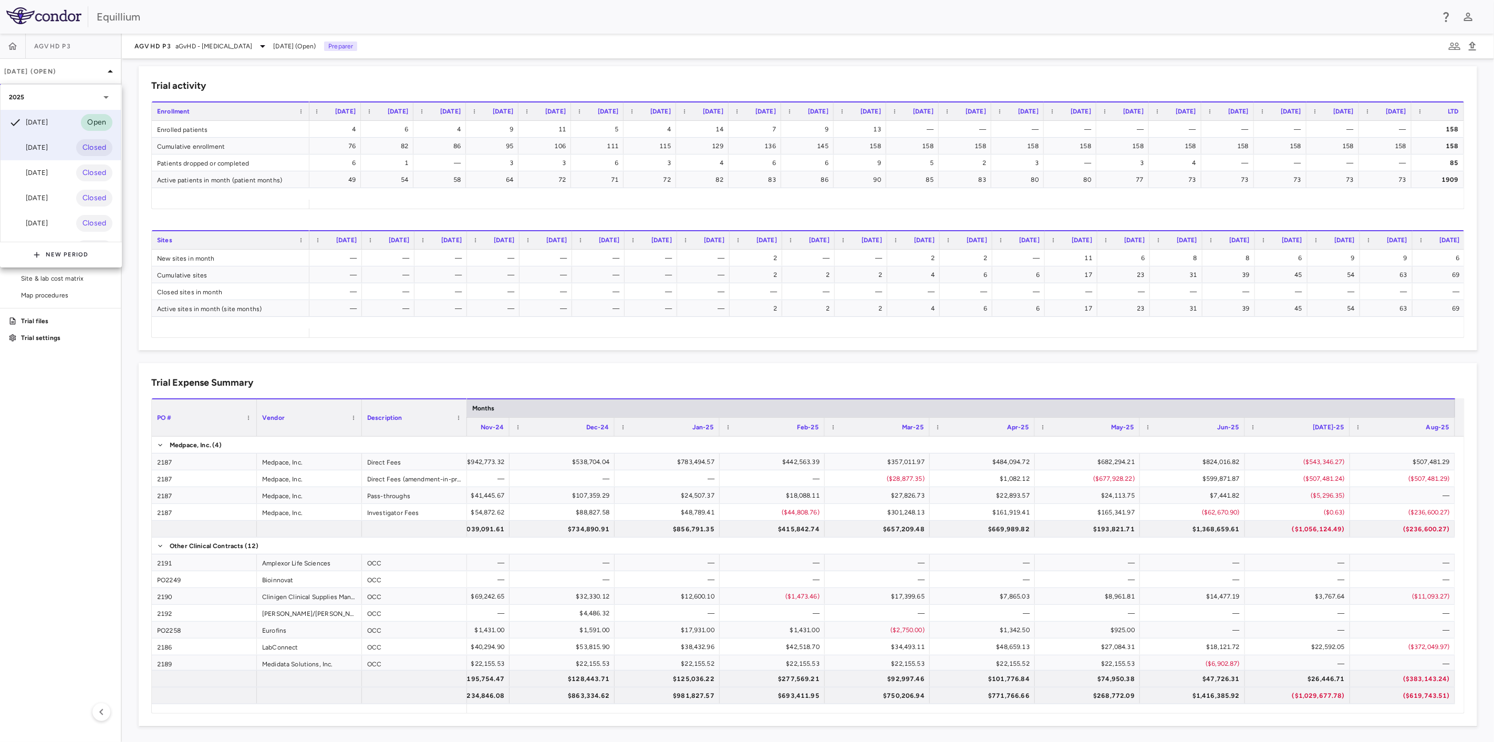
click at [66, 146] on div "Jul 2025 Closed" at bounding box center [61, 147] width 120 height 25
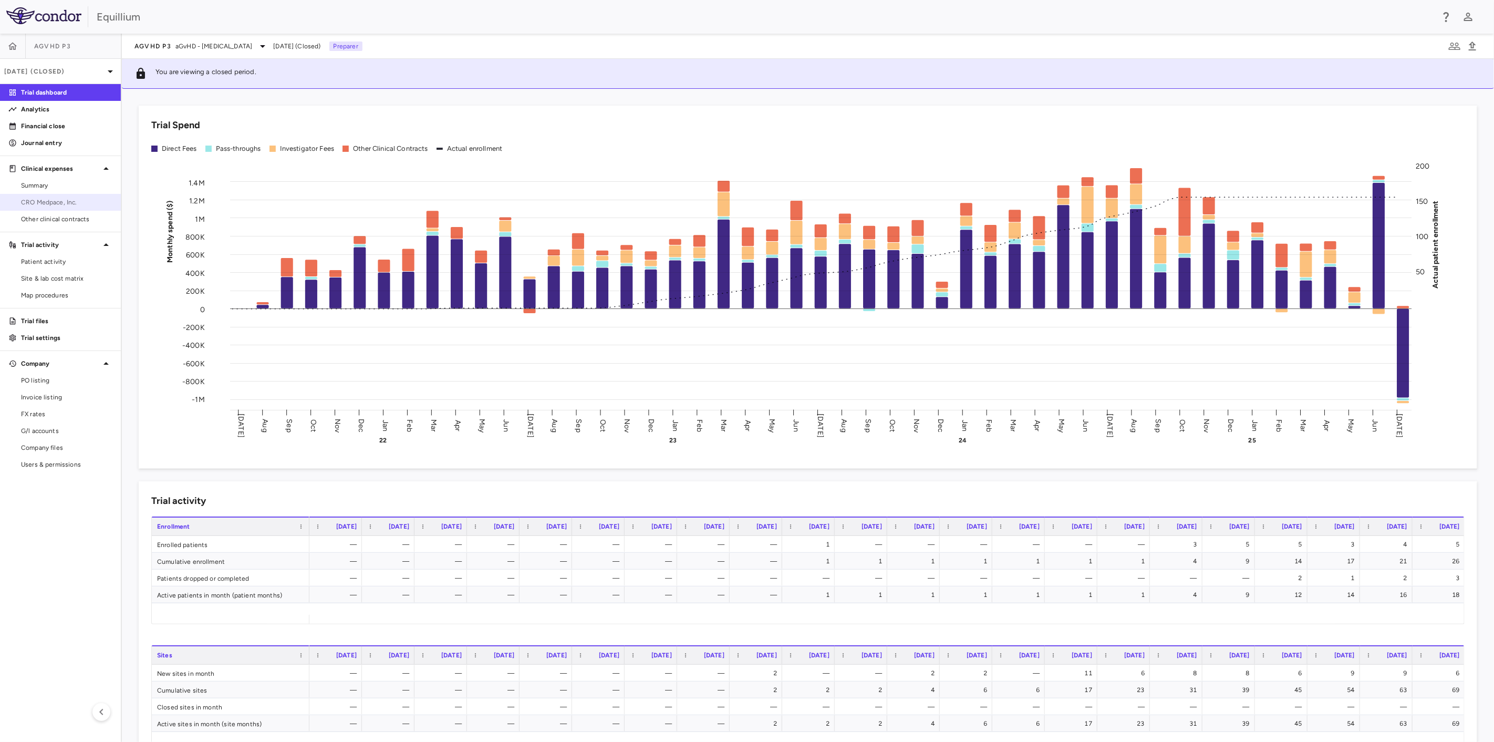
click at [55, 200] on span "CRO Medpace, Inc." at bounding box center [66, 201] width 91 height 9
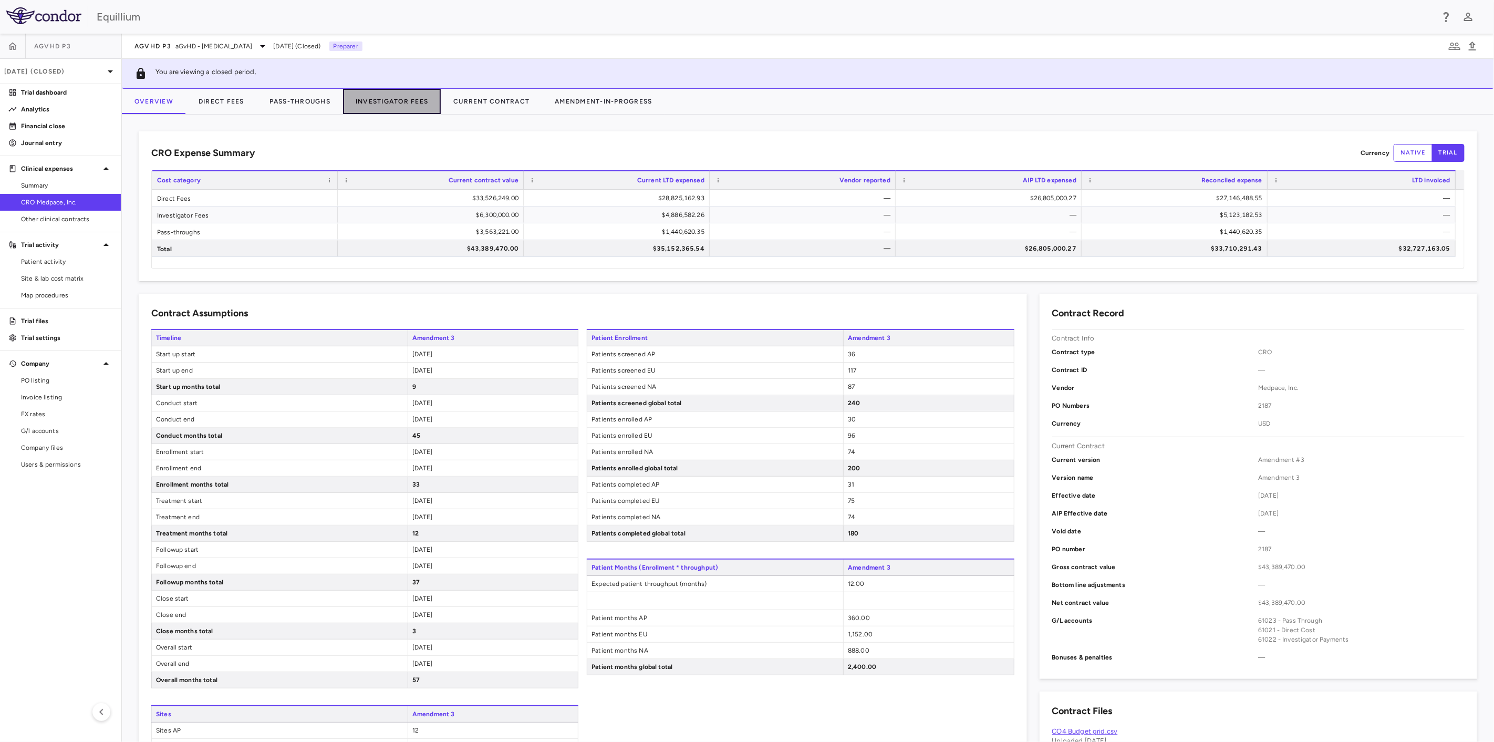
click at [411, 103] on button "Investigator Fees" at bounding box center [392, 101] width 98 height 25
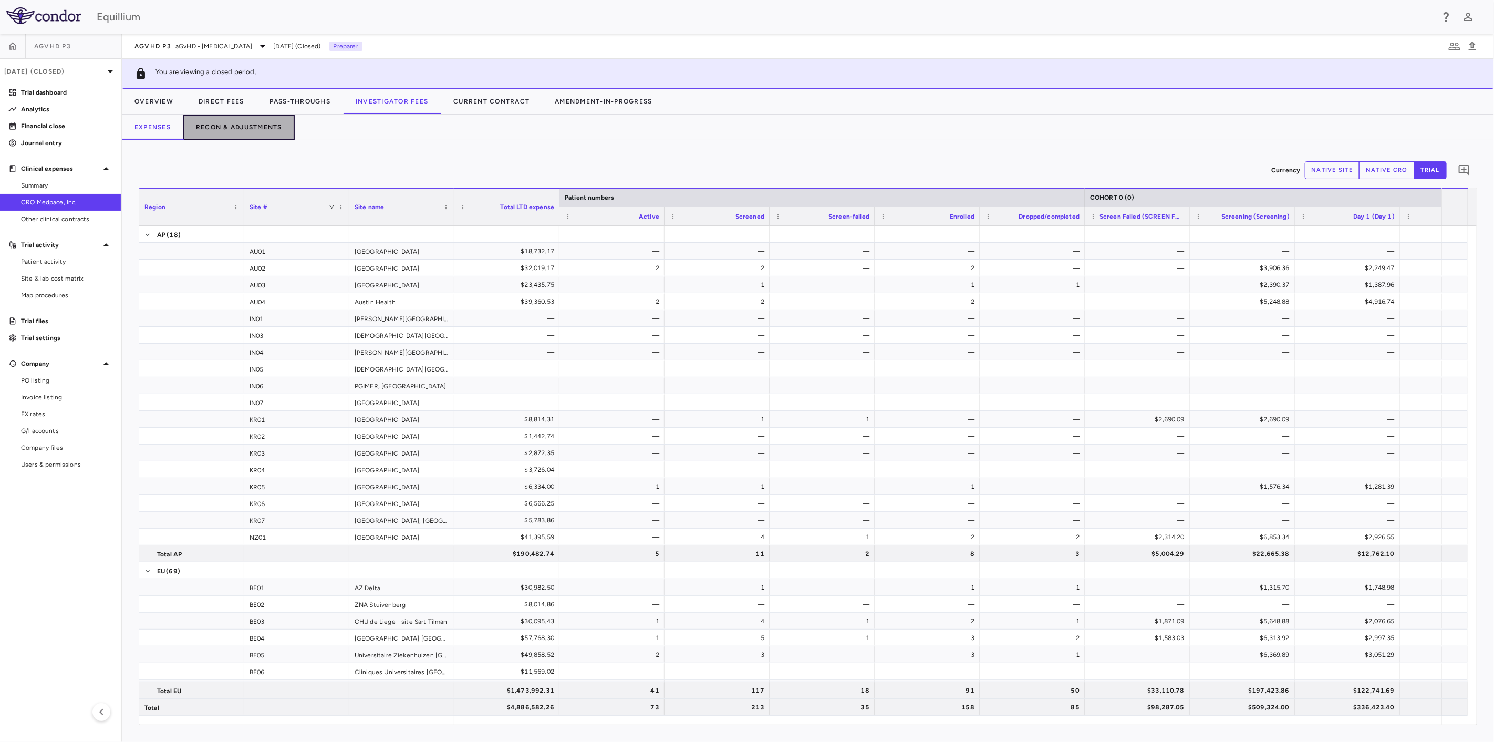
click at [234, 129] on button "Recon & Adjustments" at bounding box center [238, 126] width 111 height 25
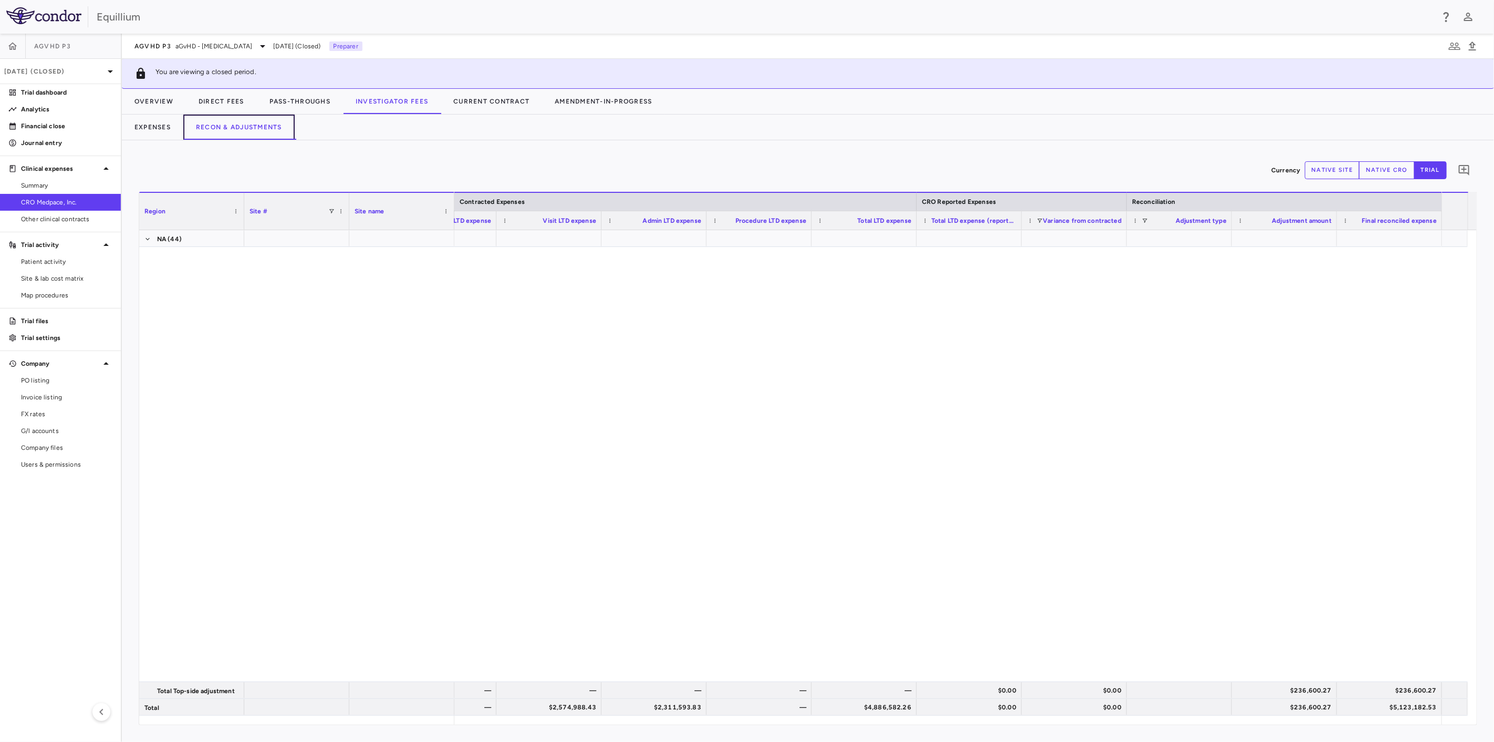
scroll to position [1883, 0]
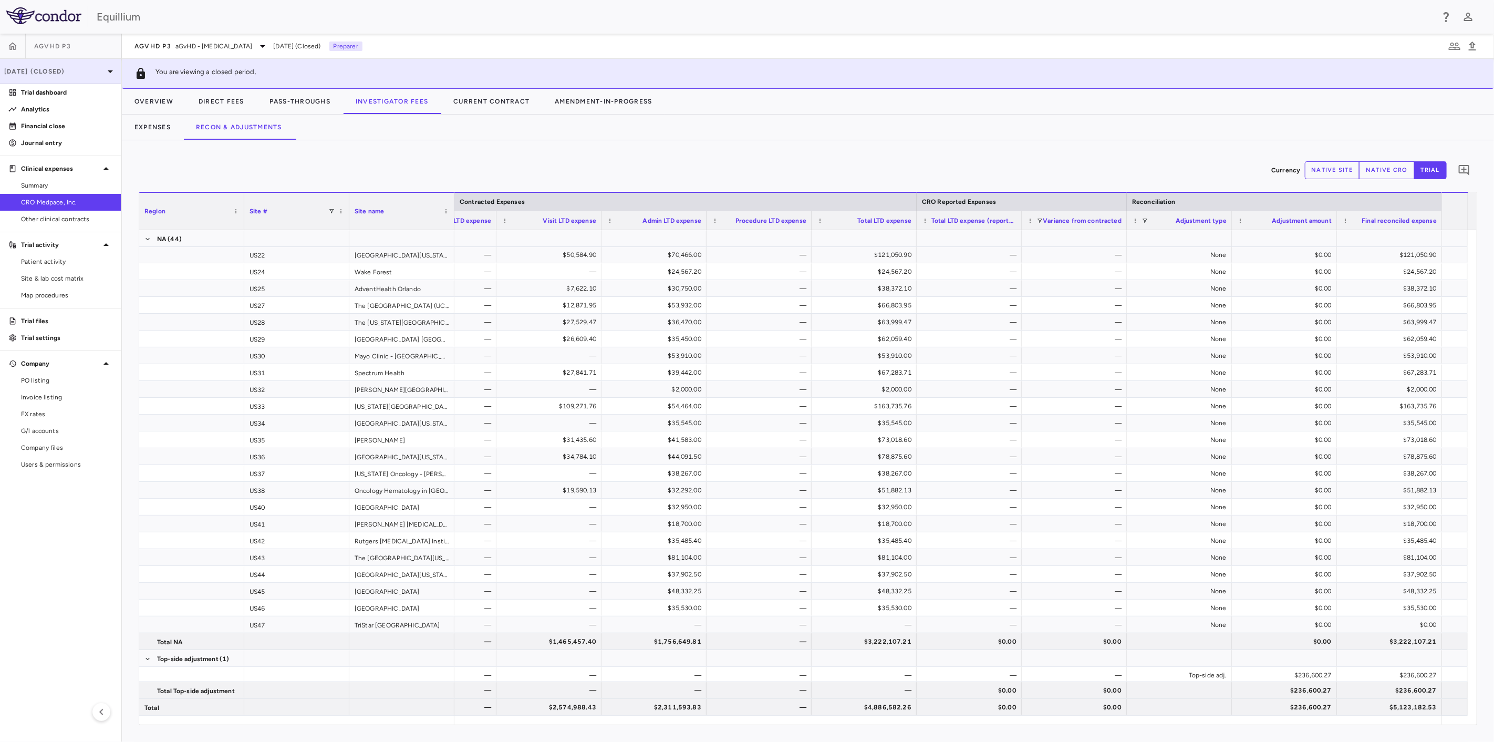
click at [71, 65] on div "Jul 2025 (Closed)" at bounding box center [60, 71] width 121 height 25
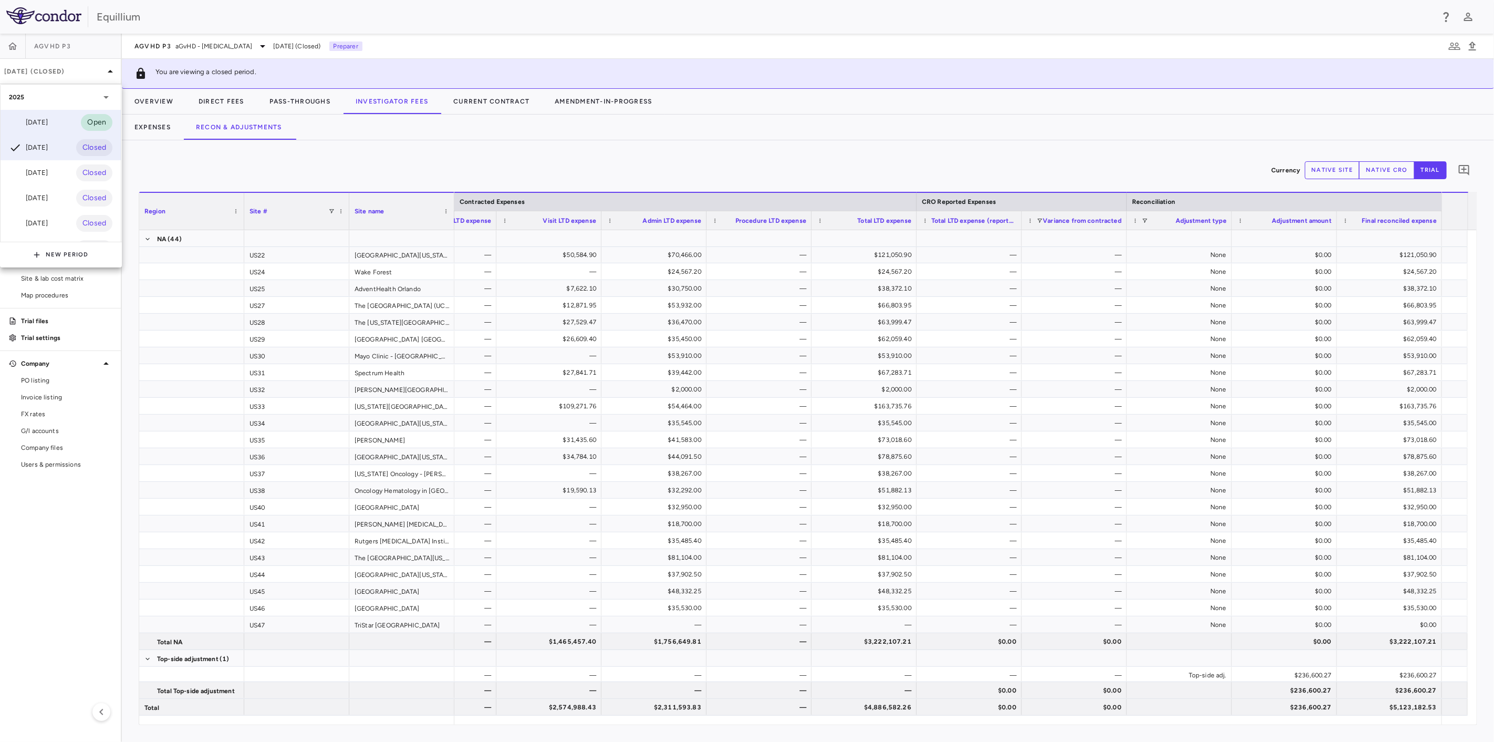
click at [71, 114] on div "Aug 2025 Open" at bounding box center [61, 122] width 120 height 25
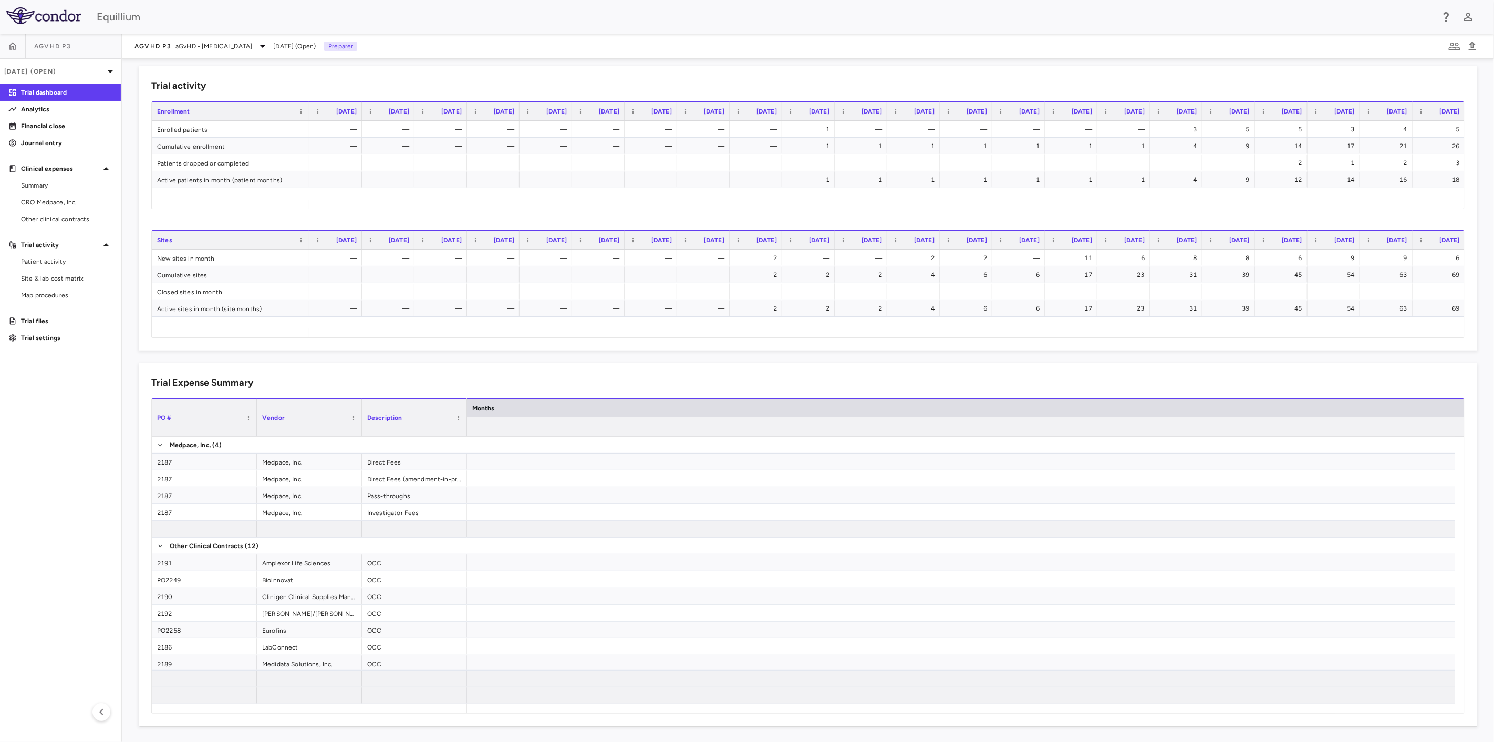
scroll to position [0, 4284]
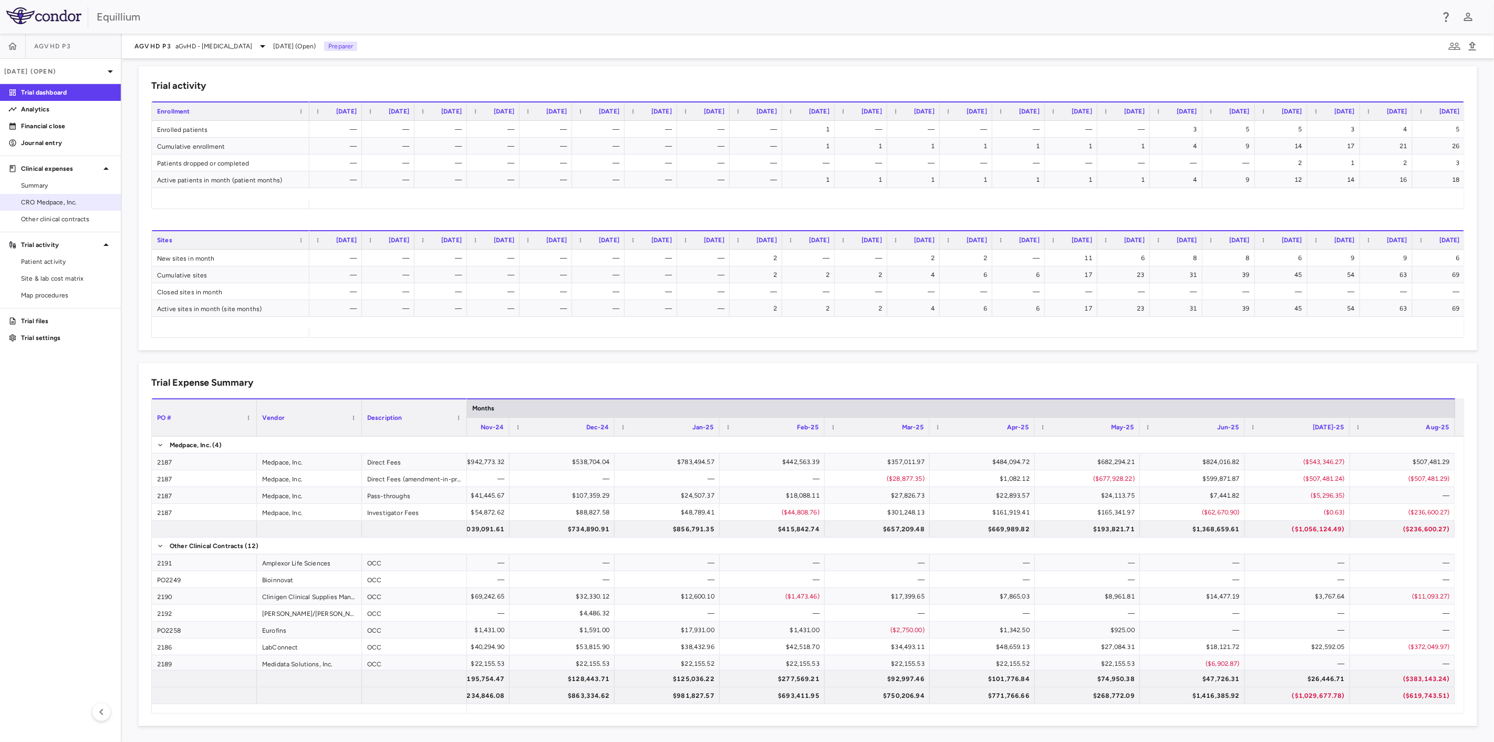
click at [64, 201] on span "CRO Medpace, Inc." at bounding box center [66, 201] width 91 height 9
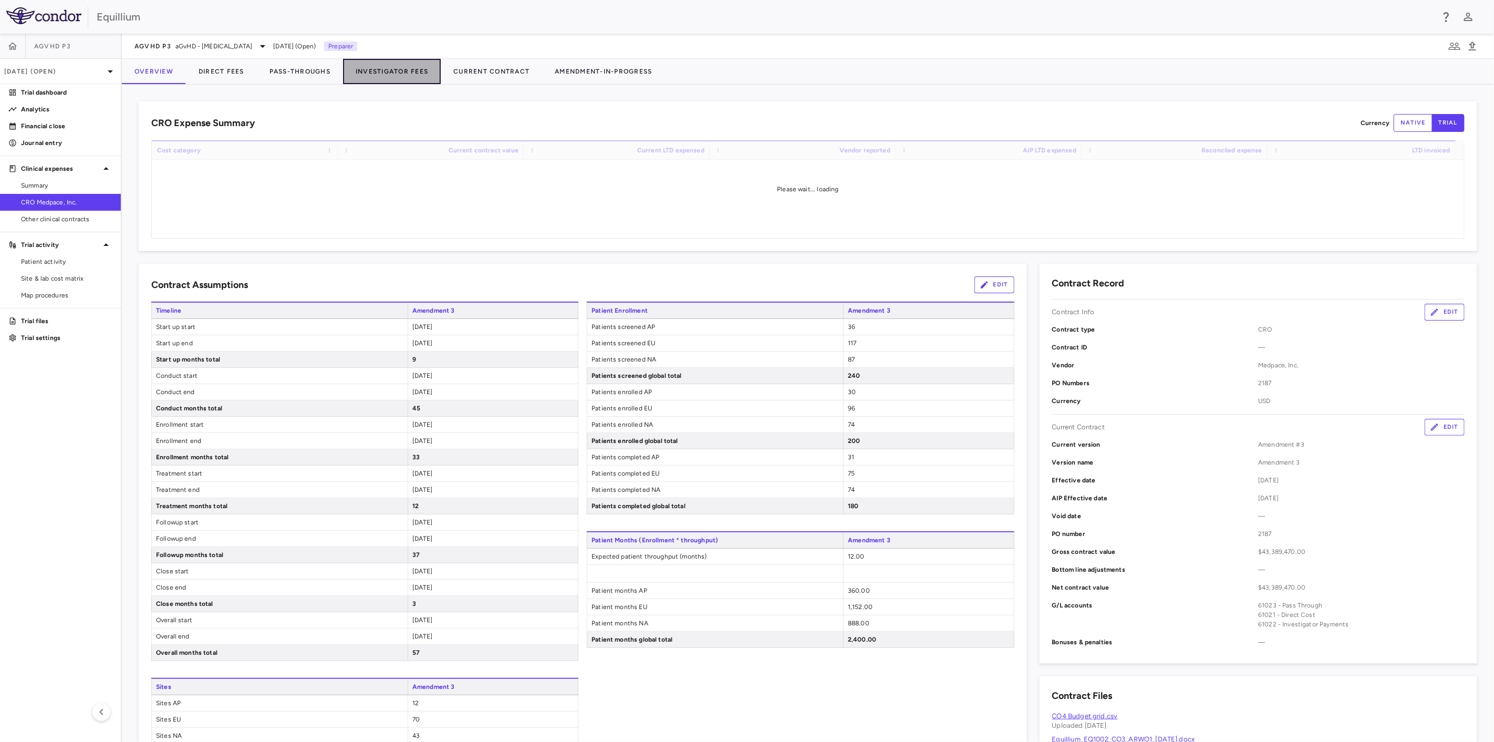
click at [368, 71] on button "Investigator Fees" at bounding box center [392, 71] width 98 height 25
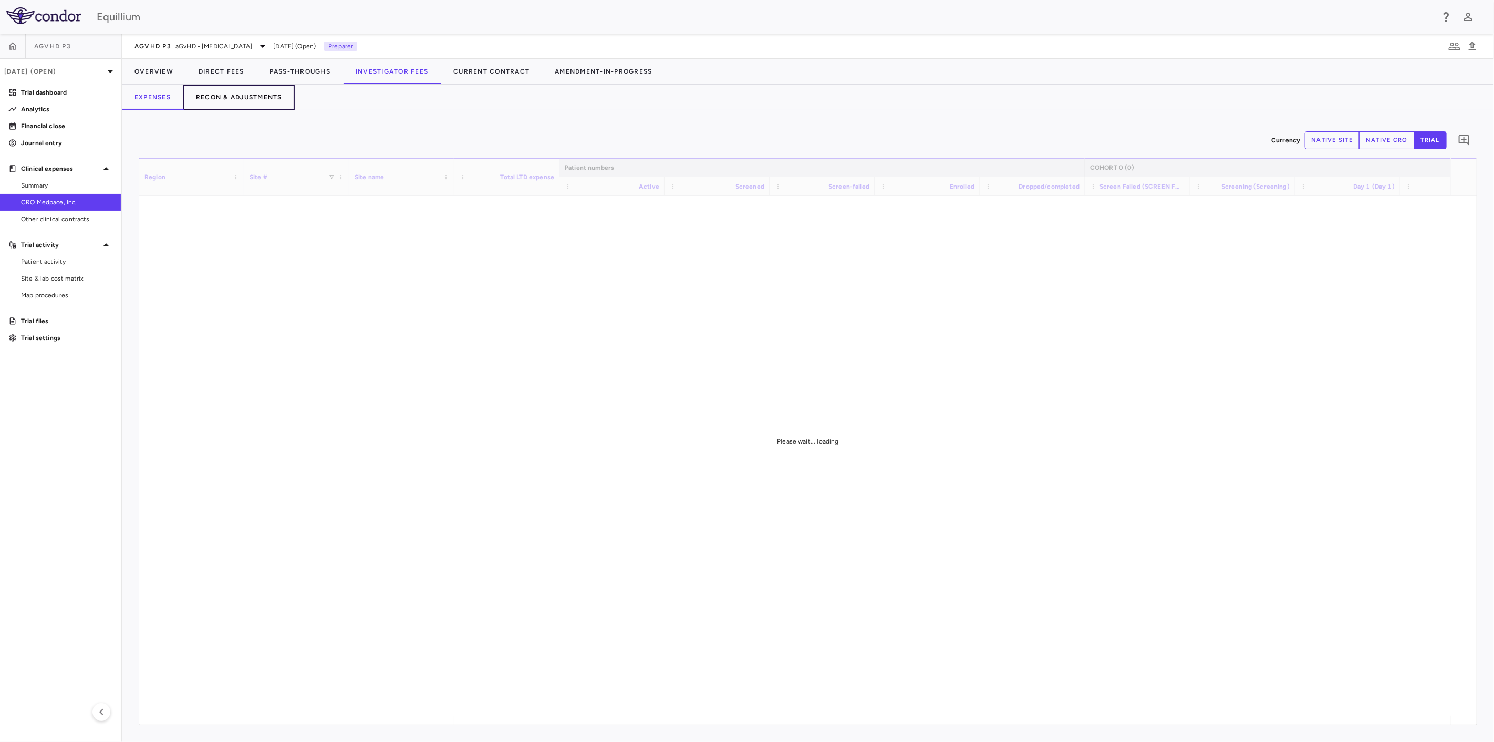
click at [239, 95] on button "Recon & Adjustments" at bounding box center [238, 97] width 111 height 25
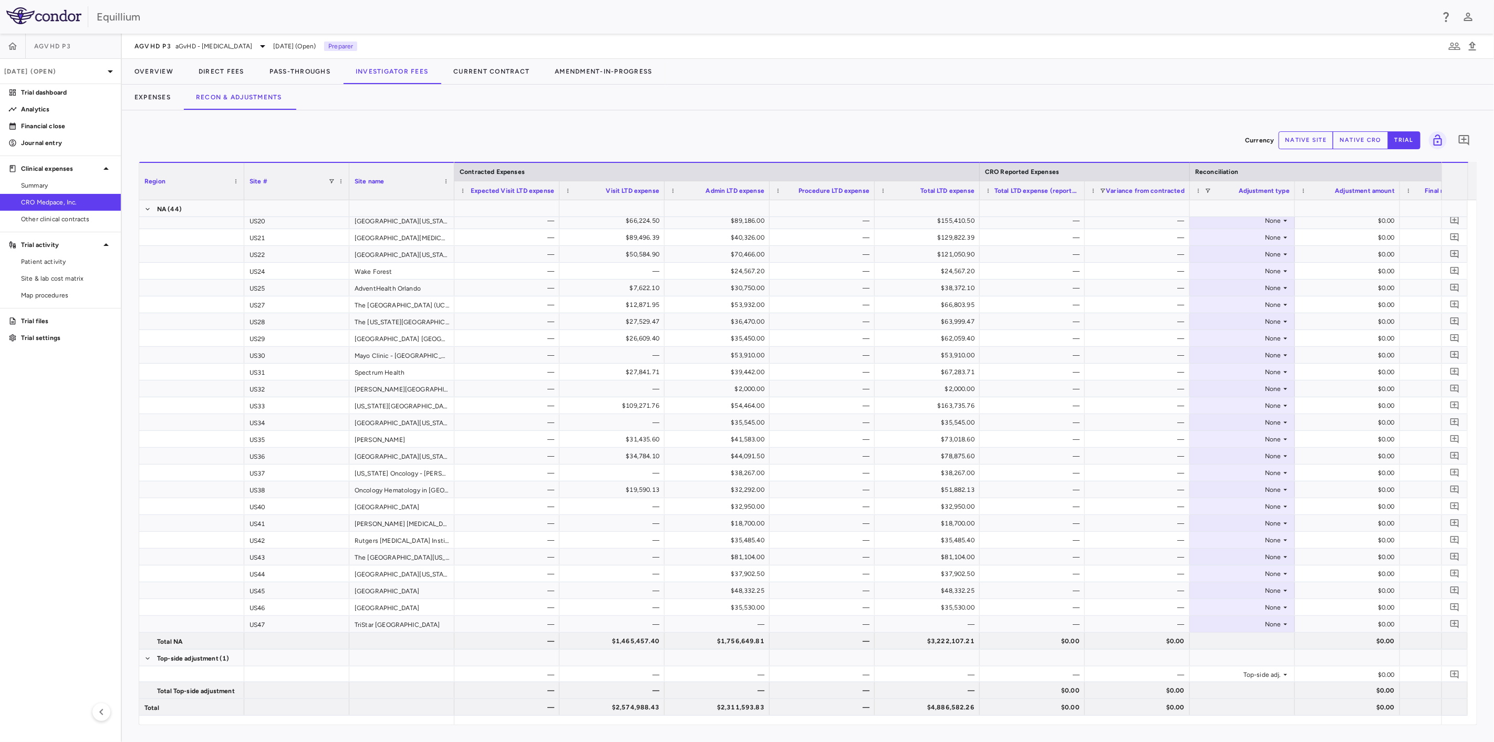
scroll to position [0, 63]
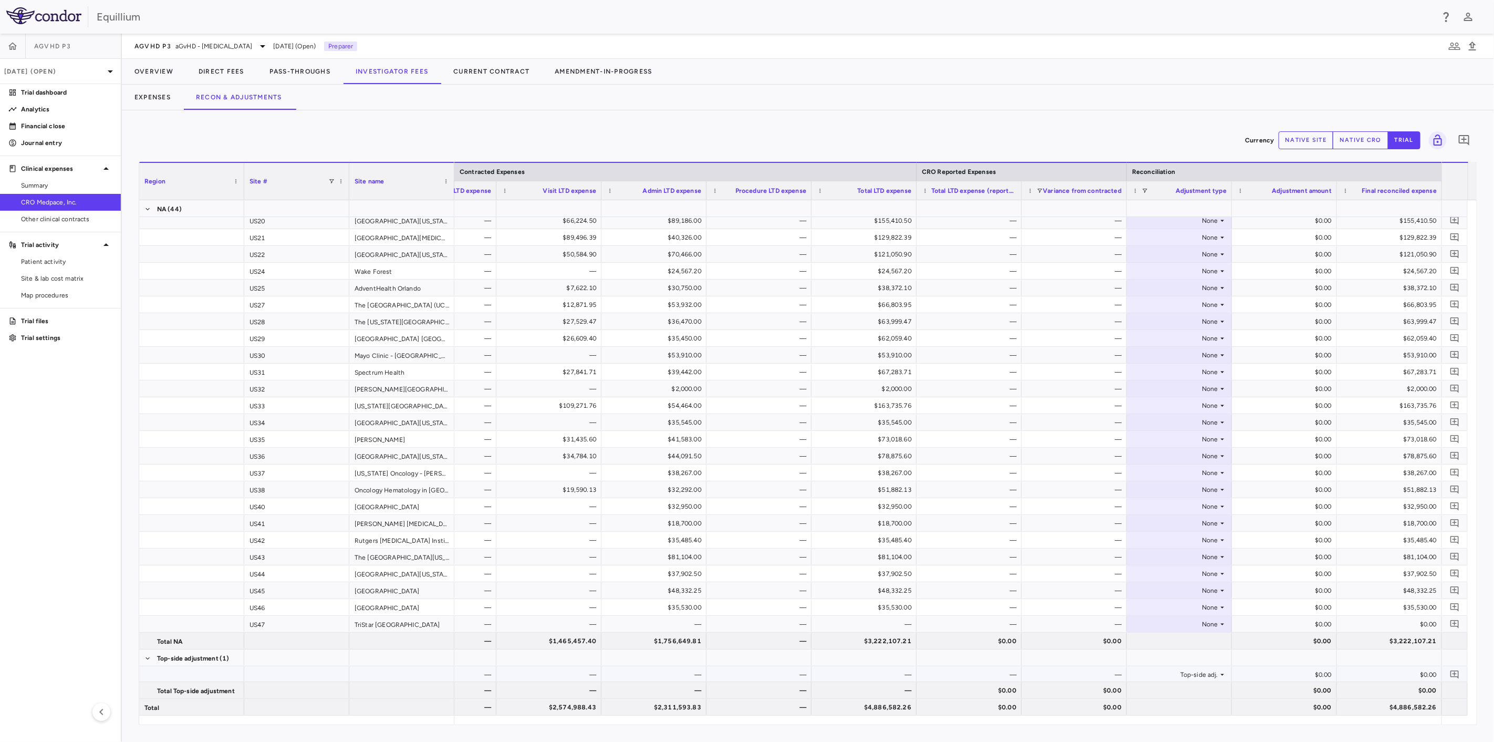
click at [1290, 669] on div "$0.00" at bounding box center [1286, 674] width 90 height 17
click at [1311, 137] on button "native site" at bounding box center [1305, 140] width 55 height 18
click at [1353, 141] on button "native cro" at bounding box center [1360, 140] width 56 height 18
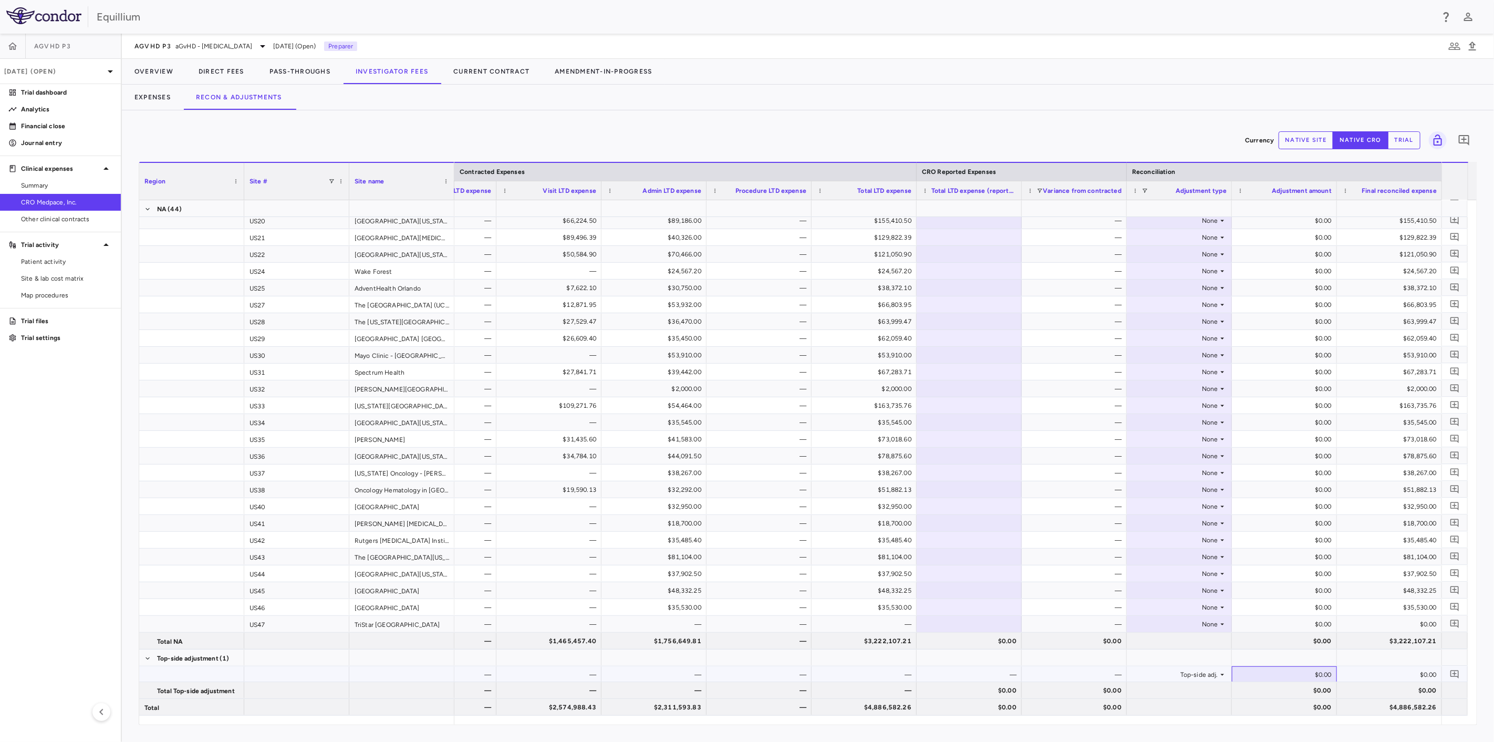
click at [1279, 669] on div "$0.00" at bounding box center [1286, 674] width 90 height 17
click at [1283, 677] on input "number" at bounding box center [1292, 674] width 88 height 17
type input "**********"
click at [1278, 666] on div "($236,600.27)" at bounding box center [1286, 674] width 90 height 17
click at [1276, 673] on input "**********" at bounding box center [1292, 674] width 88 height 17
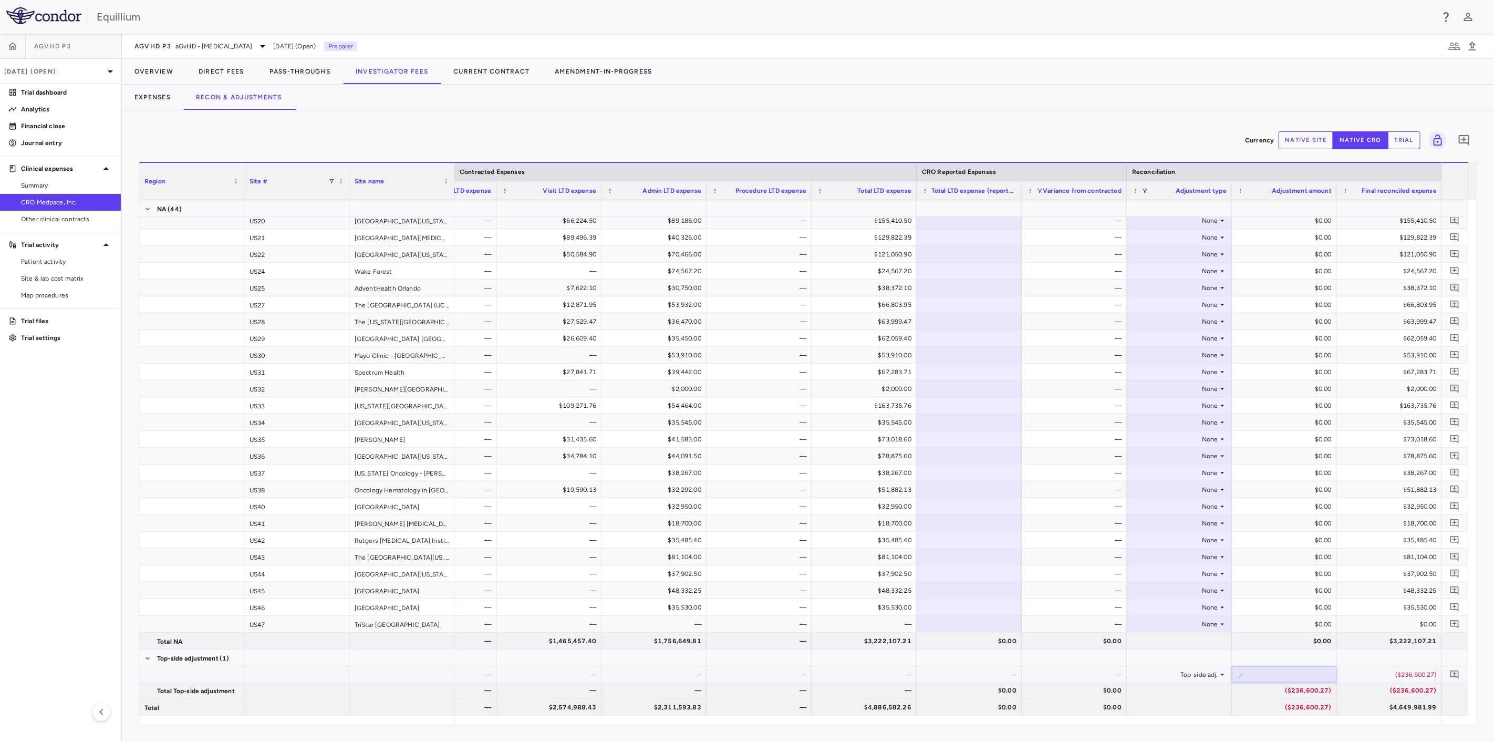
type input "*********"
click at [65, 87] on link "Trial dashboard" at bounding box center [60, 93] width 121 height 16
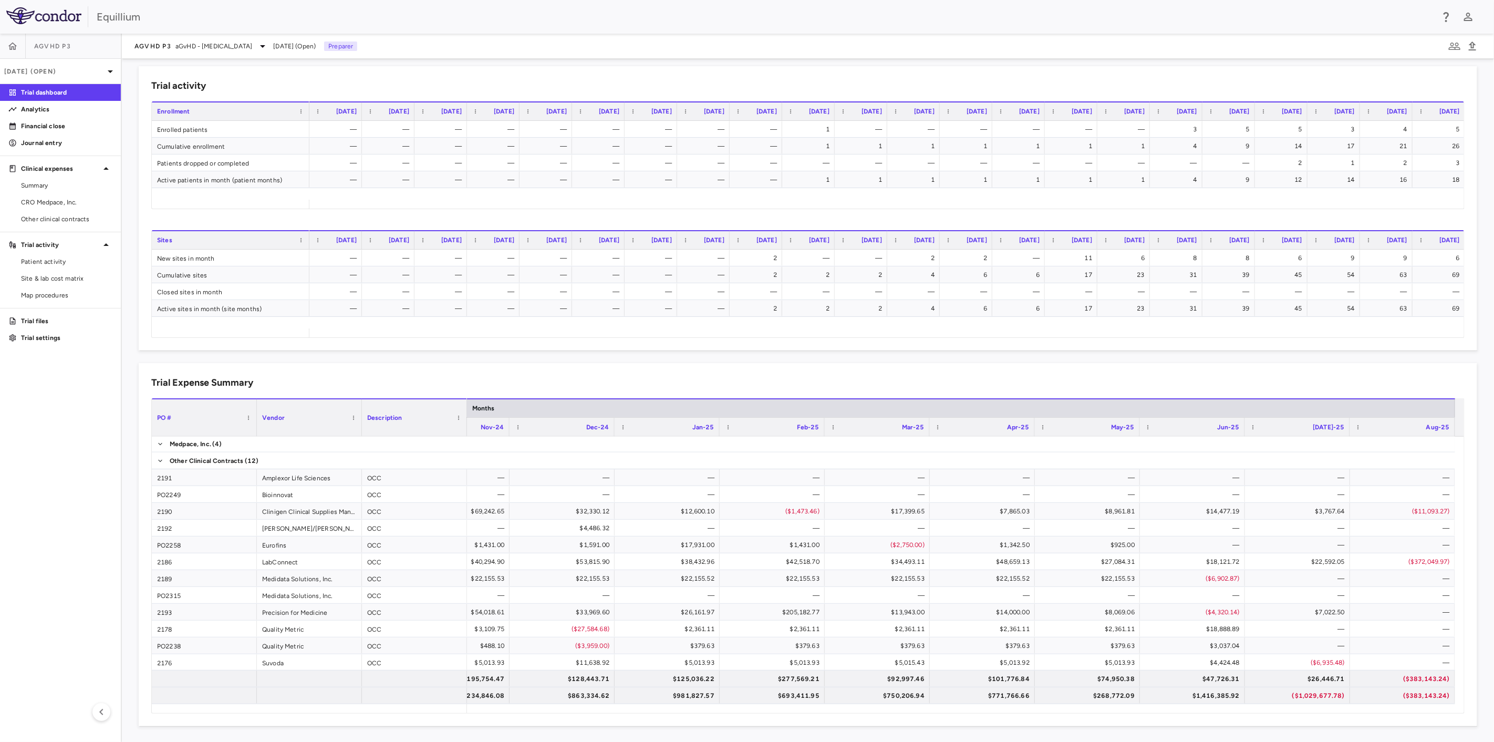
click at [1006, 389] on div "Trial Expense Summary Drag here to set column labels PO # Vendor Description" at bounding box center [808, 544] width 1338 height 363
click at [56, 214] on span "Other clinical contracts" at bounding box center [66, 218] width 91 height 9
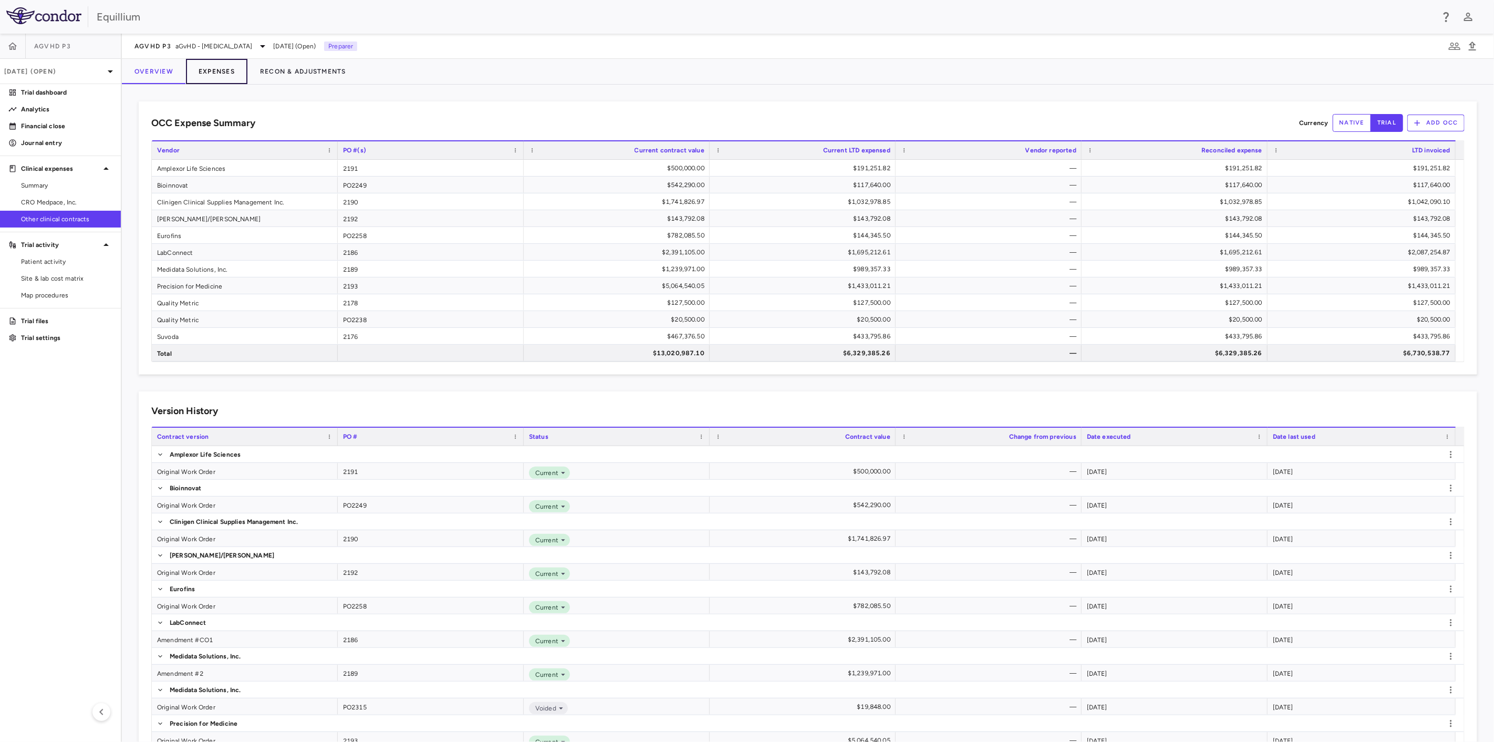
click at [213, 71] on button "Expenses" at bounding box center [216, 71] width 61 height 25
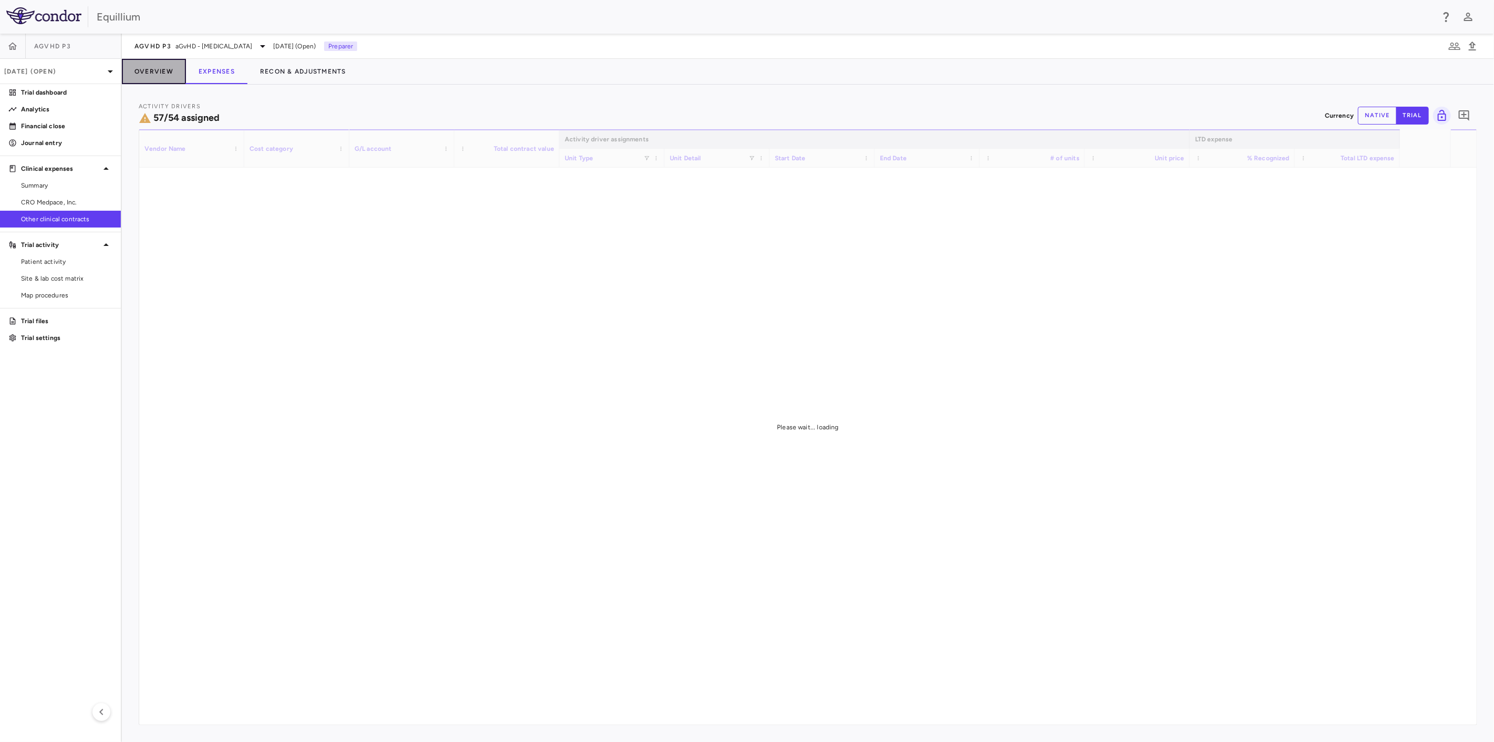
click at [159, 67] on button "Overview" at bounding box center [154, 71] width 64 height 25
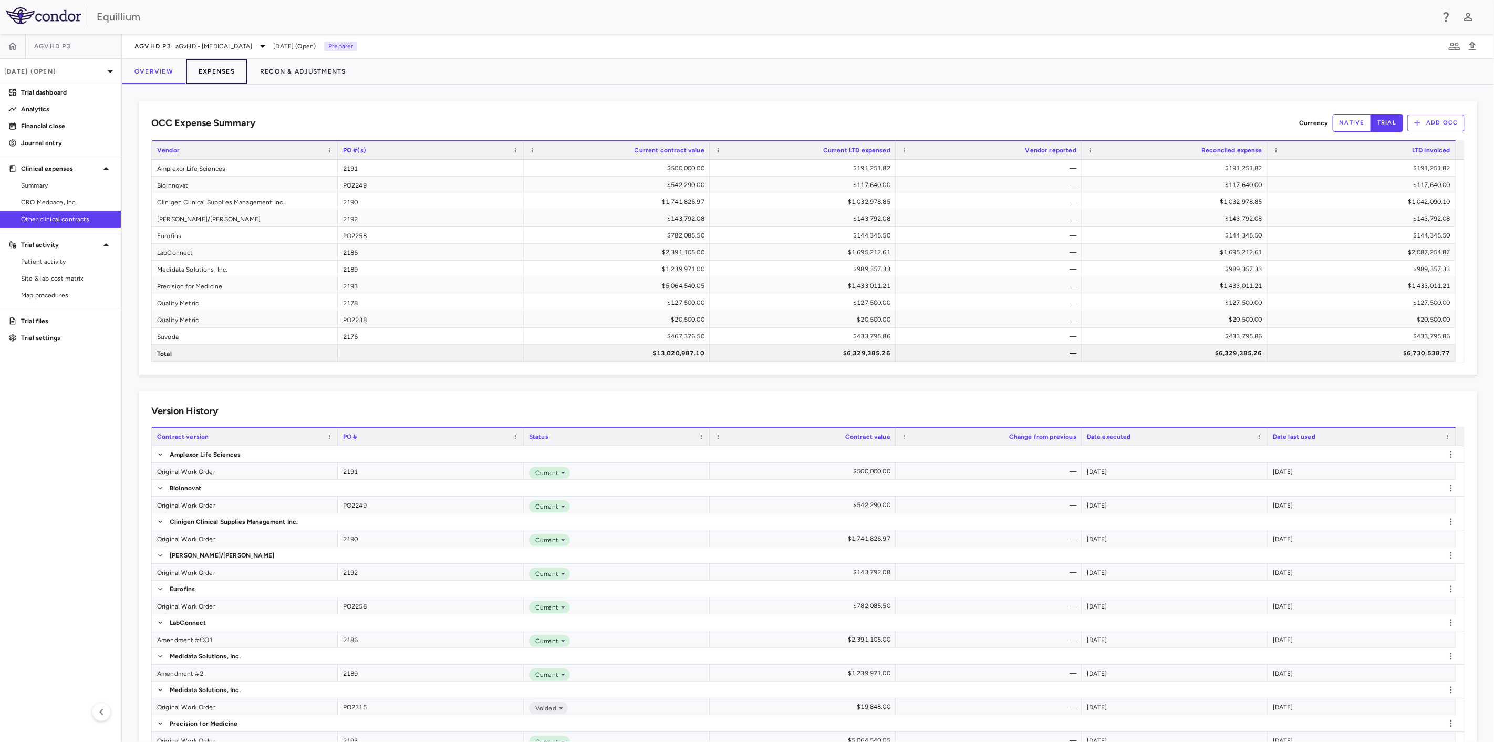
click at [225, 70] on button "Expenses" at bounding box center [216, 71] width 61 height 25
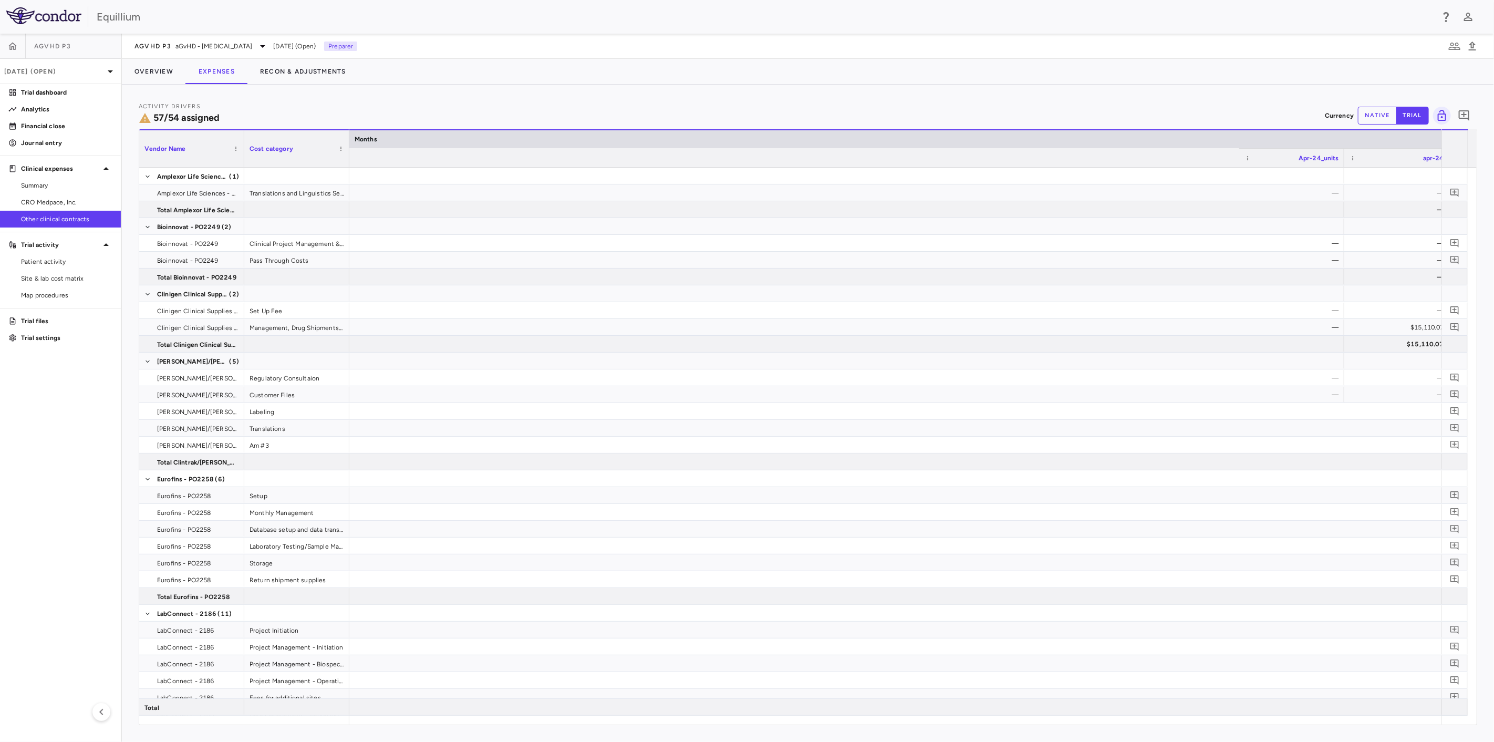
scroll to position [0, 9547]
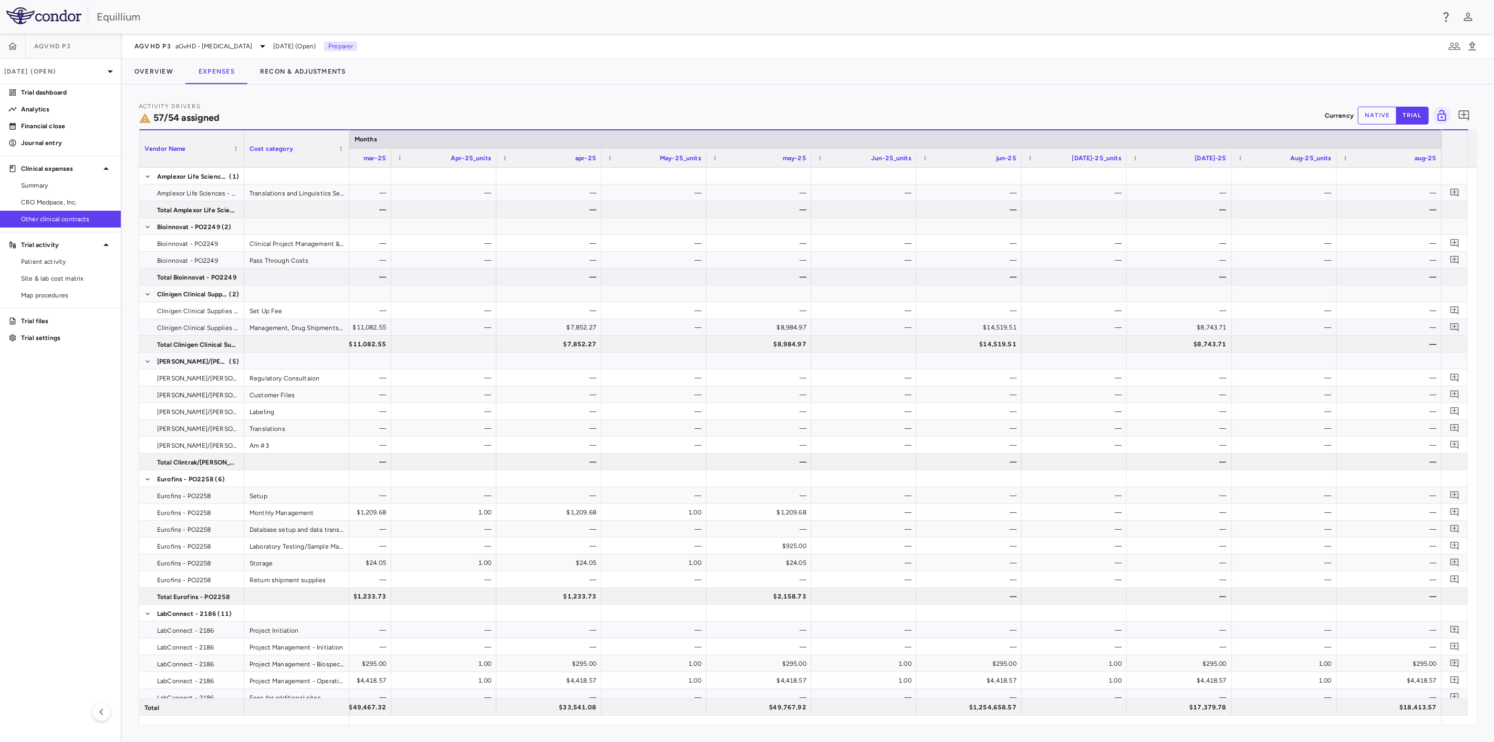
click at [1397, 321] on div "—" at bounding box center [1391, 327] width 90 height 17
click at [1370, 118] on button "native" at bounding box center [1377, 116] width 39 height 18
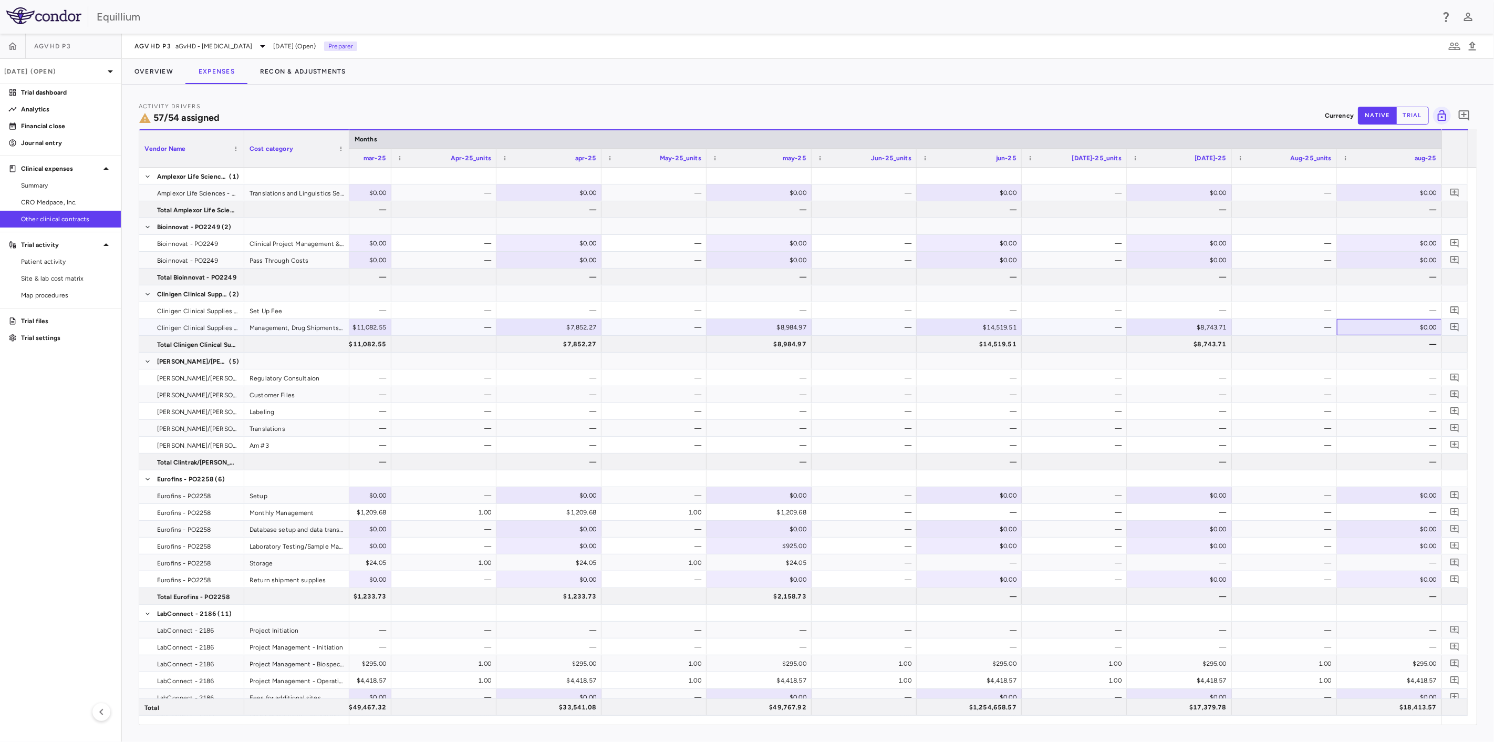
click at [1383, 328] on div "$0.00" at bounding box center [1391, 327] width 90 height 17
type input "*******"
click at [154, 75] on button "Overview" at bounding box center [154, 71] width 64 height 25
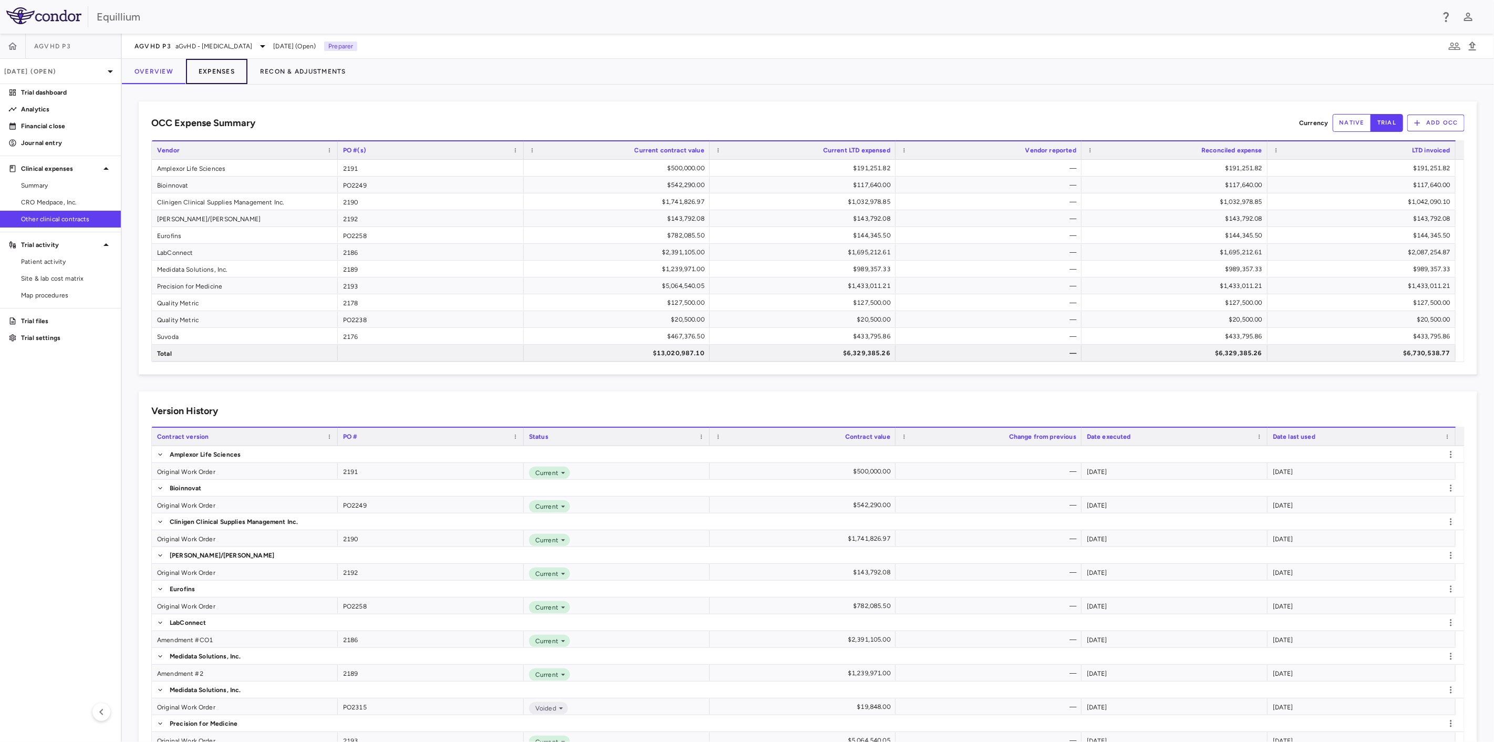
click at [200, 63] on button "Expenses" at bounding box center [216, 71] width 61 height 25
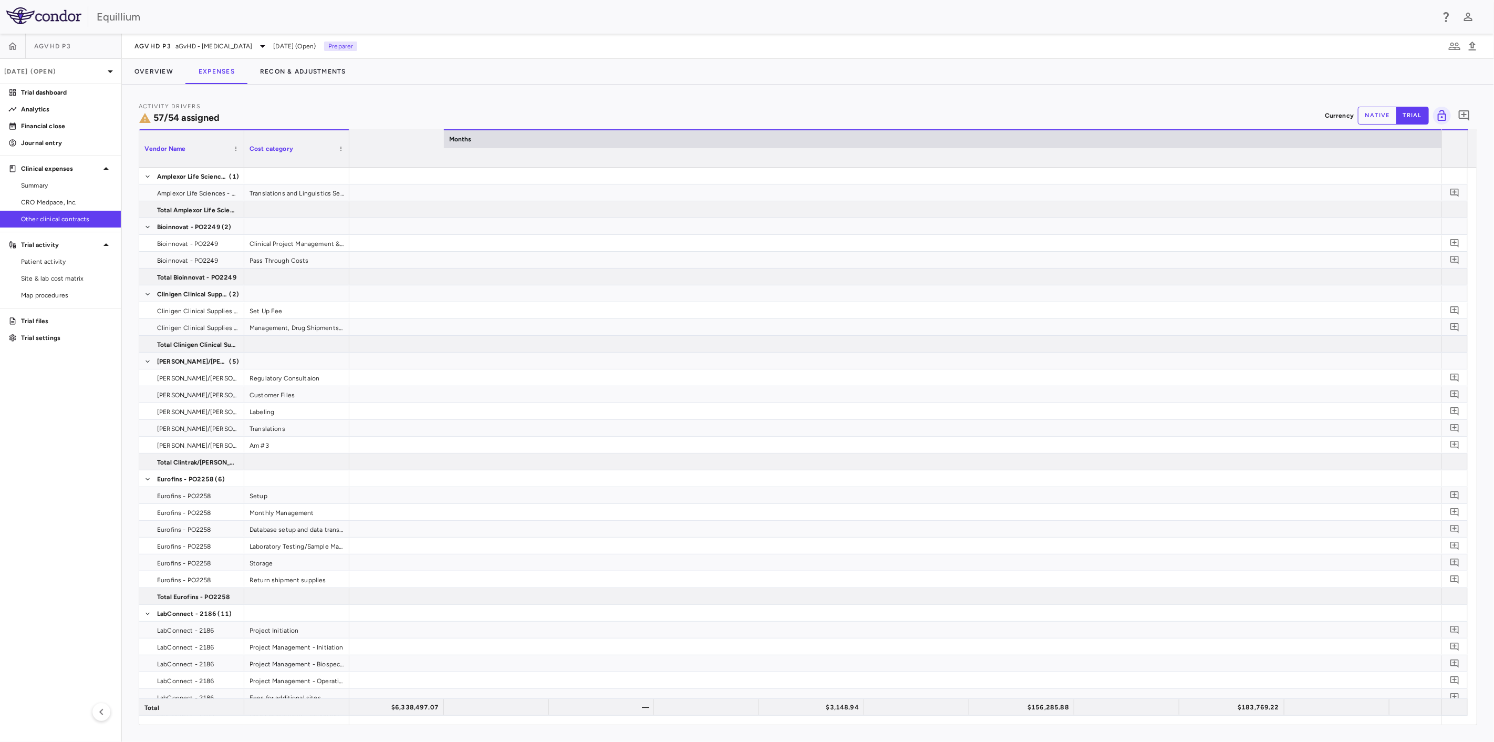
scroll to position [0, 3823]
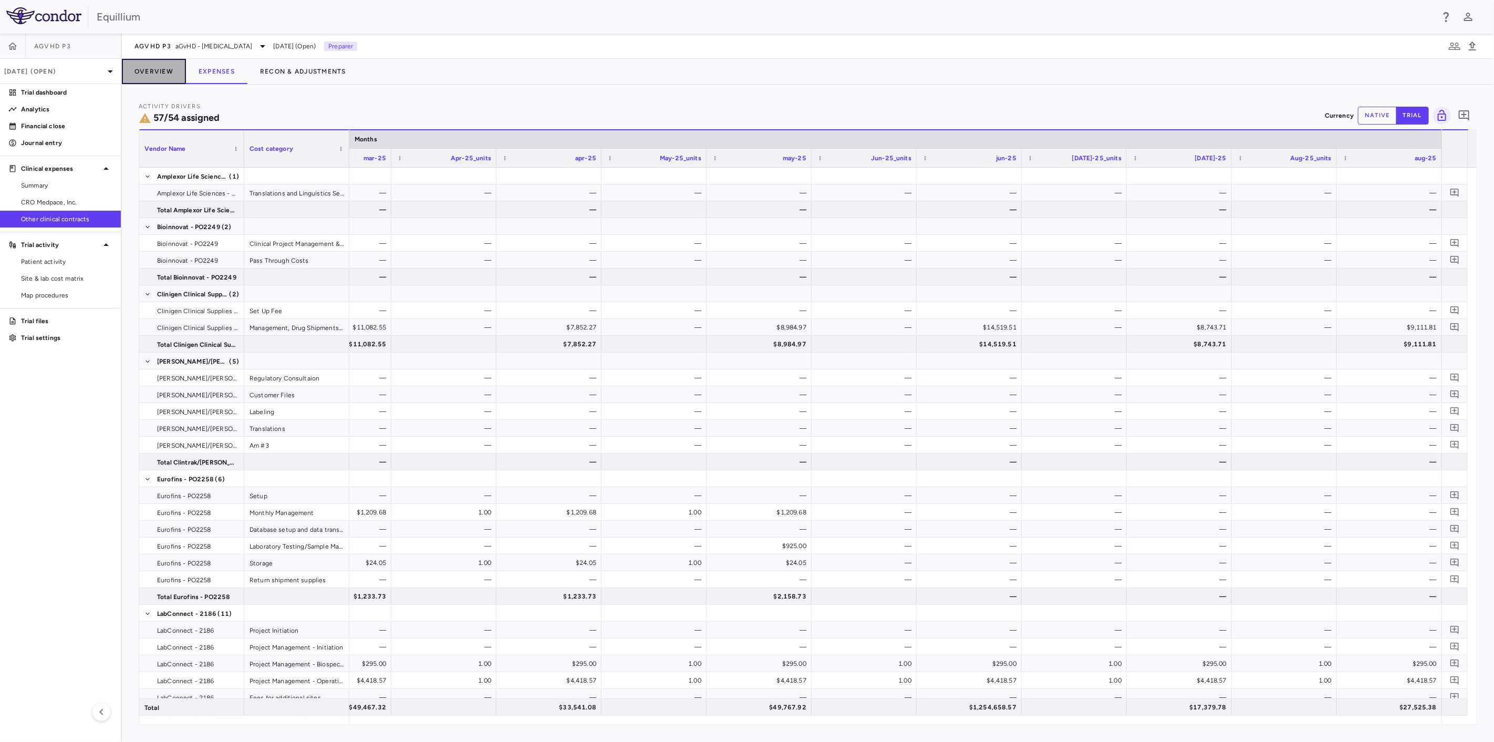
click at [137, 69] on button "Overview" at bounding box center [154, 71] width 64 height 25
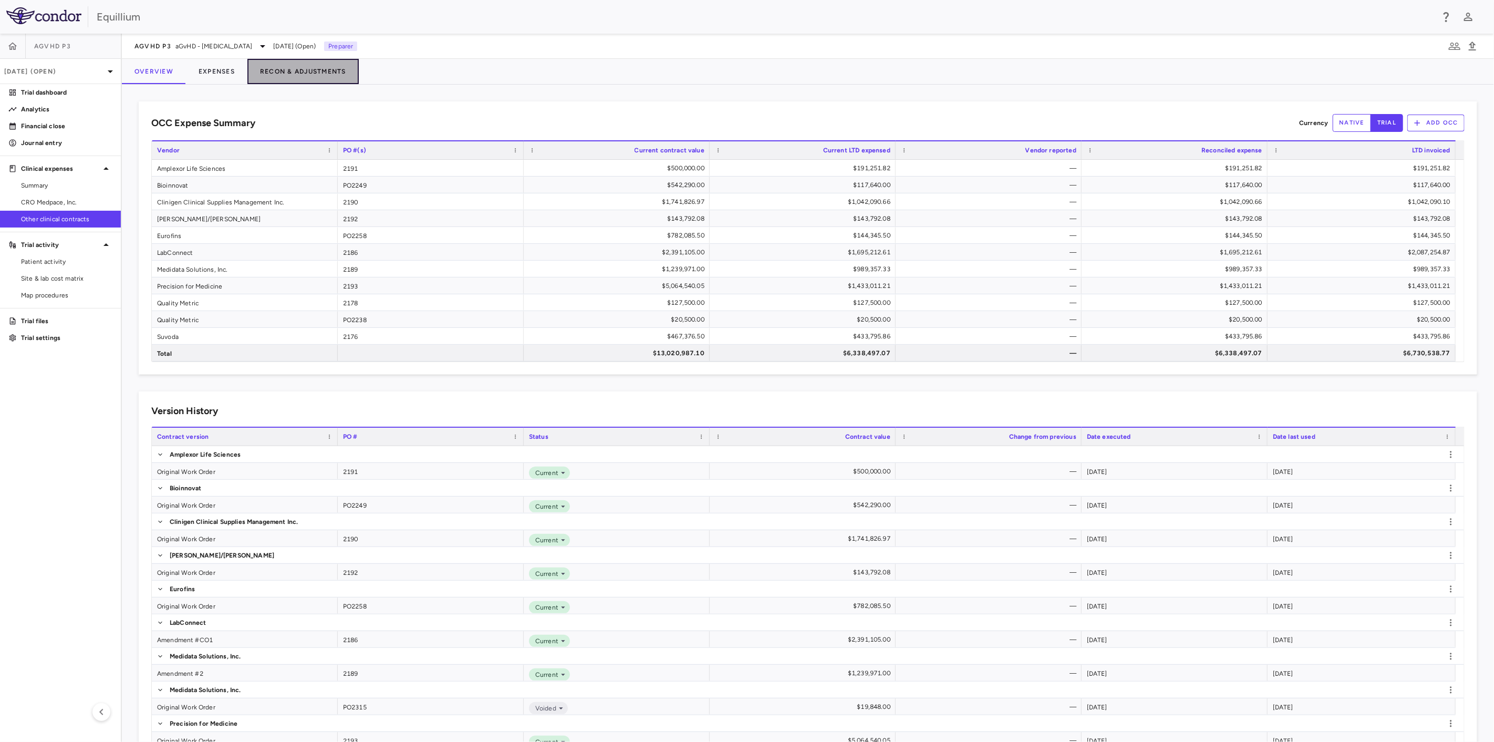
click at [255, 68] on button "Recon & Adjustments" at bounding box center [302, 71] width 111 height 25
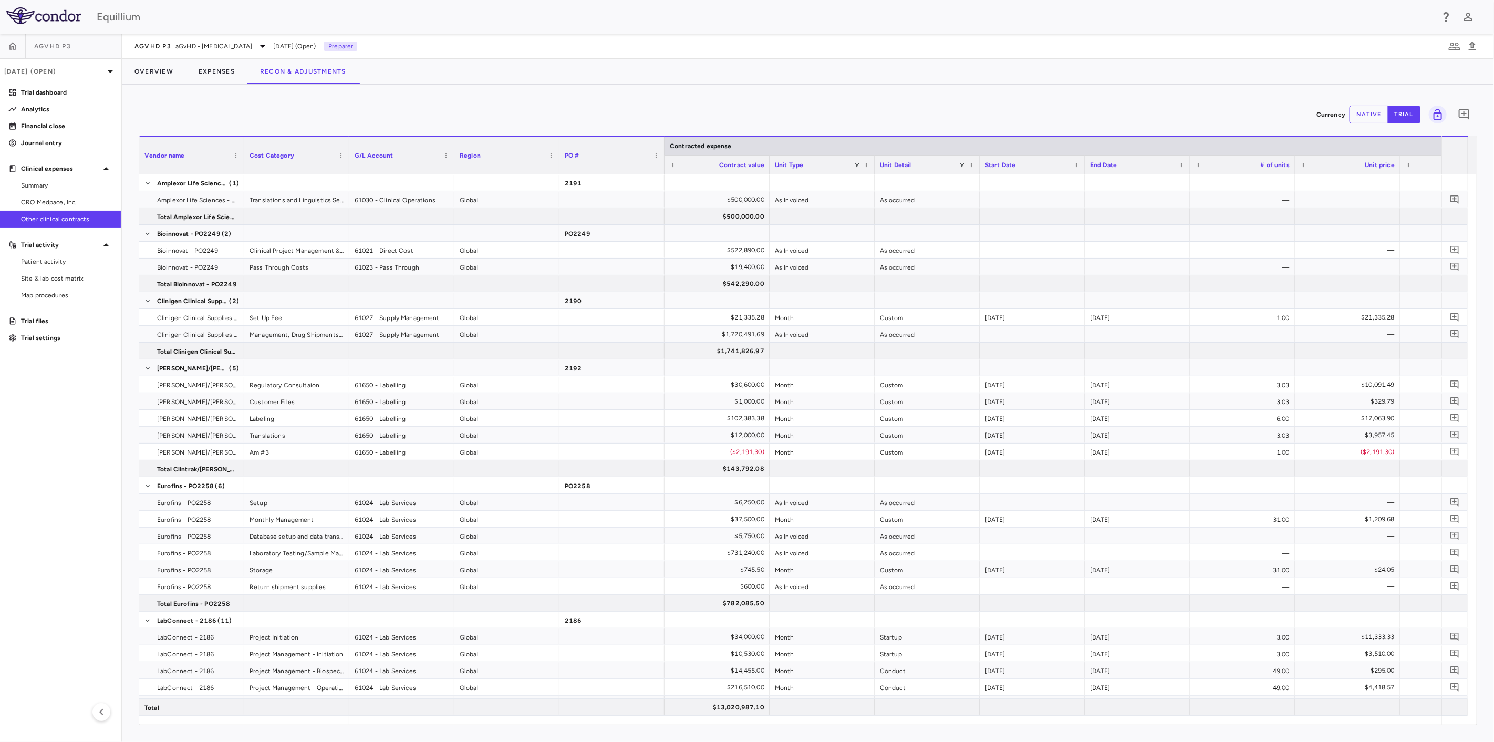
click at [1416, 725] on div "Currency native trial 0 Vendor Name Drag here to set column labels Vendor name …" at bounding box center [808, 413] width 1372 height 657
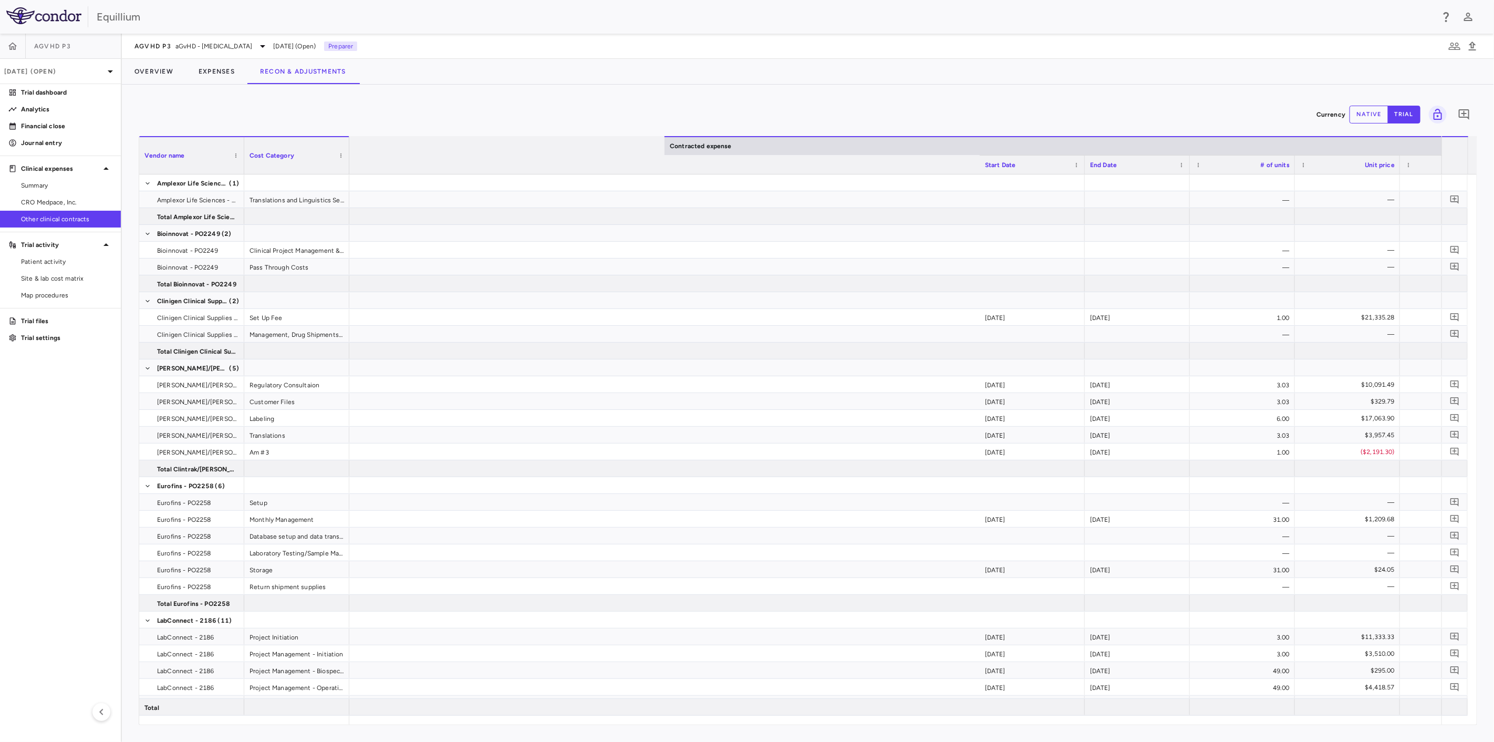
scroll to position [0, 798]
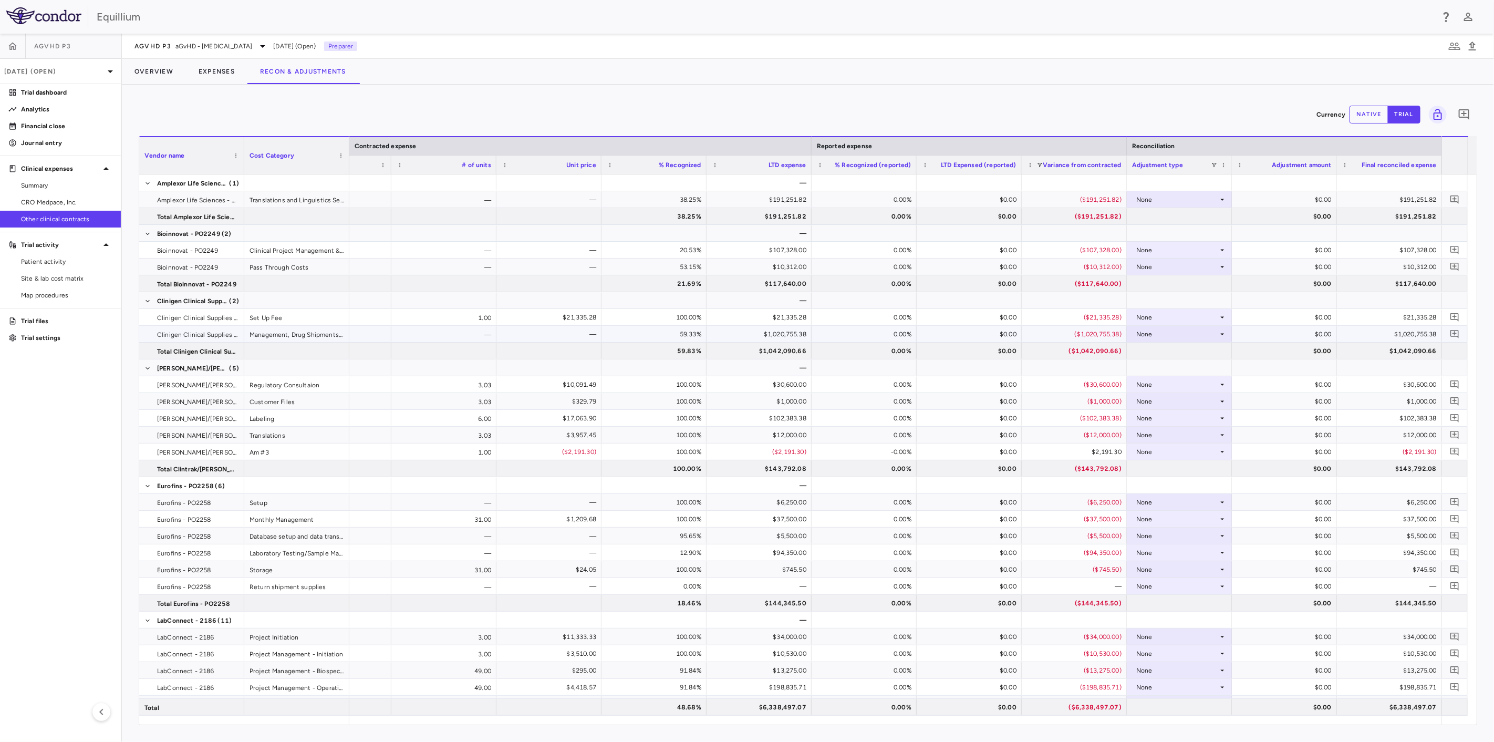
click at [1292, 337] on div "$0.00" at bounding box center [1286, 334] width 90 height 17
click at [1373, 116] on button "native" at bounding box center [1368, 115] width 39 height 18
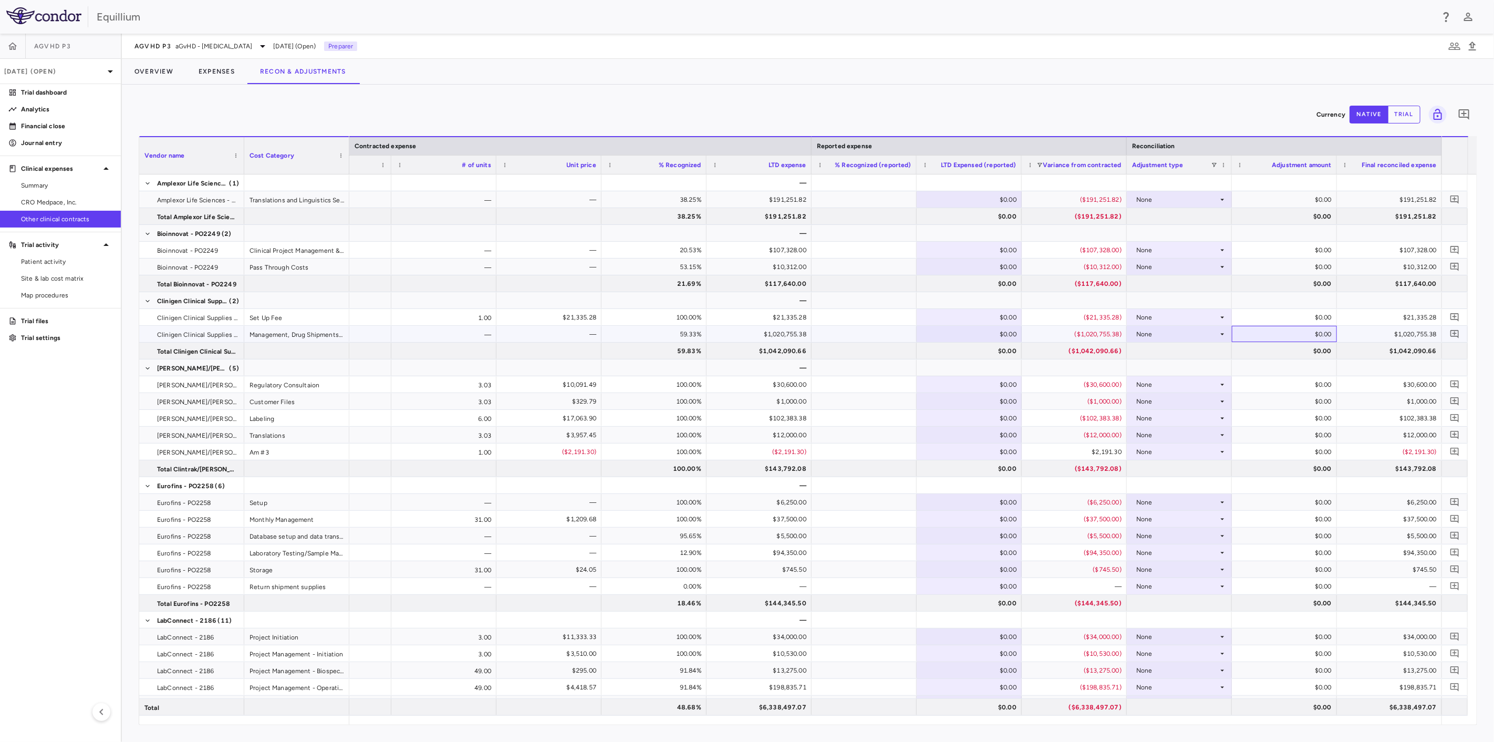
click at [1278, 335] on div "$0.00" at bounding box center [1286, 334] width 90 height 17
click at [1272, 335] on div "$0.00" at bounding box center [1286, 334] width 90 height 17
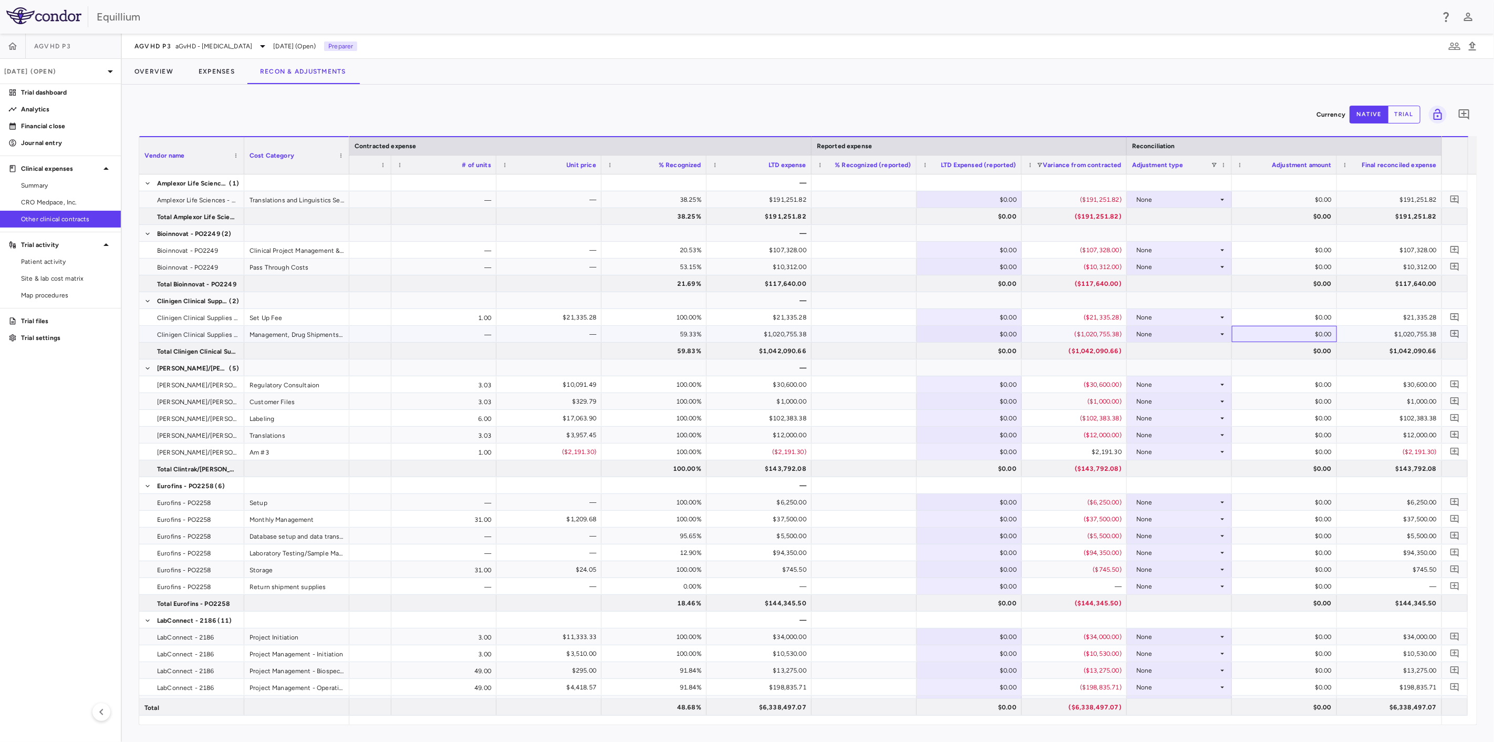
click at [1272, 335] on div "$0.00" at bounding box center [1286, 334] width 90 height 17
click at [1196, 330] on div "None" at bounding box center [1177, 334] width 82 height 17
click at [1196, 368] on li "Other" at bounding box center [1178, 370] width 105 height 16
click at [1288, 337] on div "$0.00" at bounding box center [1286, 334] width 90 height 17
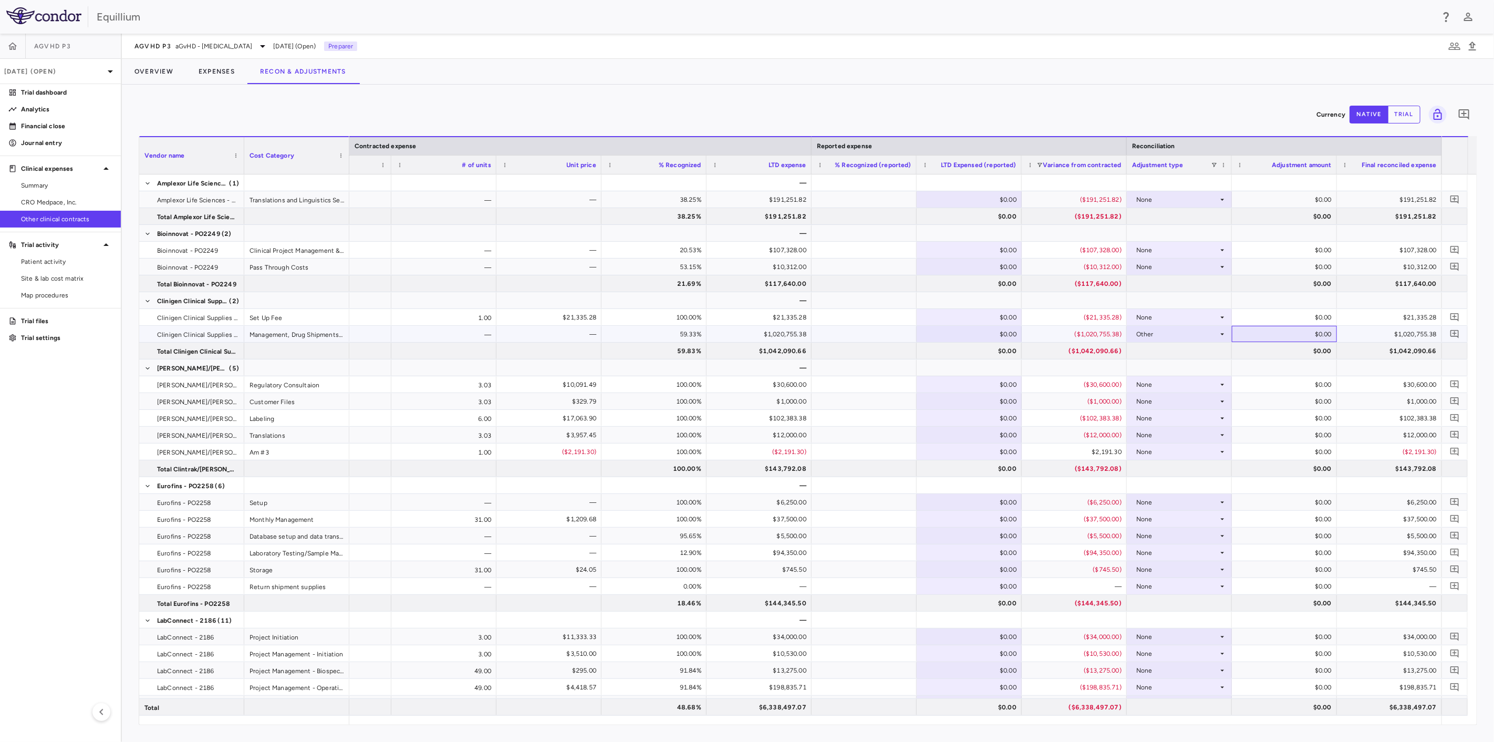
click at [1288, 337] on div "$0.00" at bounding box center [1286, 334] width 90 height 17
click at [1288, 337] on input "*" at bounding box center [1292, 334] width 88 height 17
type input "*******"
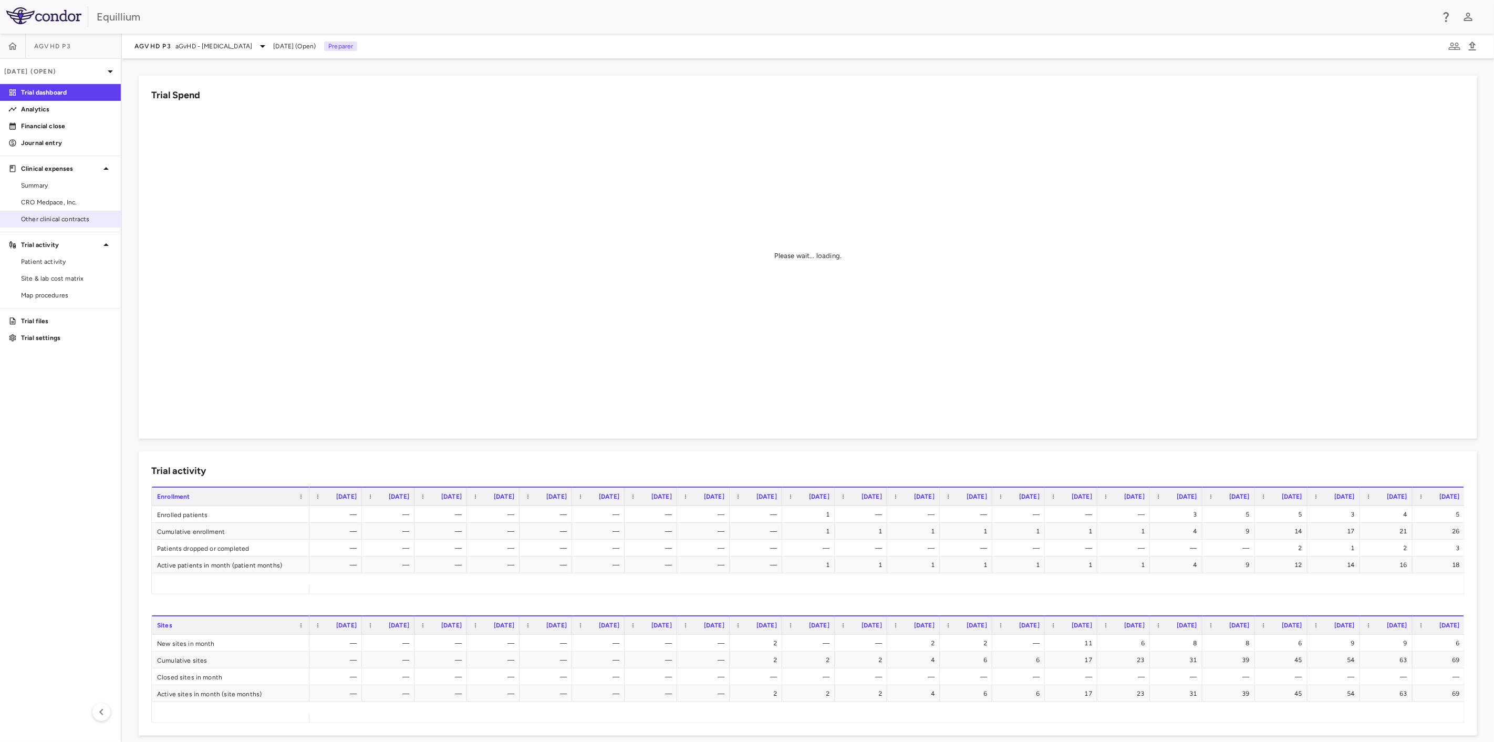
click at [51, 224] on link "Other clinical contracts" at bounding box center [60, 219] width 121 height 16
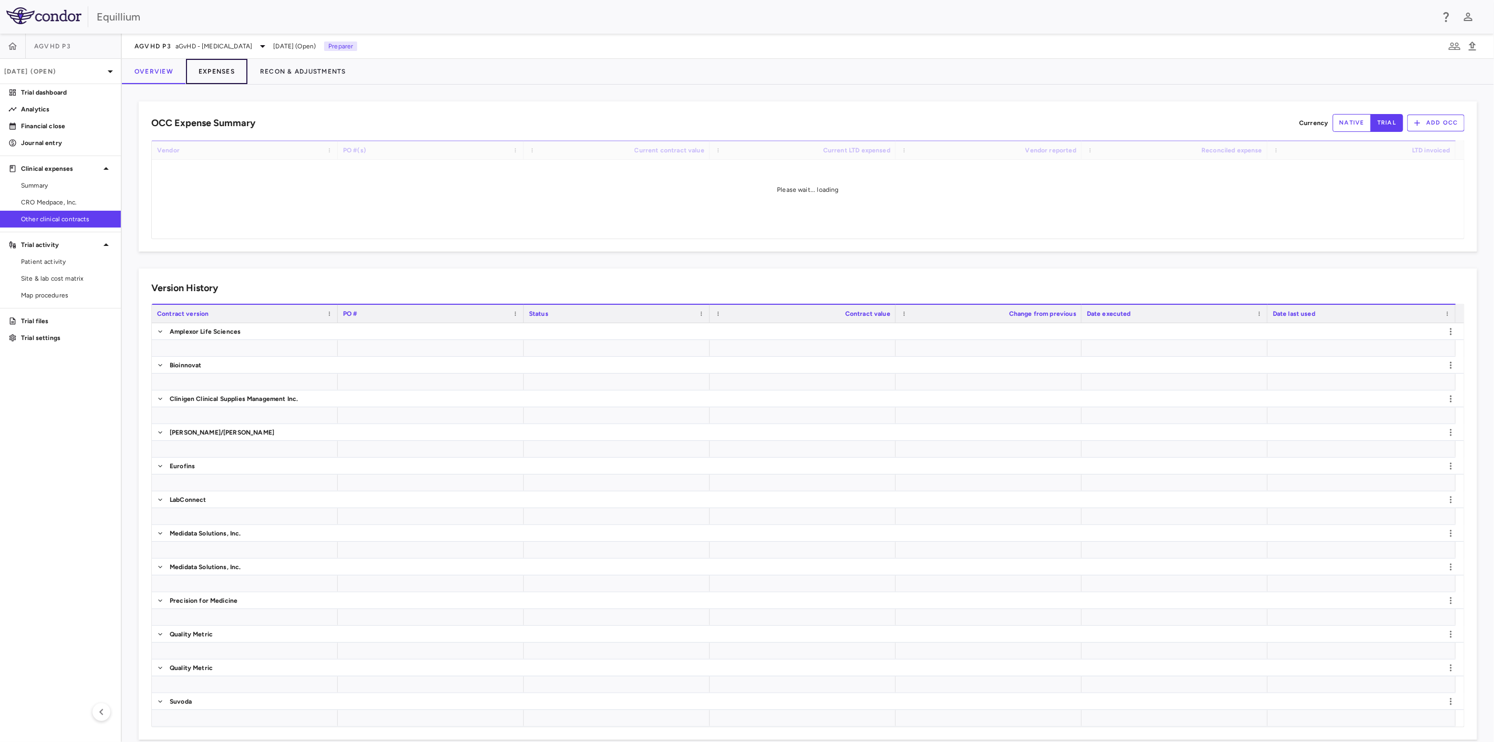
click at [218, 75] on button "Expenses" at bounding box center [216, 71] width 61 height 25
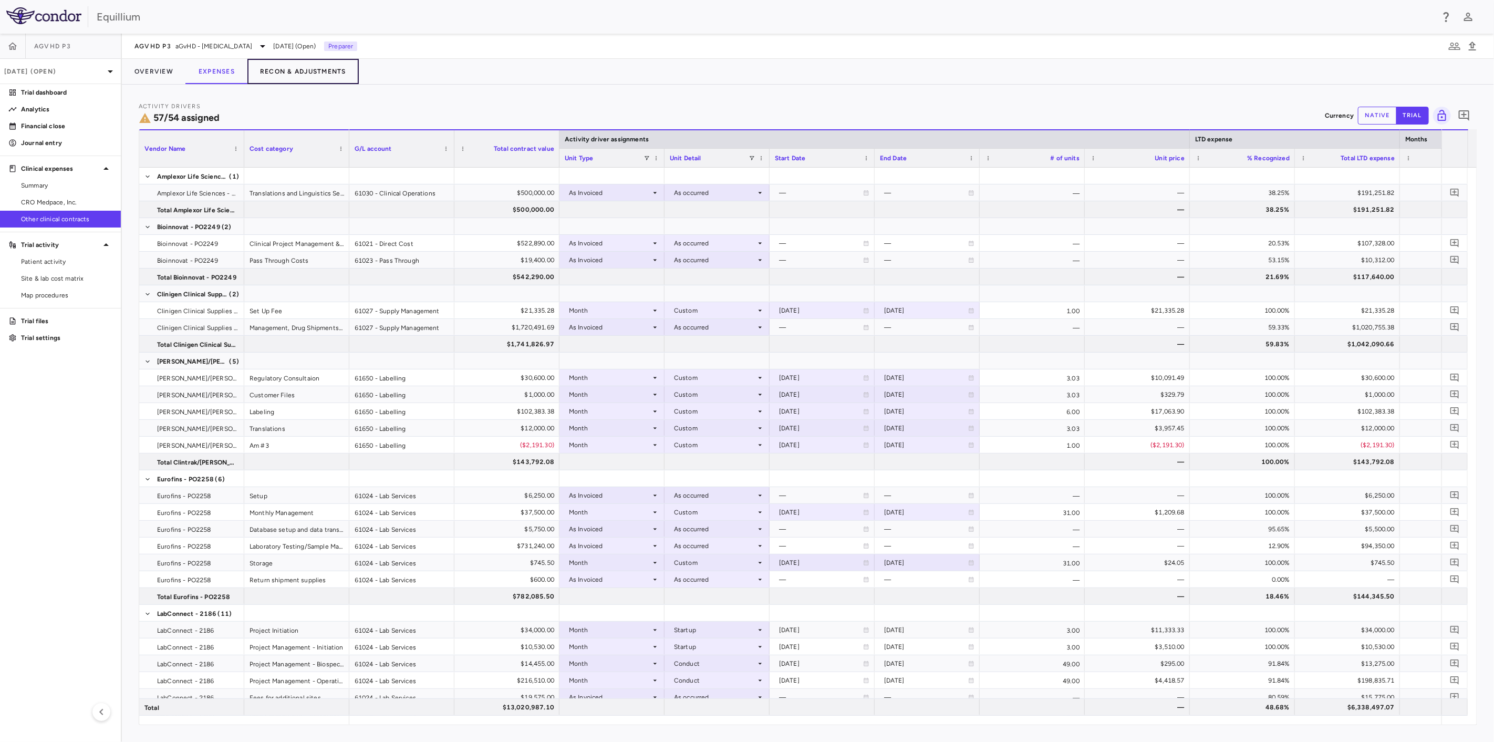
click at [268, 71] on button "Recon & Adjustments" at bounding box center [302, 71] width 111 height 25
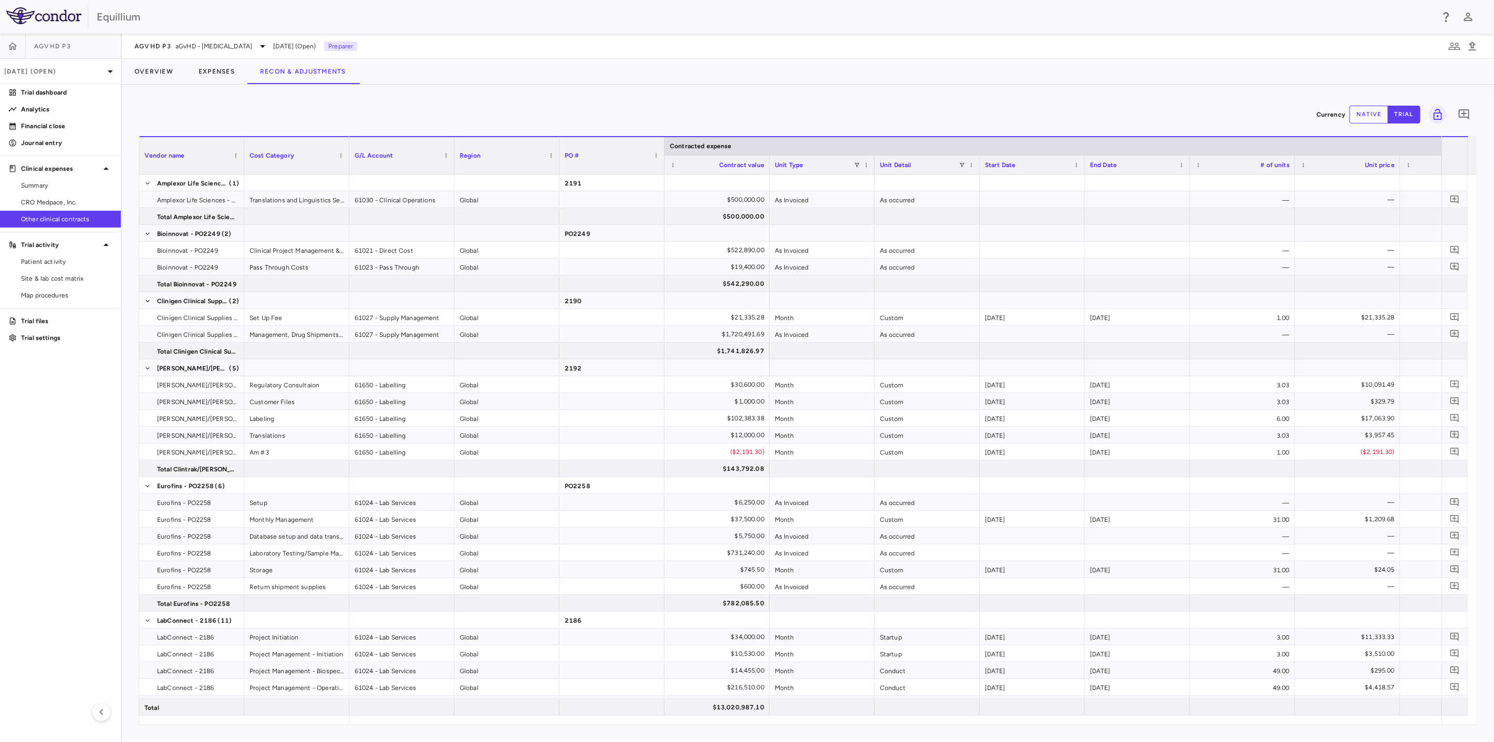
click at [1370, 118] on button "native" at bounding box center [1368, 115] width 39 height 18
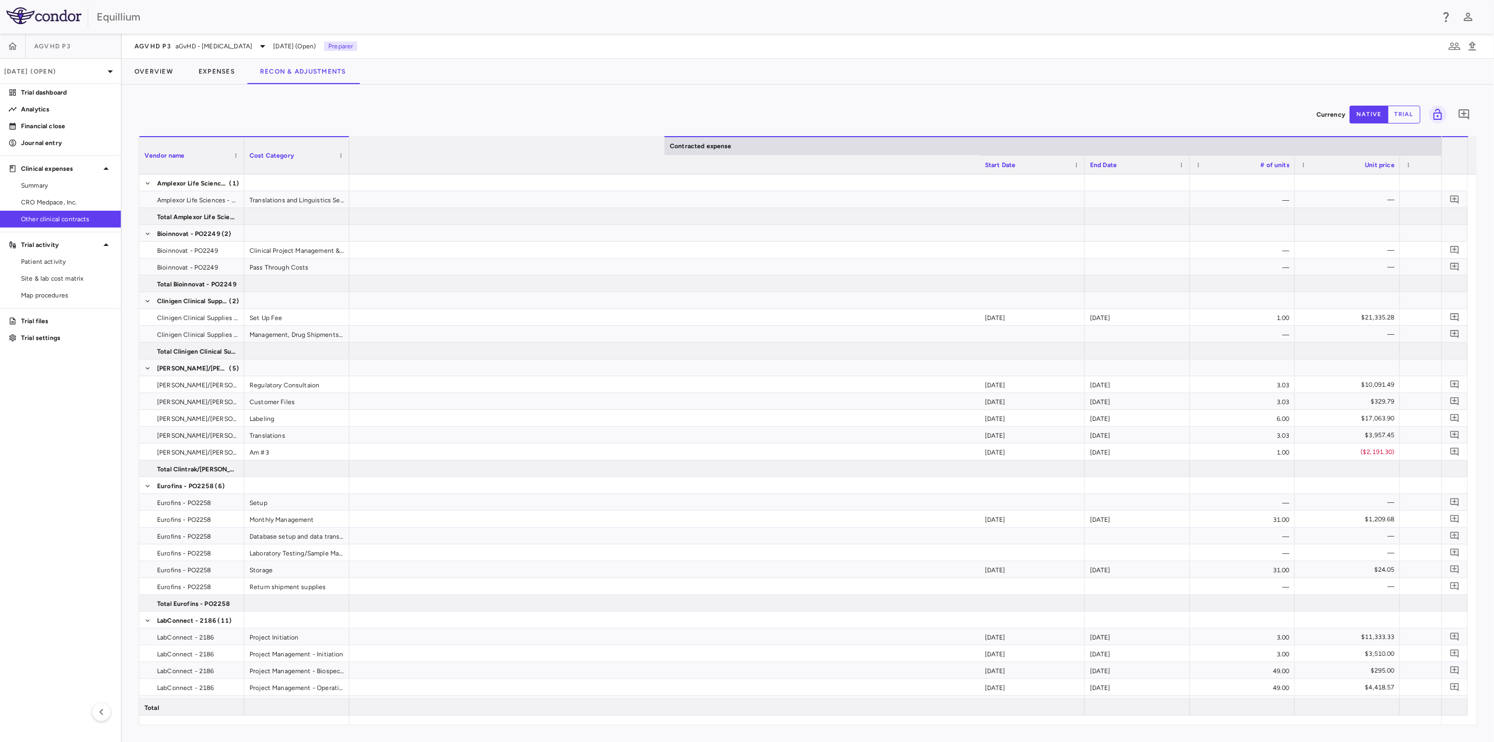
scroll to position [0, 798]
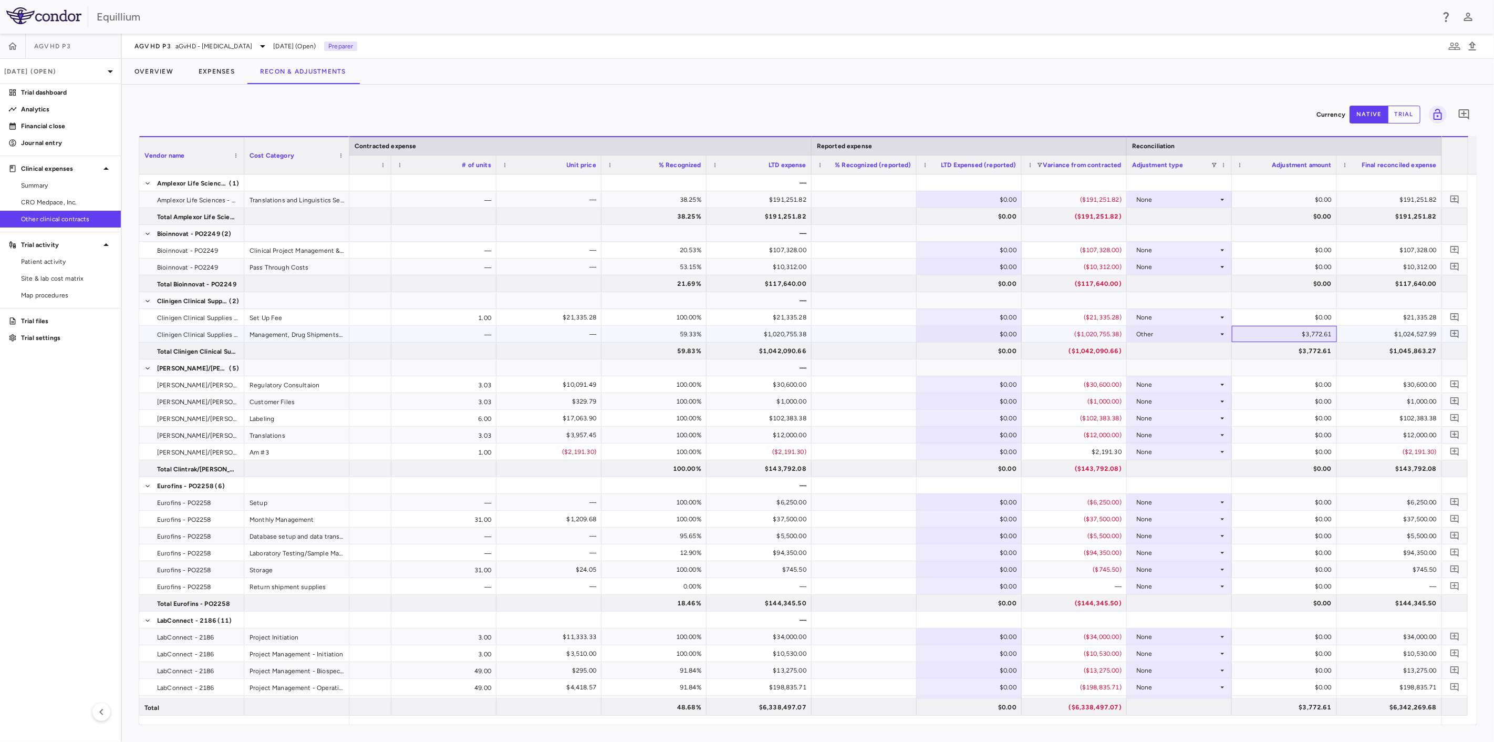
click at [1290, 339] on div "$3,772.61" at bounding box center [1286, 334] width 90 height 17
type input "*******"
click at [79, 93] on p "Trial dashboard" at bounding box center [66, 92] width 91 height 9
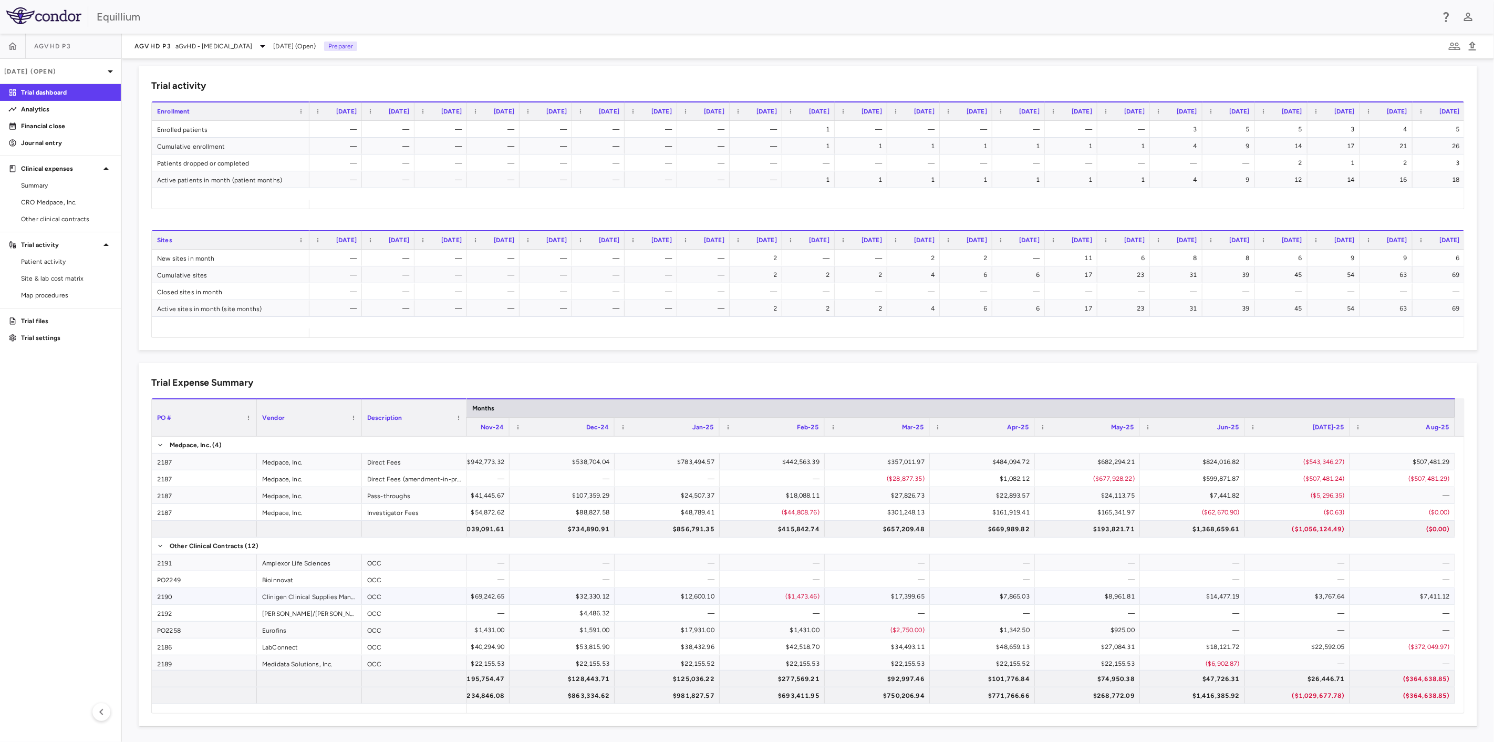
click at [1387, 598] on div "$7,411.12" at bounding box center [1404, 596] width 90 height 17
click at [1392, 643] on div "($372,049.97)" at bounding box center [1404, 646] width 90 height 17
click at [69, 217] on span "Other clinical contracts" at bounding box center [66, 218] width 91 height 9
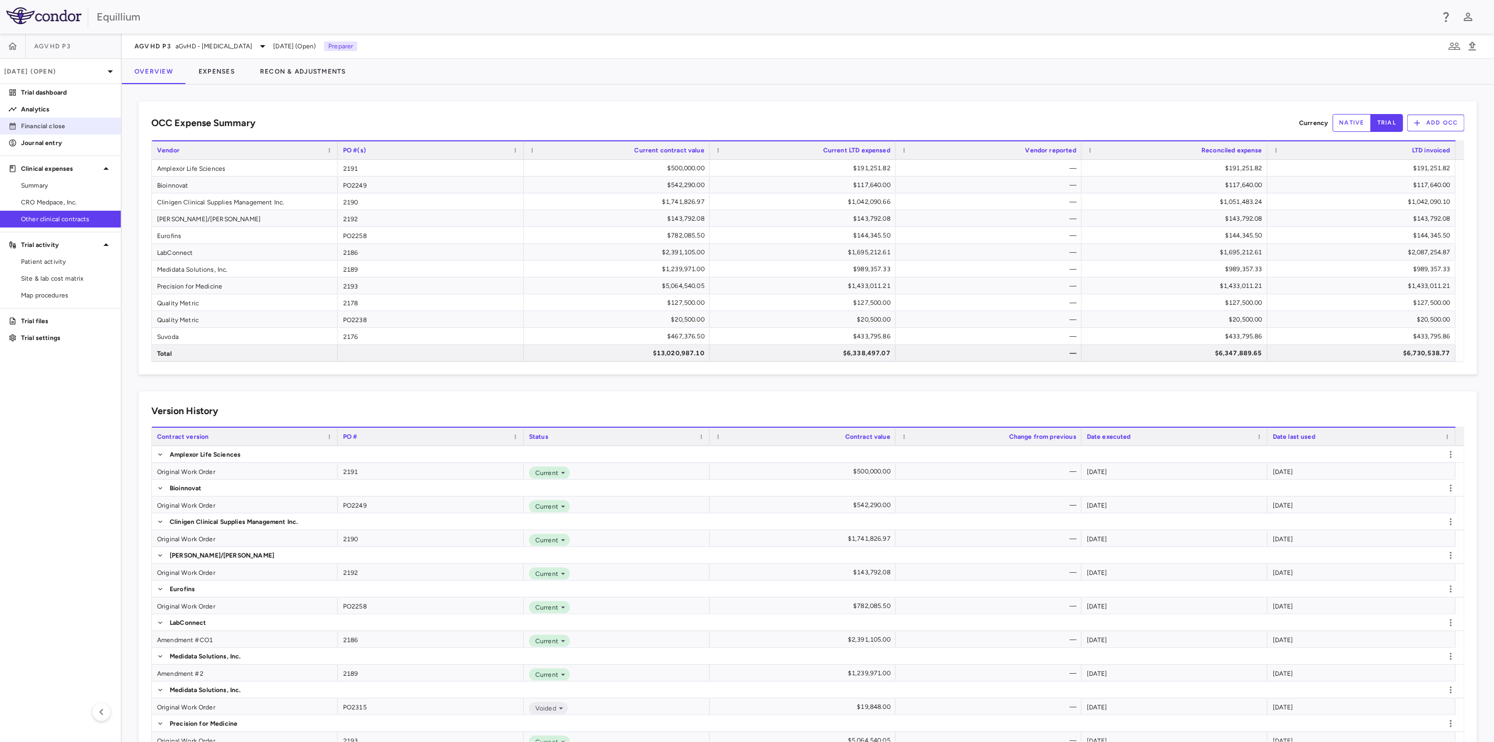
click at [71, 128] on p "Financial close" at bounding box center [66, 125] width 91 height 9
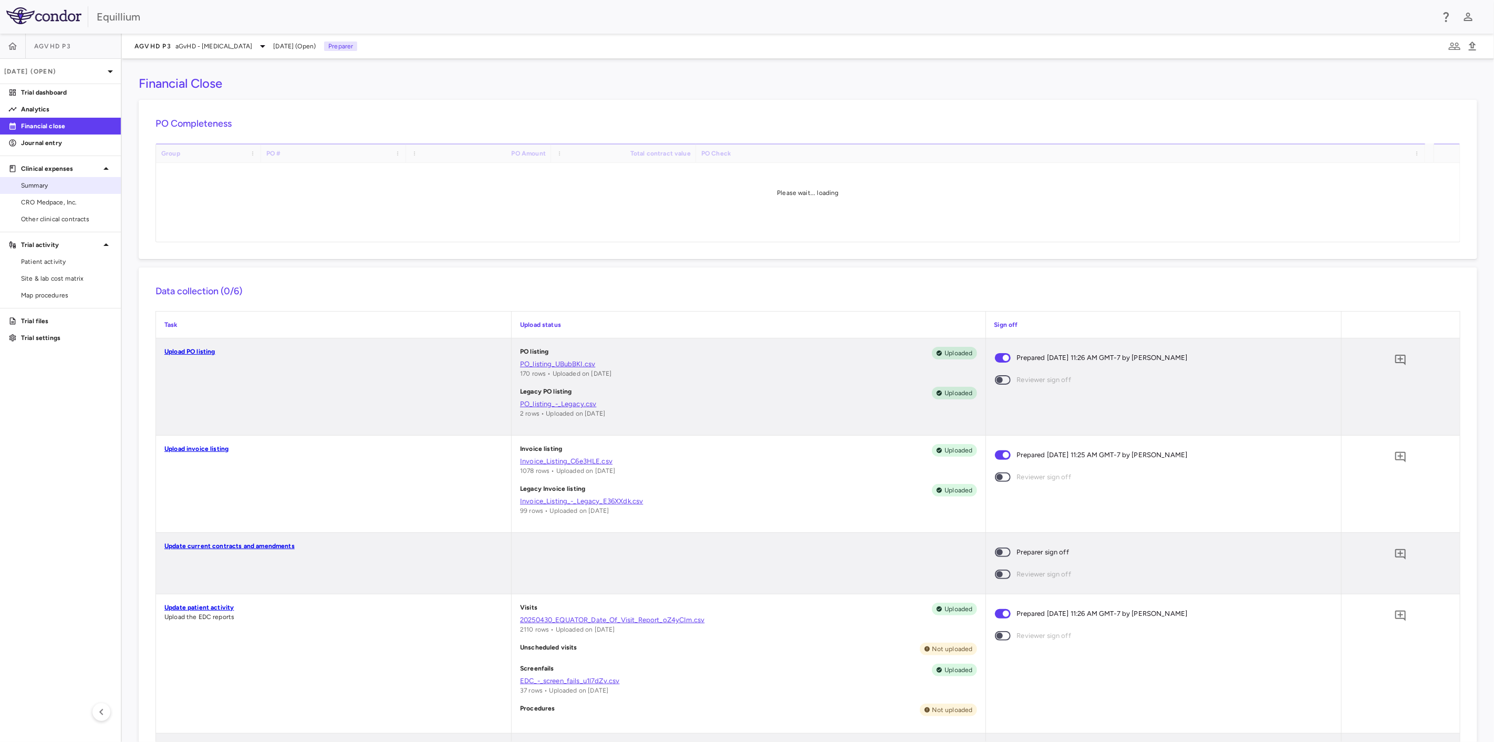
click at [60, 177] on div "Summary" at bounding box center [60, 185] width 121 height 17
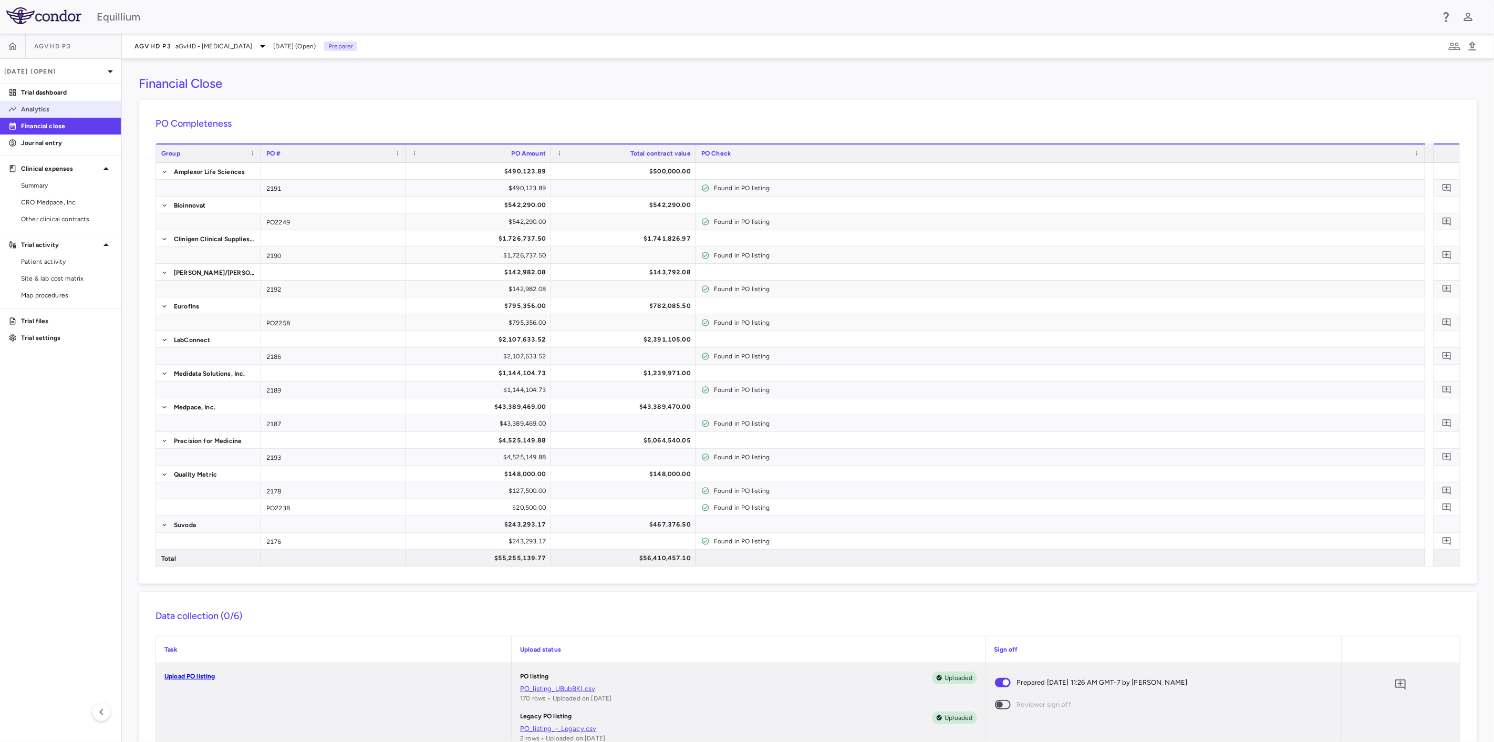
click at [59, 110] on p "Analytics" at bounding box center [66, 109] width 91 height 9
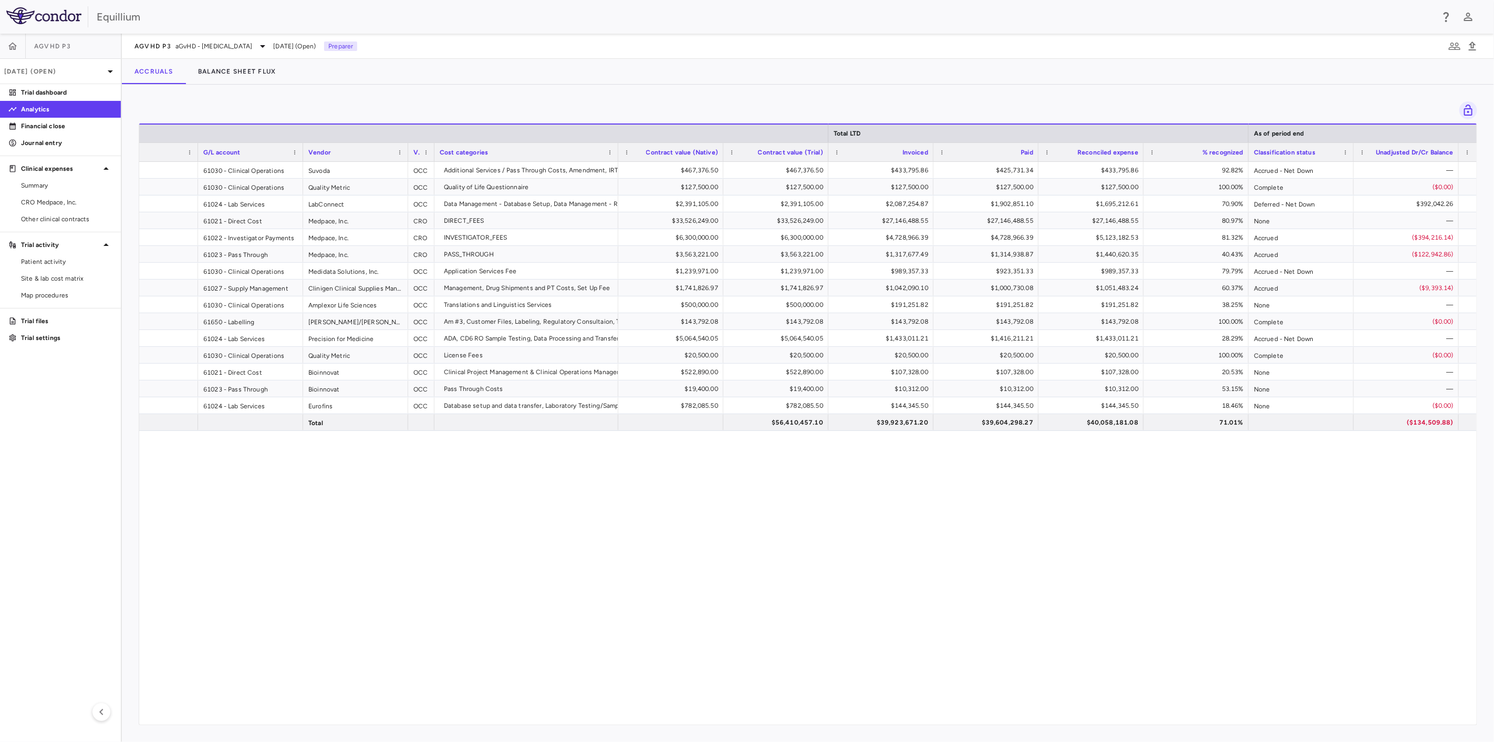
scroll to position [0, 70]
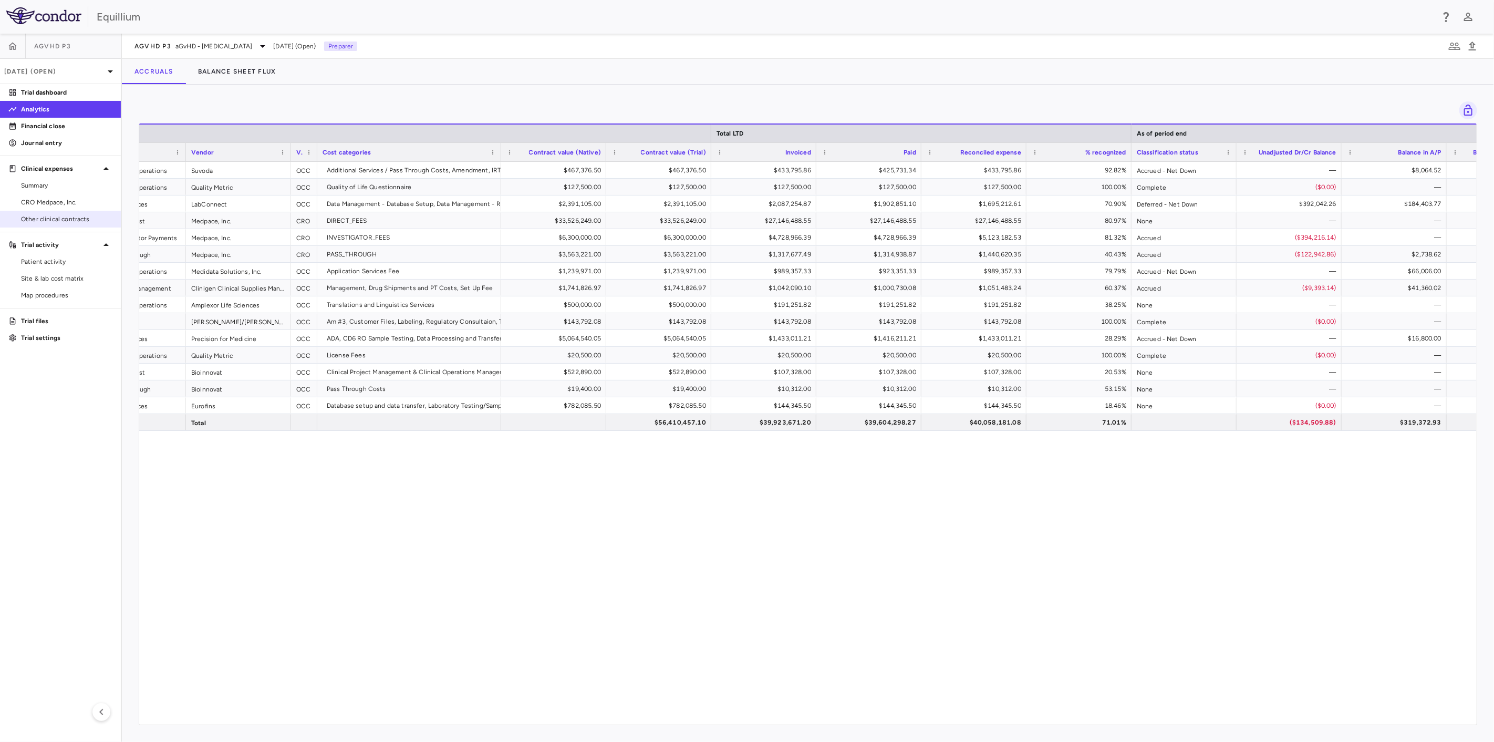
click at [69, 217] on span "Other clinical contracts" at bounding box center [66, 218] width 91 height 9
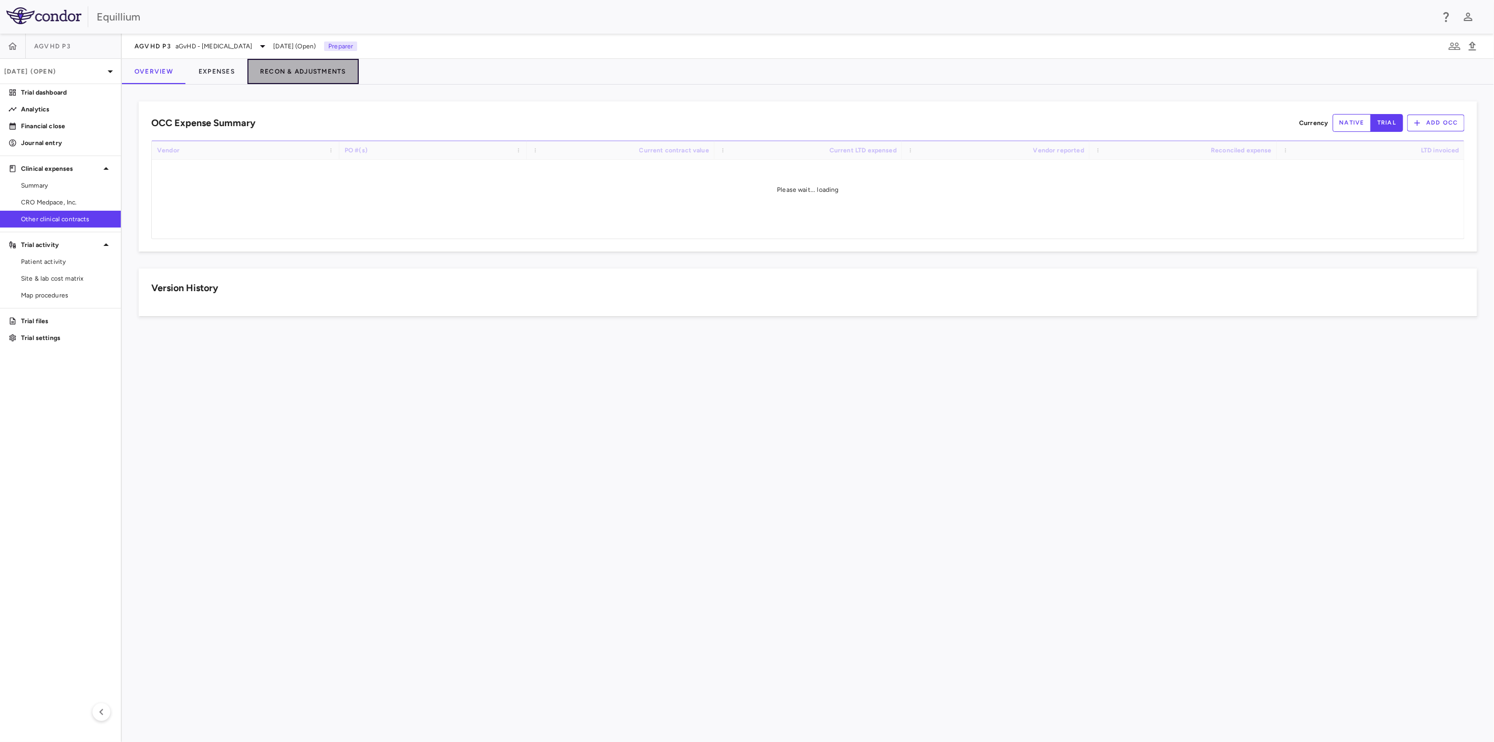
click at [287, 72] on button "Recon & Adjustments" at bounding box center [302, 71] width 111 height 25
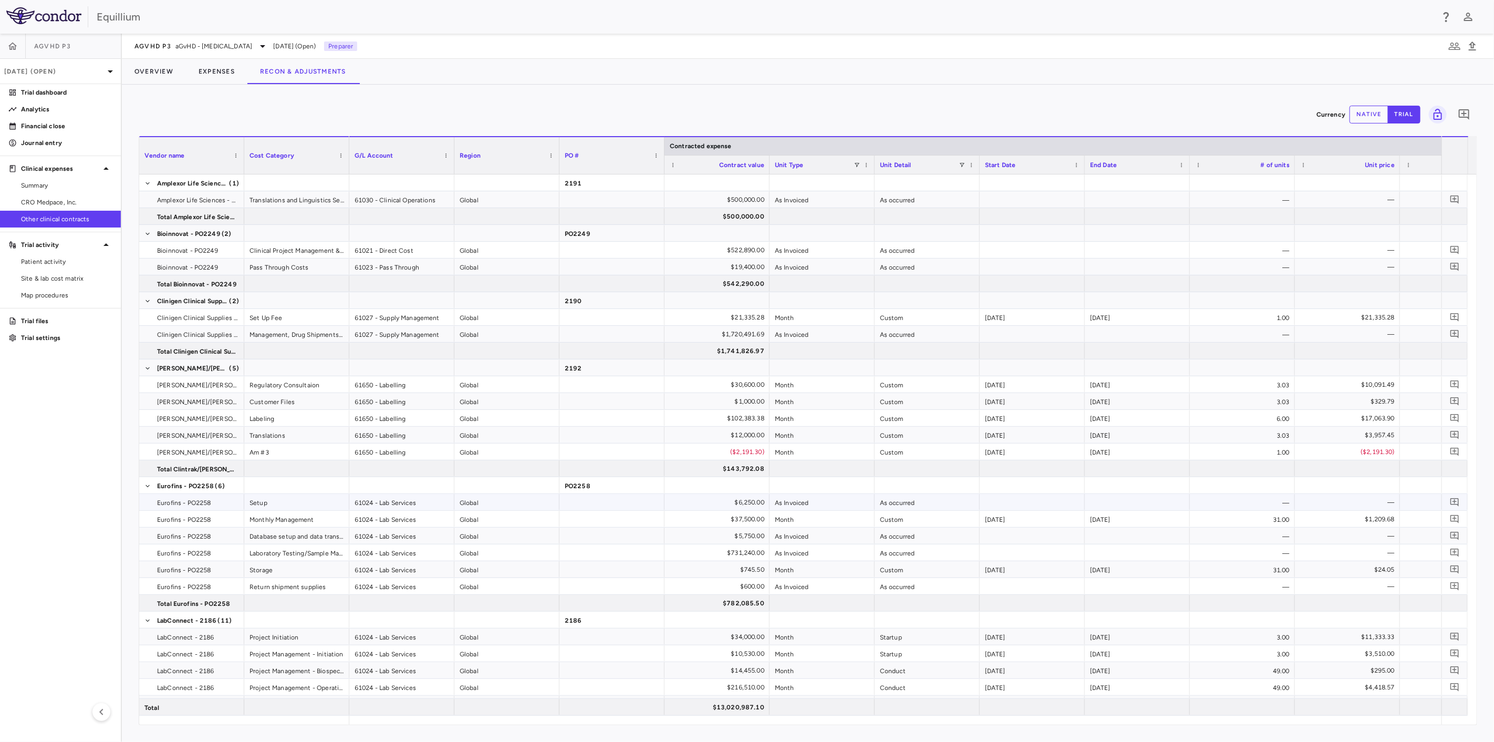
scroll to position [117, 0]
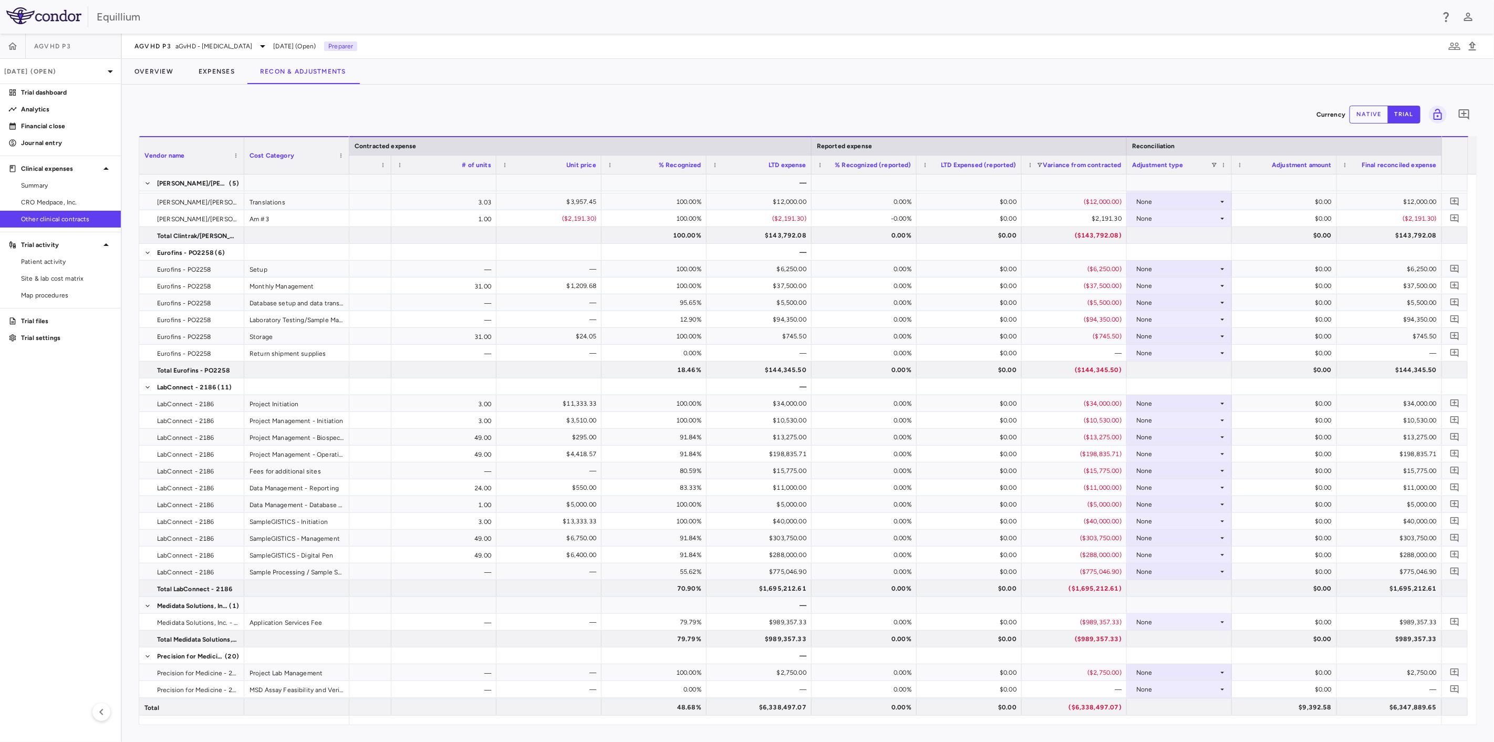
click at [1365, 117] on button "native" at bounding box center [1368, 115] width 39 height 18
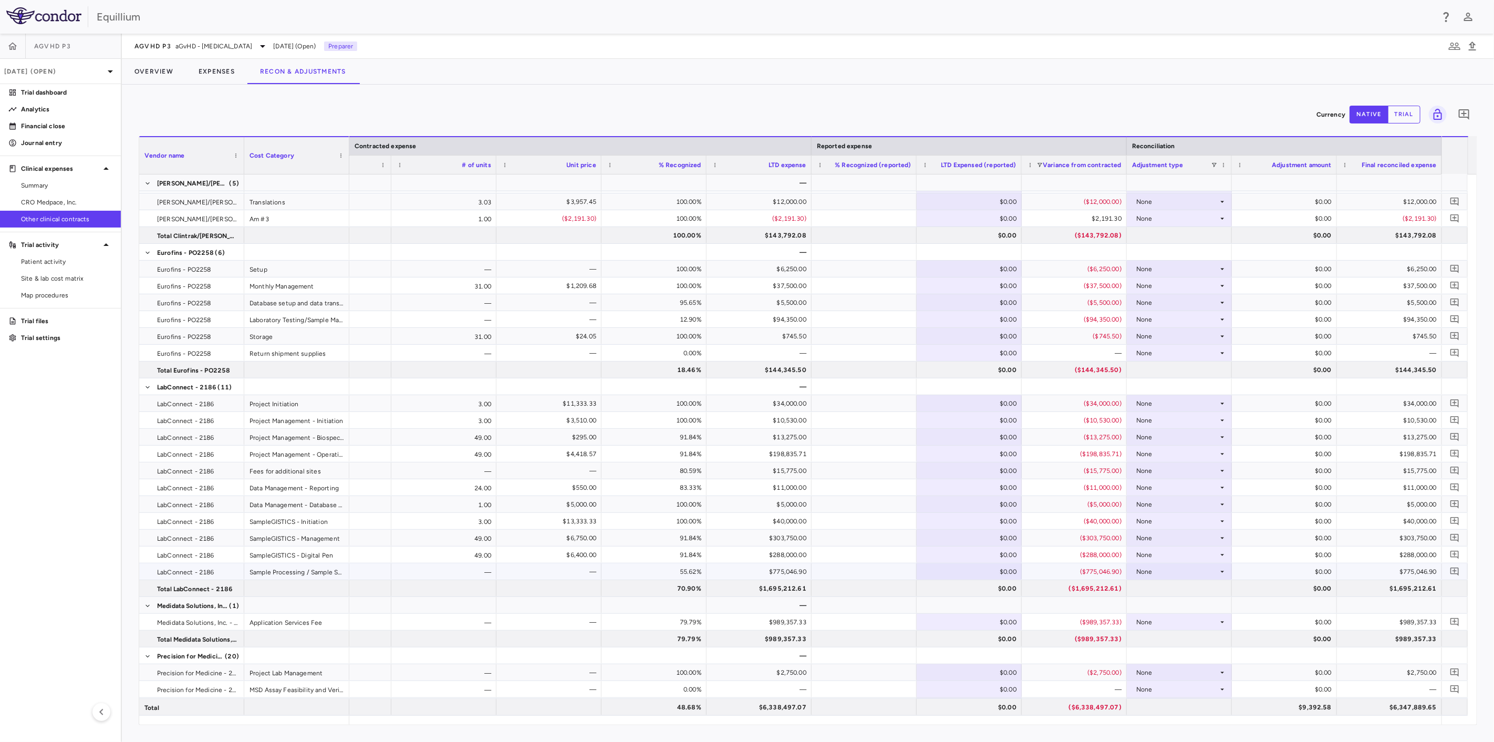
click at [1190, 569] on div "None" at bounding box center [1177, 571] width 82 height 17
click at [1190, 603] on li "Other" at bounding box center [1178, 608] width 105 height 16
click at [1278, 569] on div "$0.00" at bounding box center [1286, 571] width 90 height 17
click at [1275, 572] on div "$0.00" at bounding box center [1286, 571] width 90 height 17
click at [1277, 569] on input "*" at bounding box center [1292, 572] width 88 height 17
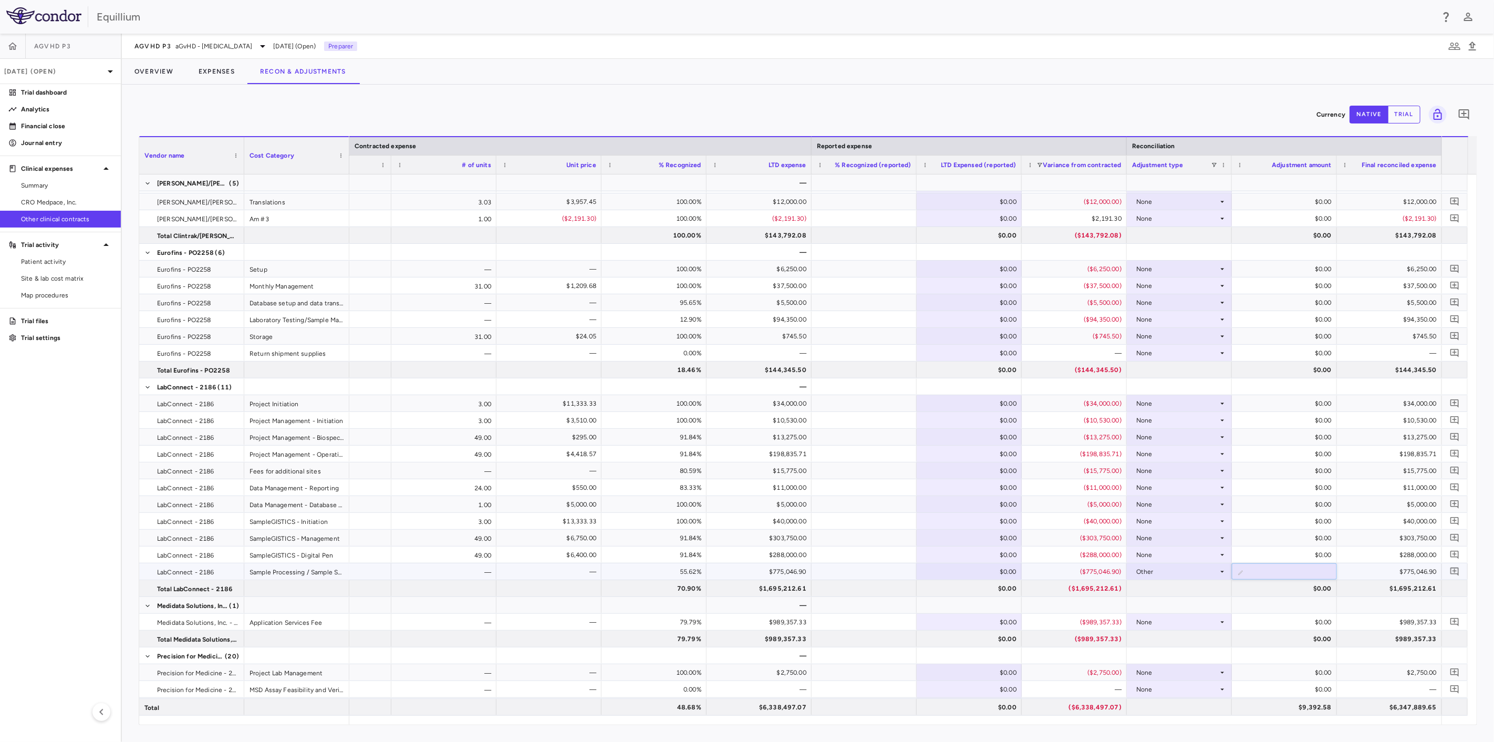
click at [1277, 569] on input "*" at bounding box center [1292, 572] width 88 height 17
type input "*********"
click at [174, 72] on button "Overview" at bounding box center [154, 71] width 64 height 25
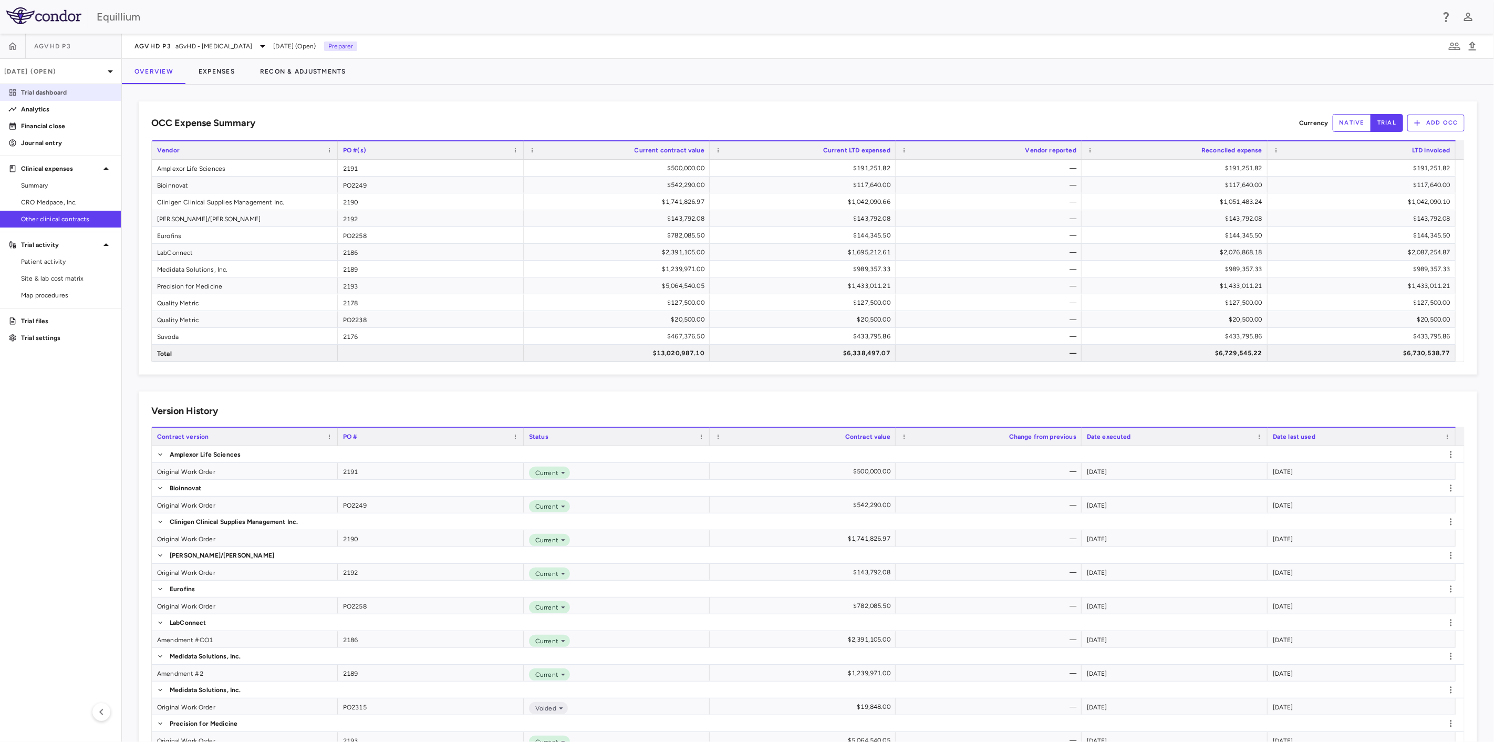
click at [85, 89] on p "Trial dashboard" at bounding box center [66, 92] width 91 height 9
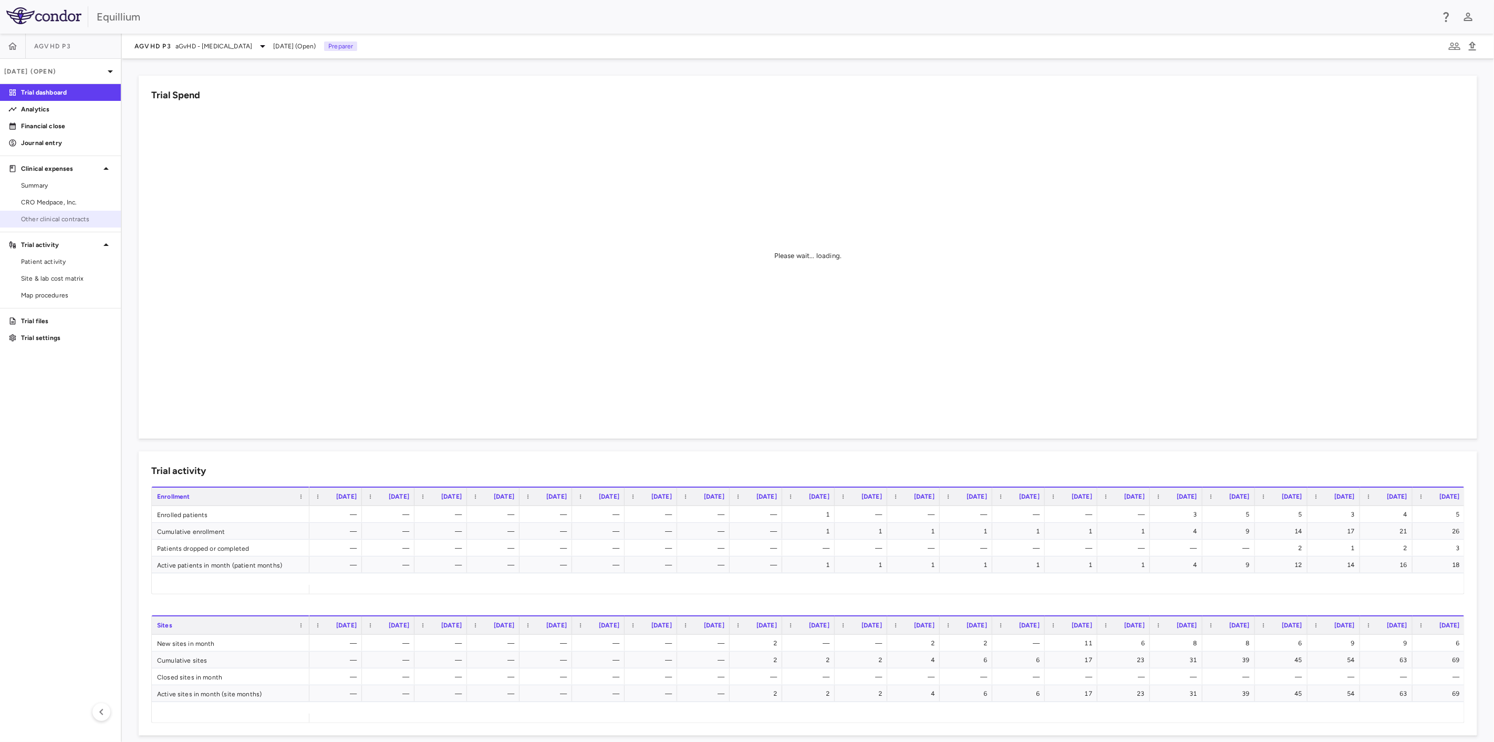
click at [42, 218] on span "Other clinical contracts" at bounding box center [66, 218] width 91 height 9
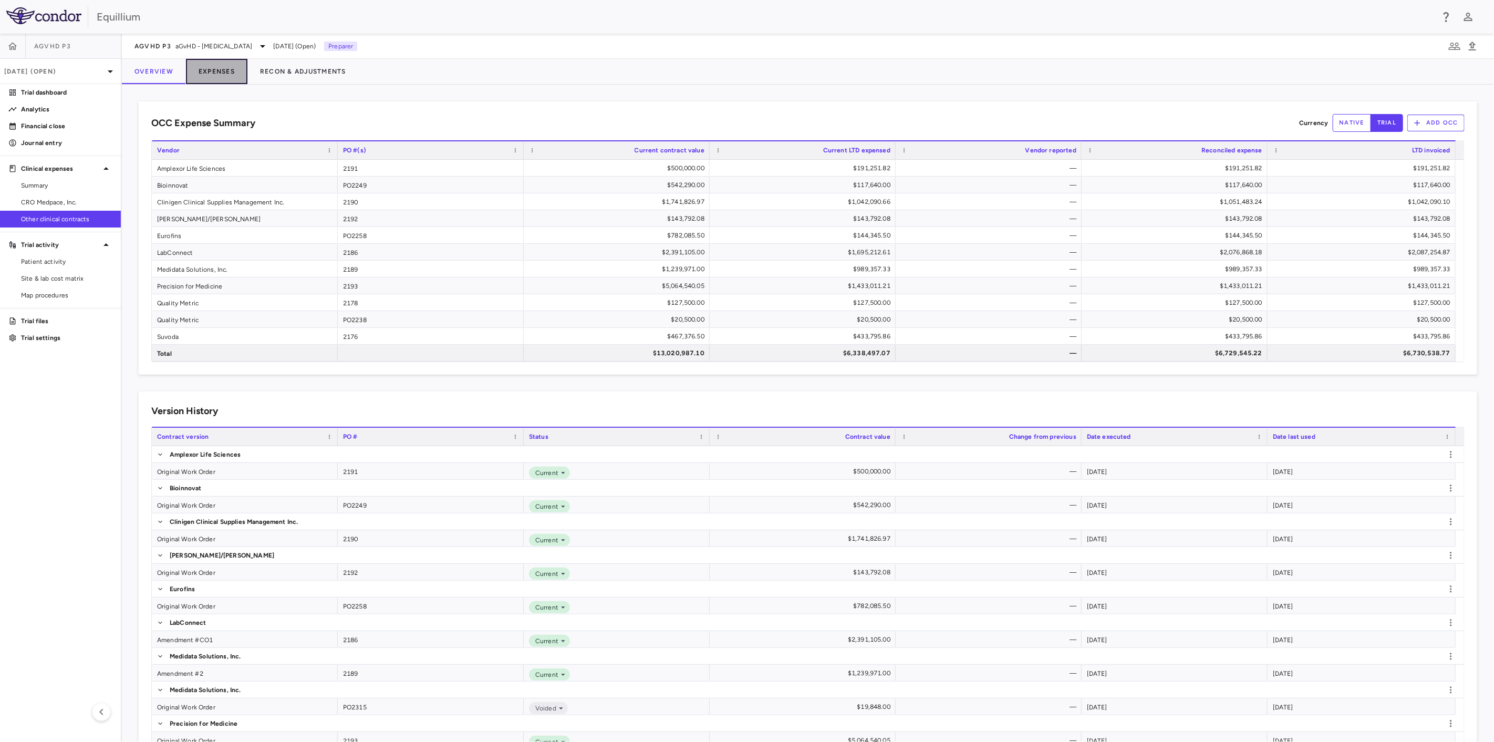
click at [213, 72] on button "Expenses" at bounding box center [216, 71] width 61 height 25
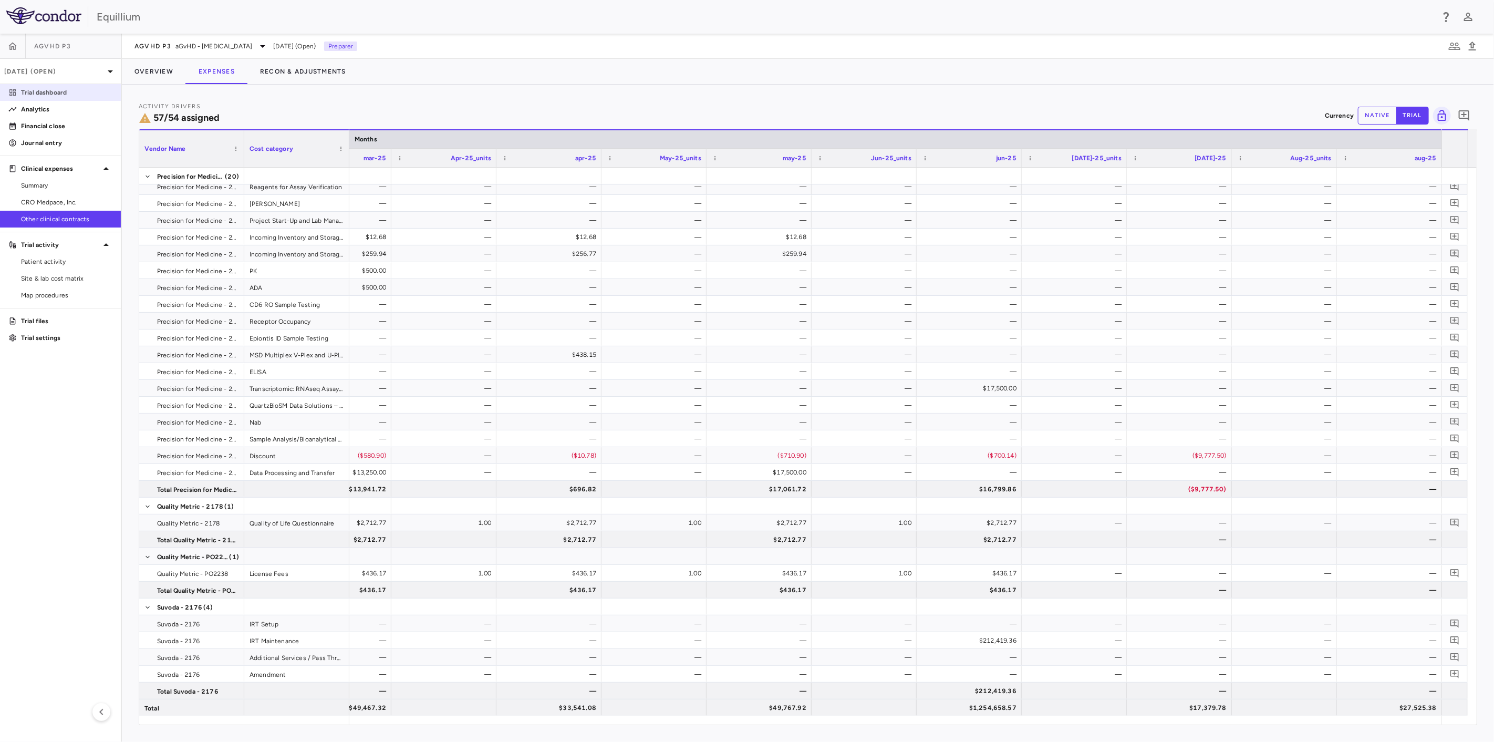
click at [47, 98] on link "Trial dashboard" at bounding box center [60, 93] width 121 height 16
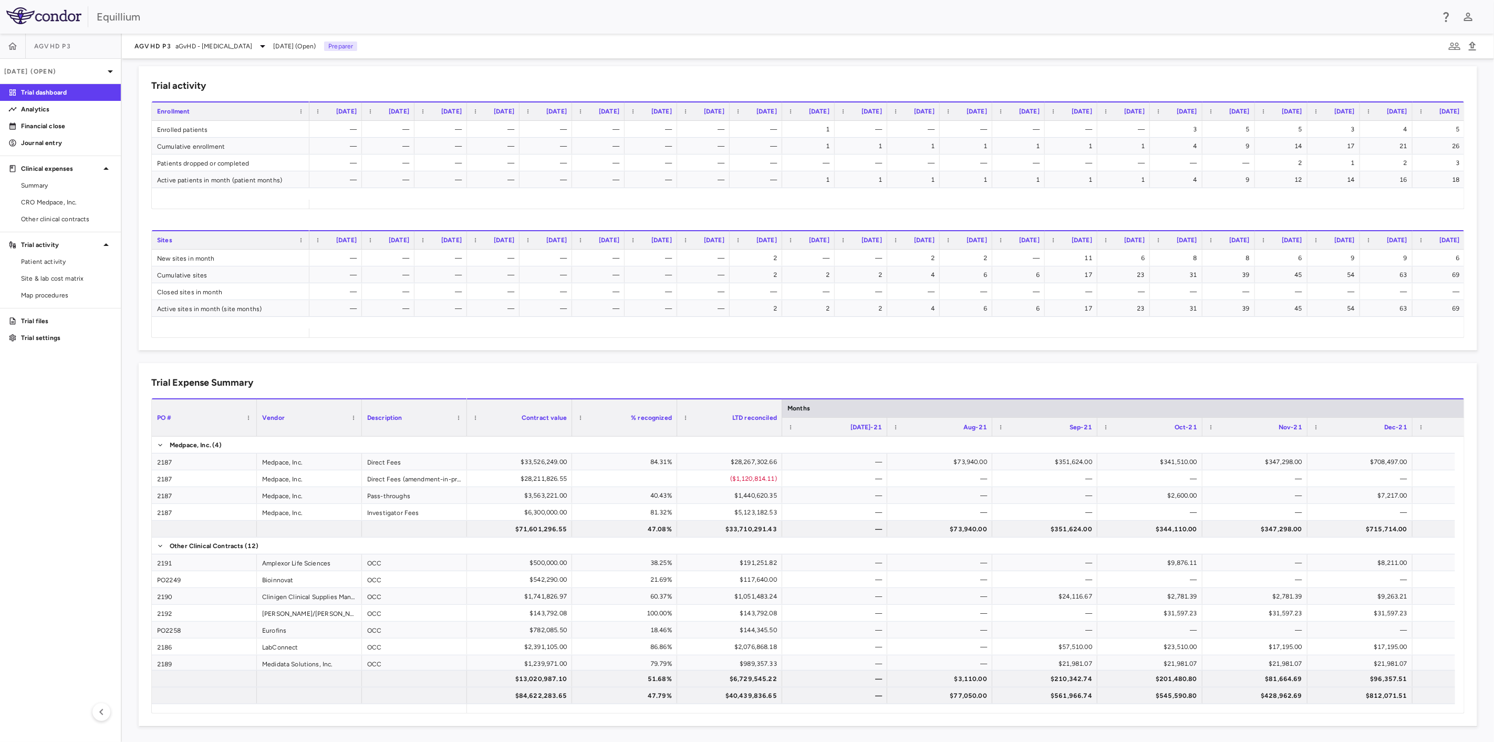
drag, startPoint x: 598, startPoint y: 713, endPoint x: 1111, endPoint y: 715, distance: 513.6
click at [1111, 715] on div "Trial Expense Summary Drag here to set column labels PO # Vendor Description" at bounding box center [808, 544] width 1338 height 363
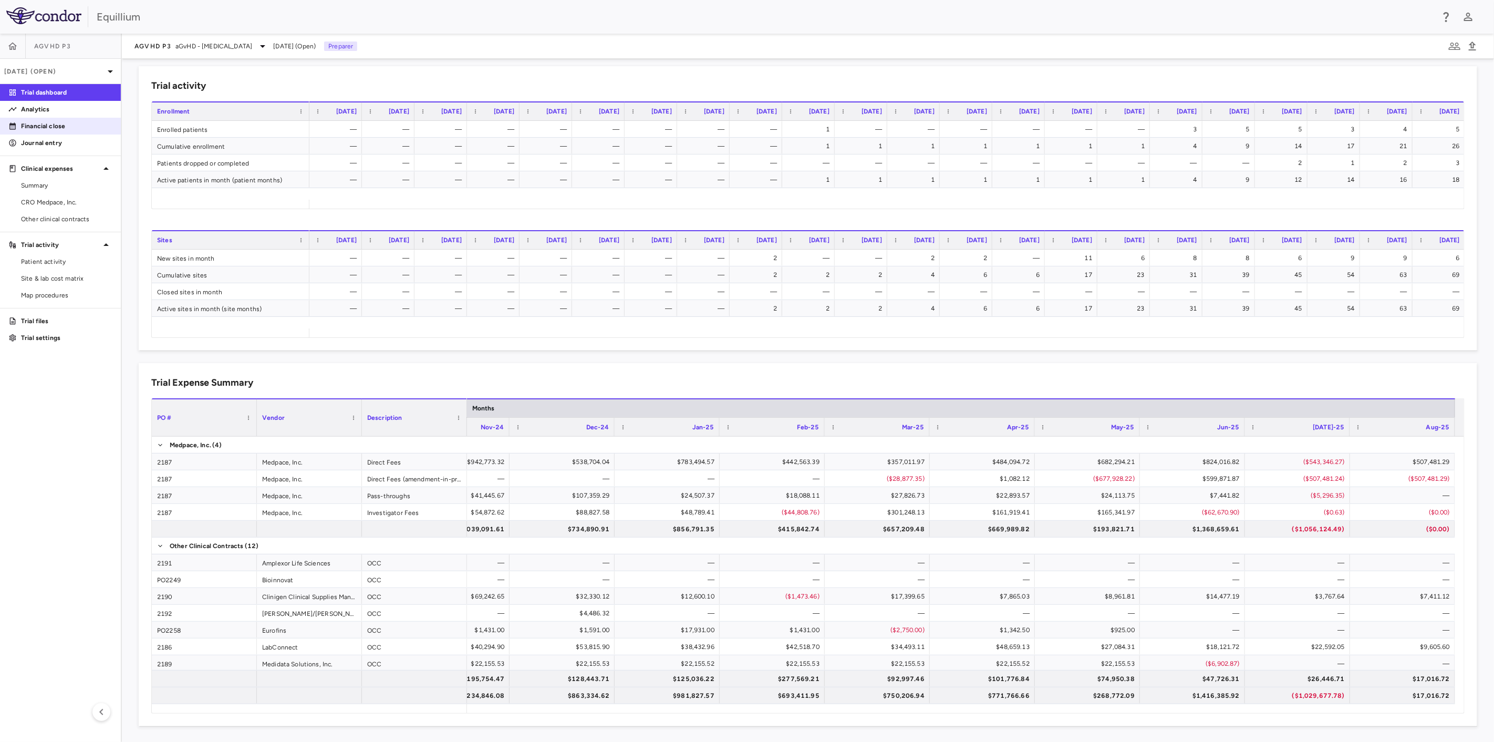
drag, startPoint x: 60, startPoint y: 114, endPoint x: 87, endPoint y: 121, distance: 28.3
click at [60, 114] on link "Analytics" at bounding box center [60, 109] width 121 height 16
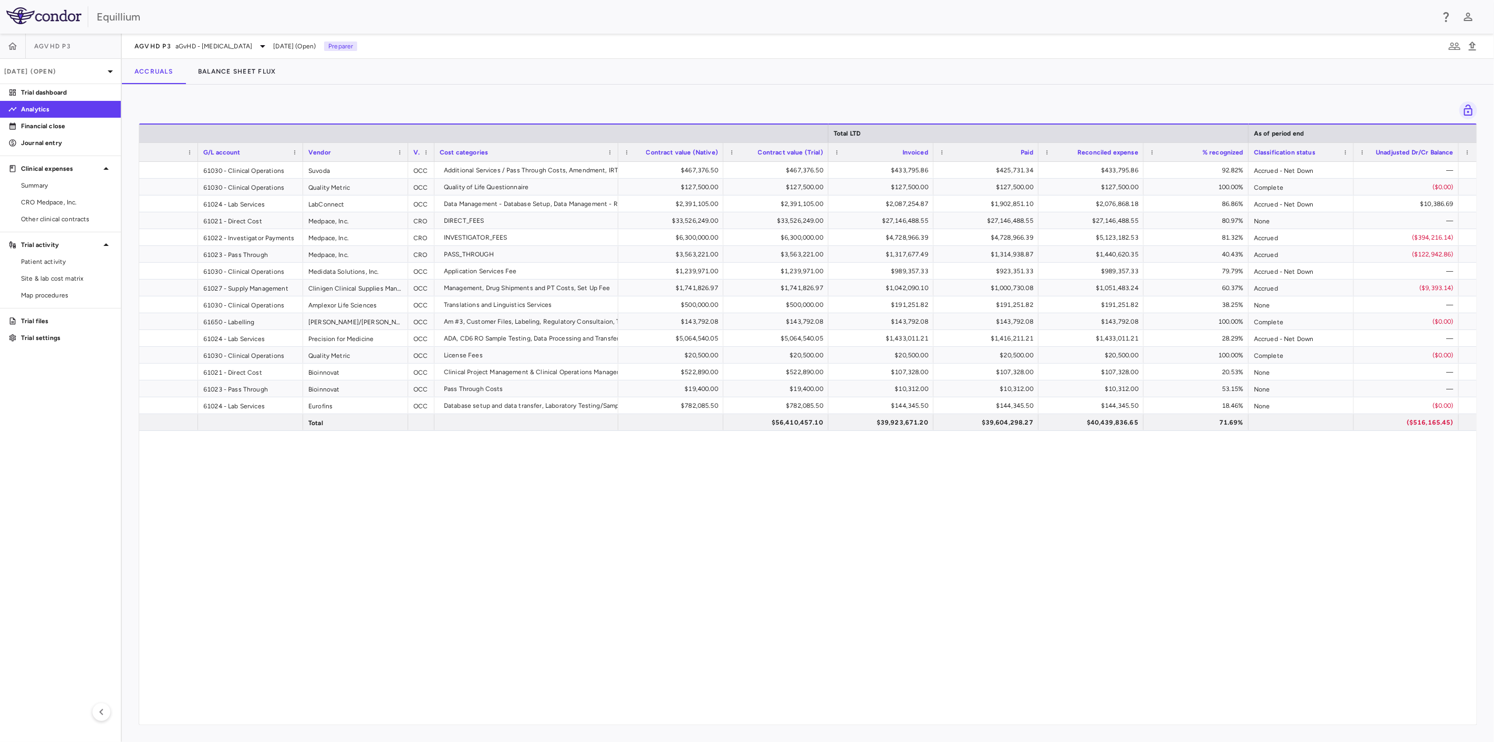
scroll to position [0, 93]
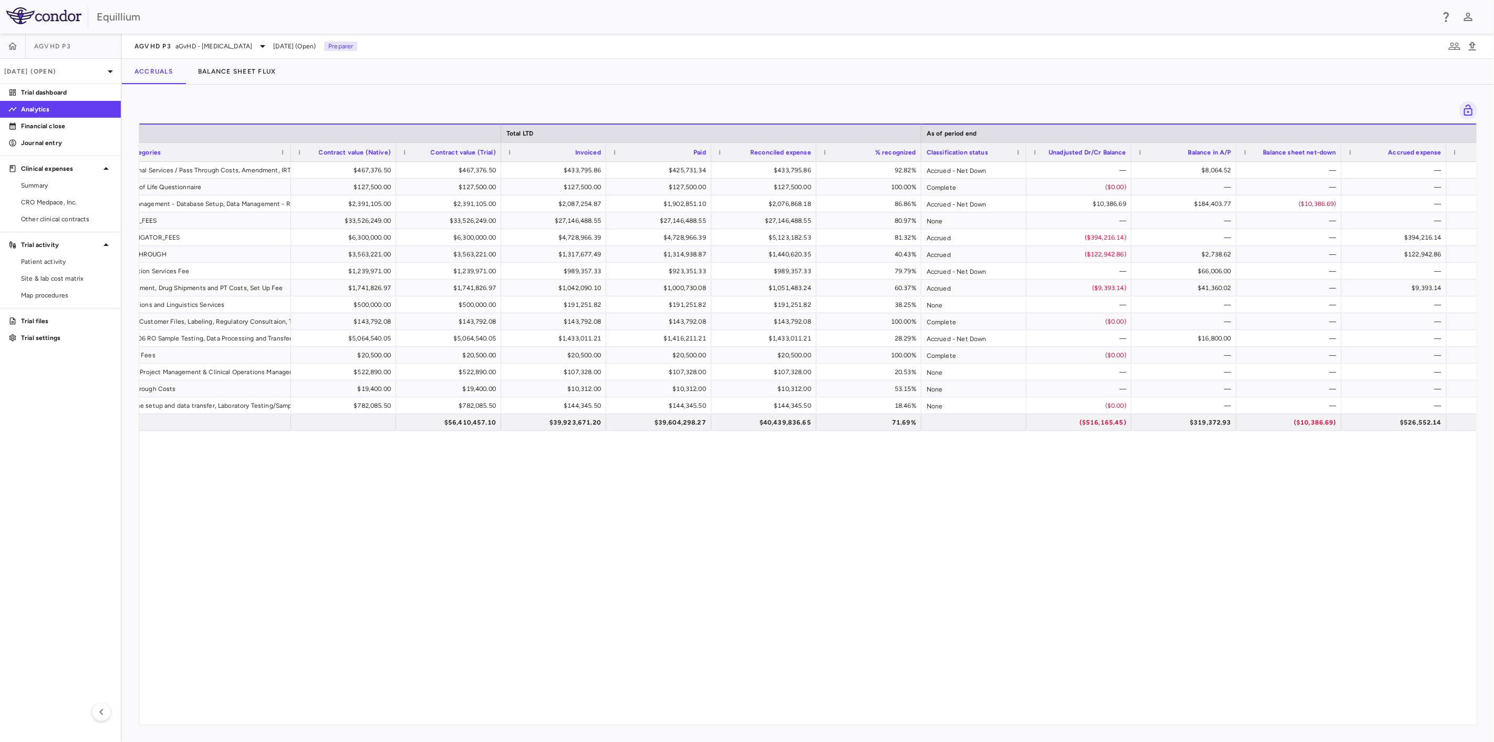
click at [1089, 715] on div "Suvoda OCC Additional Services / Pass Through Costs, Amendment, IRT Maintenance…" at bounding box center [807, 439] width 1337 height 554
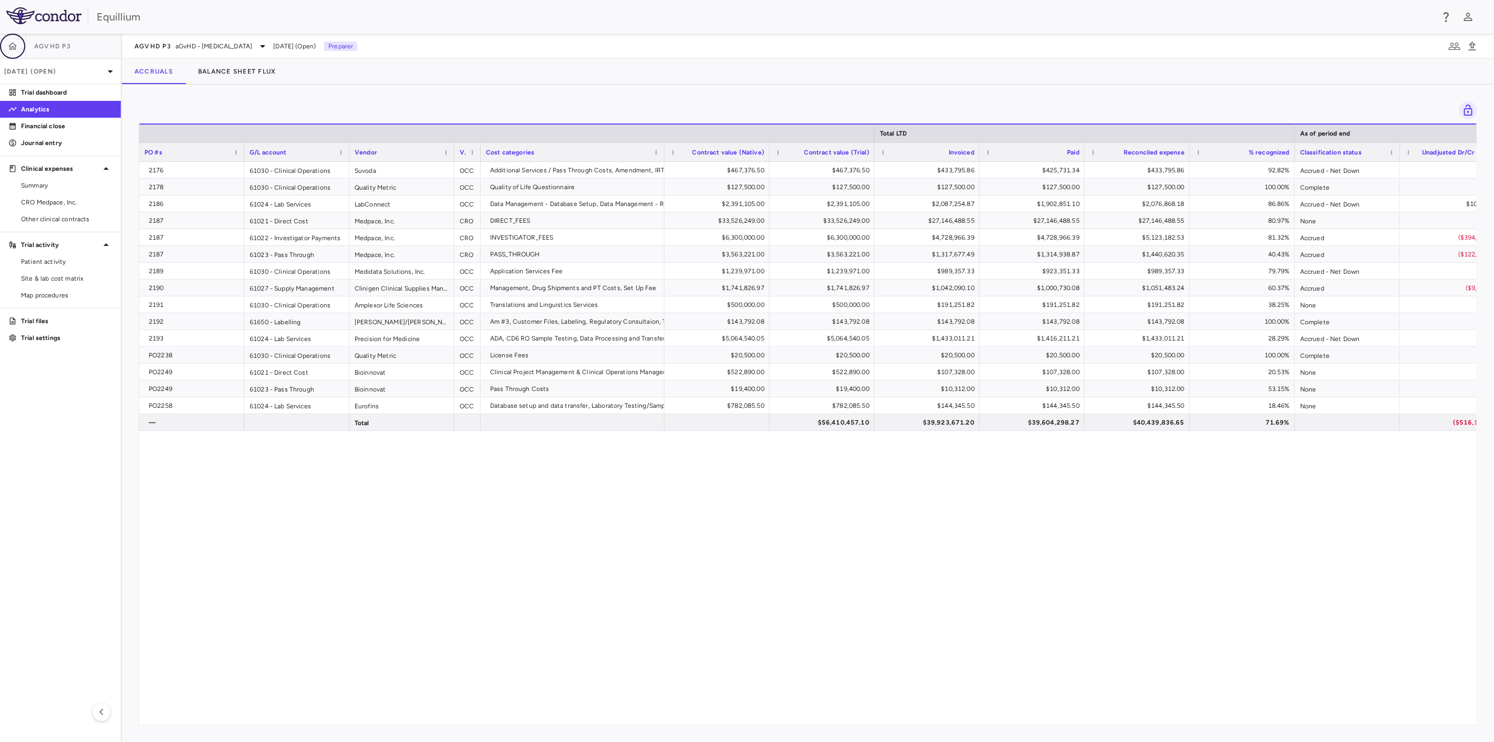
click at [17, 45] on icon "button" at bounding box center [12, 46] width 11 height 11
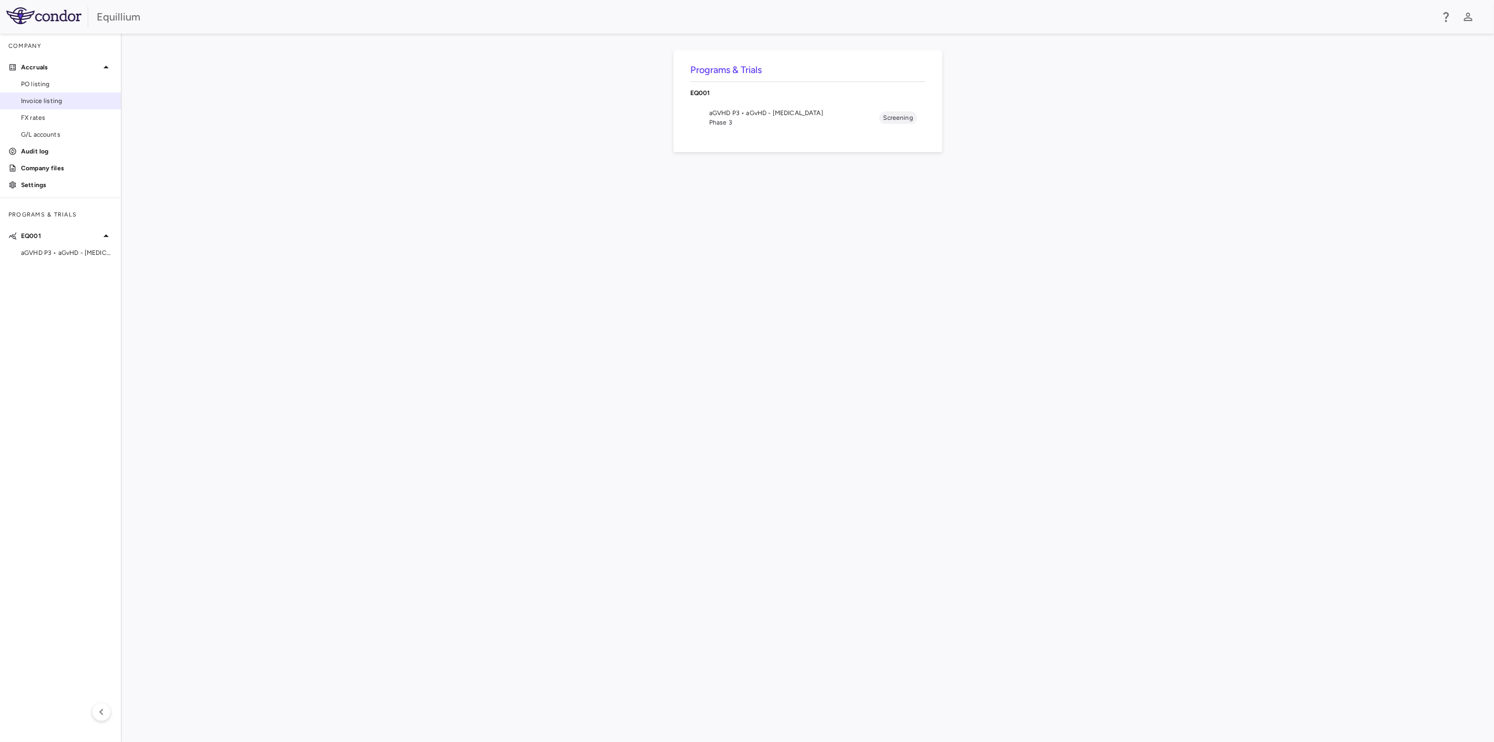
click at [37, 107] on link "Invoice listing" at bounding box center [60, 101] width 121 height 16
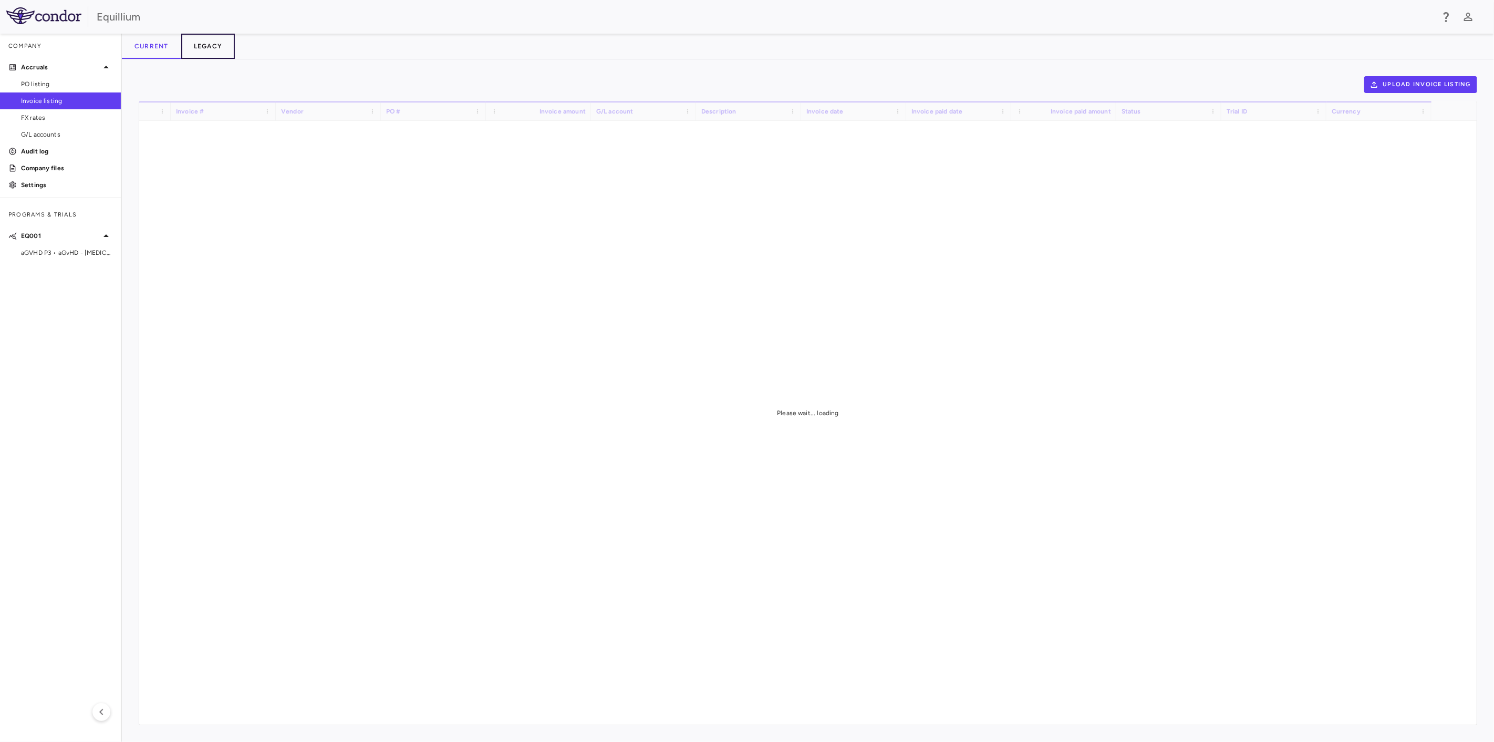
click at [223, 50] on button "Legacy" at bounding box center [208, 46] width 54 height 25
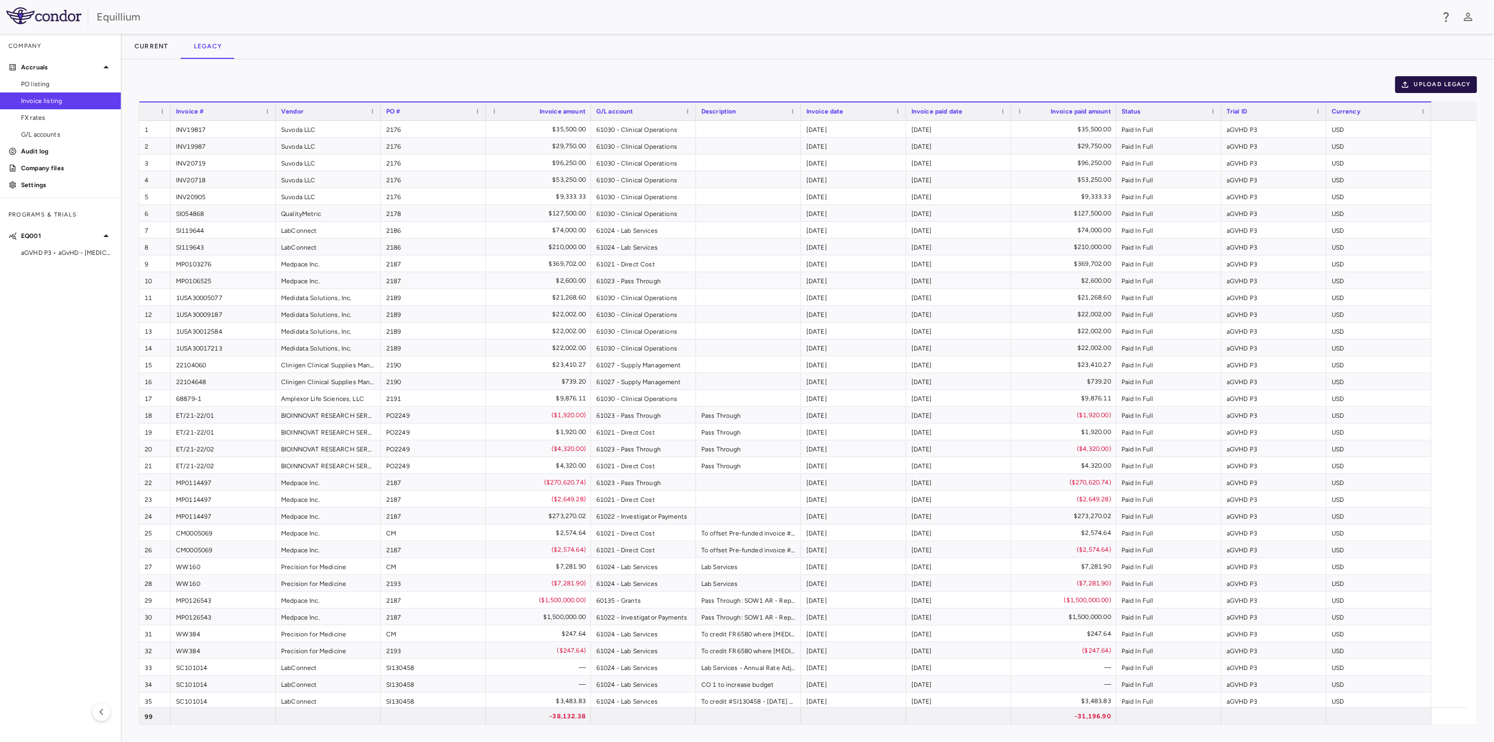
click at [1415, 77] on button "Upload legacy" at bounding box center [1436, 84] width 82 height 17
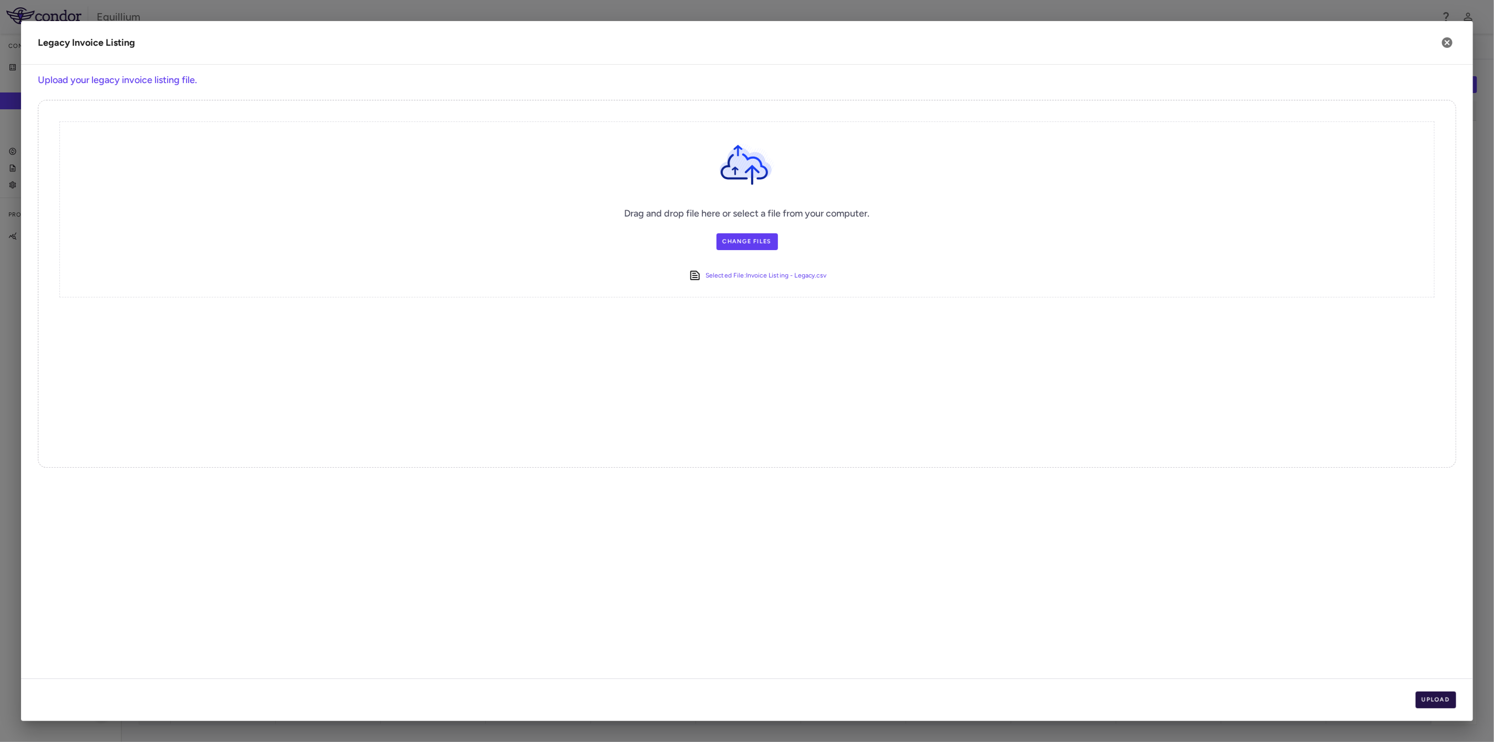
click at [1443, 700] on button "Upload" at bounding box center [1435, 699] width 41 height 17
click at [1443, 700] on button "Next" at bounding box center [1439, 699] width 34 height 17
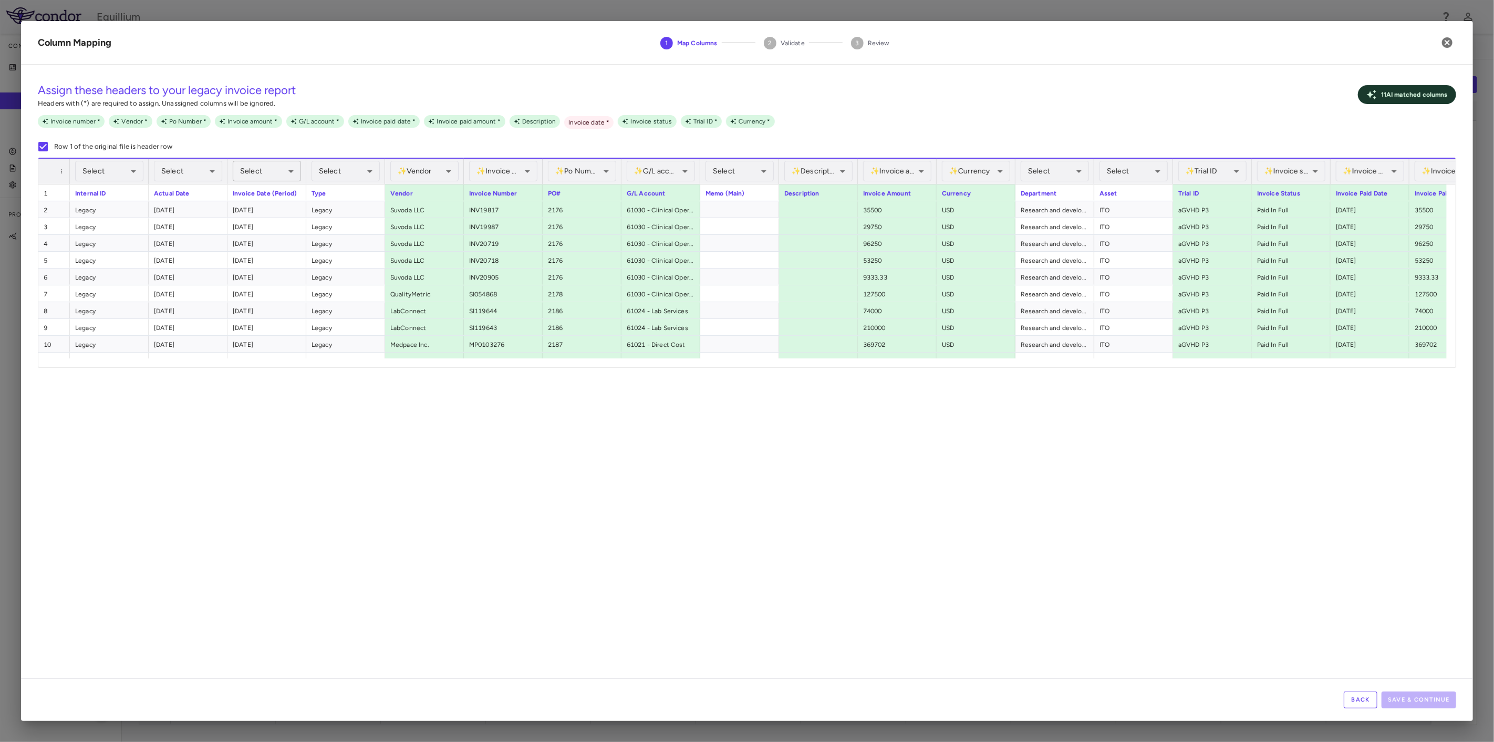
click at [263, 176] on body "Skip to sidebar Skip to main content Equillium Company Accruals PO listing Invo…" at bounding box center [747, 371] width 1494 height 742
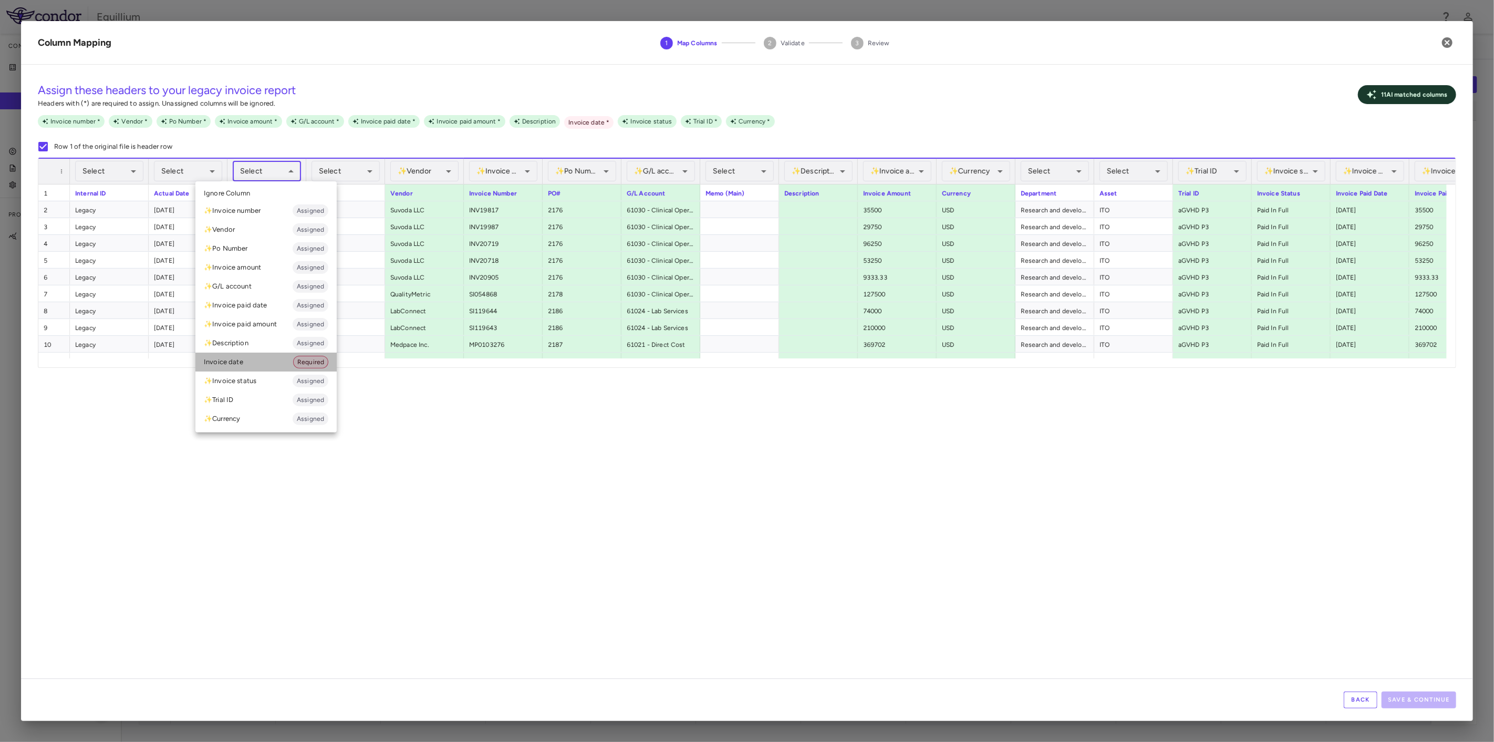
click at [261, 356] on li "Invoice date Required" at bounding box center [265, 361] width 141 height 19
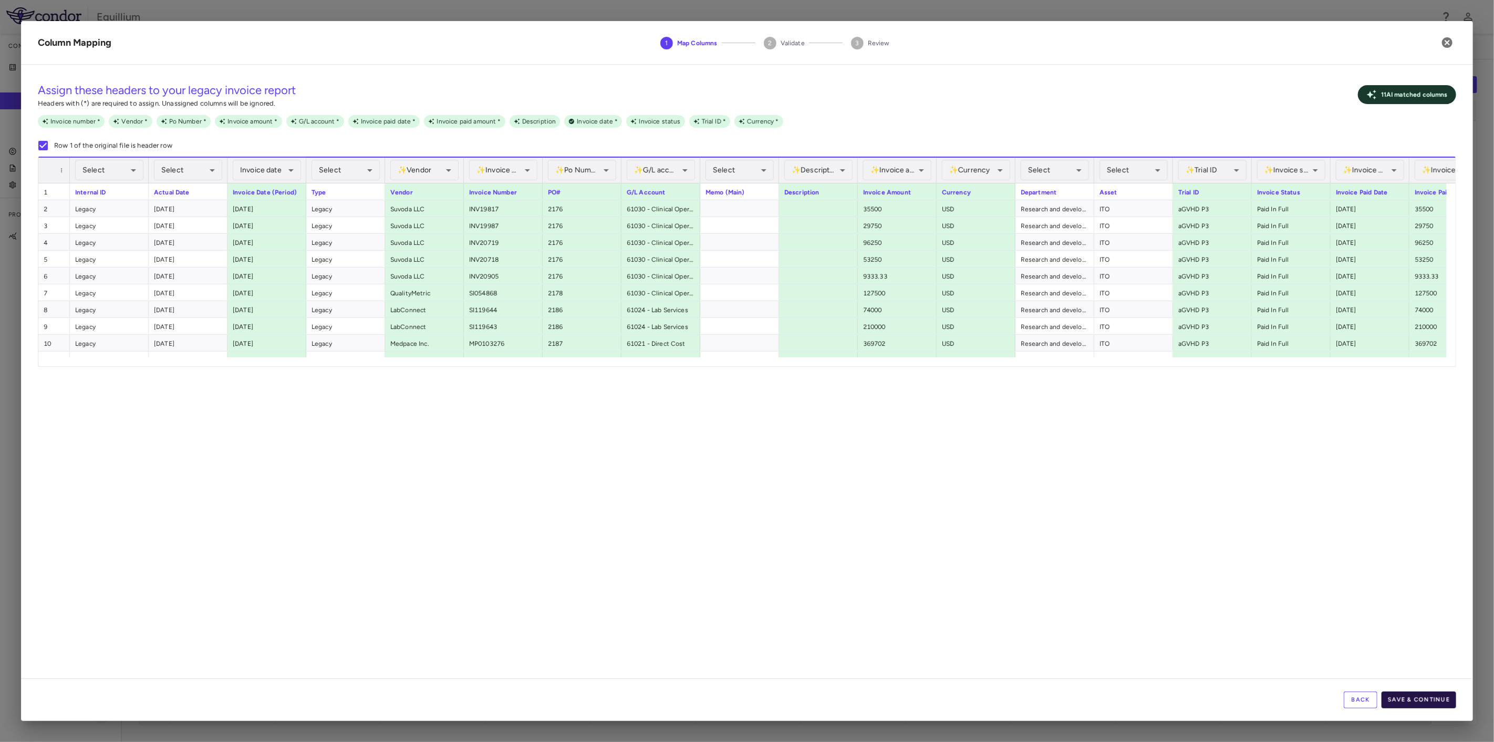
click at [1435, 697] on button "Save & Continue" at bounding box center [1418, 699] width 75 height 17
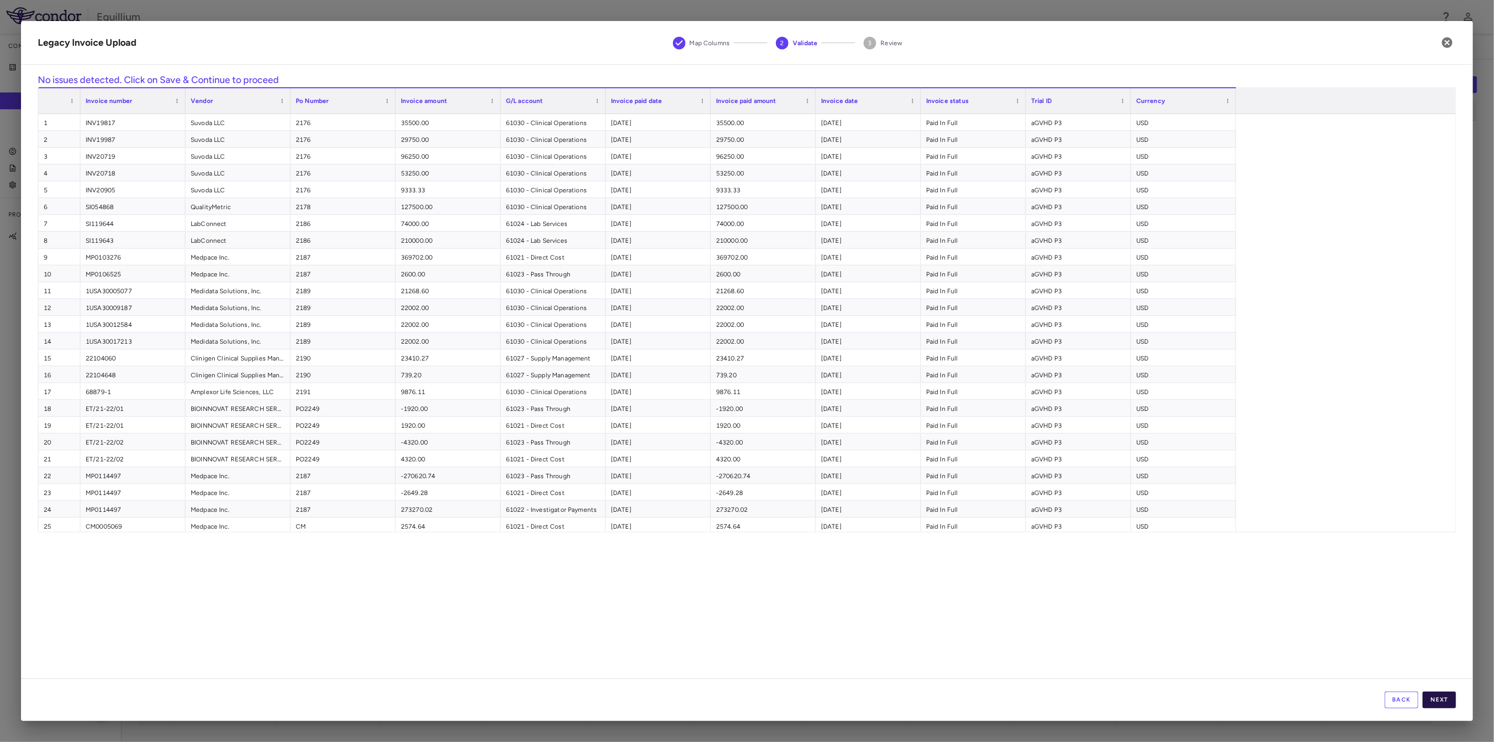
click at [1444, 695] on button "Next" at bounding box center [1439, 699] width 34 height 17
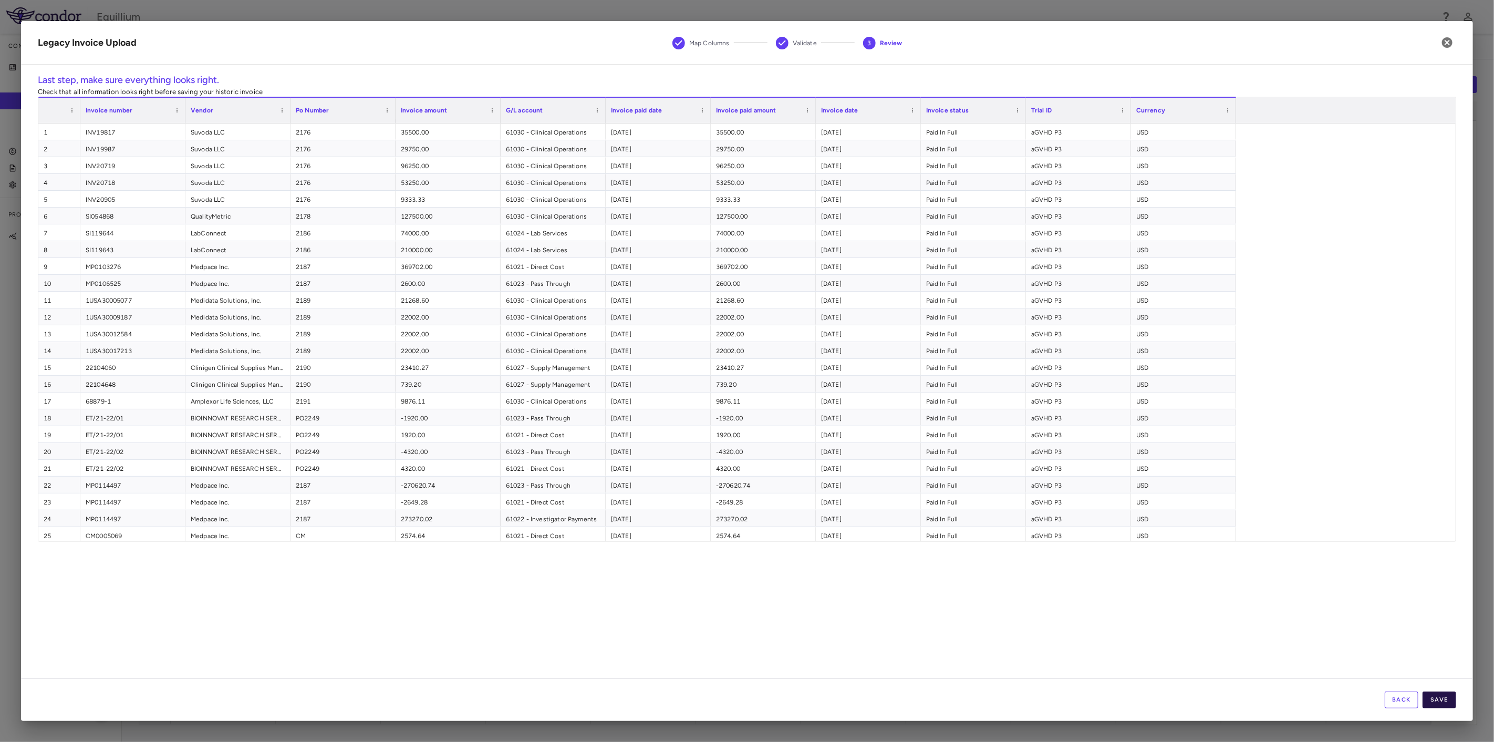
click at [1446, 695] on button "Save" at bounding box center [1439, 699] width 34 height 17
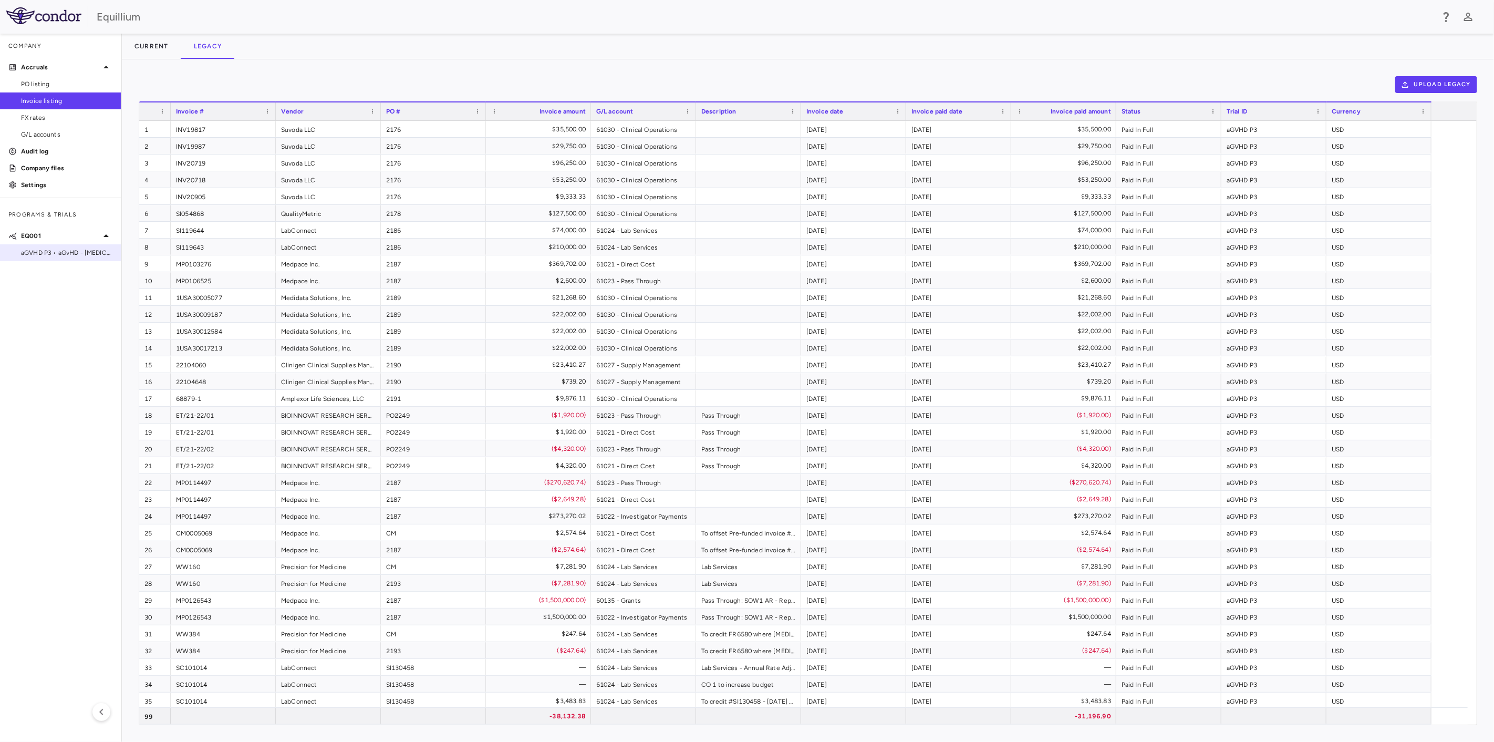
click at [75, 253] on span "aGVHD P3 • aGvHD - Acute Graft Versus Host Disease" at bounding box center [66, 252] width 91 height 9
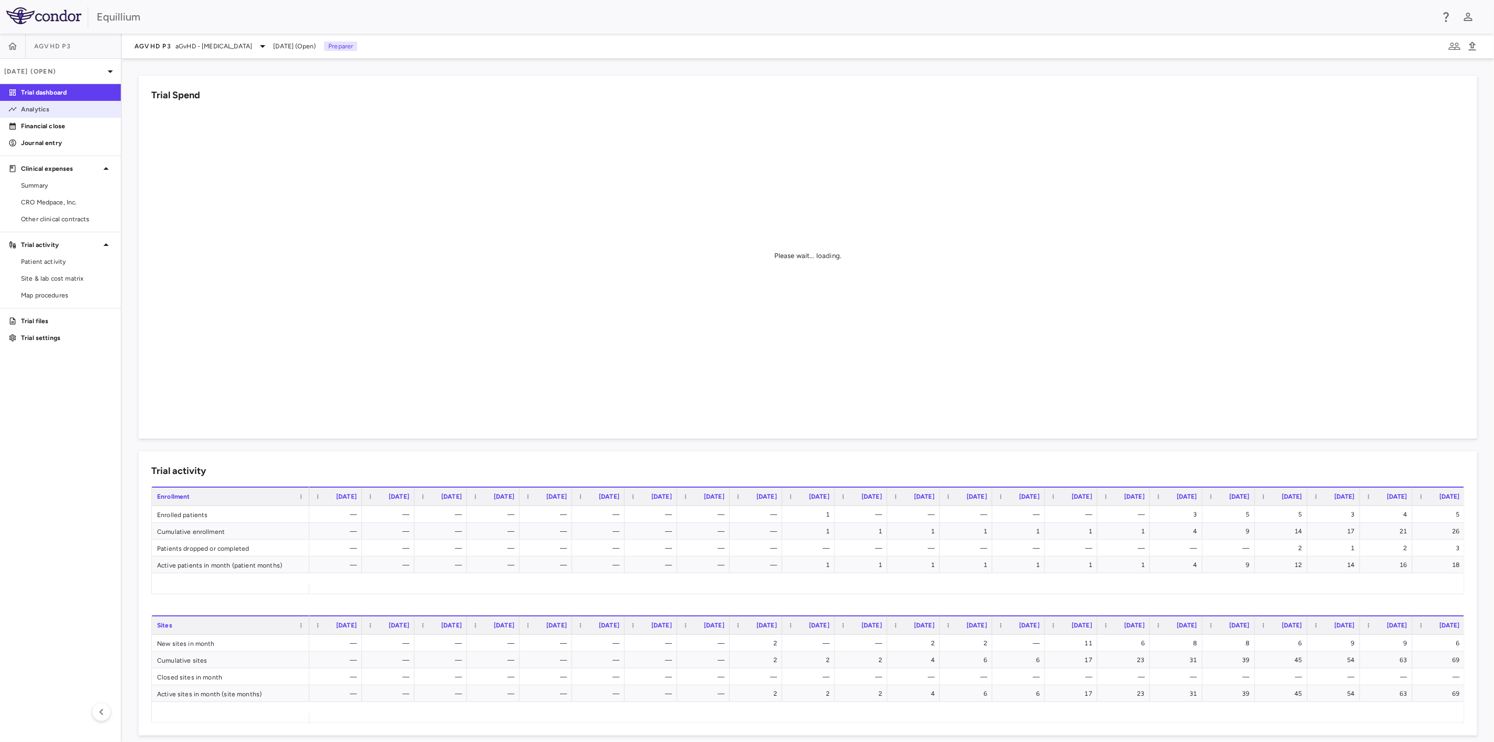
click at [59, 108] on p "Analytics" at bounding box center [66, 109] width 91 height 9
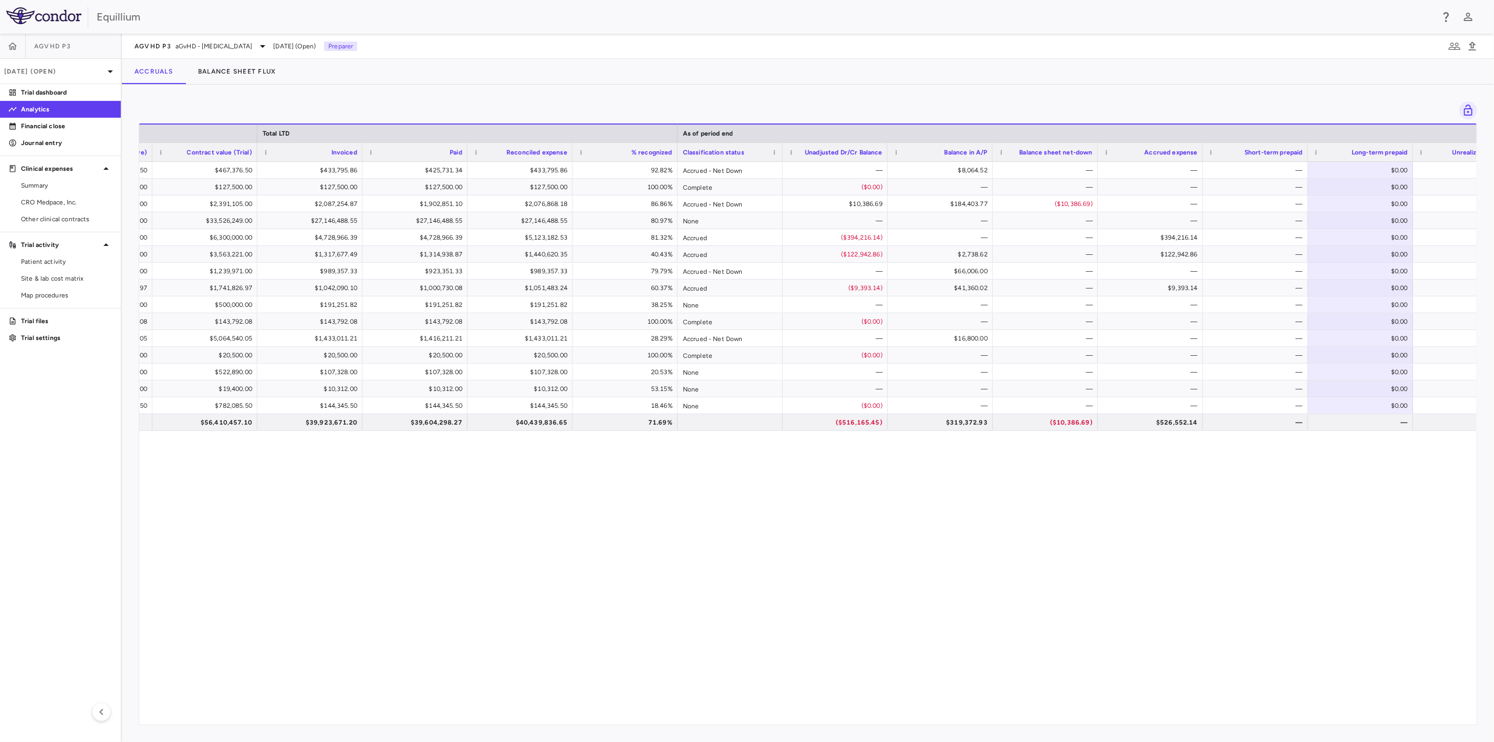
scroll to position [0, 590]
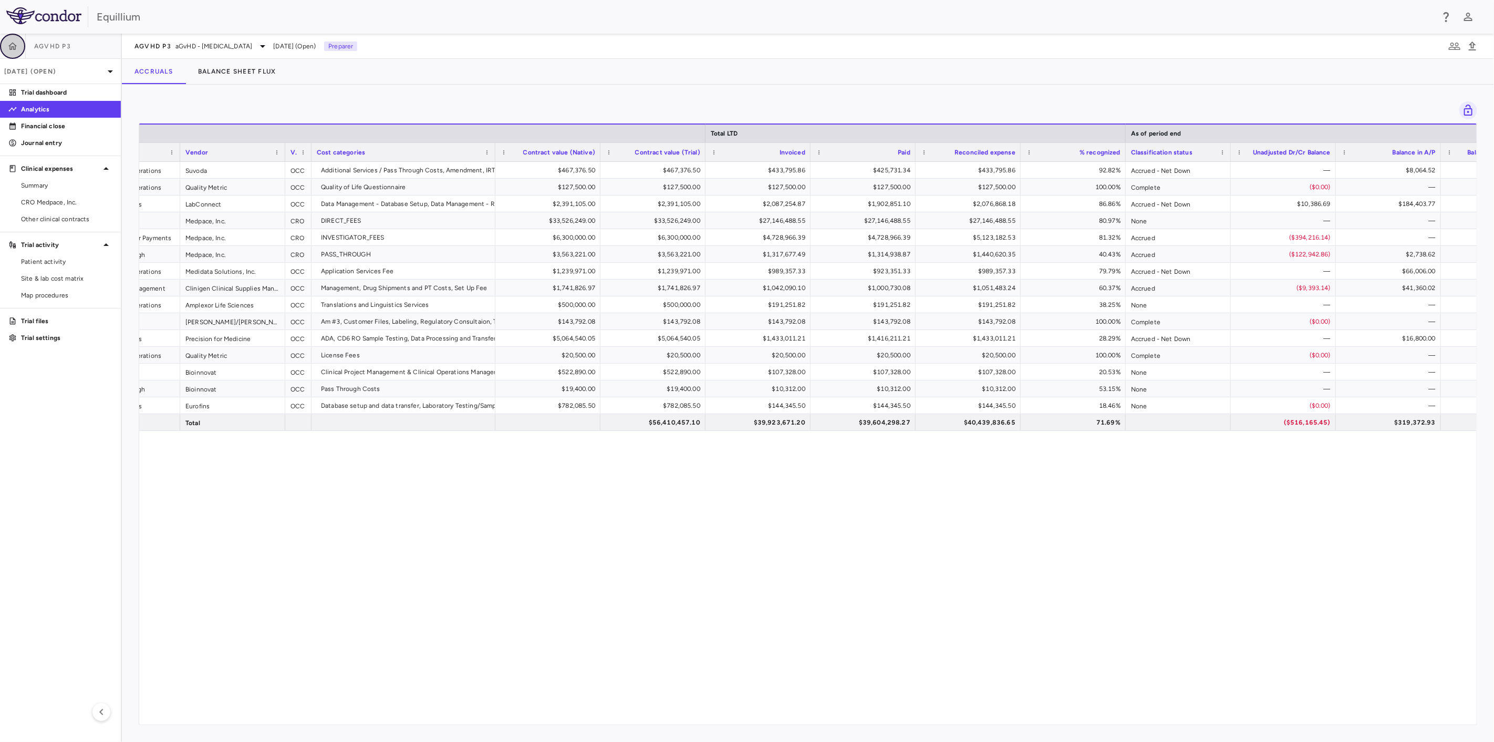
click at [14, 44] on icon "button" at bounding box center [12, 45] width 9 height 7
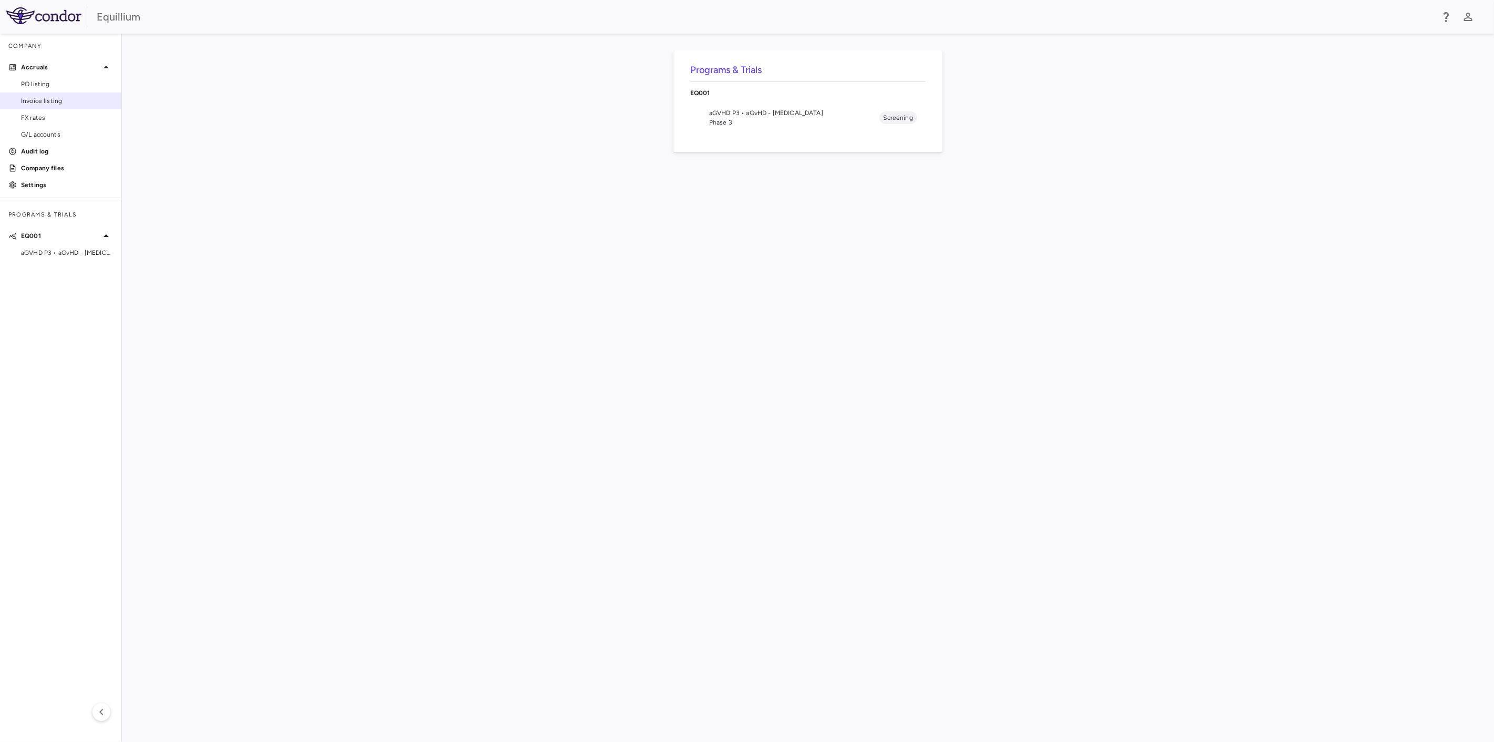
drag, startPoint x: 63, startPoint y: 105, endPoint x: 97, endPoint y: 102, distance: 34.2
click at [63, 104] on span "Invoice listing" at bounding box center [66, 100] width 91 height 9
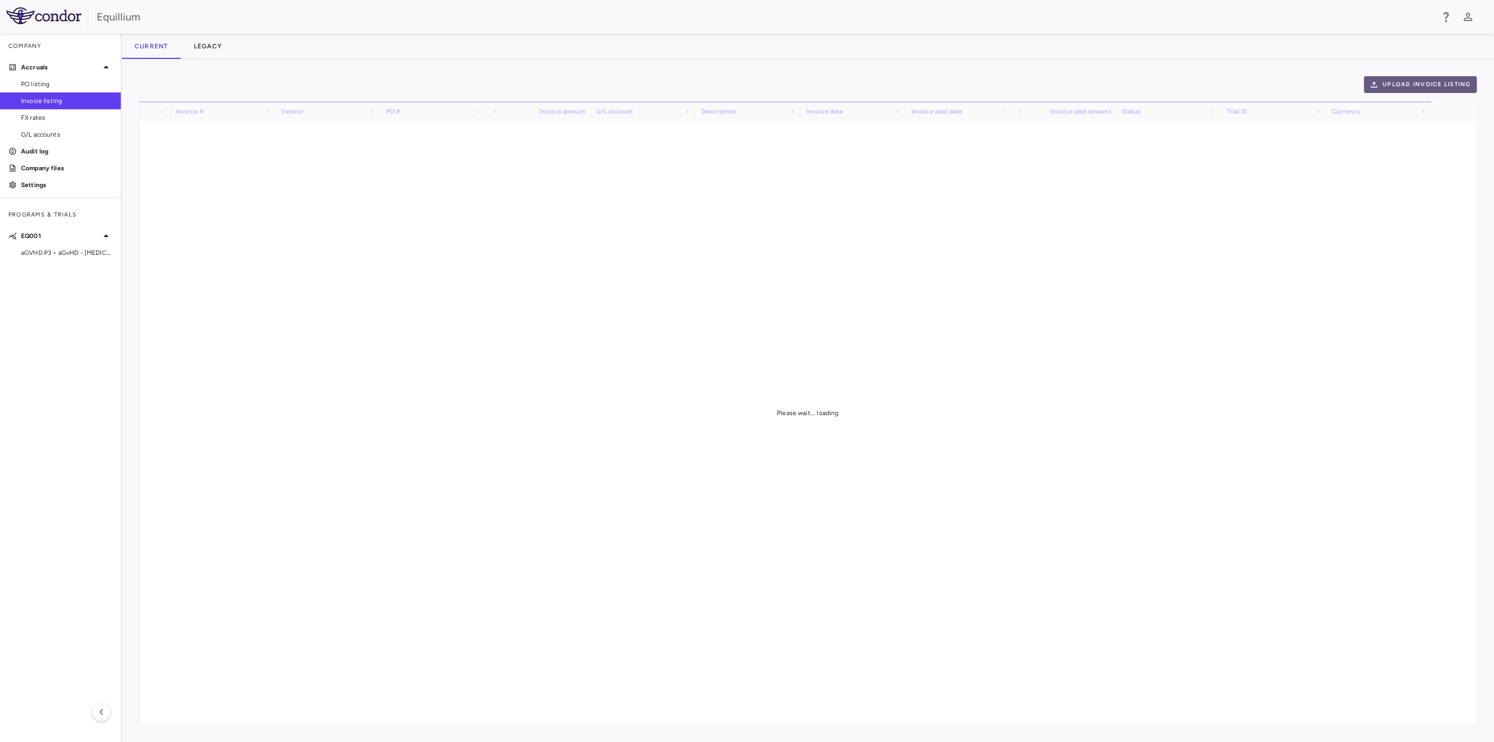
click at [1458, 82] on button "Upload invoice listing" at bounding box center [1420, 84] width 113 height 17
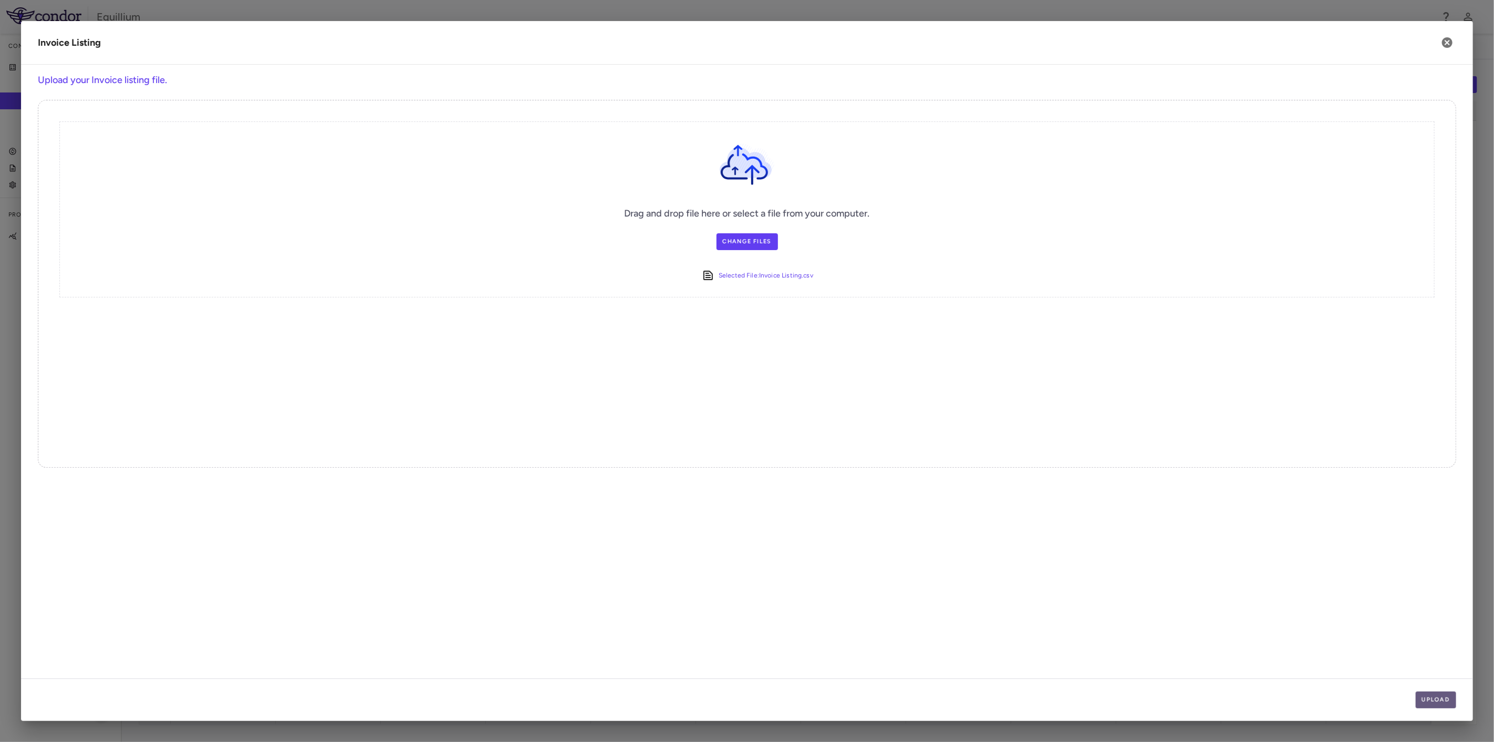
click at [1437, 697] on button "Upload" at bounding box center [1435, 699] width 41 height 17
click at [1439, 698] on button "Next" at bounding box center [1439, 699] width 34 height 17
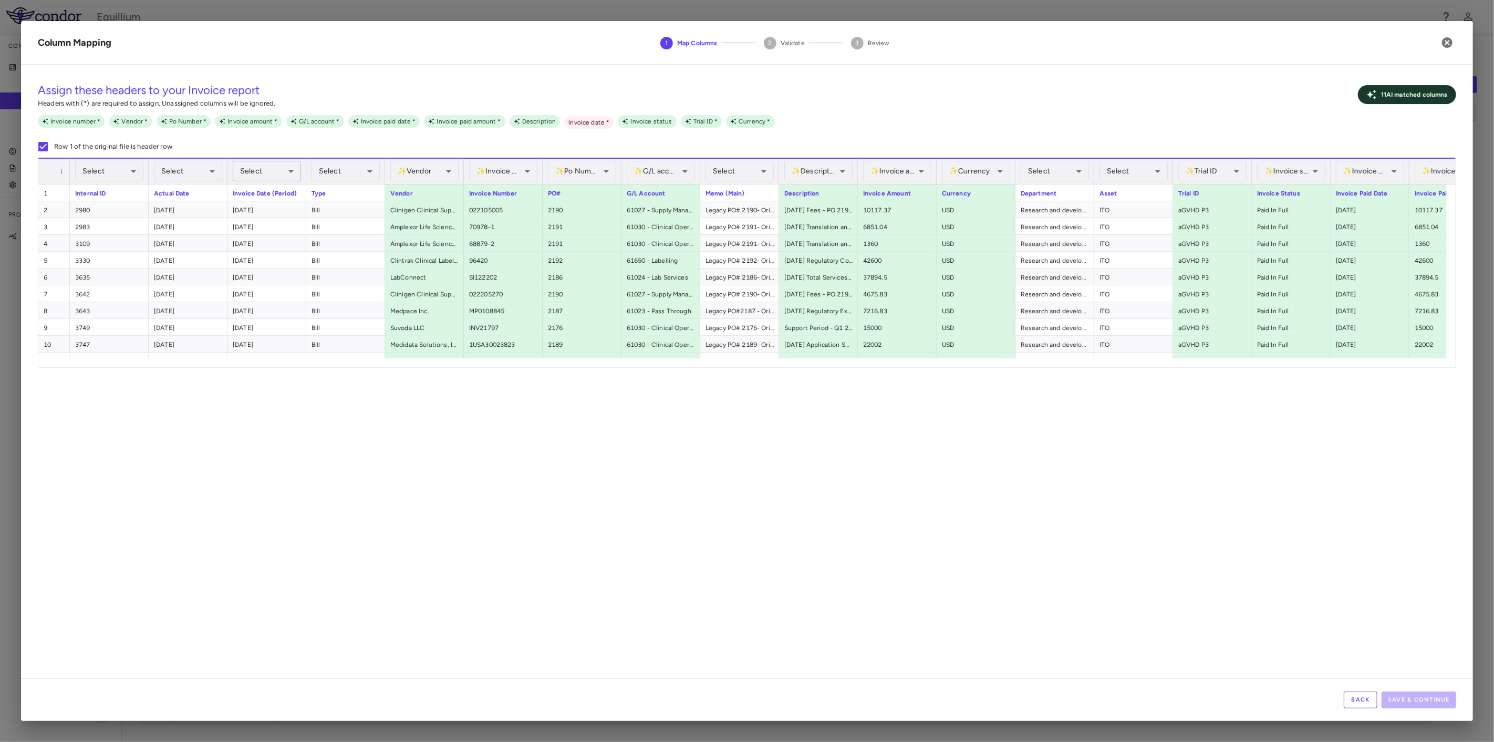
click at [259, 167] on body "Skip to sidebar Skip to main content Equillium Company Accruals PO listing Invo…" at bounding box center [747, 371] width 1494 height 742
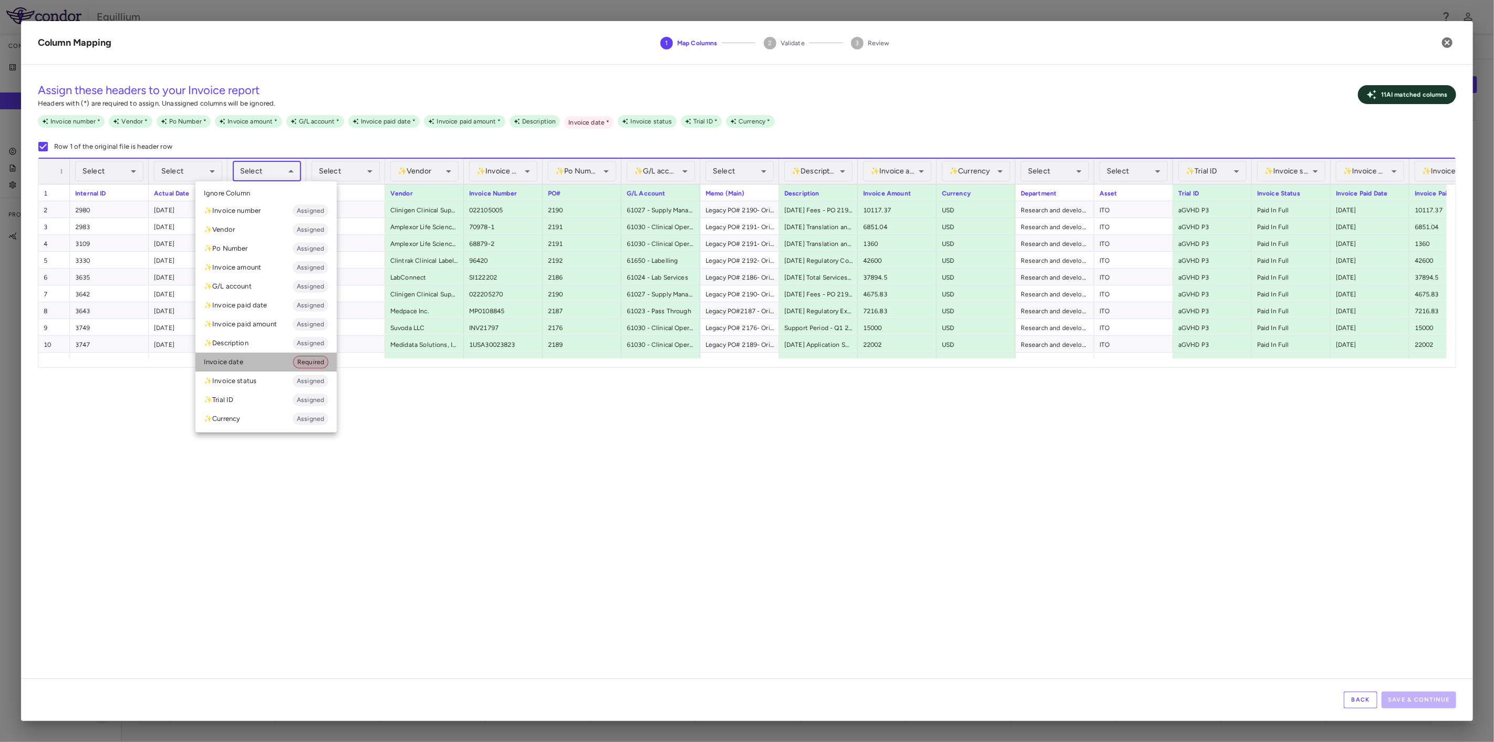
click at [280, 370] on li "Invoice date Required" at bounding box center [265, 361] width 141 height 19
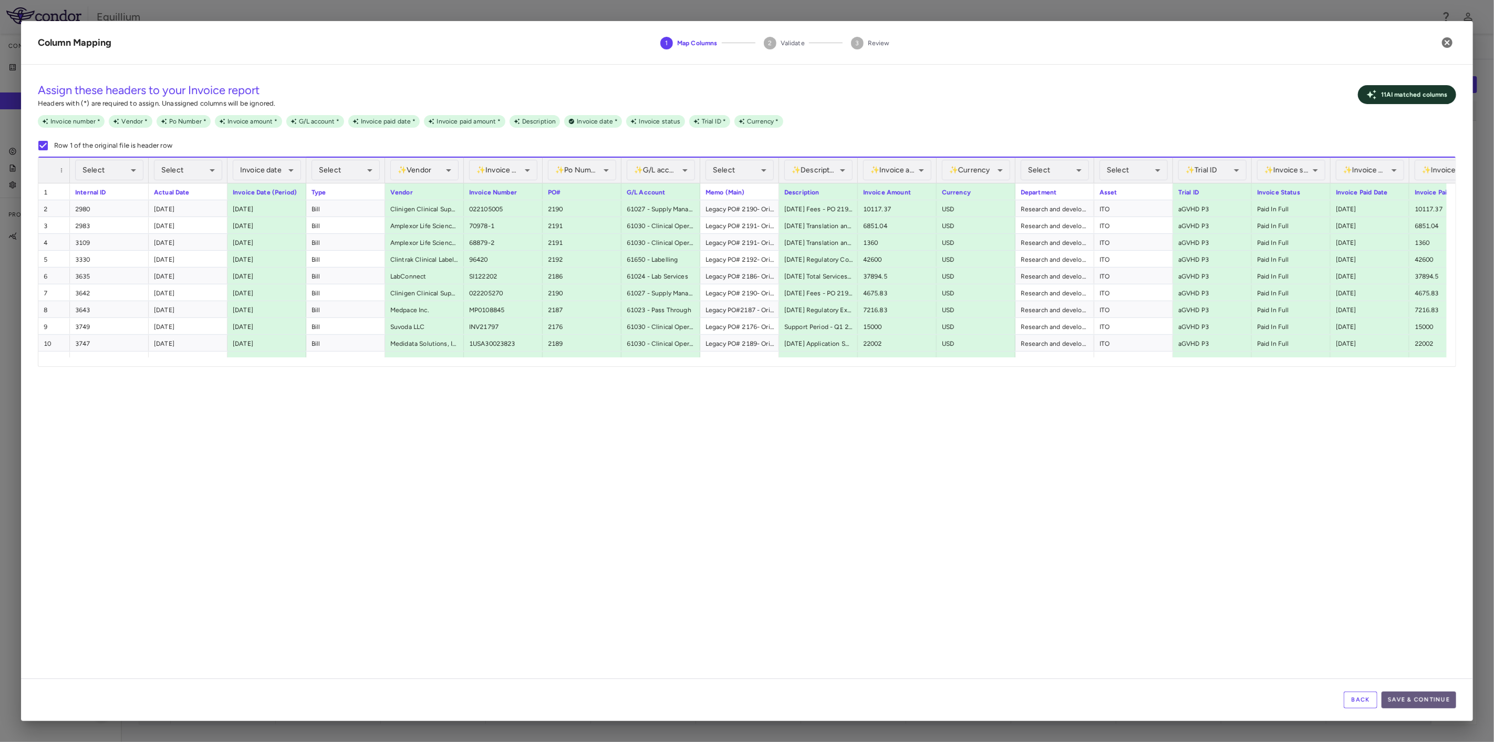
click at [1428, 698] on button "Save & Continue" at bounding box center [1418, 699] width 75 height 17
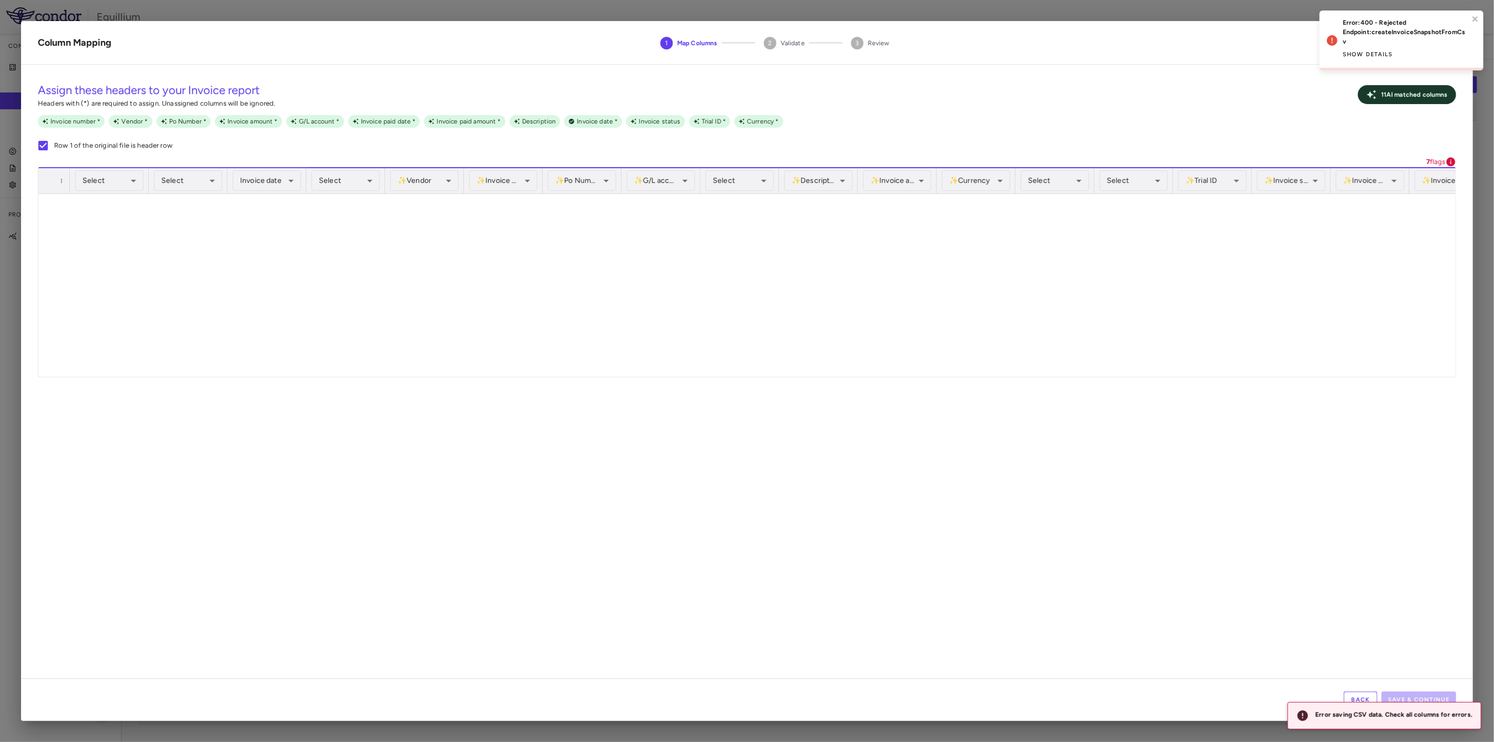
scroll to position [17942, 0]
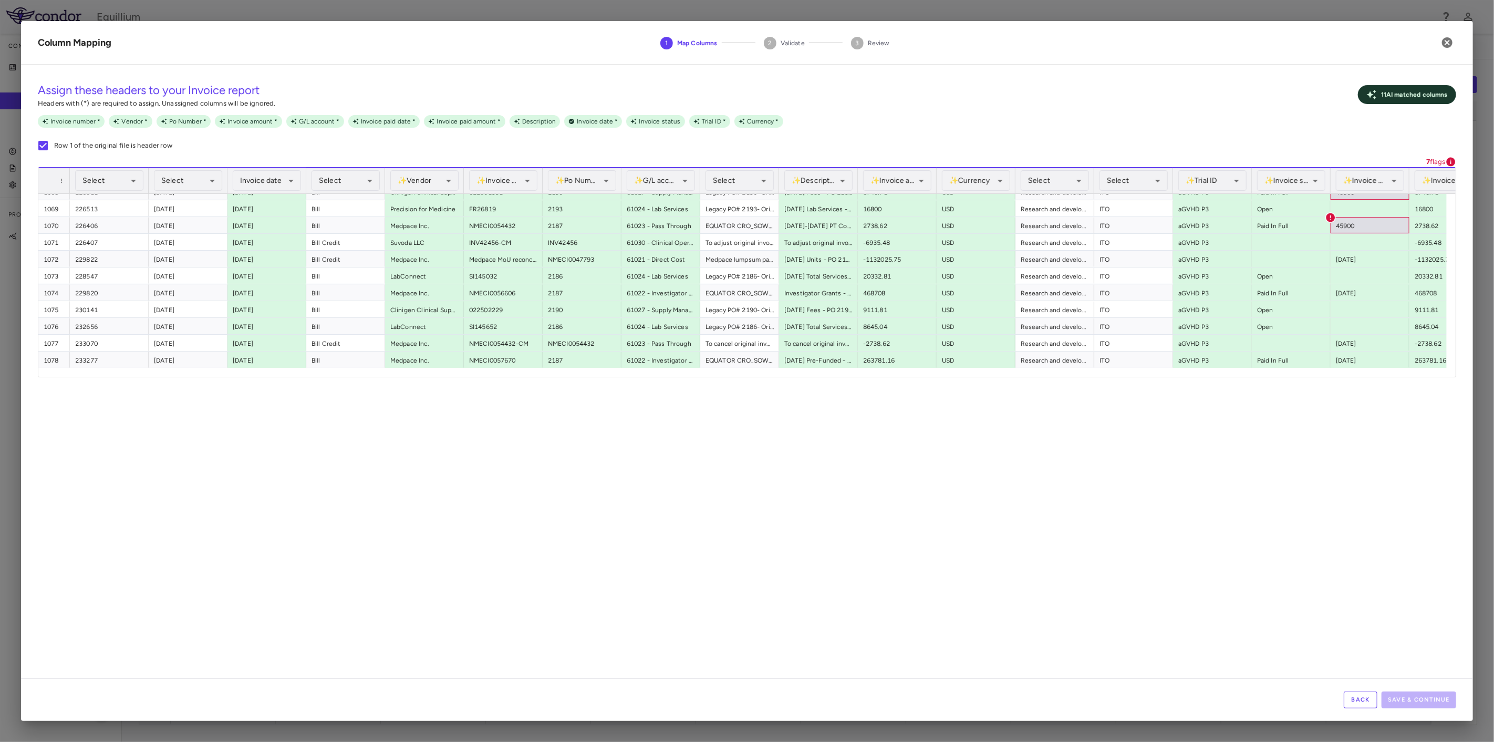
drag, startPoint x: 256, startPoint y: 510, endPoint x: 688, endPoint y: 620, distance: 445.4
click at [256, 510] on div "**********" at bounding box center [747, 375] width 1452 height 605
click at [1358, 702] on button "Back" at bounding box center [1360, 699] width 34 height 17
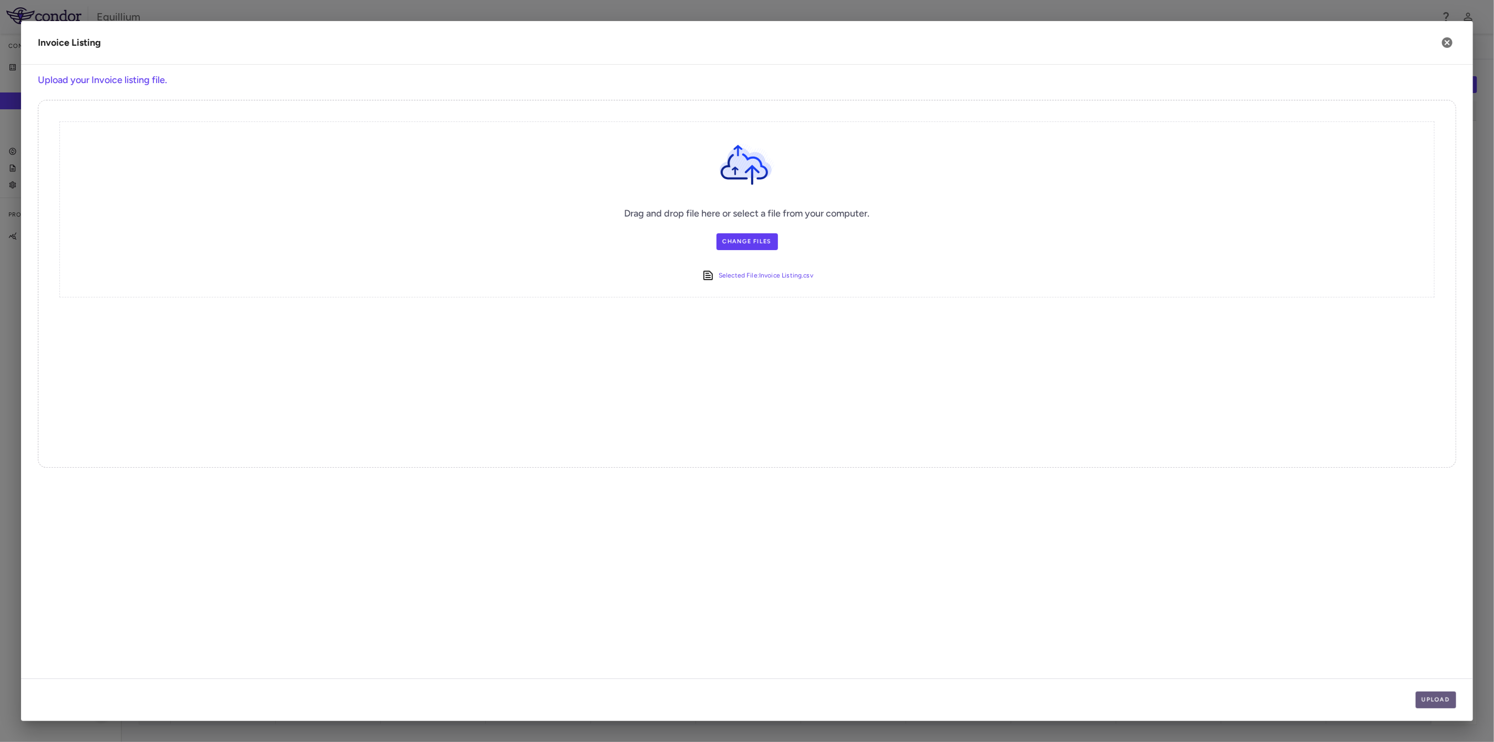
click at [1435, 700] on button "Upload" at bounding box center [1435, 699] width 41 height 17
click at [1435, 700] on button "Next" at bounding box center [1439, 699] width 34 height 17
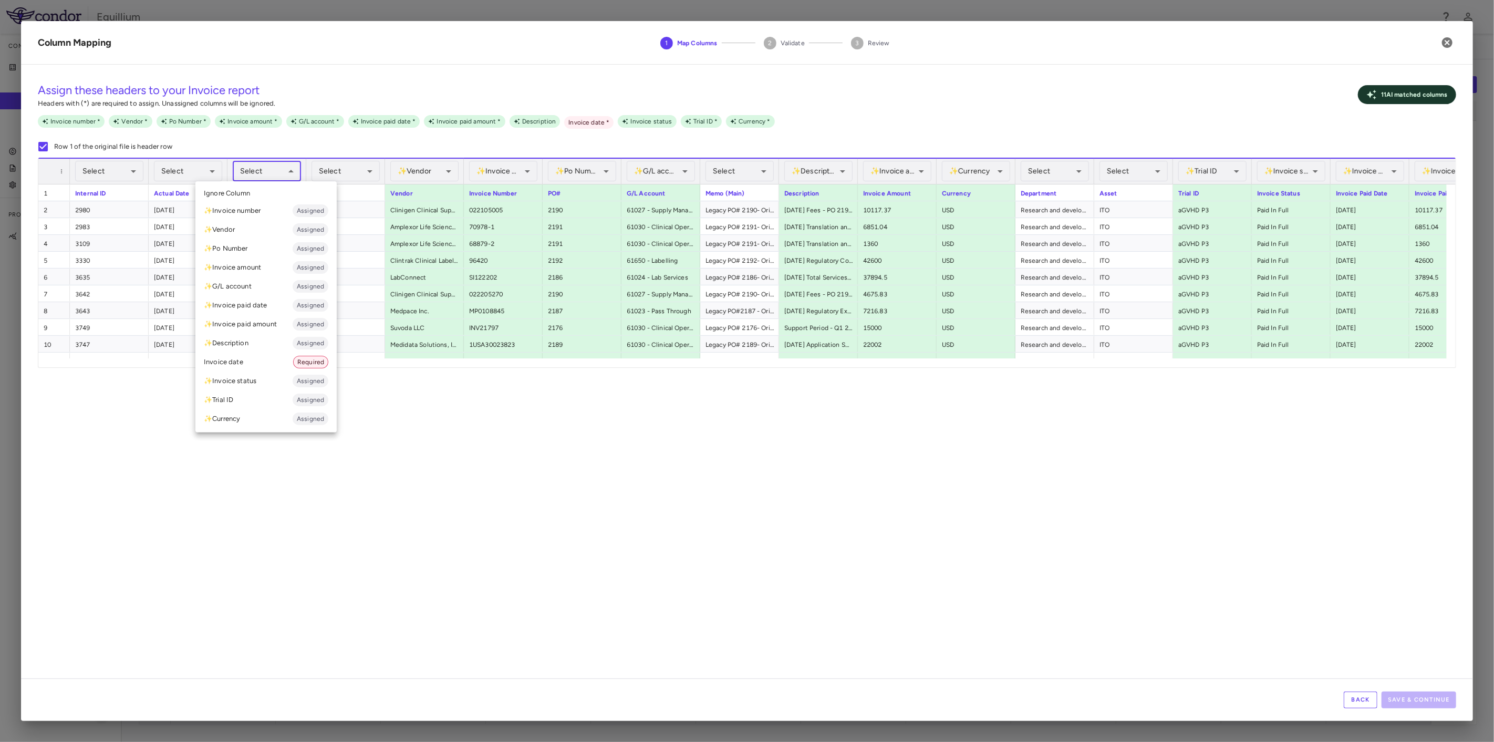
click at [272, 174] on body "Skip to sidebar Skip to main content Equillium Company Accruals PO listing Invo…" at bounding box center [747, 371] width 1494 height 742
click at [266, 353] on li "Invoice date Required" at bounding box center [265, 361] width 141 height 19
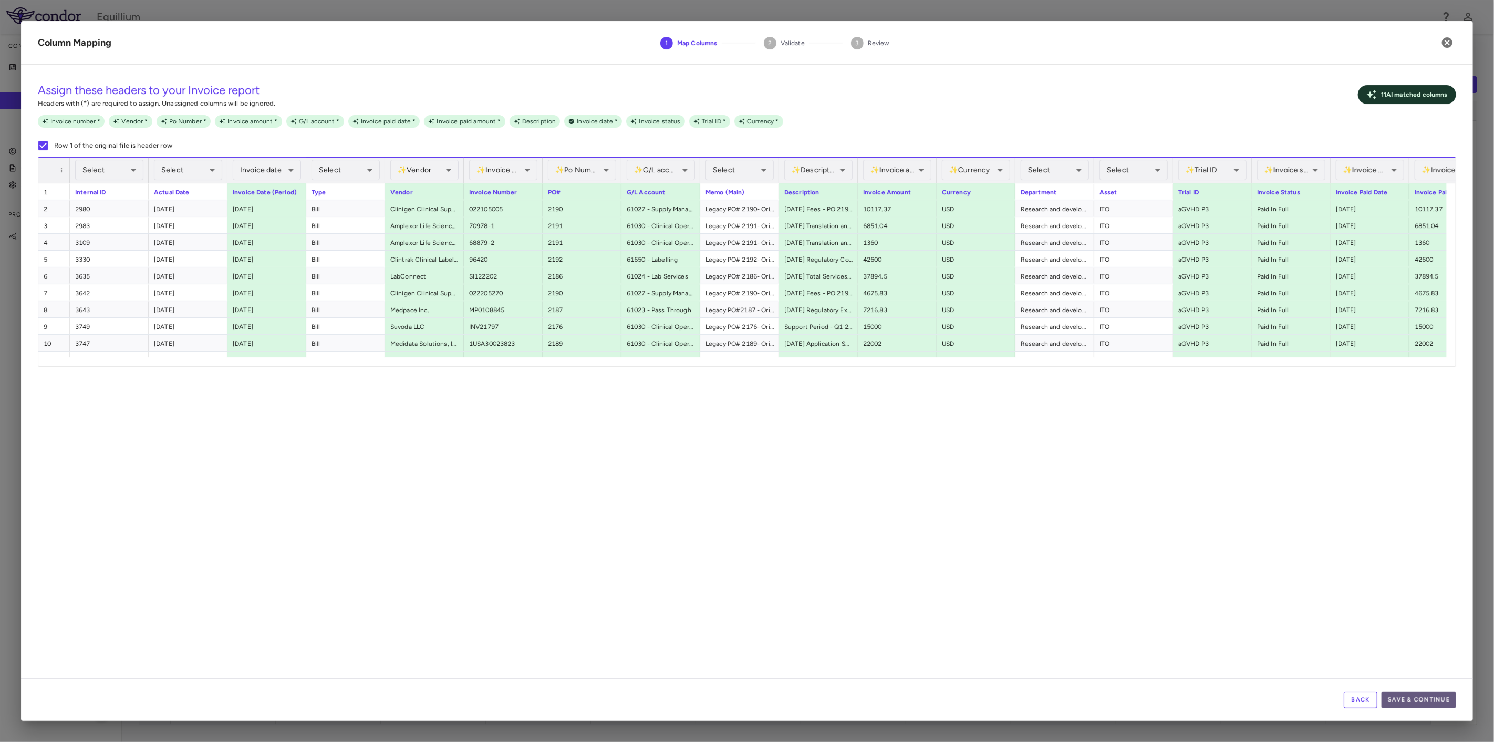
click at [1440, 698] on button "Save & Continue" at bounding box center [1418, 699] width 75 height 17
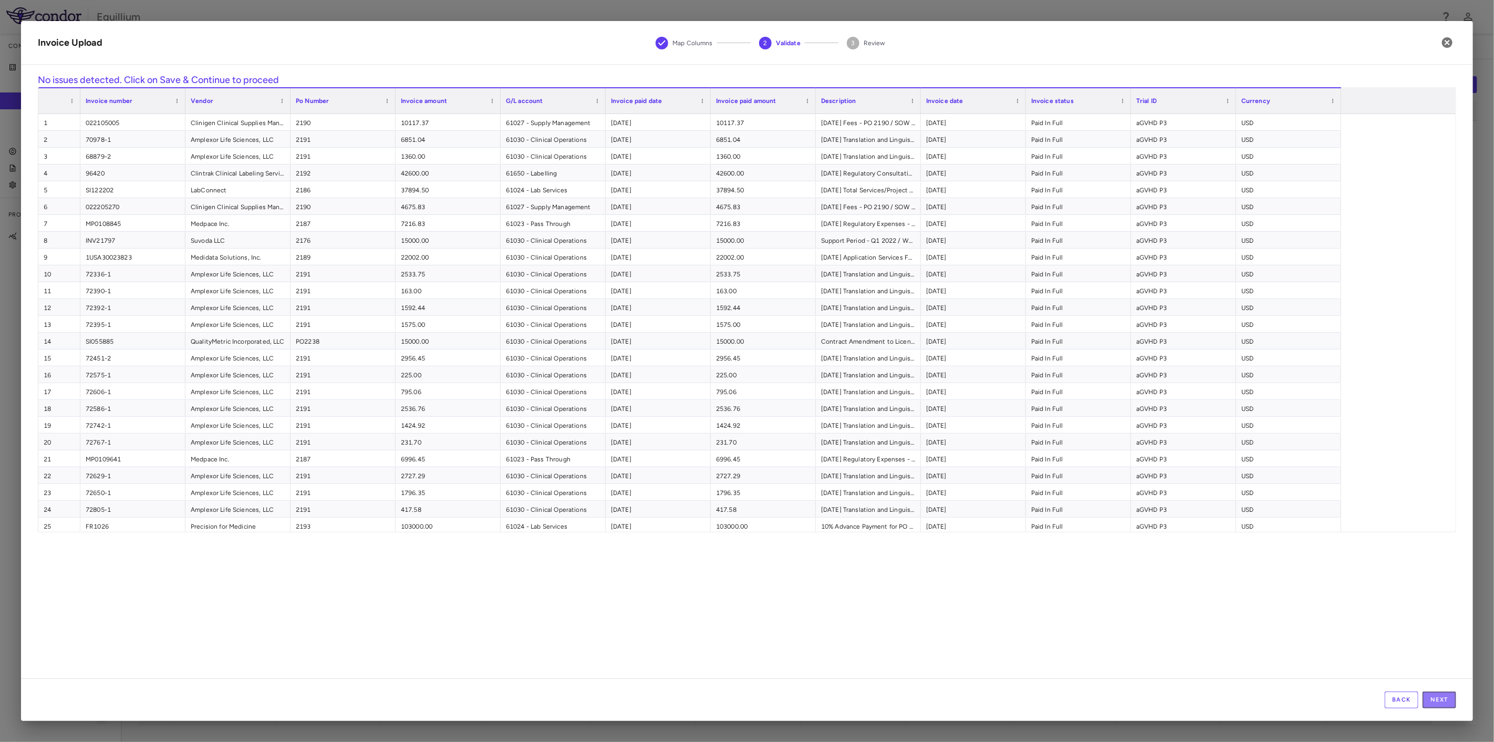
click at [1440, 698] on button "Next" at bounding box center [1439, 699] width 34 height 17
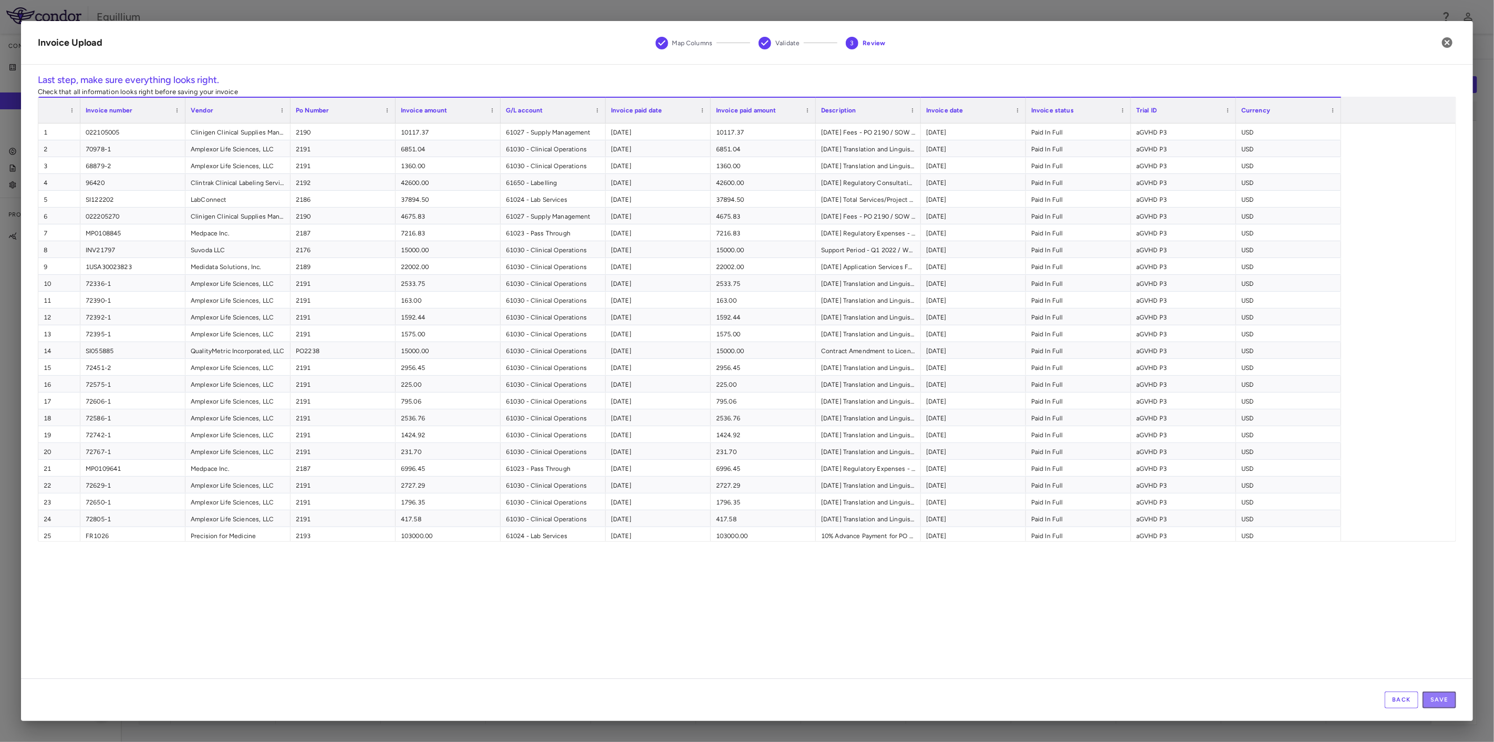
click at [1440, 698] on button "Save" at bounding box center [1439, 699] width 34 height 17
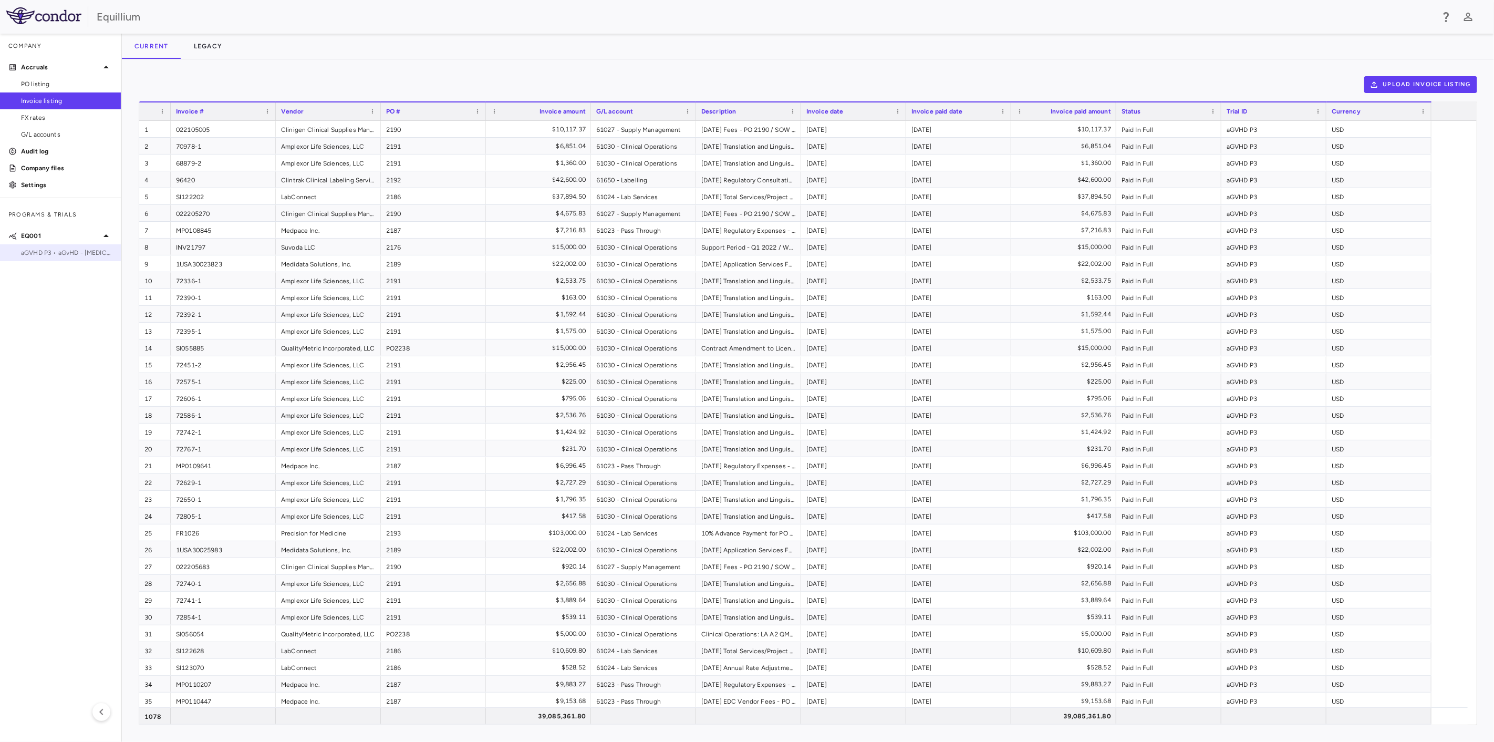
click at [58, 258] on div "aGVHD P3 • aGvHD - Acute Graft Versus Host Disease" at bounding box center [60, 253] width 121 height 16
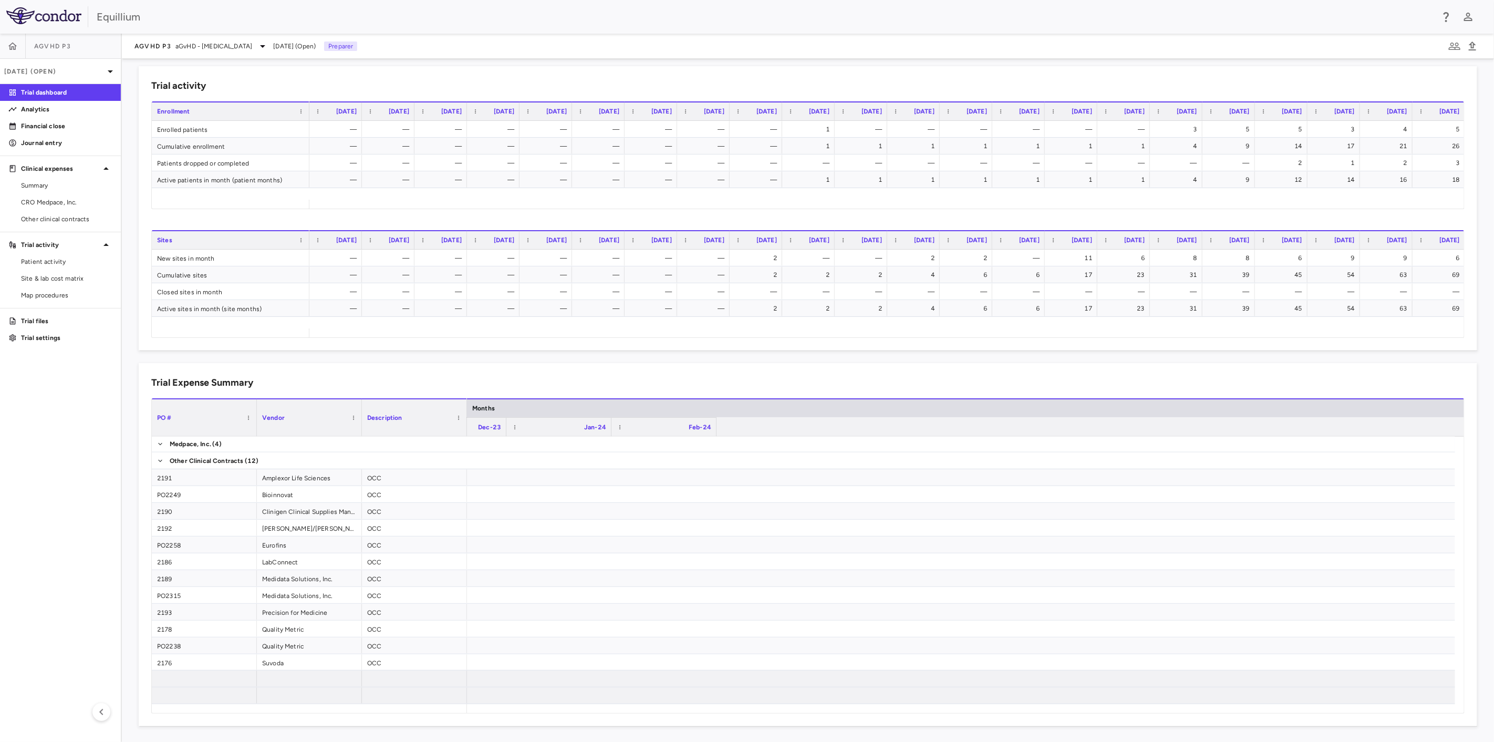
scroll to position [0, 3427]
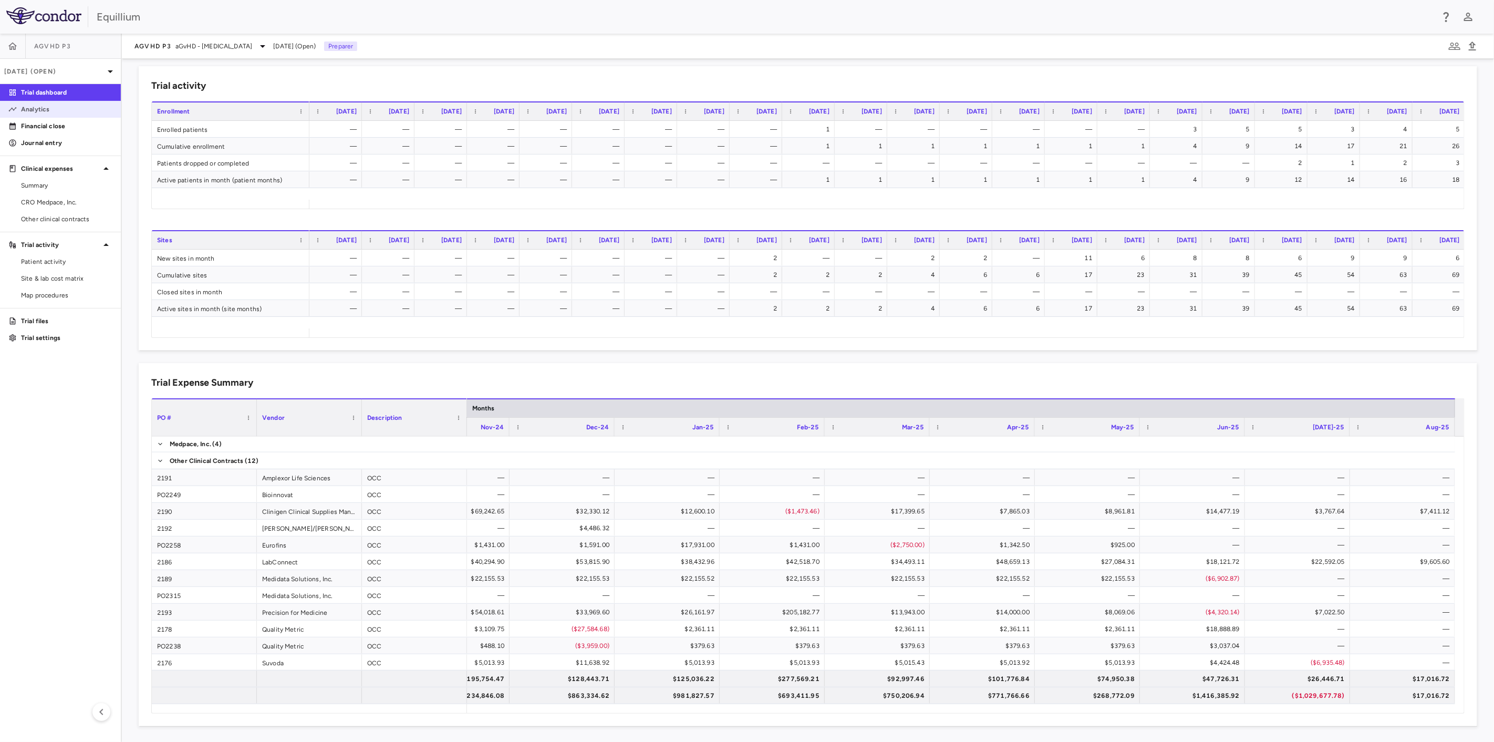
click at [29, 114] on link "Analytics" at bounding box center [60, 109] width 121 height 16
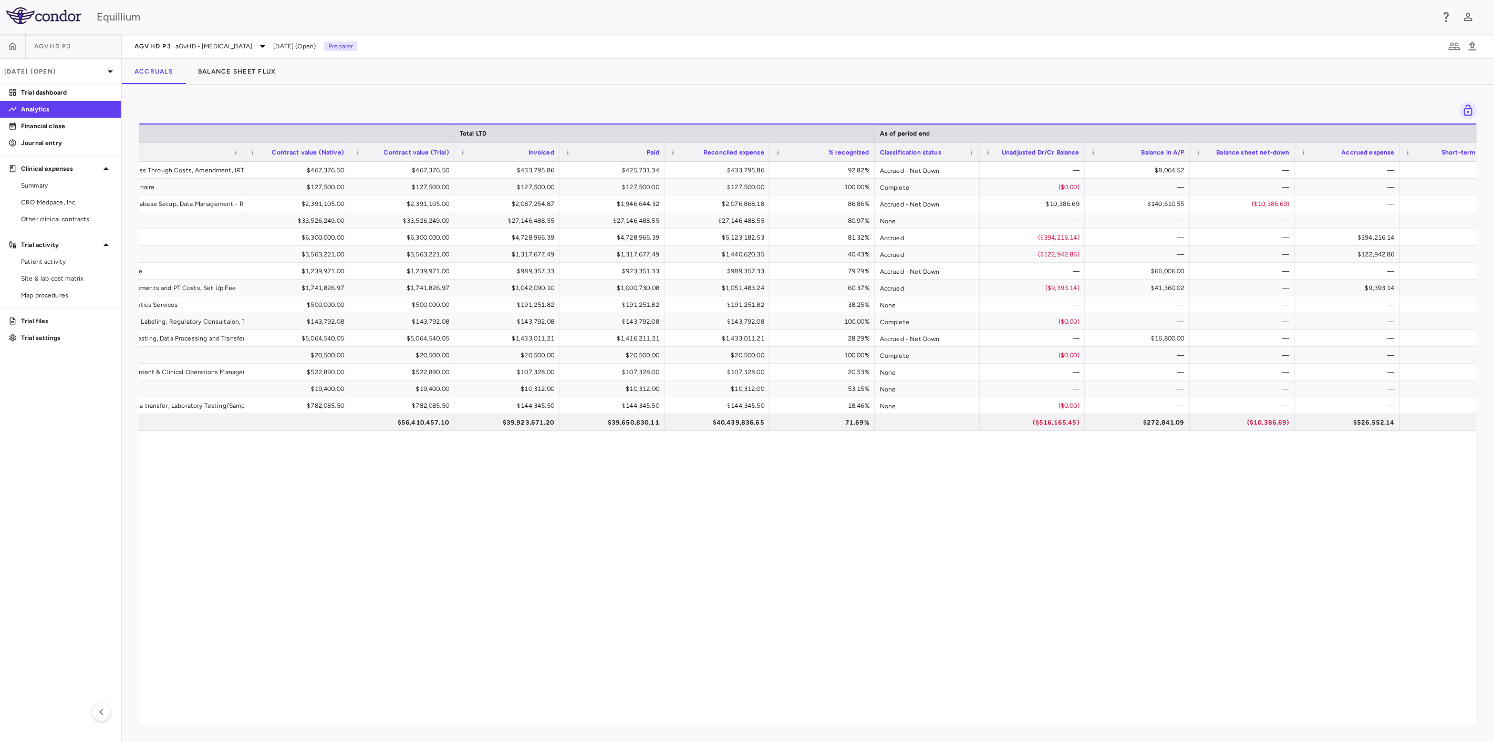
scroll to position [0, 469]
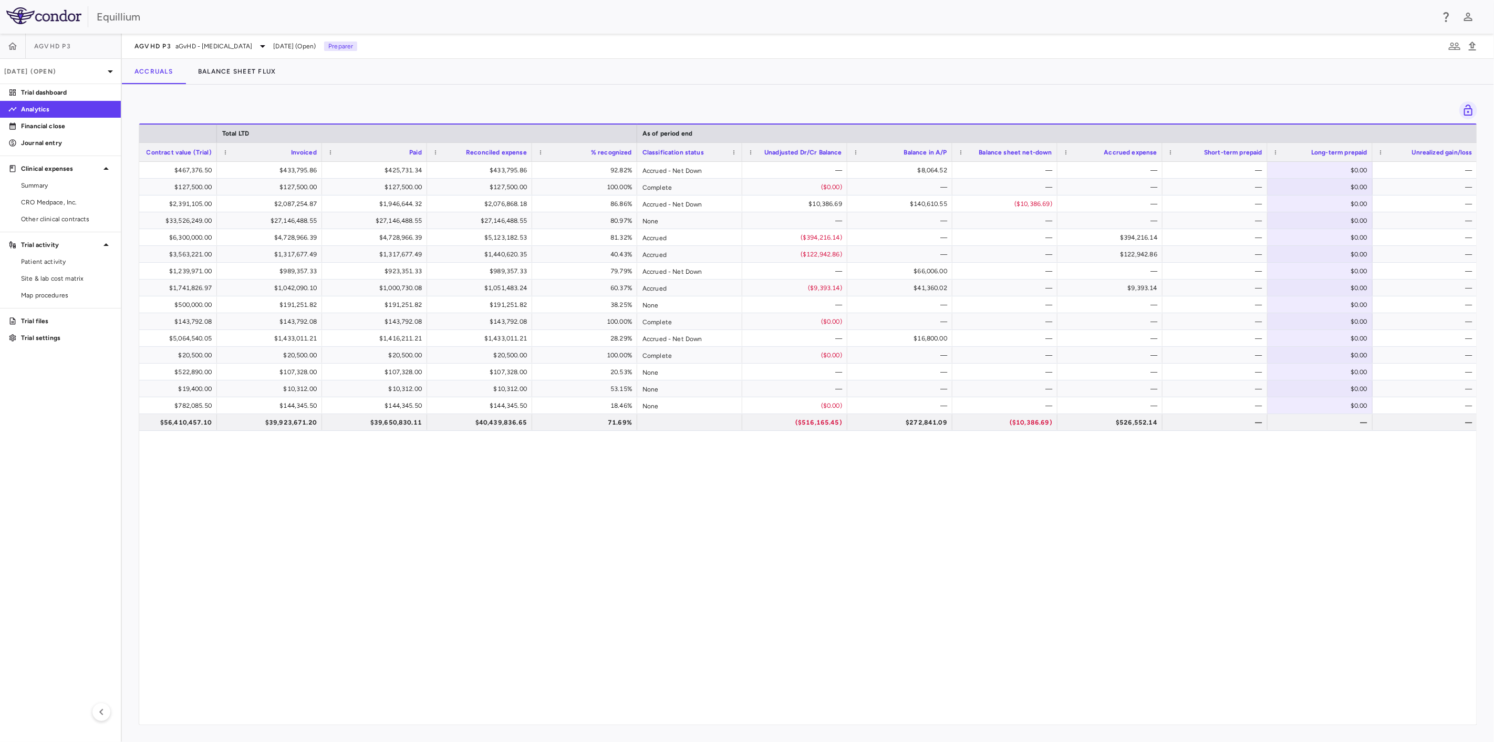
click at [682, 602] on div "$467,376.50 $467,376.50 $433,795.86 $425,731.34 $433,795.86 92.82% Accrued - Ne…" at bounding box center [807, 439] width 1337 height 554
click at [70, 143] on p "Journal entry" at bounding box center [66, 142] width 91 height 9
